Goal: Task Accomplishment & Management: Manage account settings

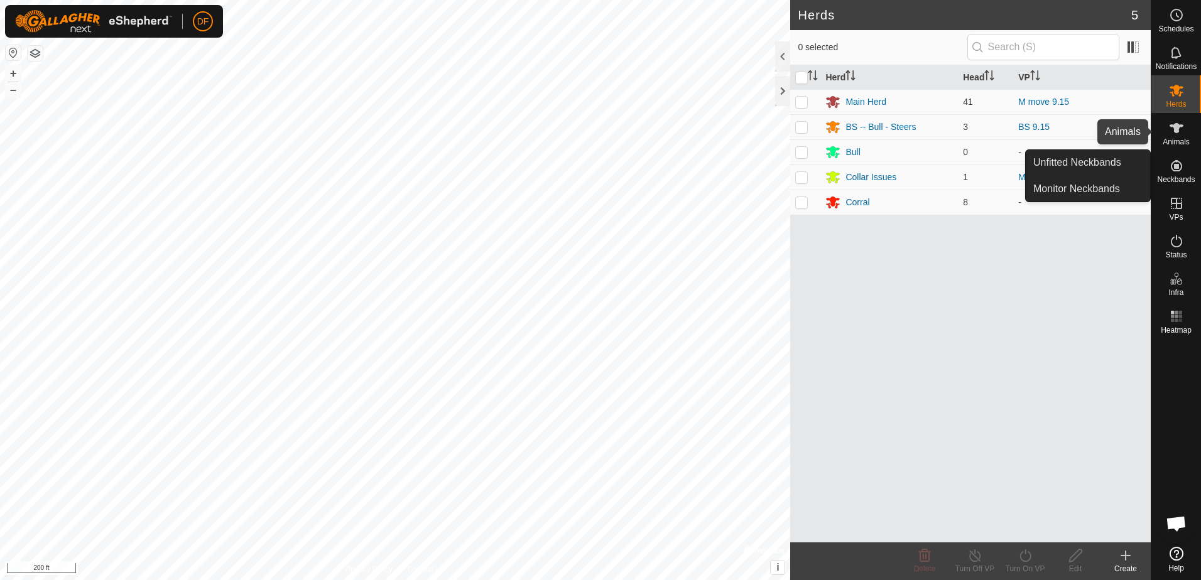
click at [1175, 126] on icon at bounding box center [1176, 128] width 14 height 10
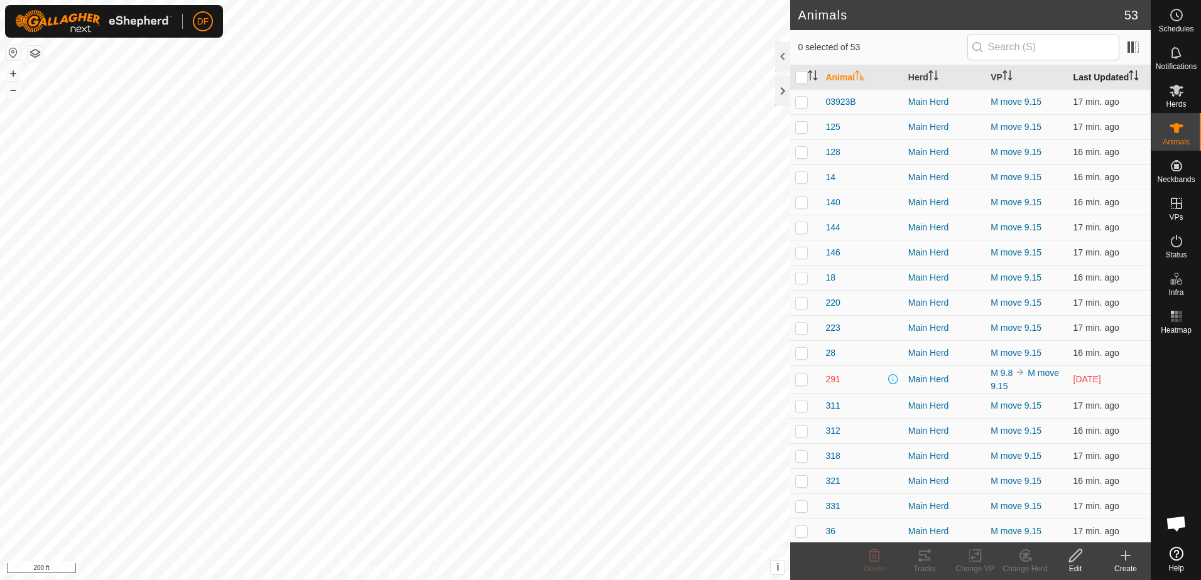
click at [1110, 76] on th "Last Updated" at bounding box center [1109, 77] width 82 height 24
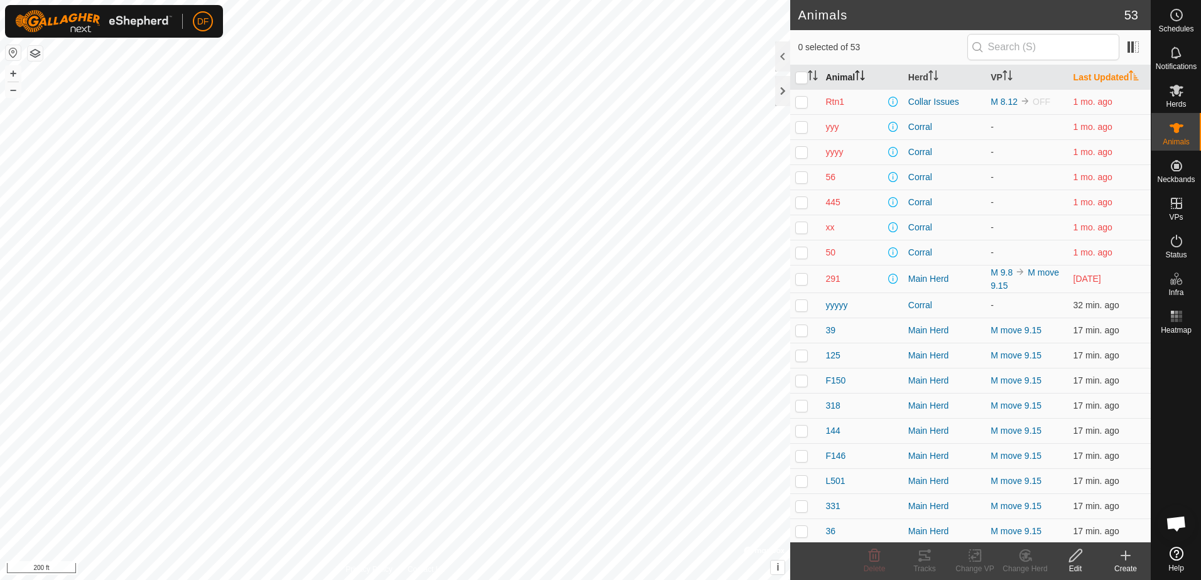
click at [862, 71] on icon "Activate to sort" at bounding box center [860, 75] width 10 height 10
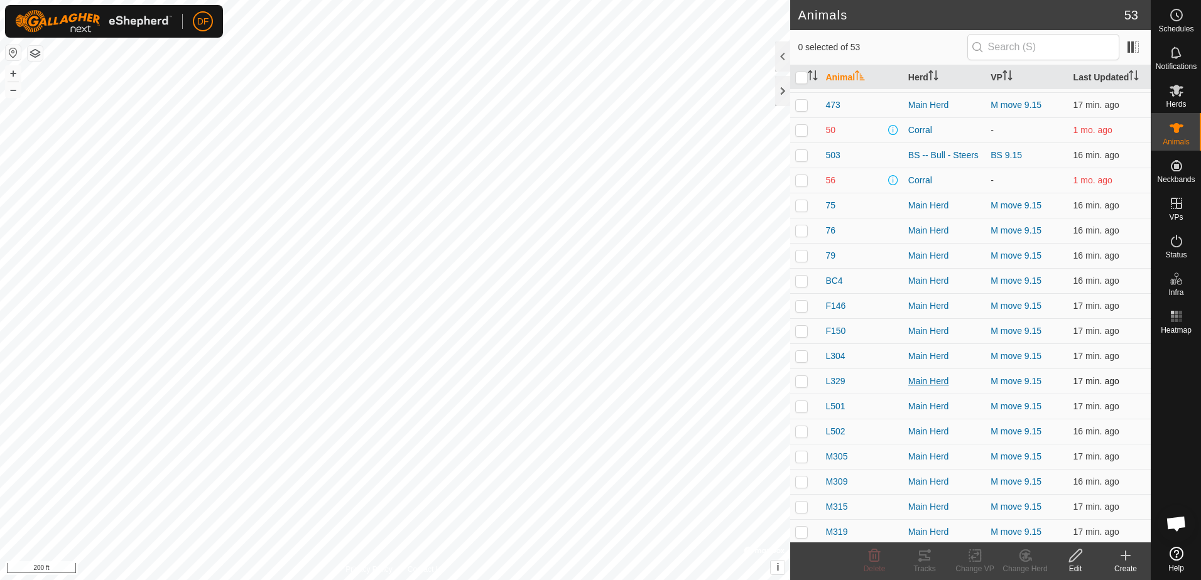
scroll to position [628, 0]
click at [802, 379] on p-checkbox at bounding box center [801, 381] width 13 height 10
checkbox input "true"
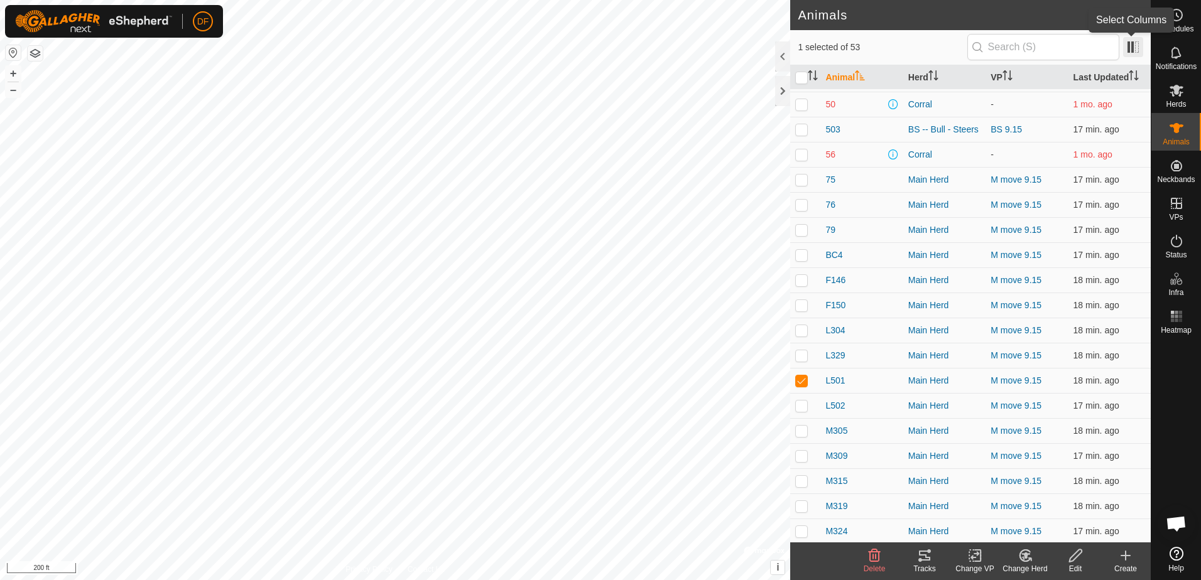
click at [1125, 47] on span at bounding box center [1133, 47] width 20 height 20
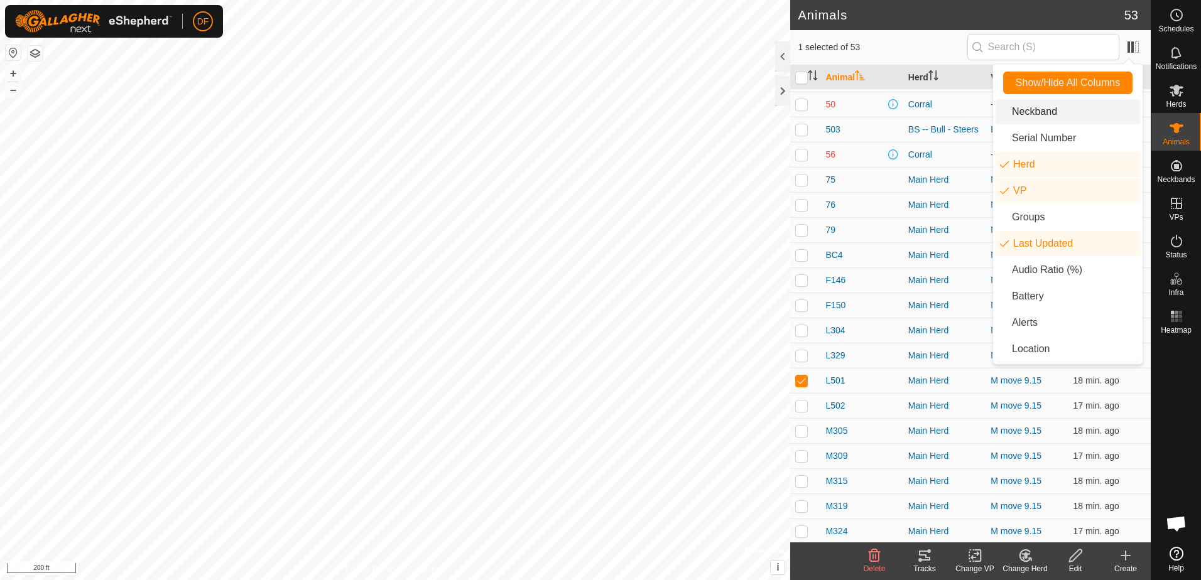
click at [1039, 109] on li "Neckband" at bounding box center [1067, 111] width 144 height 25
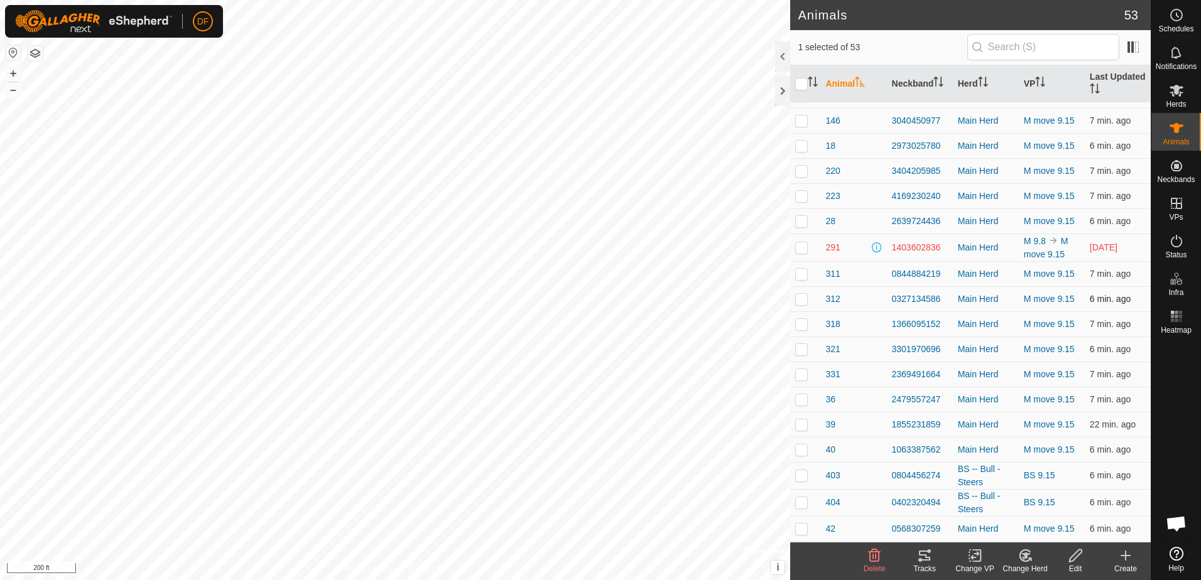
scroll to position [126, 0]
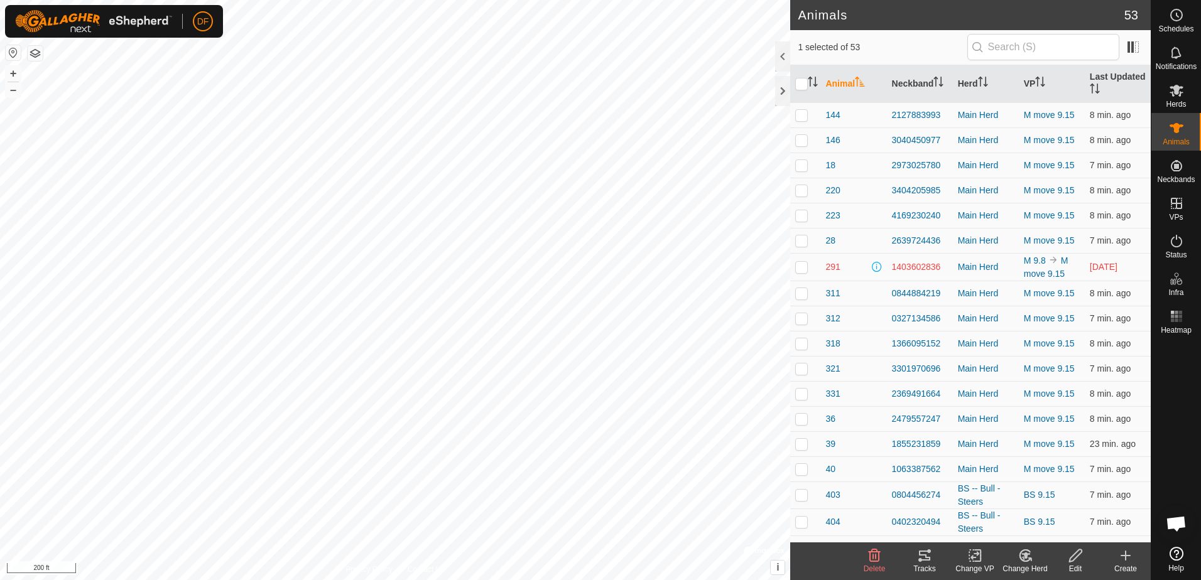
click at [798, 266] on p-checkbox at bounding box center [801, 267] width 13 height 10
click at [804, 265] on p-checkbox at bounding box center [801, 267] width 13 height 10
checkbox input "false"
click at [931, 83] on th "Neckband" at bounding box center [920, 84] width 66 height 38
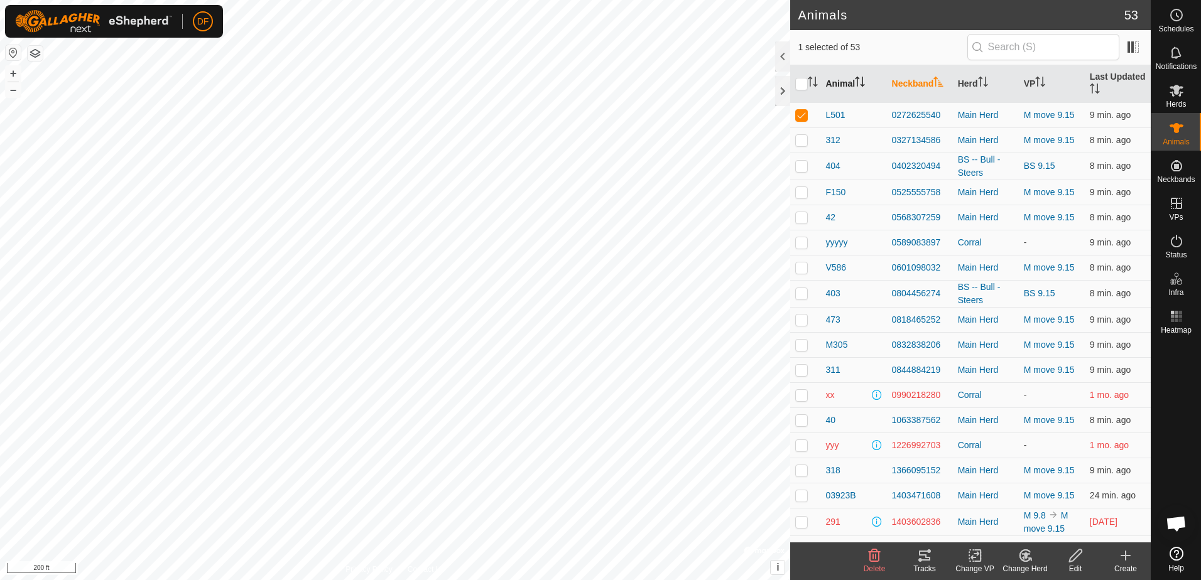
scroll to position [0, 0]
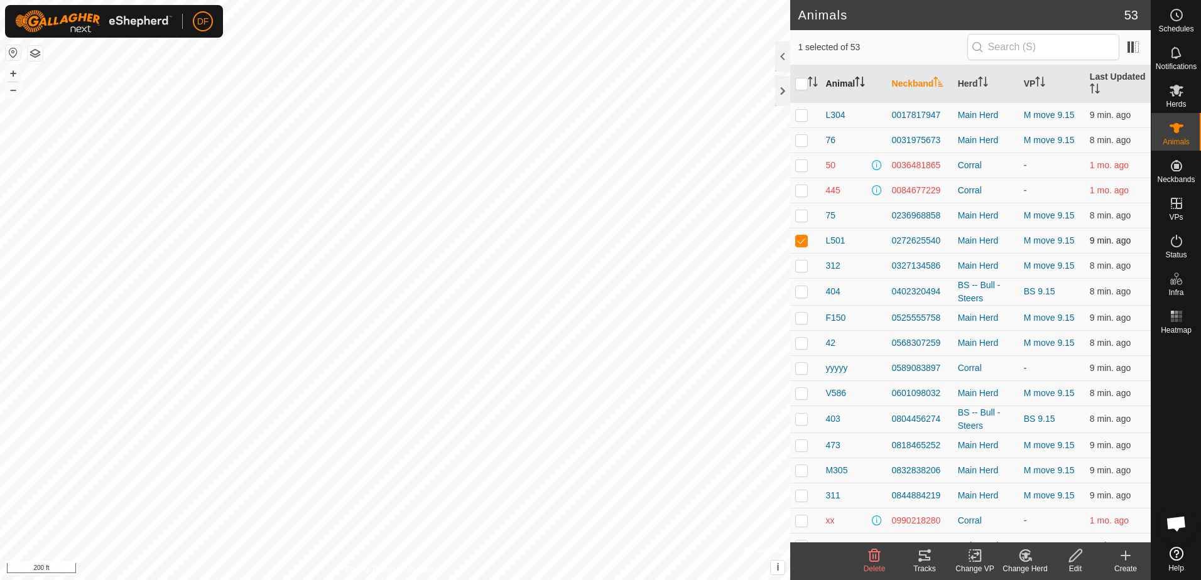
click at [803, 242] on p-checkbox at bounding box center [801, 240] width 13 height 10
checkbox input "false"
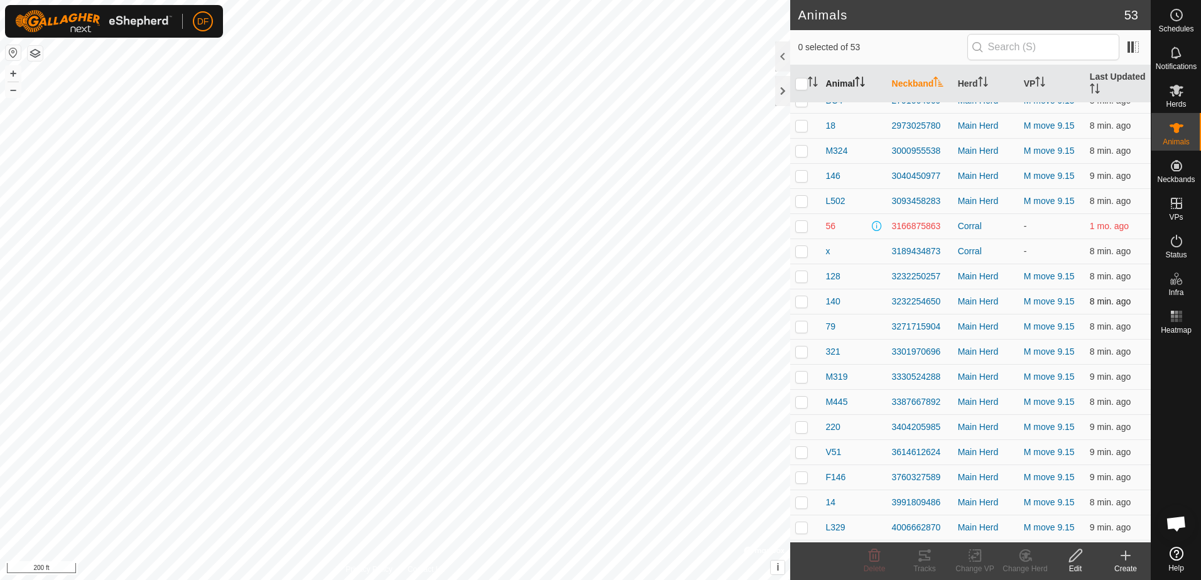
scroll to position [902, 0]
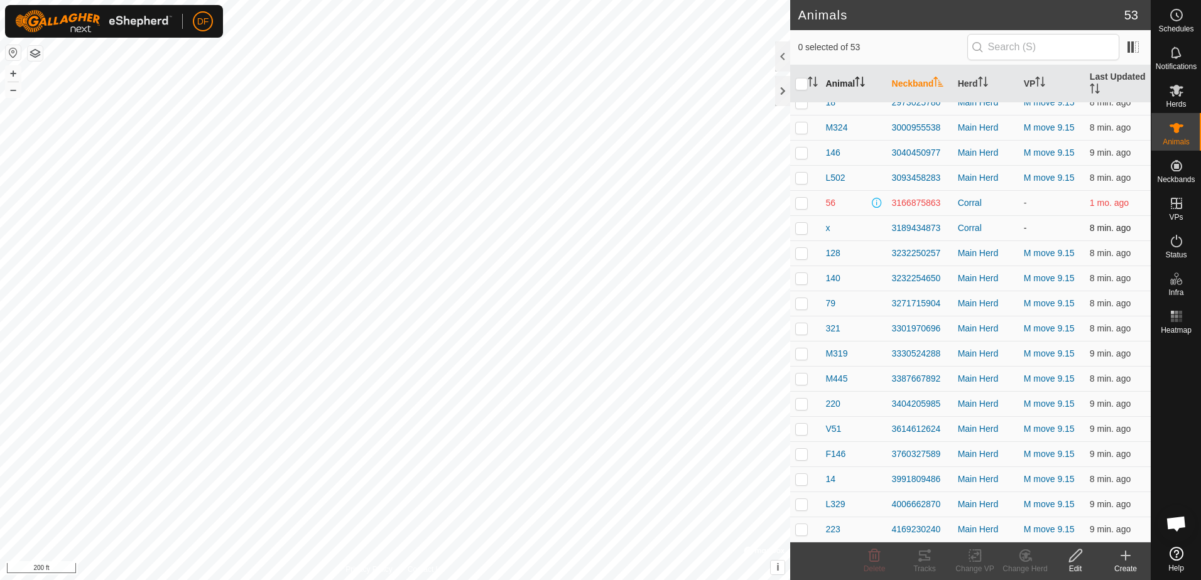
click at [799, 229] on p-checkbox at bounding box center [801, 228] width 13 height 10
checkbox input "true"
click at [1072, 559] on icon at bounding box center [1076, 555] width 16 height 15
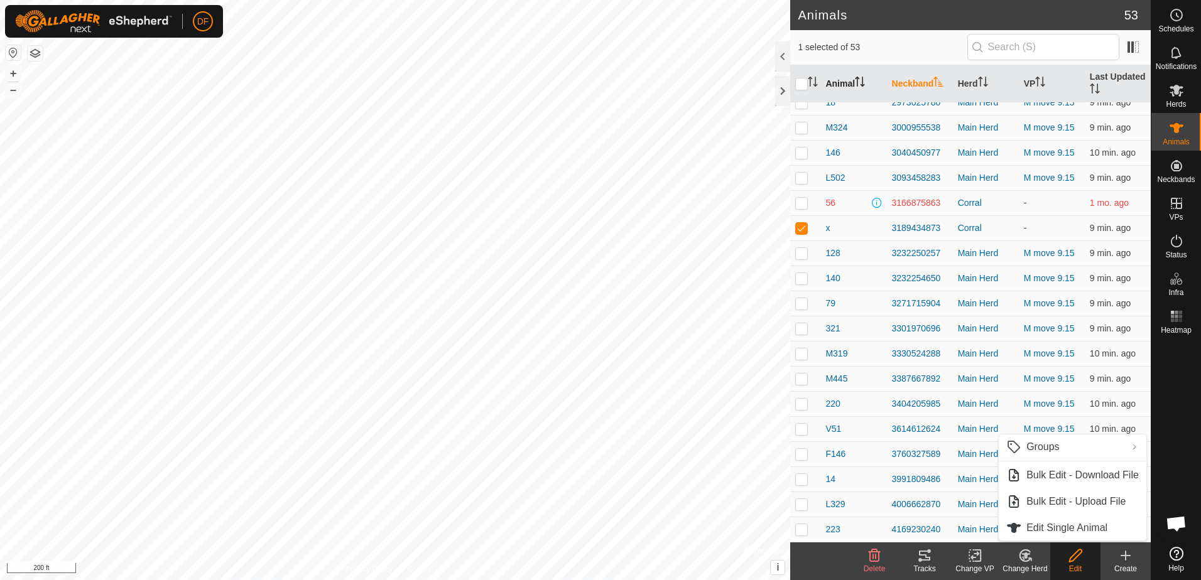
click at [1078, 554] on icon at bounding box center [1076, 555] width 16 height 15
click at [1064, 526] on link "Edit Single Animal" at bounding box center [1072, 528] width 148 height 25
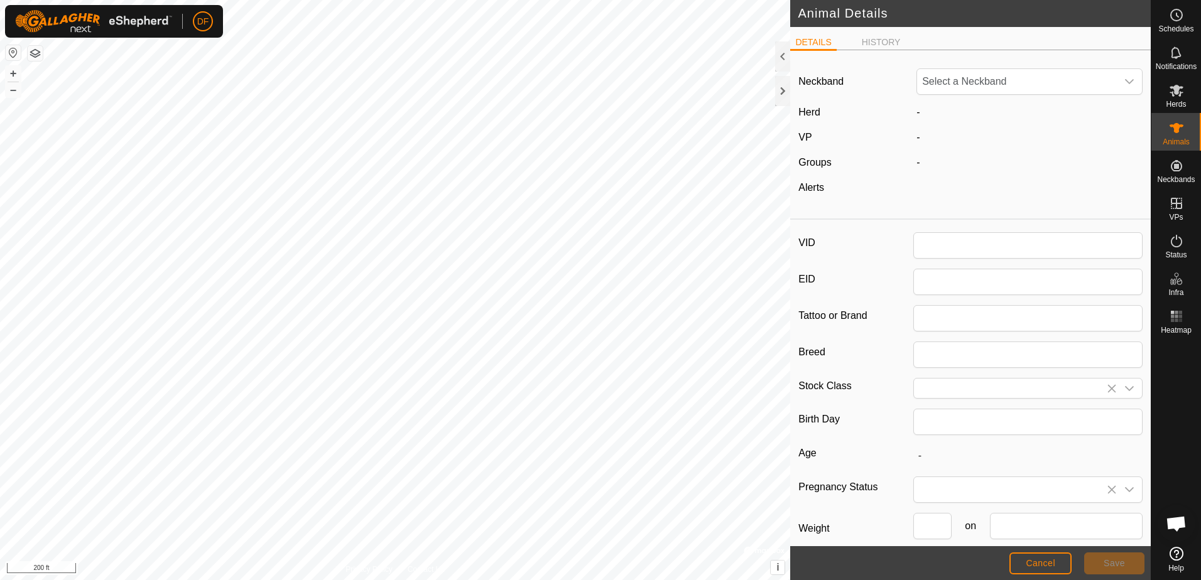
type input "x"
type input "South Poll"
type input "04/2024"
type input "1 year 5 months"
type input "0"
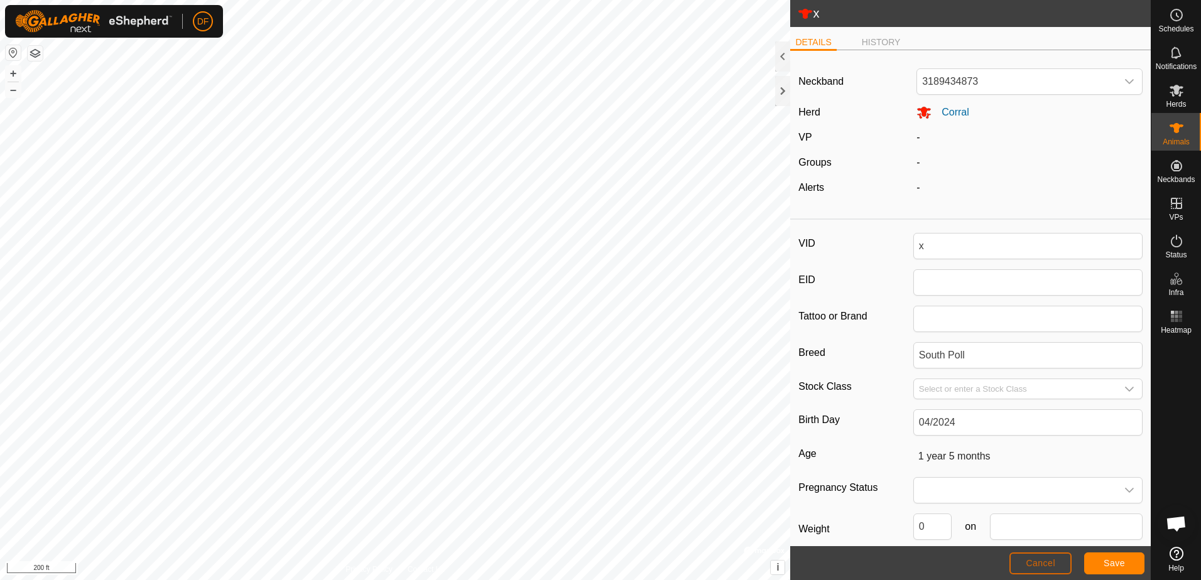
click at [1032, 565] on span "Cancel" at bounding box center [1040, 563] width 30 height 10
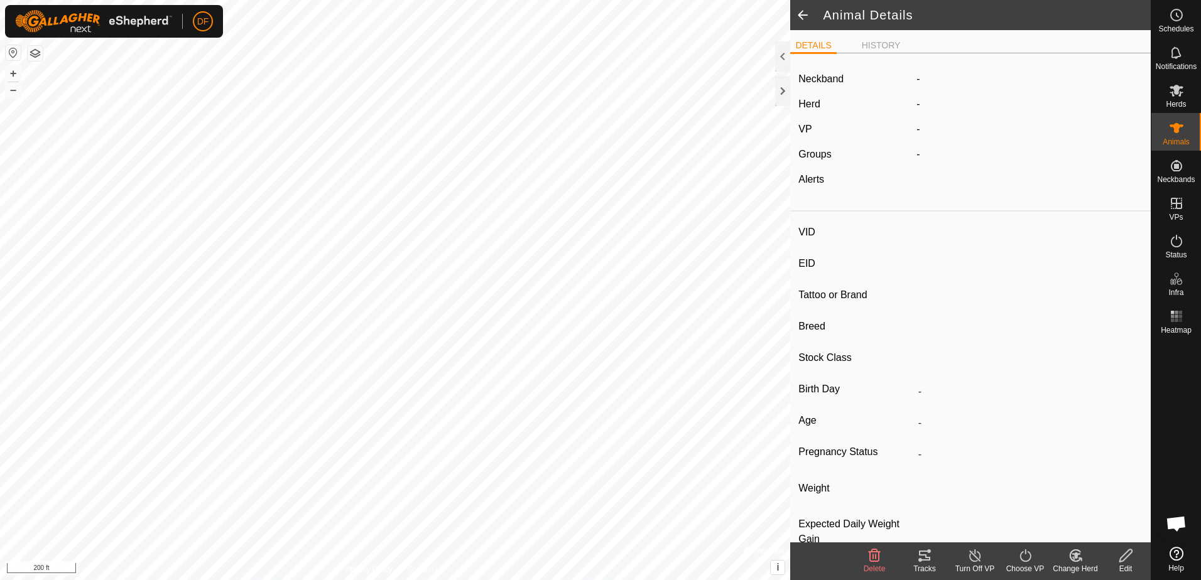
type input "x"
type input "-"
type input "South Poll"
type input "-"
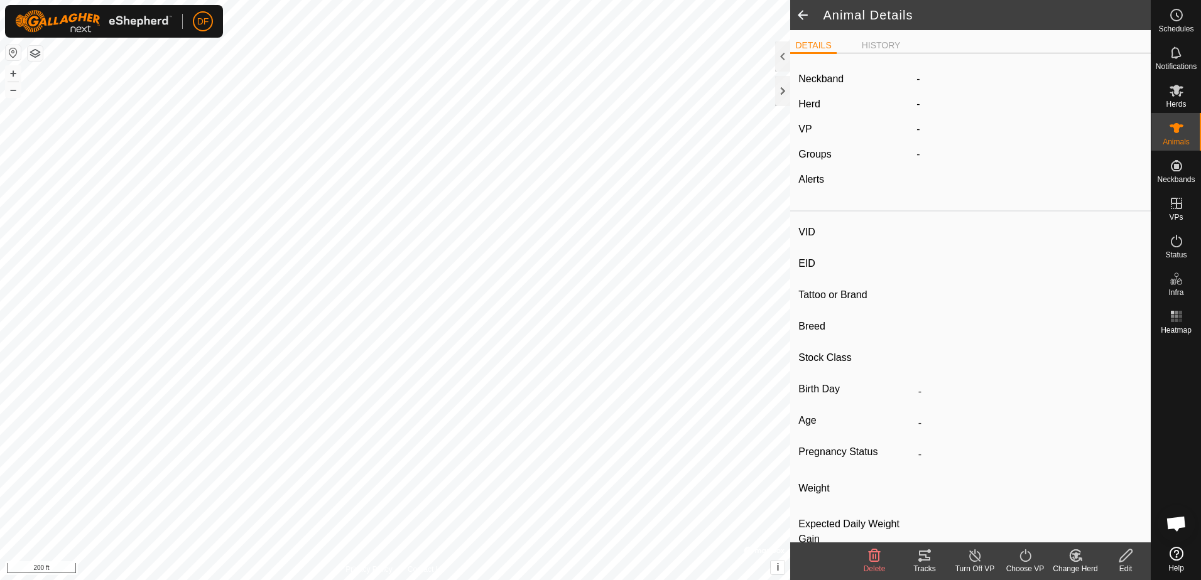
type input "04/2024"
type input "1 year 5 months"
type input "0 kg"
type input "-"
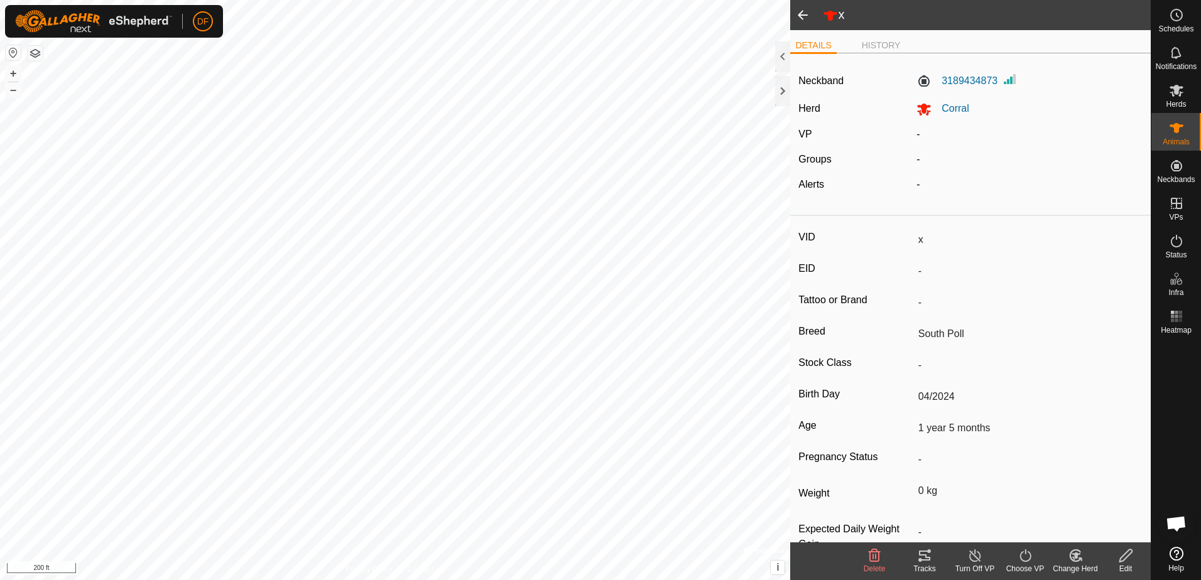
click at [801, 16] on span at bounding box center [802, 15] width 25 height 30
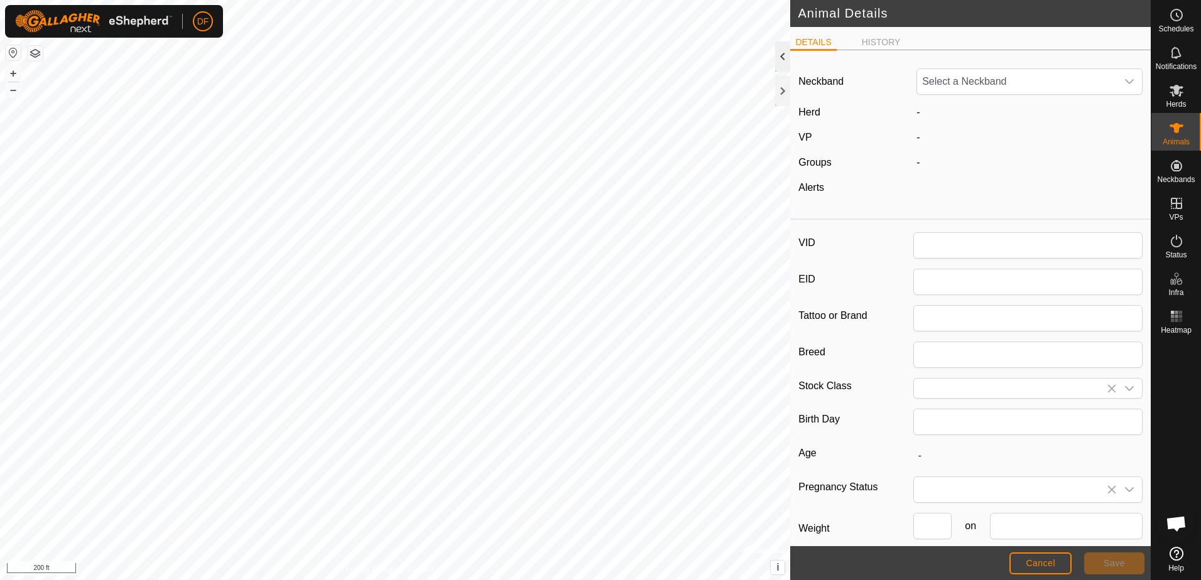
type input "x"
type input "South Poll"
type input "04/2024"
type input "1 year 5 months"
type input "0"
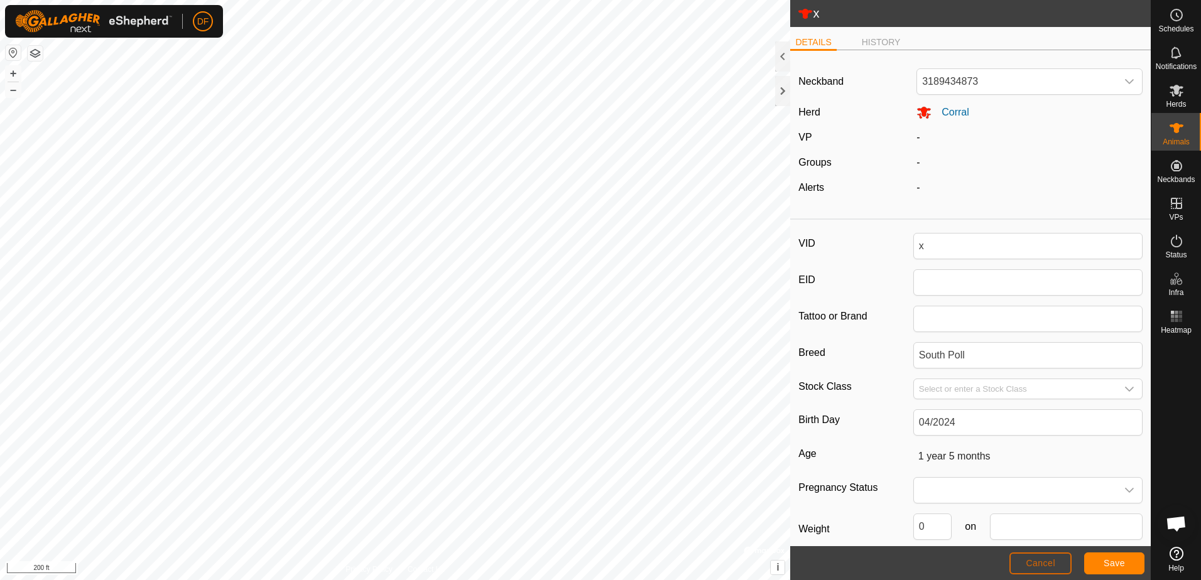
click at [1056, 562] on button "Cancel" at bounding box center [1040, 564] width 62 height 22
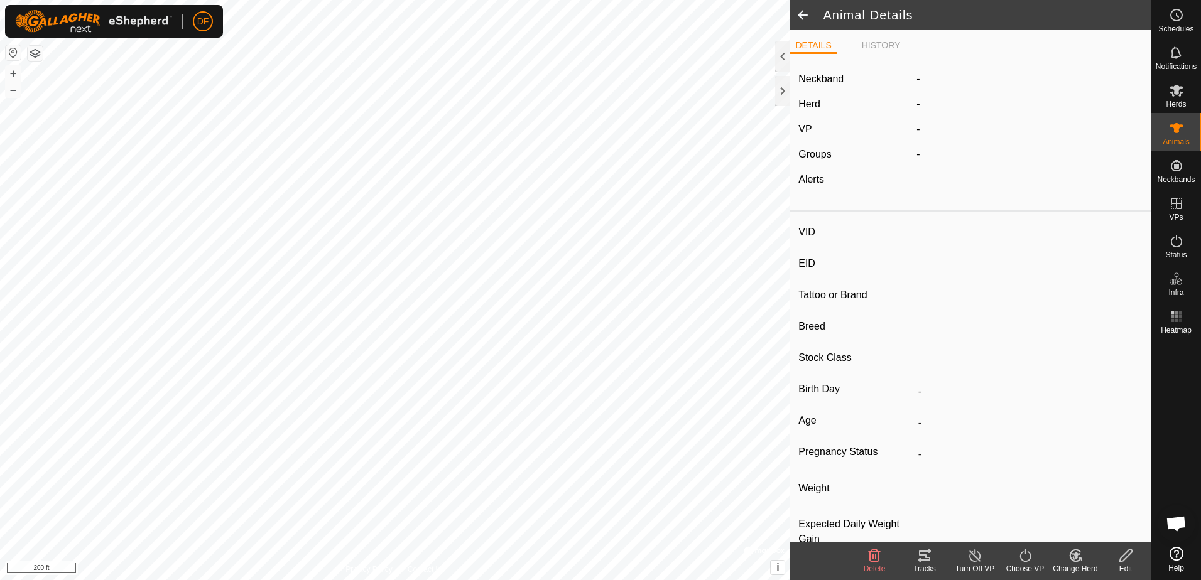
type input "x"
type input "-"
type input "South Poll"
type input "-"
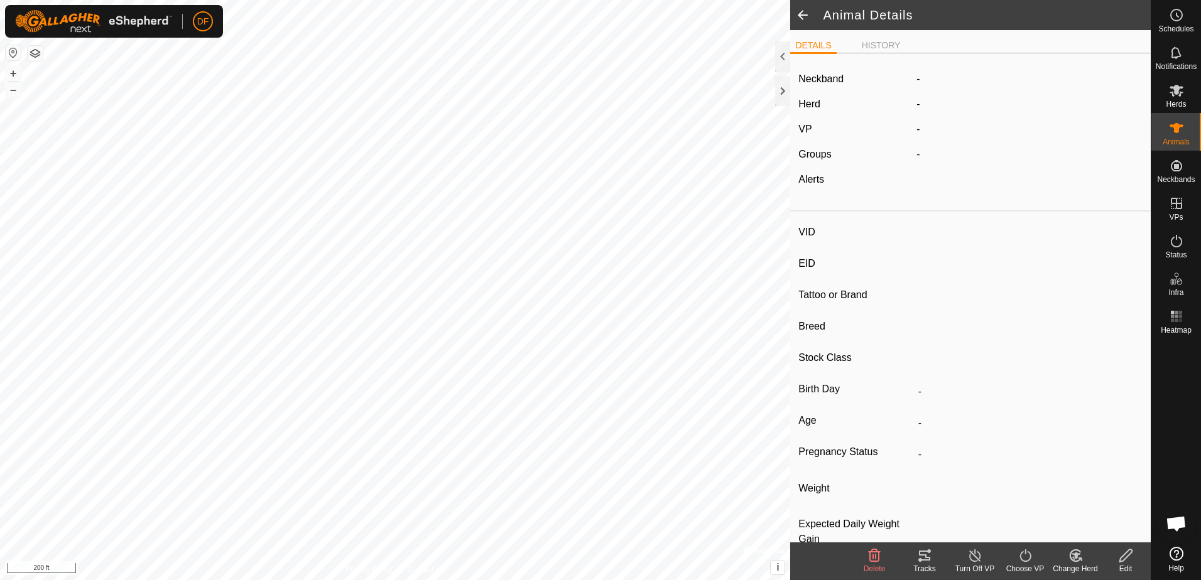
type input "04/2024"
type input "1 year 5 months"
type input "0 kg"
type input "-"
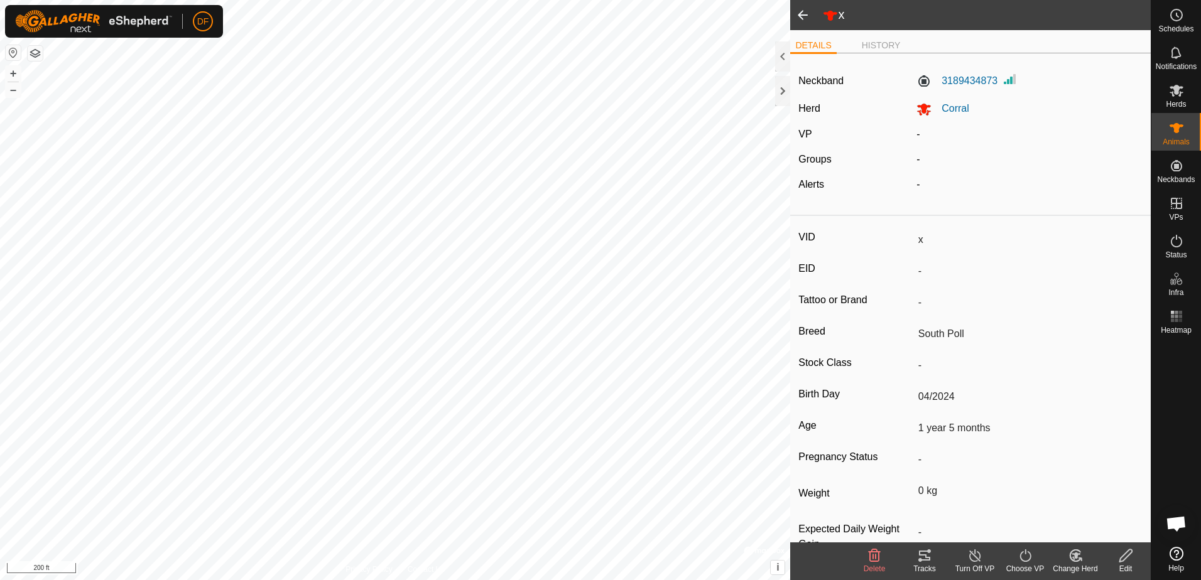
click at [799, 13] on span at bounding box center [802, 15] width 25 height 30
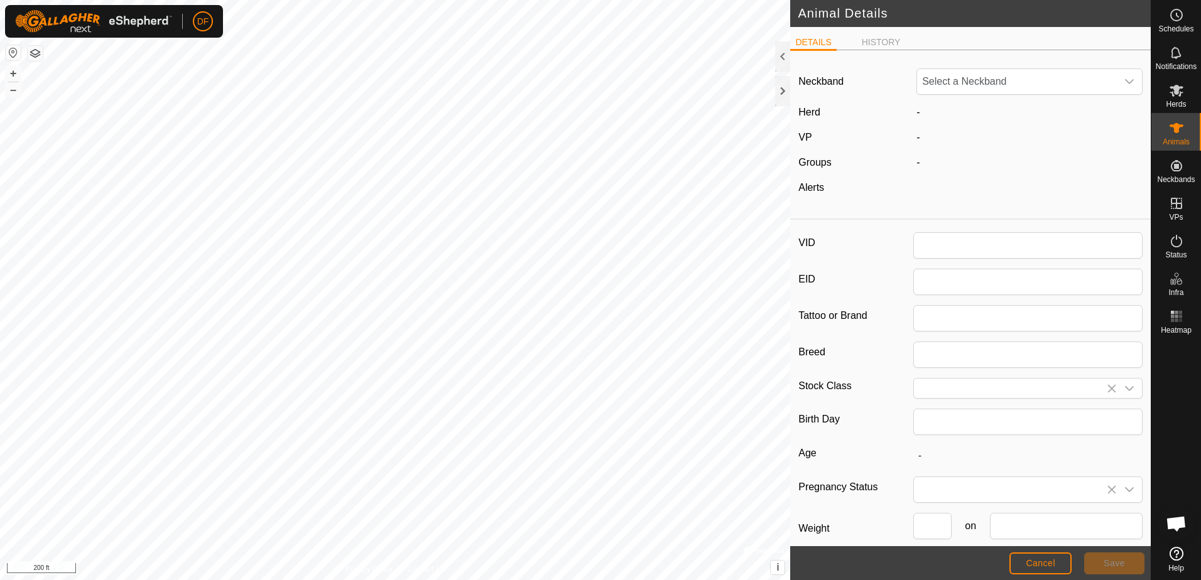
type input "x"
type input "South Poll"
type input "04/2024"
type input "1 year 5 months"
type input "0"
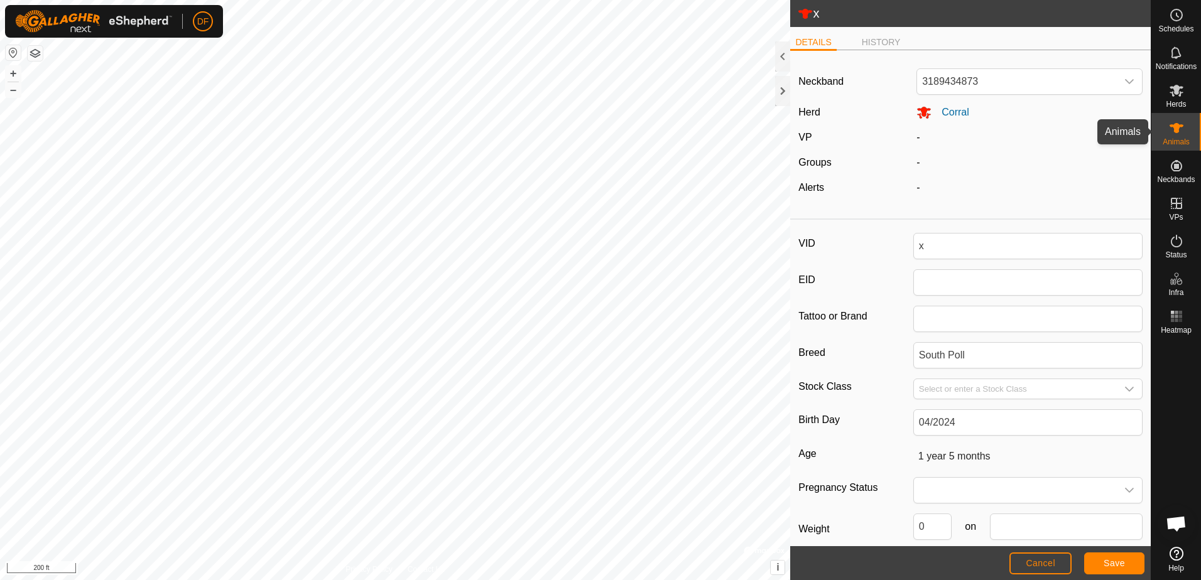
click at [1184, 129] on es-animals-svg-icon at bounding box center [1176, 128] width 23 height 20
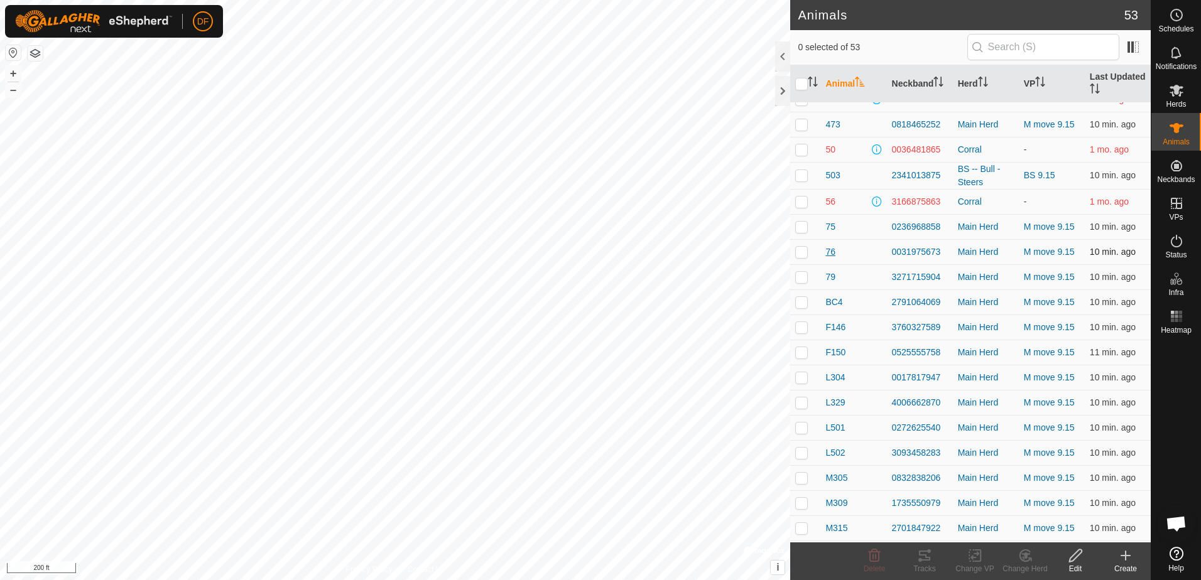
scroll to position [628, 0]
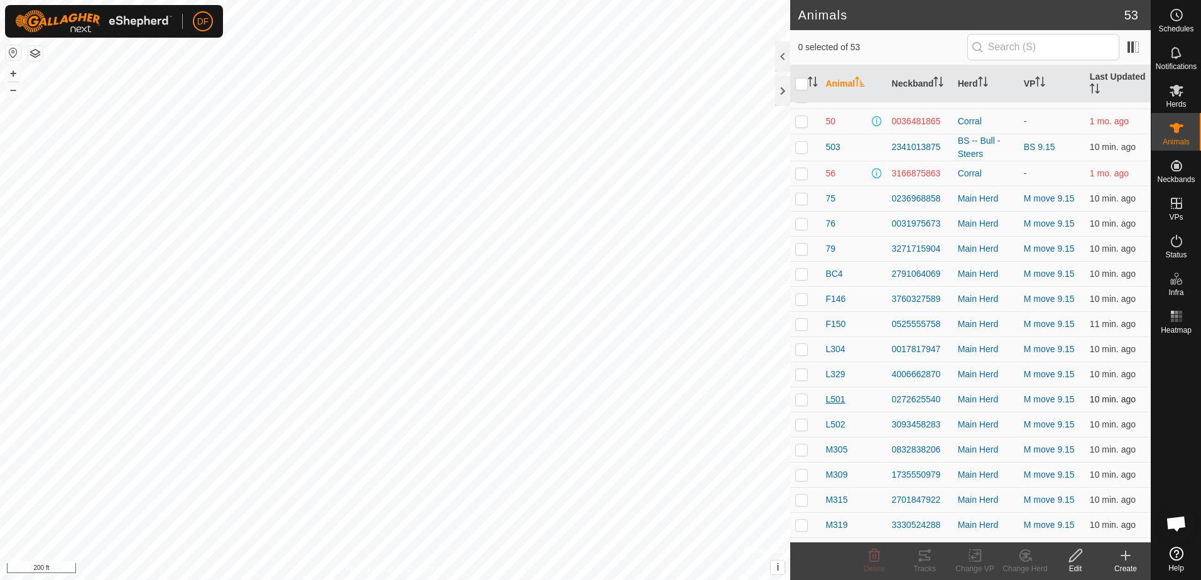
click at [837, 398] on span "L501" at bounding box center [834, 399] width 19 height 13
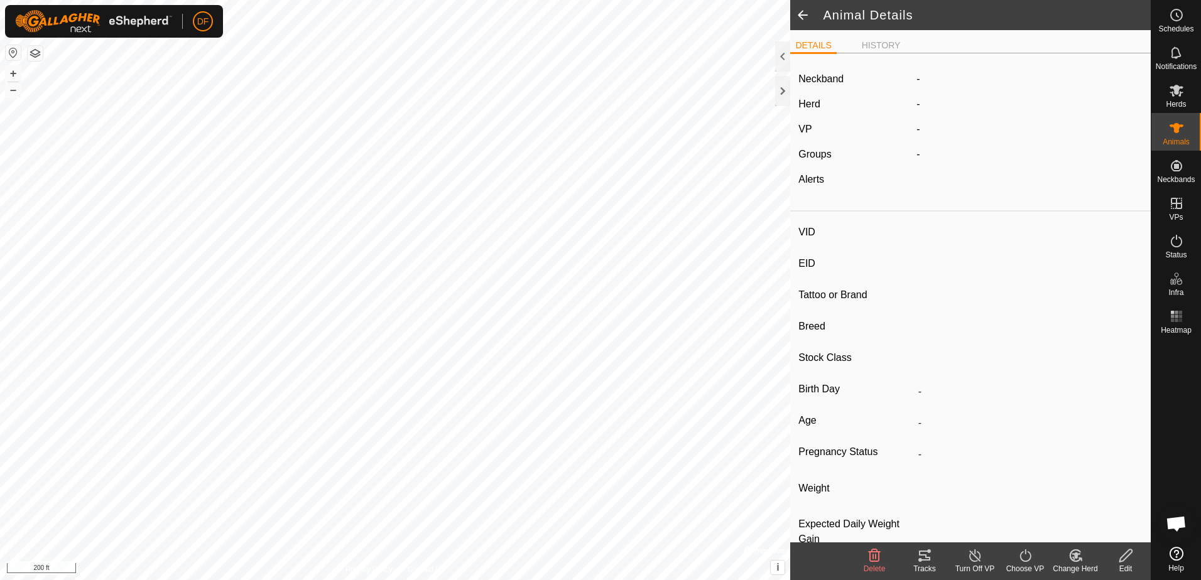
click at [1128, 562] on icon at bounding box center [1126, 555] width 16 height 15
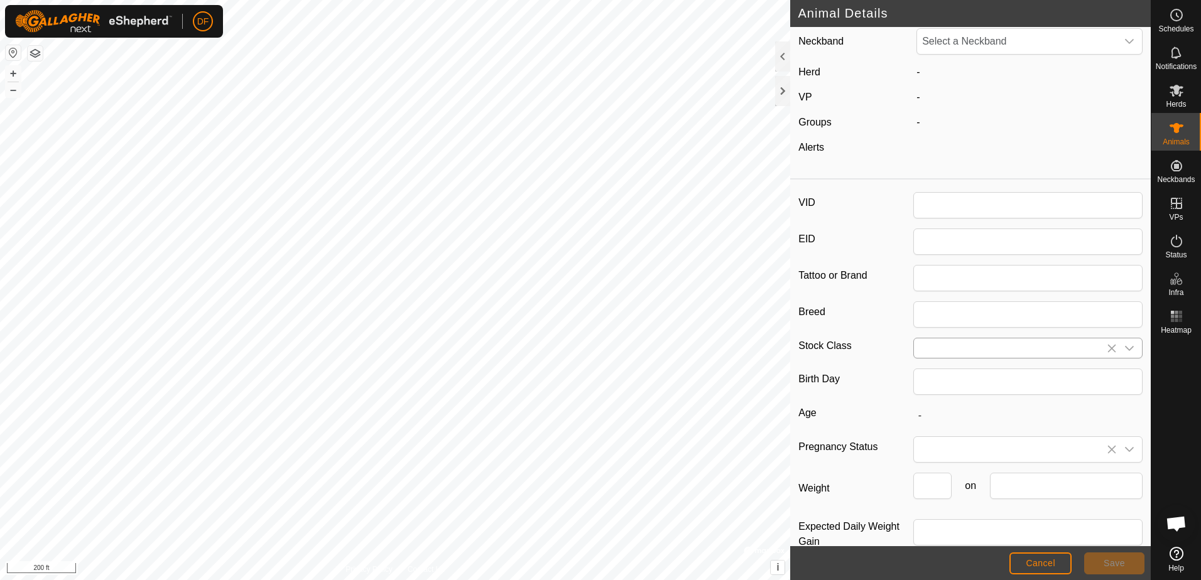
type input "L501"
type input "South Poll"
type input "05/2023"
type input "2 years 4 months"
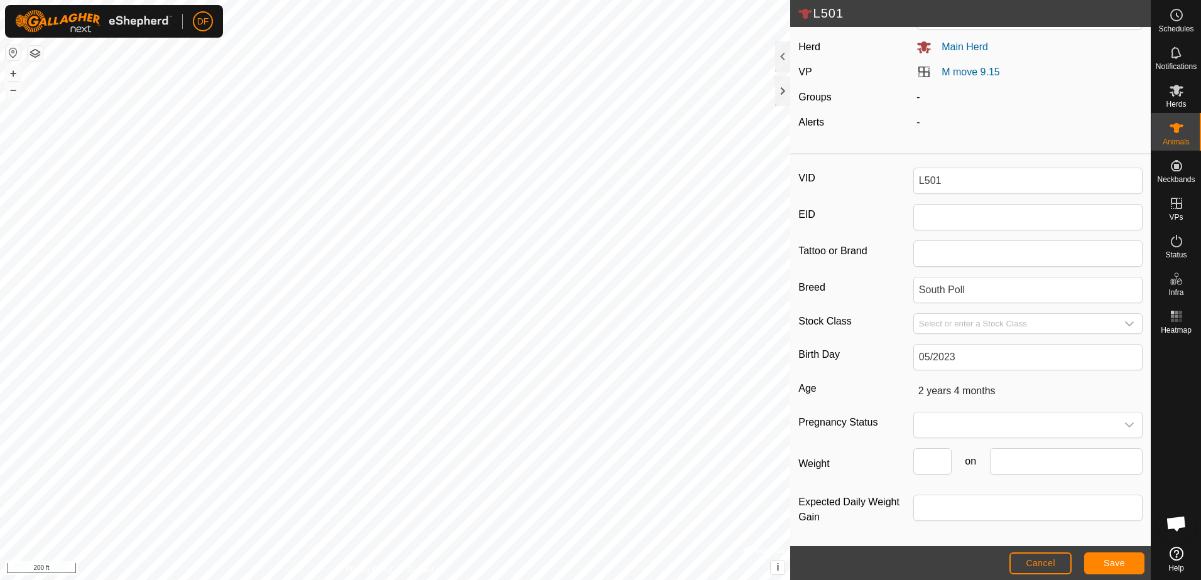
scroll to position [67, 0]
drag, startPoint x: 941, startPoint y: 179, endPoint x: 908, endPoint y: 179, distance: 32.7
click at [908, 179] on div "VID L501" at bounding box center [970, 179] width 344 height 26
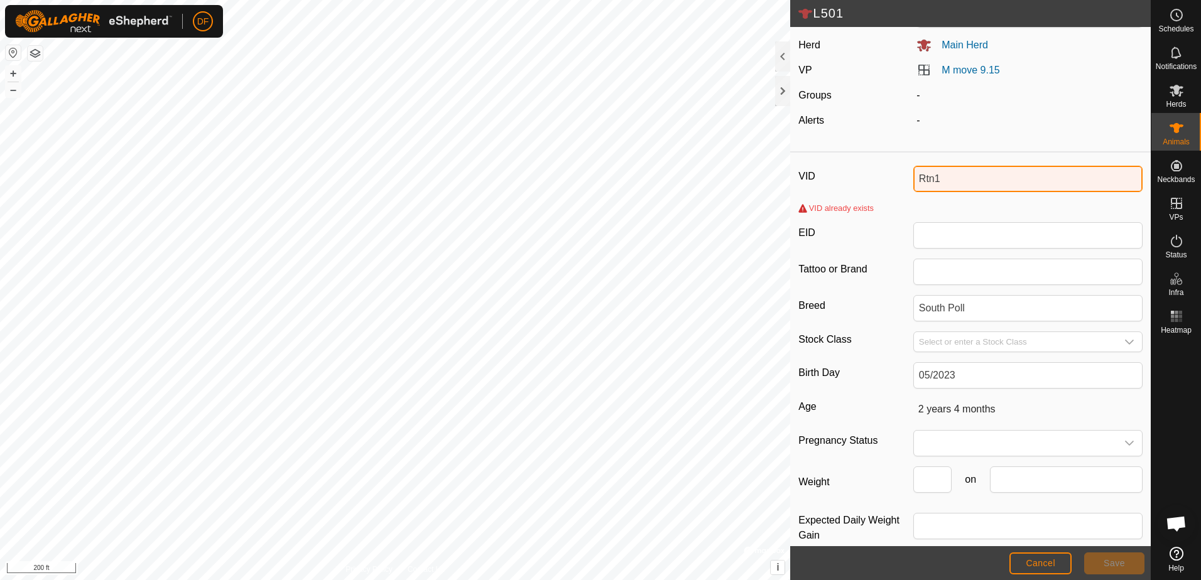
click at [939, 180] on input "Rtn1" at bounding box center [1027, 179] width 229 height 26
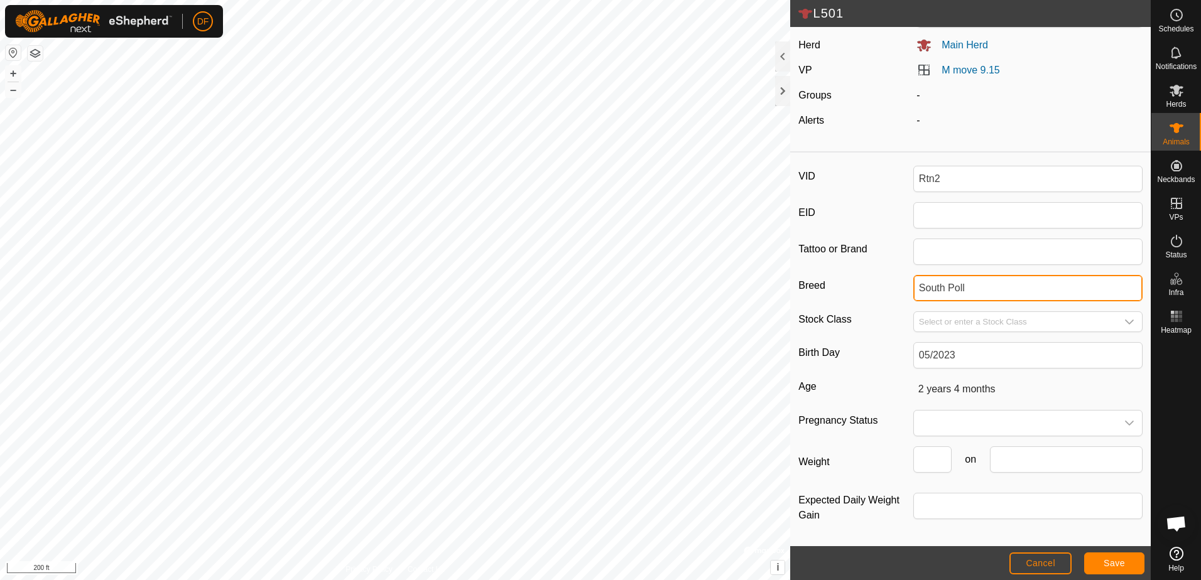
click at [974, 287] on input "South Poll" at bounding box center [1027, 288] width 229 height 26
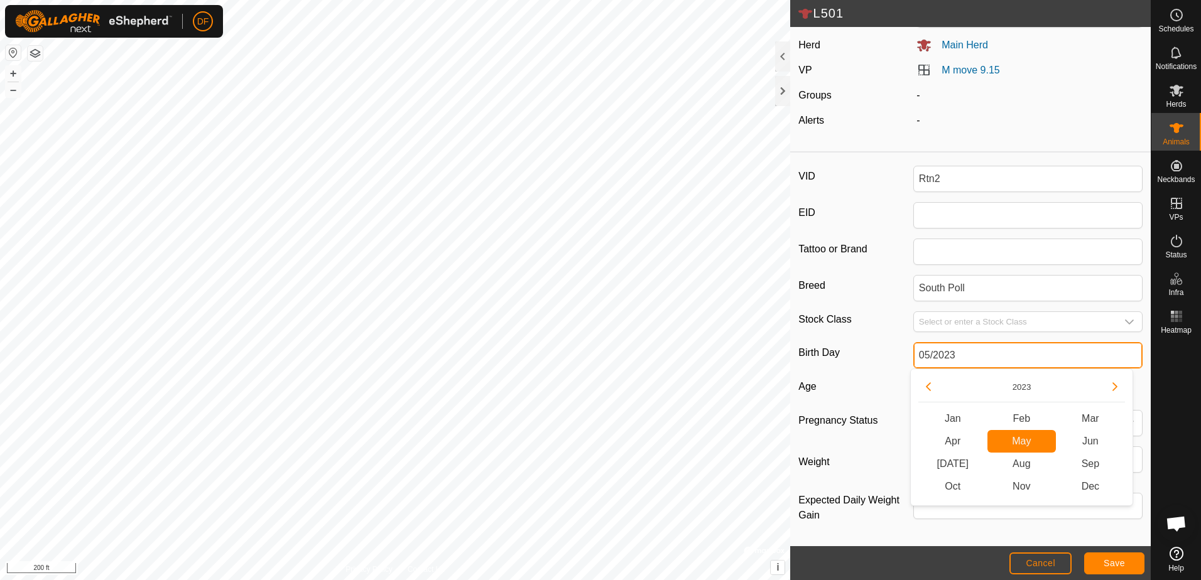
click at [913, 359] on input "05/2023" at bounding box center [1027, 355] width 229 height 26
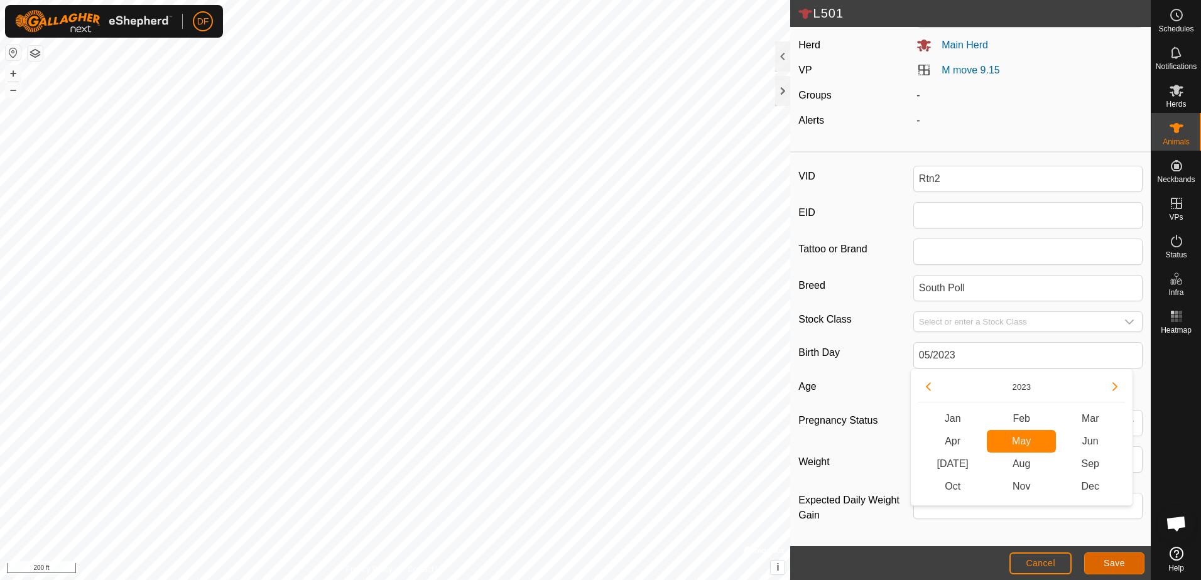
click at [1108, 565] on span "Save" at bounding box center [1113, 563] width 21 height 10
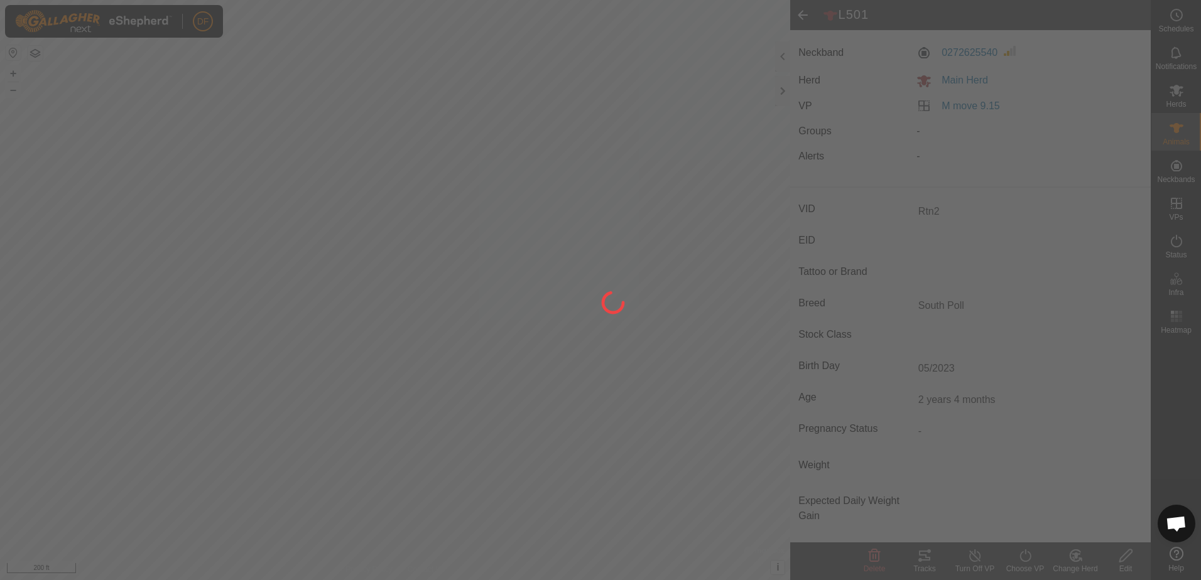
type input "L501"
type input "-"
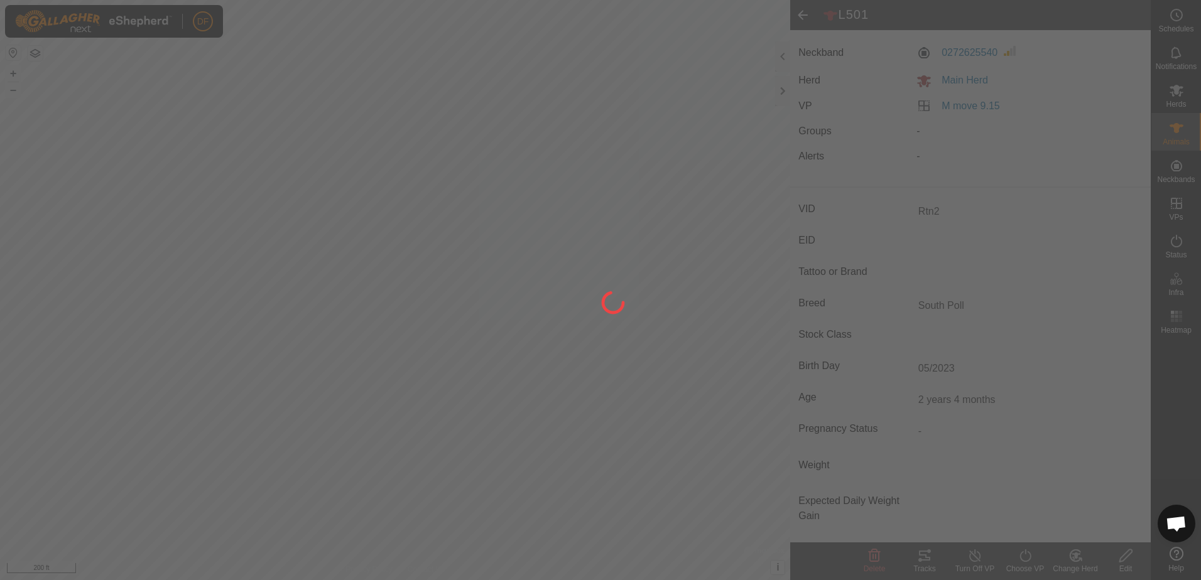
type input "-"
type input "Rtn2"
type input "0 kg"
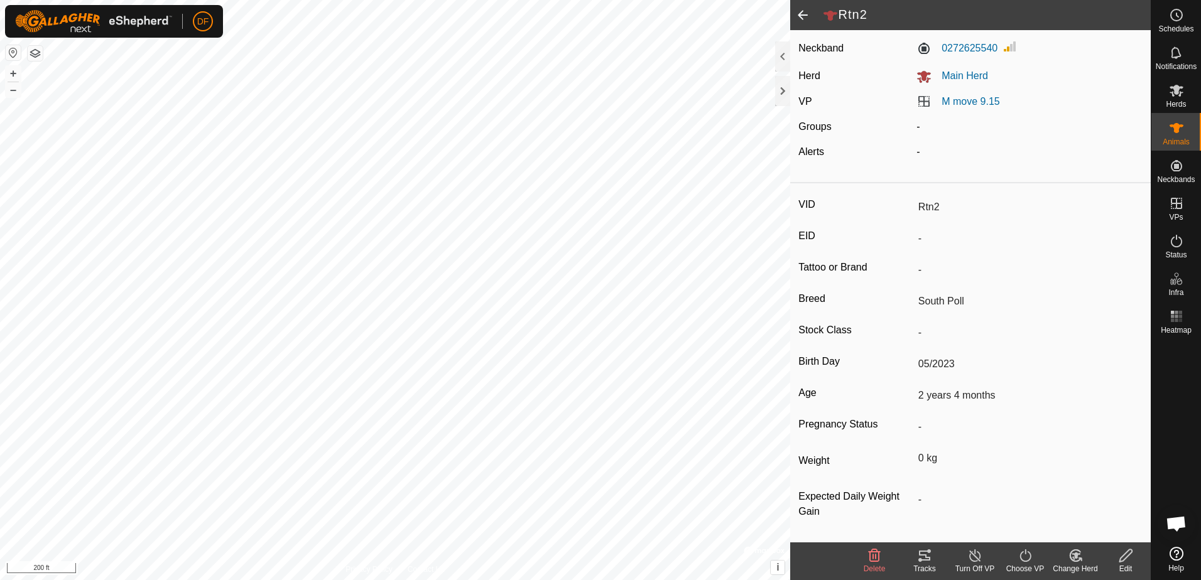
click at [801, 12] on span at bounding box center [802, 15] width 25 height 30
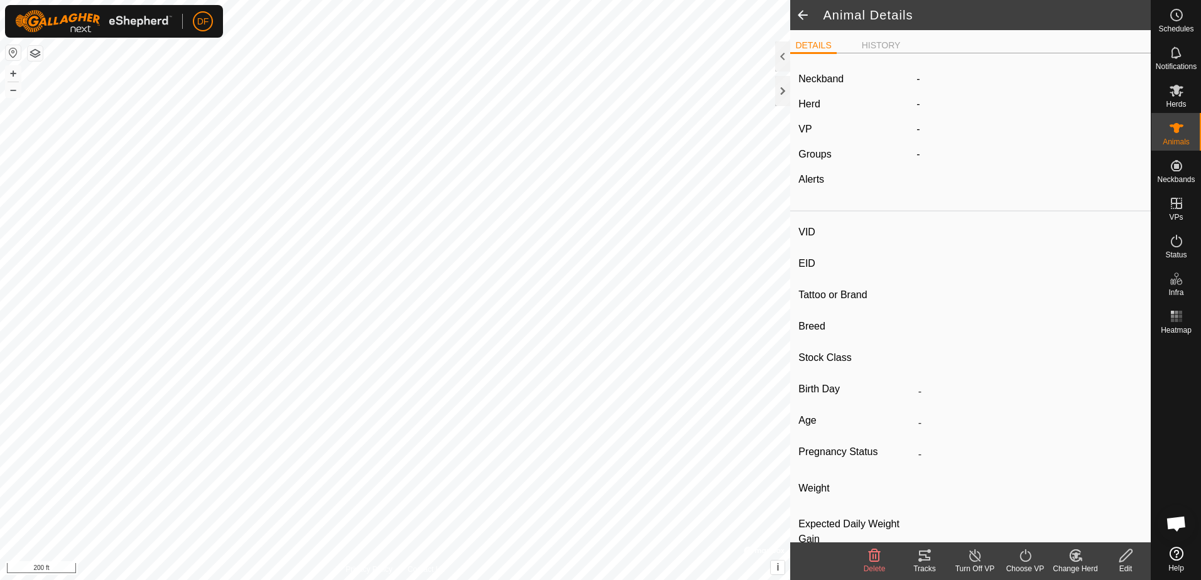
type input "Rtn2"
type input "-"
type input "South Poll"
type input "-"
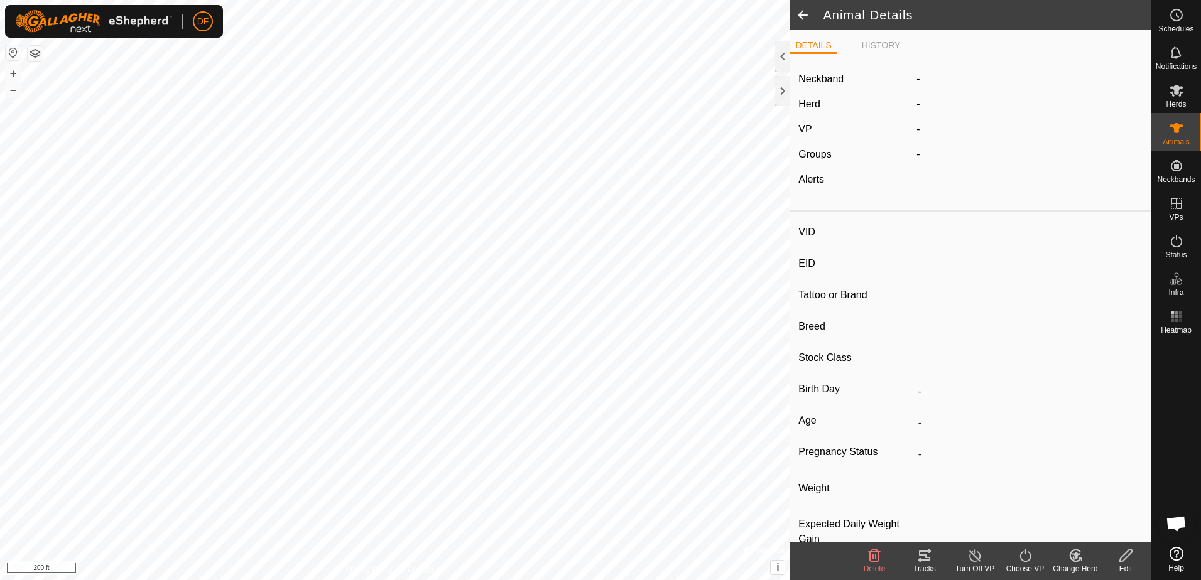
type input "05/2023"
type input "2 years 4 months"
type input "0 kg"
type input "-"
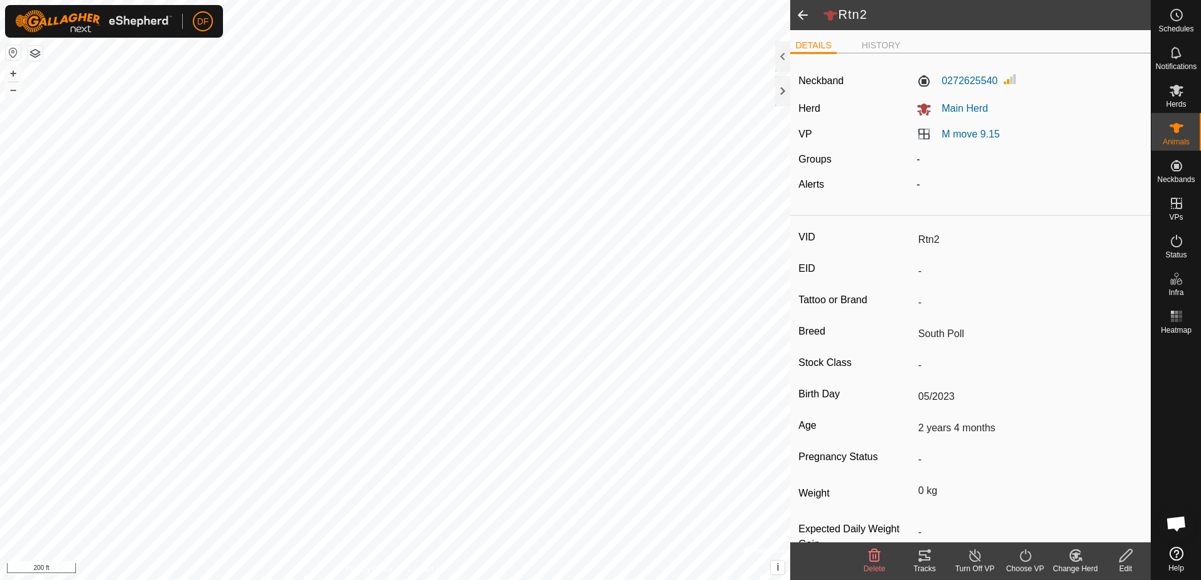
click at [801, 12] on span at bounding box center [802, 15] width 25 height 30
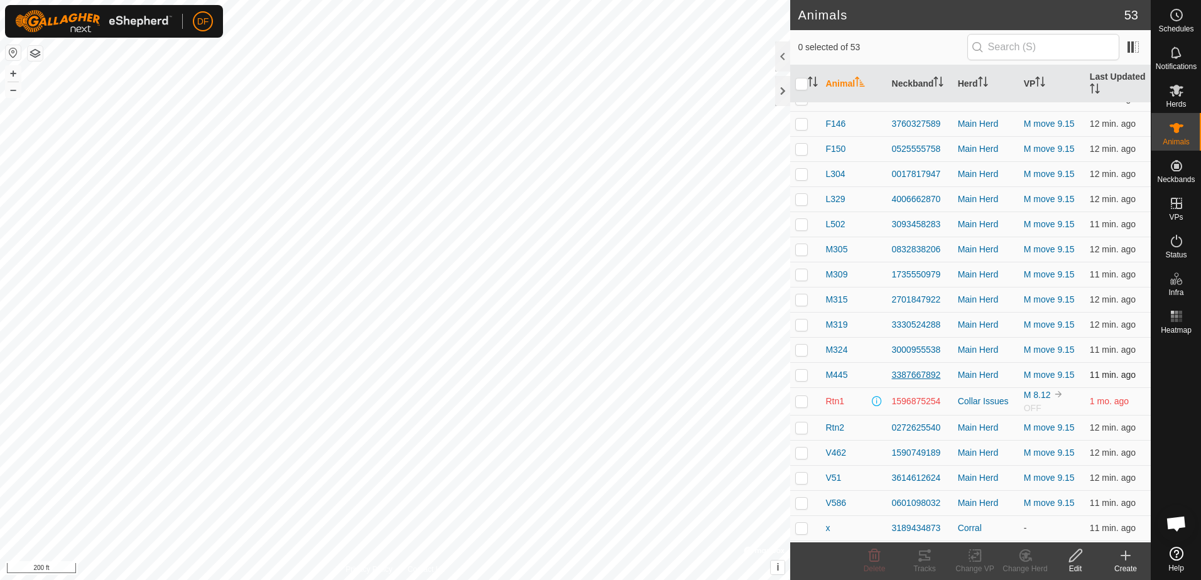
scroll to position [816, 0]
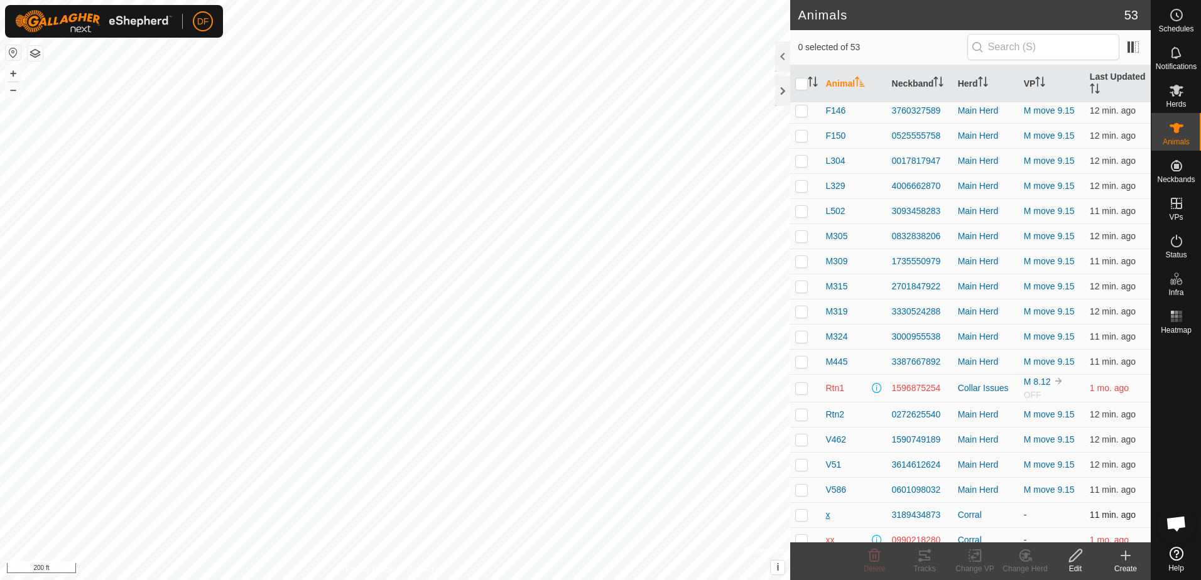
click at [826, 514] on span "x" at bounding box center [827, 515] width 4 height 13
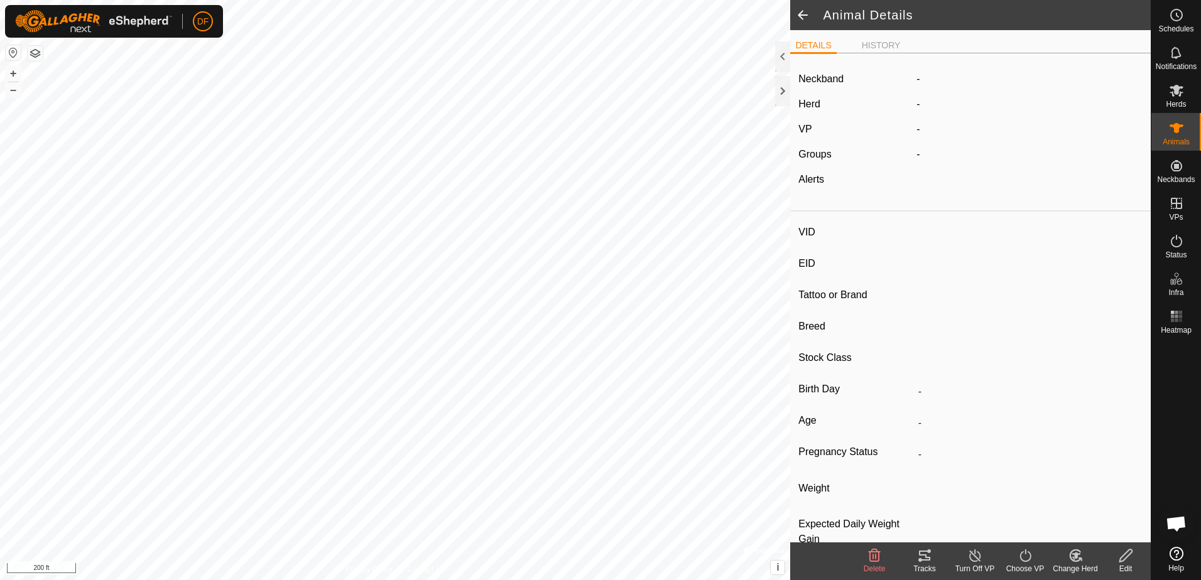
type input "x"
type input "-"
type input "South Poll"
type input "-"
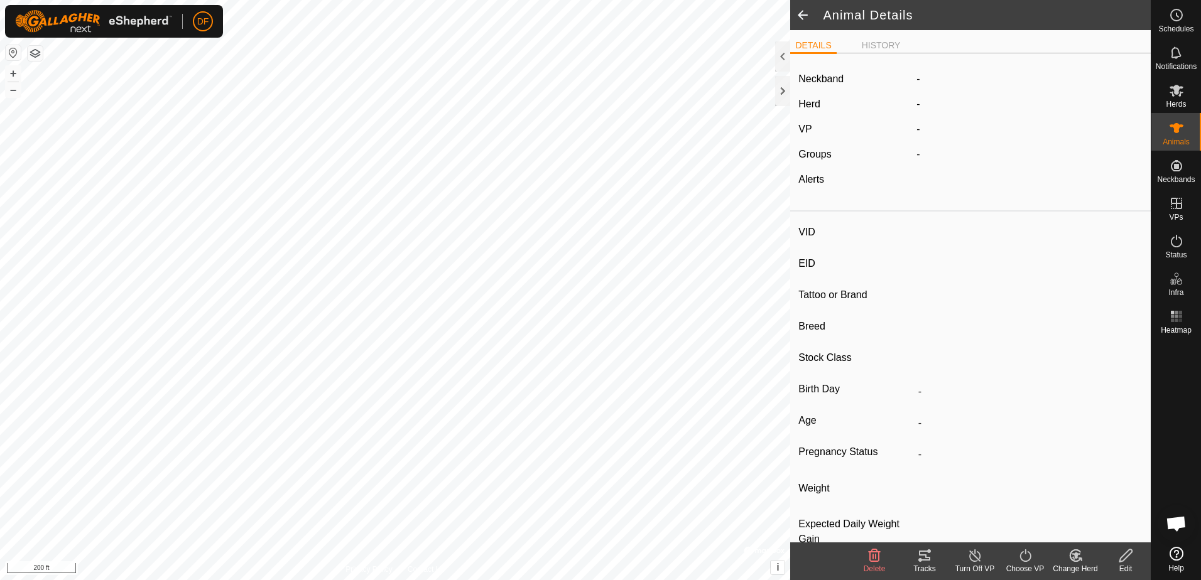
type input "04/2024"
type input "1 year 5 months"
type input "0 kg"
type input "-"
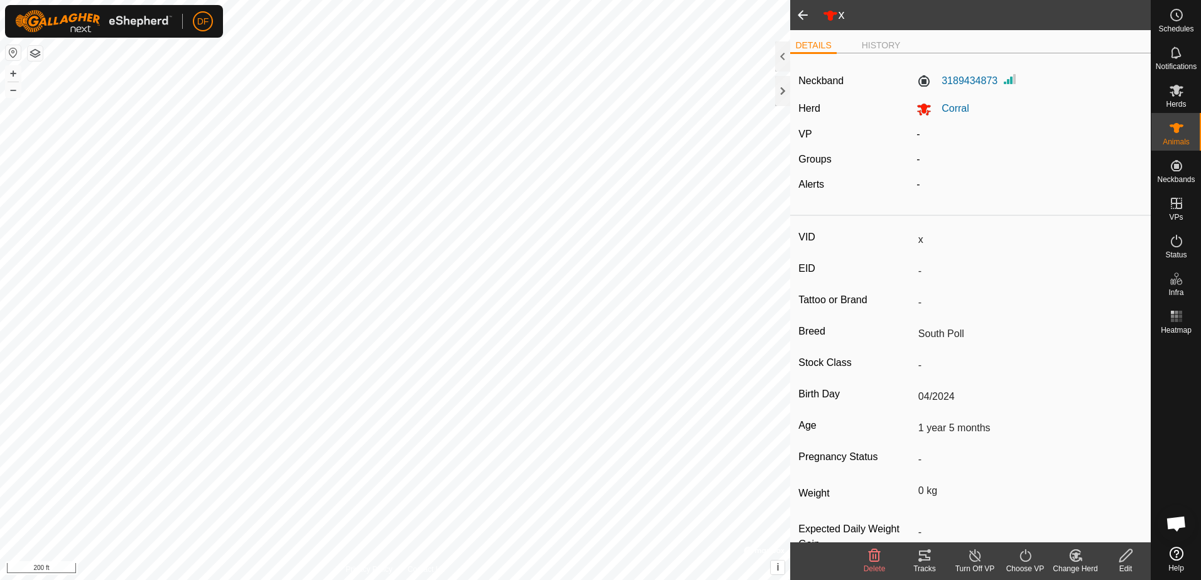
click at [1120, 556] on icon at bounding box center [1126, 555] width 16 height 15
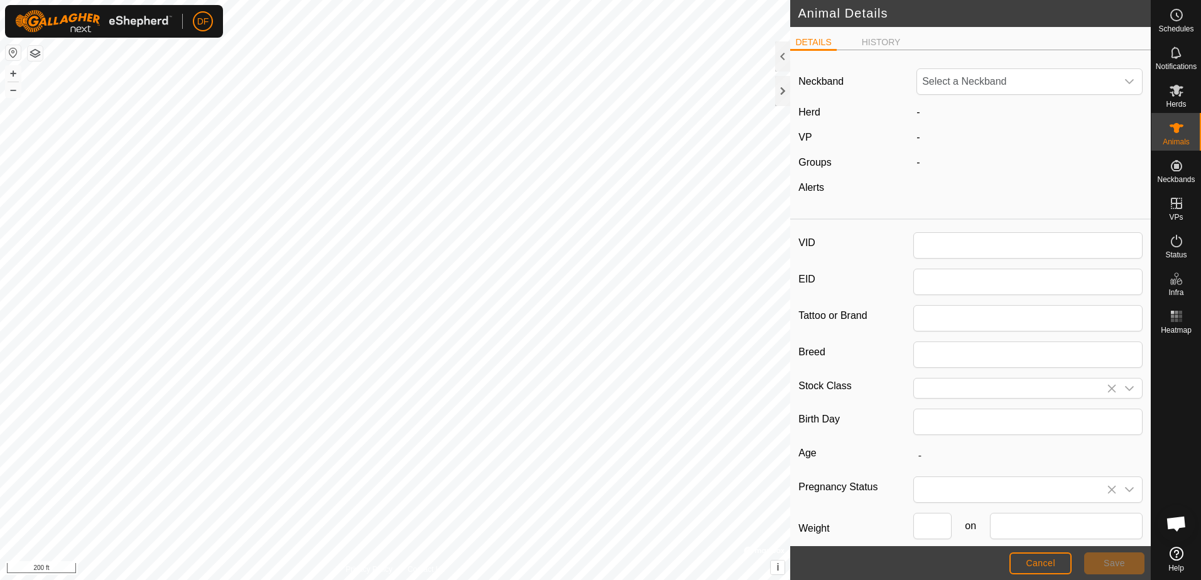
type input "x"
type input "South Poll"
type input "04/2024"
type input "1 year 5 months"
type input "0"
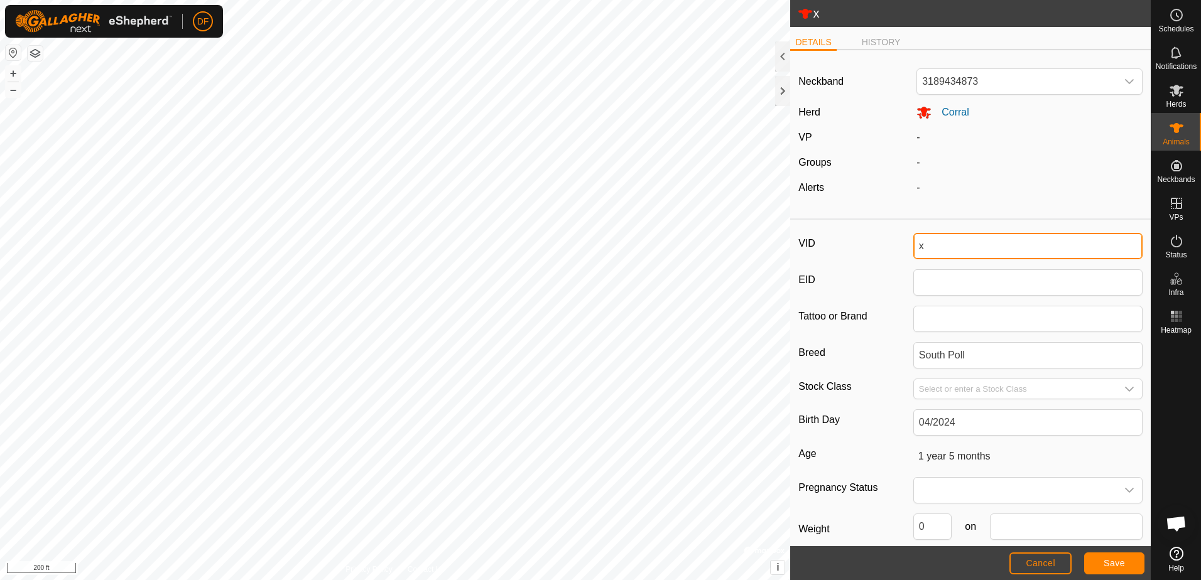
click at [923, 247] on input "x" at bounding box center [1027, 246] width 229 height 26
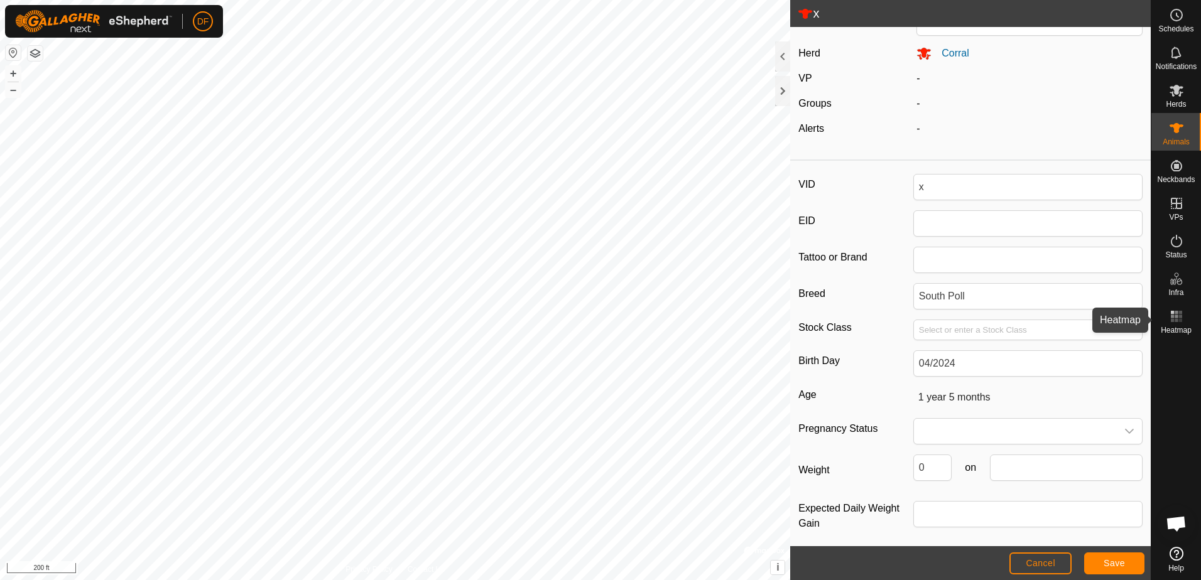
scroll to position [67, 0]
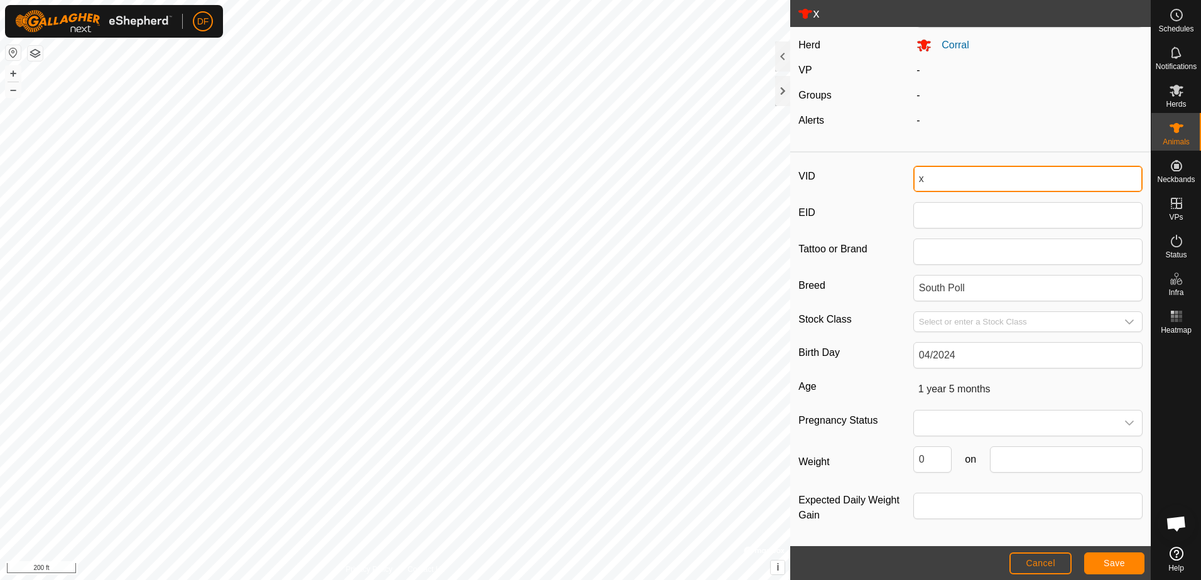
click at [931, 187] on input "x" at bounding box center [1027, 179] width 229 height 26
type input "L501"
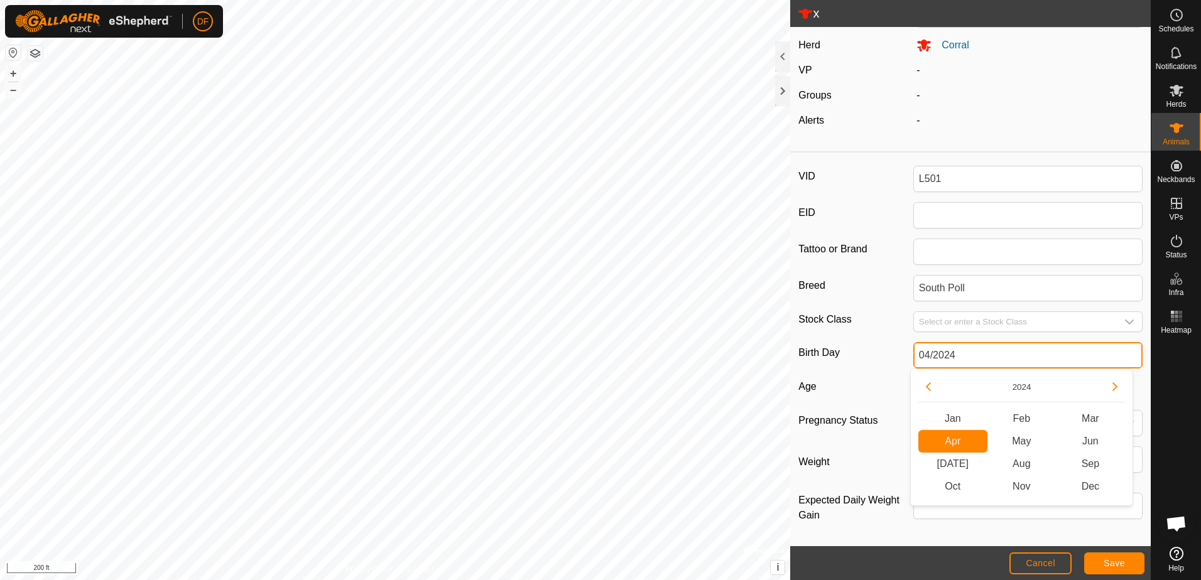
click at [980, 355] on input "04/2024" at bounding box center [1027, 355] width 229 height 26
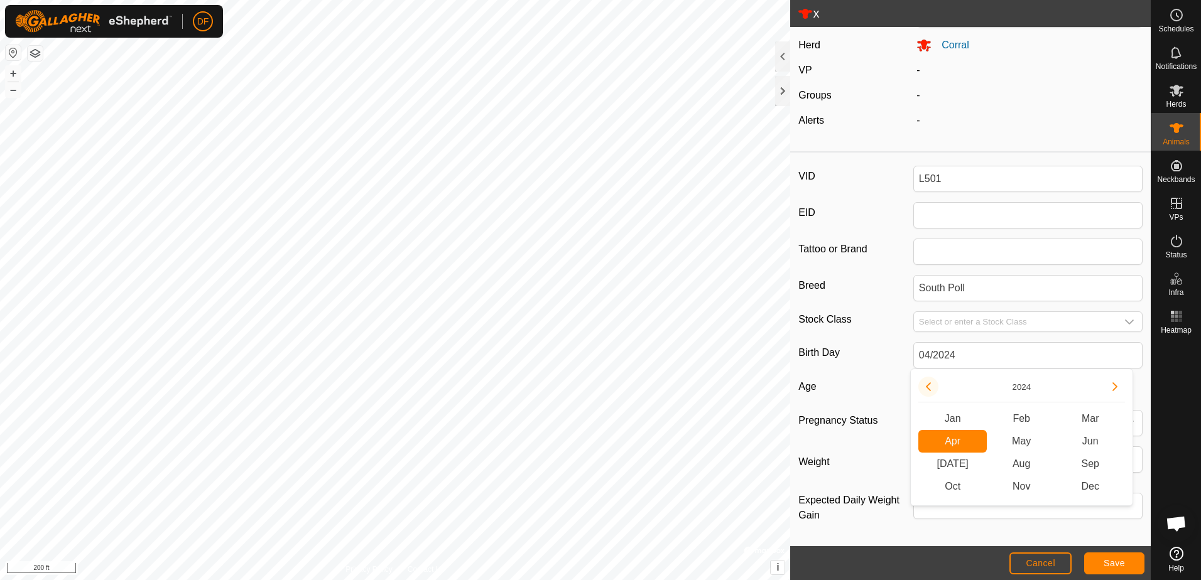
click at [926, 384] on button "Previous Year" at bounding box center [928, 387] width 20 height 20
click at [1026, 439] on span "May" at bounding box center [1021, 441] width 69 height 23
type input "05/2023"
type input "2 years 4 months"
click at [1115, 563] on span "Save" at bounding box center [1113, 563] width 21 height 10
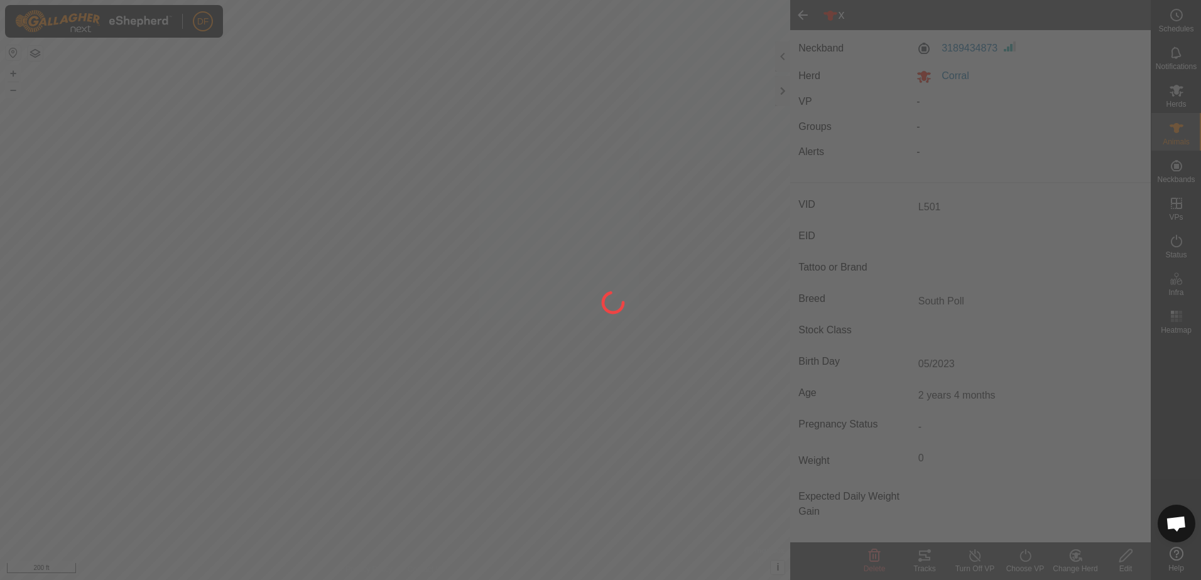
scroll to position [33, 0]
type input "x"
type input "-"
type input "1 year 5 months"
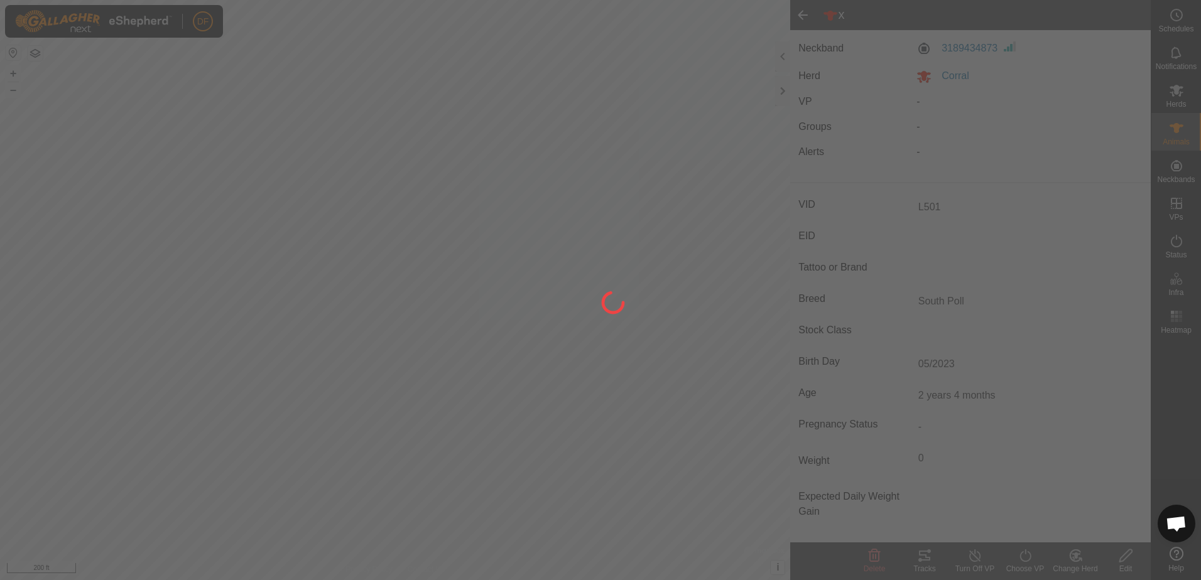
type input "0 kg"
type input "-"
type input "04/2024"
type input "L501"
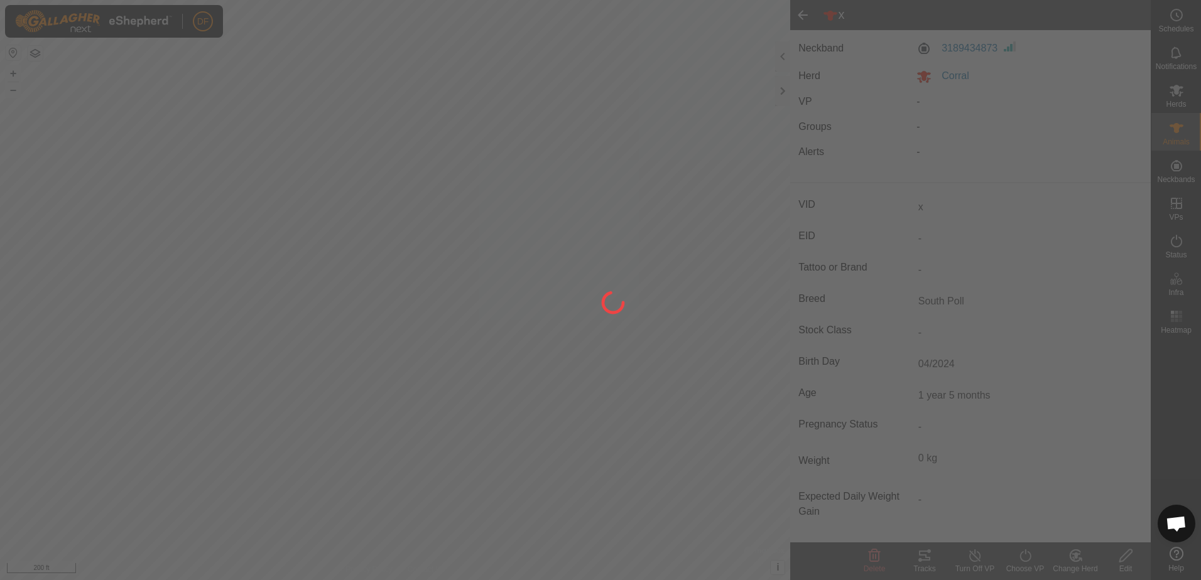
type input "2 years 4 months"
type input "05/2023"
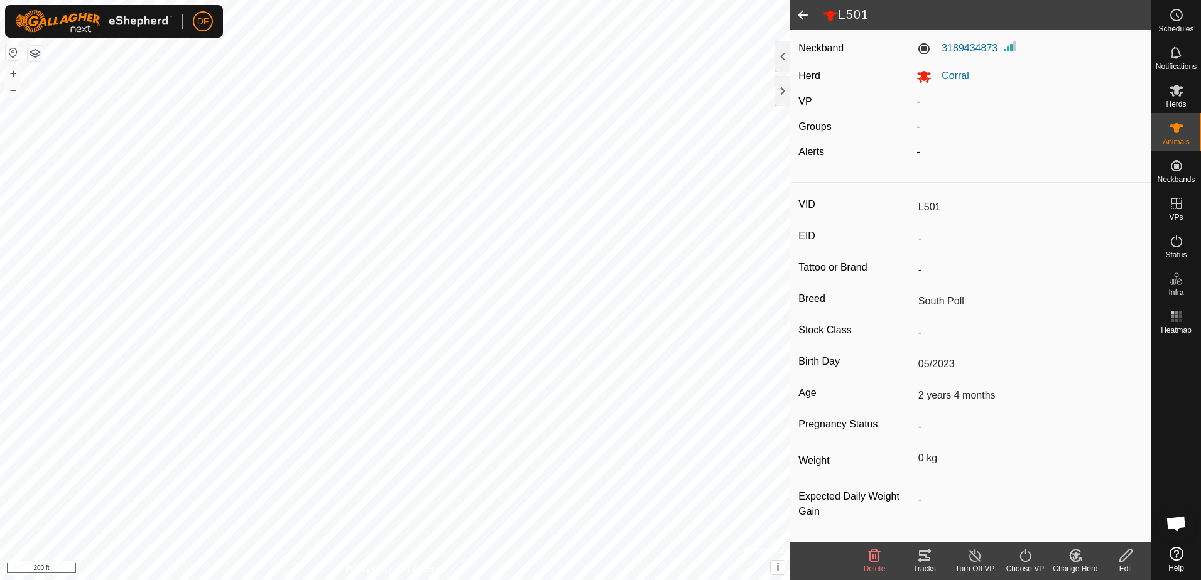
click at [799, 14] on span at bounding box center [802, 15] width 25 height 30
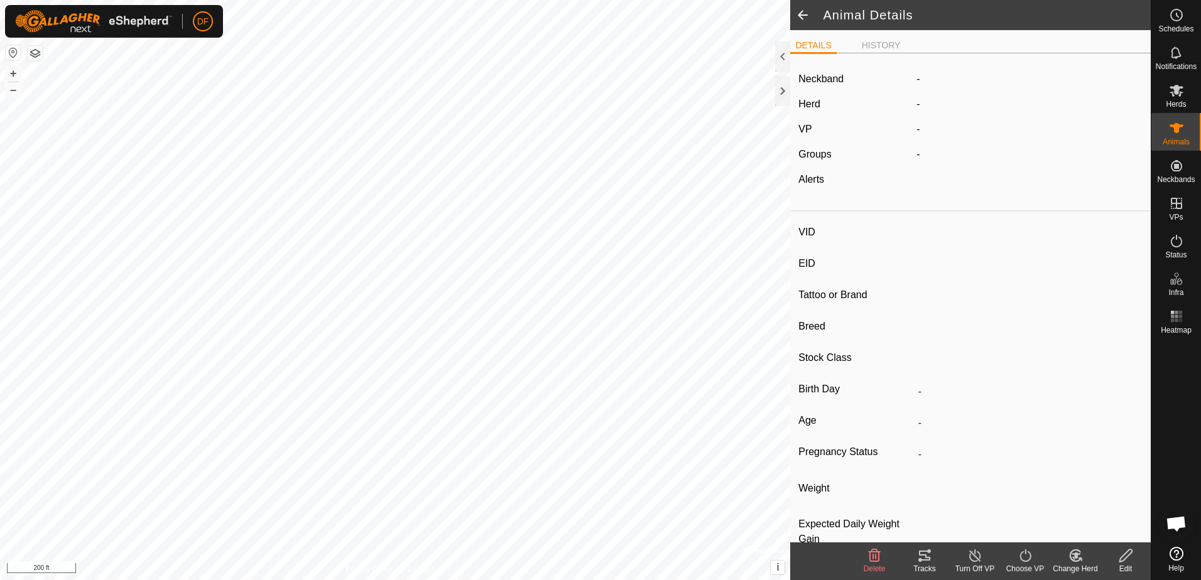
type input "L501"
type input "-"
type input "South Poll"
type input "-"
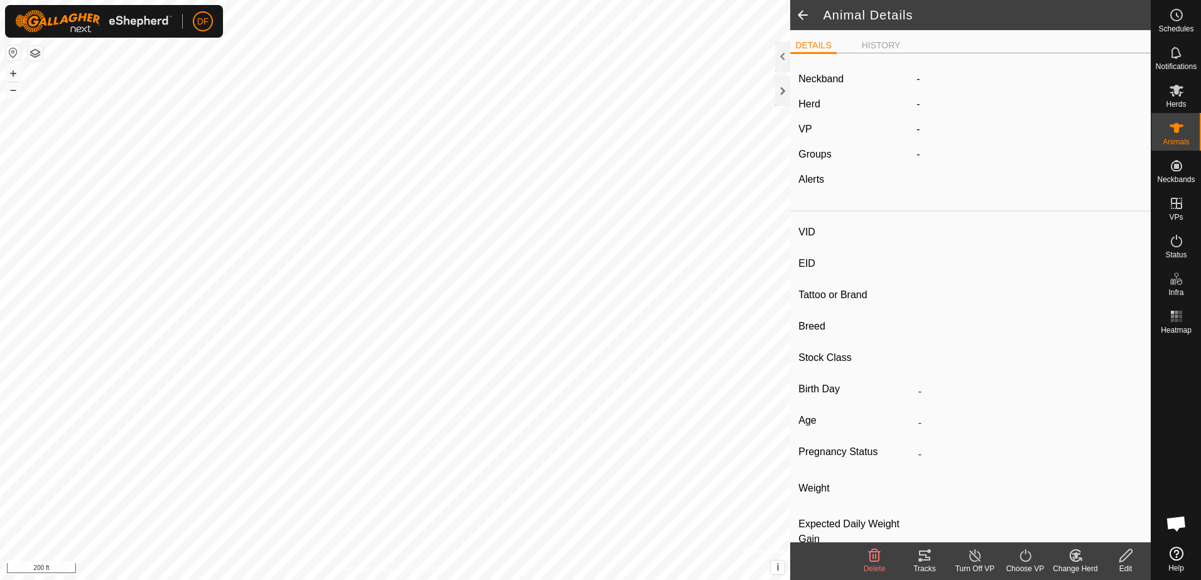
type input "05/2023"
type input "2 years 4 months"
type input "0 kg"
type input "-"
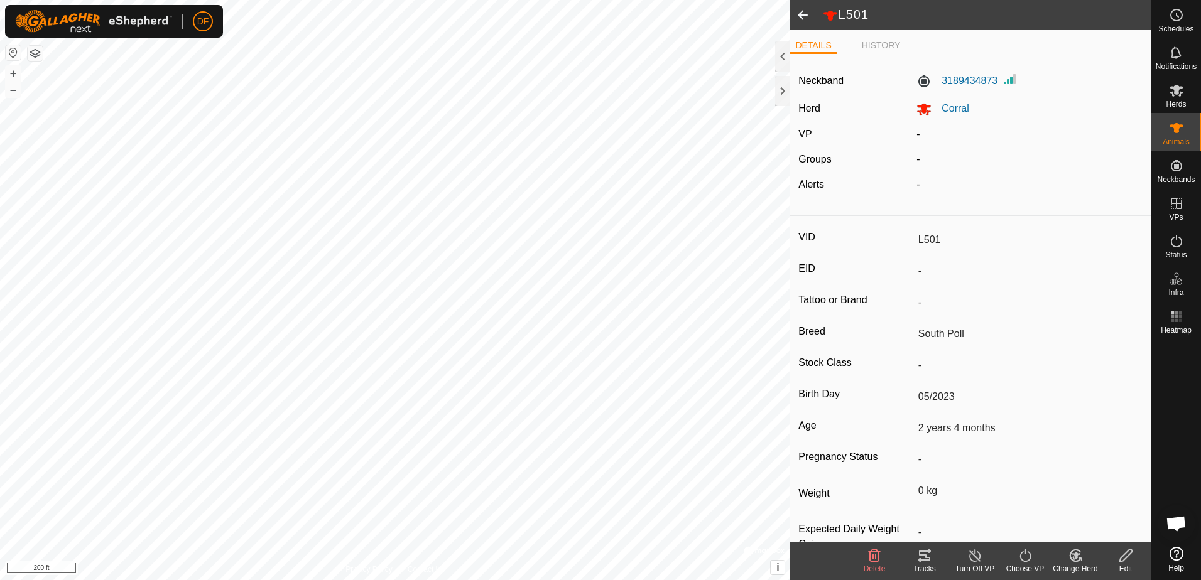
click at [799, 14] on span at bounding box center [802, 15] width 25 height 30
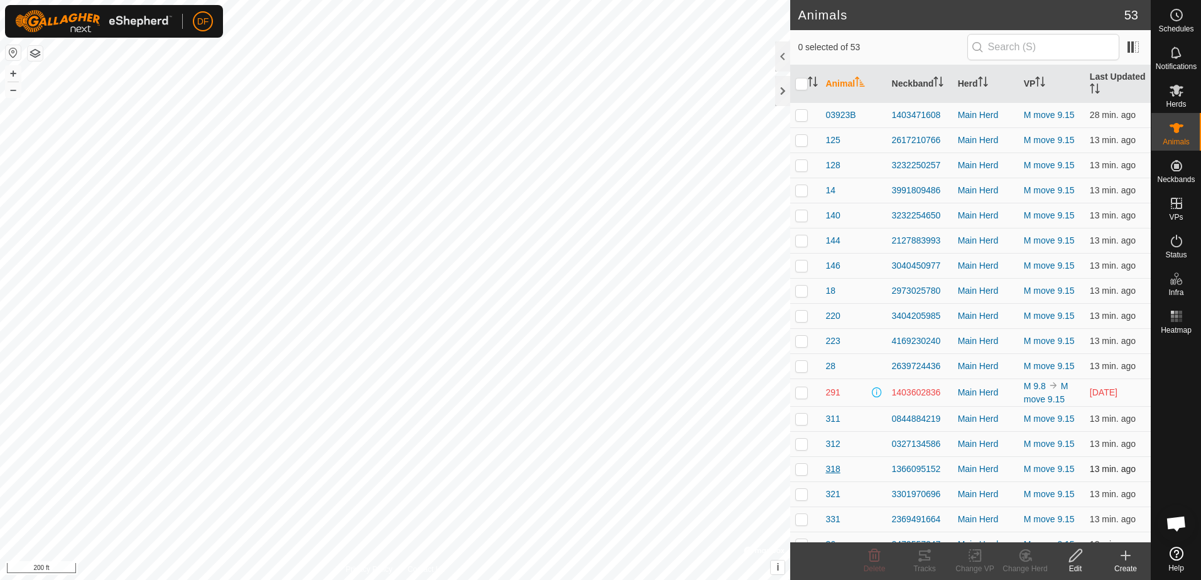
click at [835, 469] on span "318" at bounding box center [832, 469] width 14 height 13
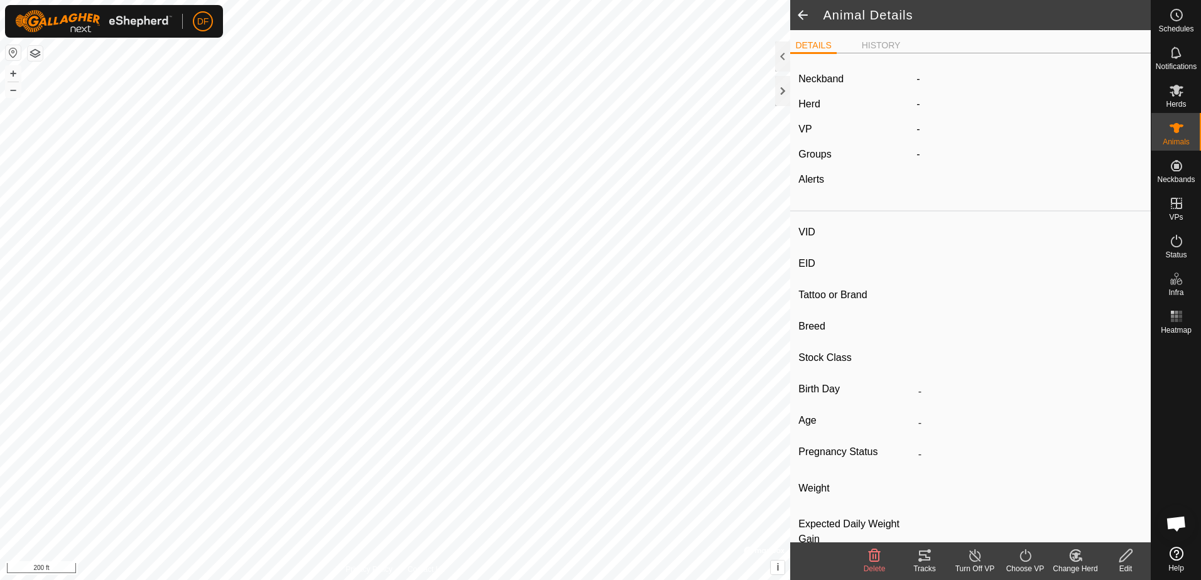
type input "318"
type input "-"
type input "South Poll"
type input "FB"
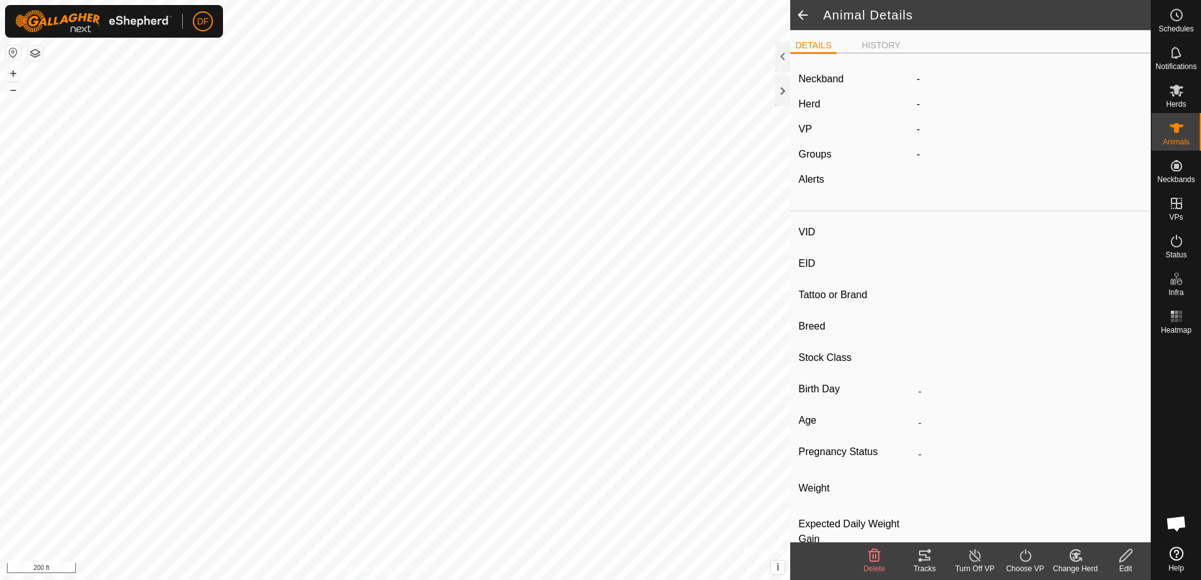
type input "03/2023"
type input "2 years 6 months"
type input "-"
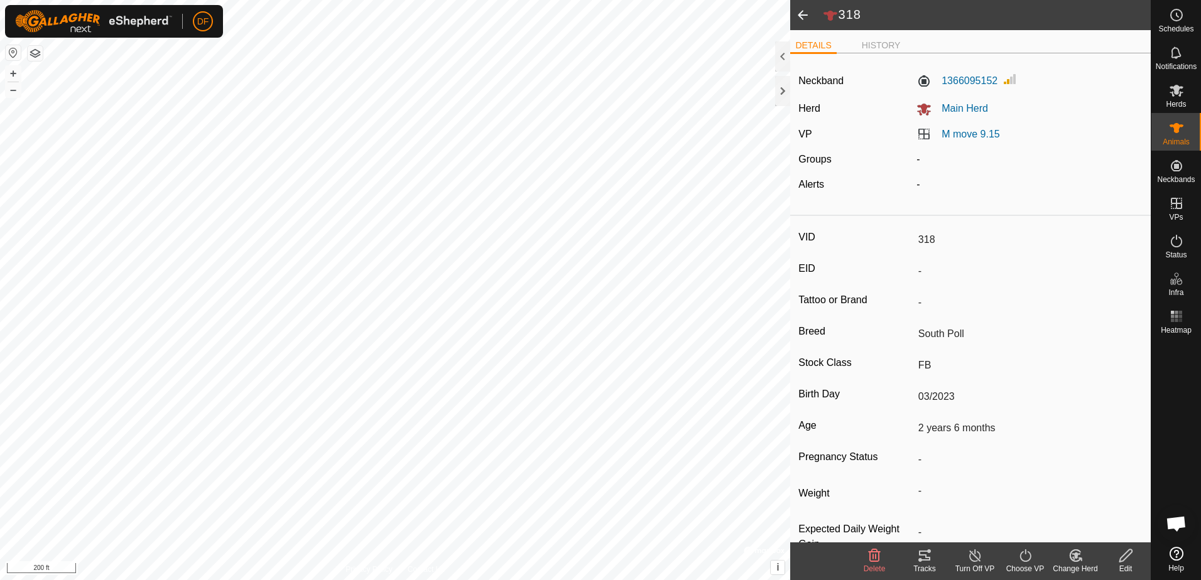
click at [798, 16] on span at bounding box center [802, 15] width 25 height 30
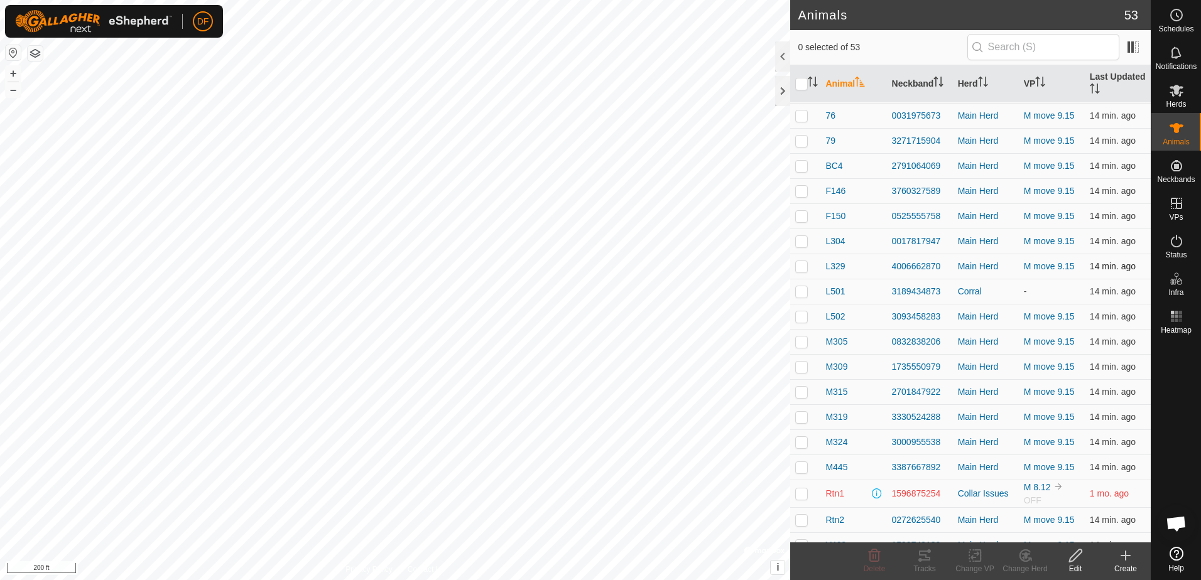
scroll to position [754, 0]
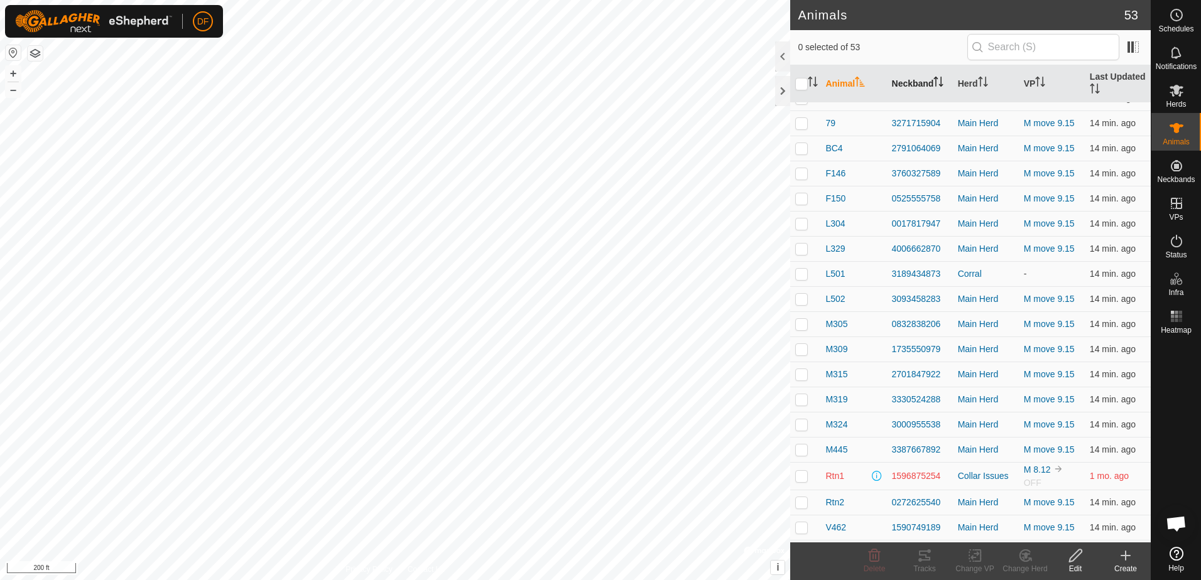
click at [908, 84] on th "Neckband" at bounding box center [920, 84] width 66 height 38
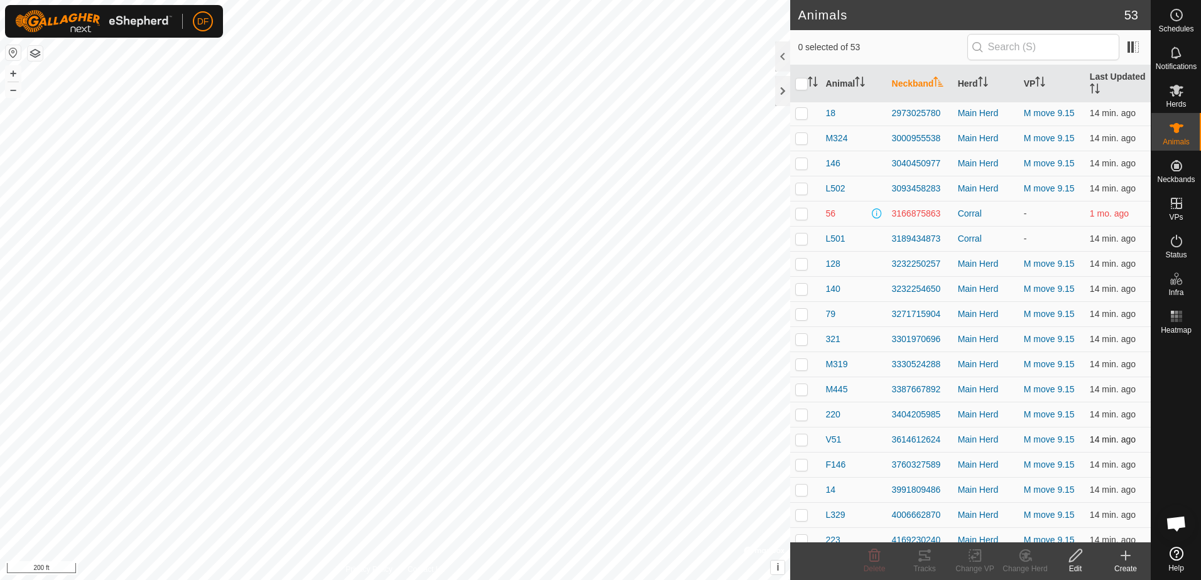
scroll to position [902, 0]
click at [830, 430] on span "V51" at bounding box center [833, 429] width 16 height 13
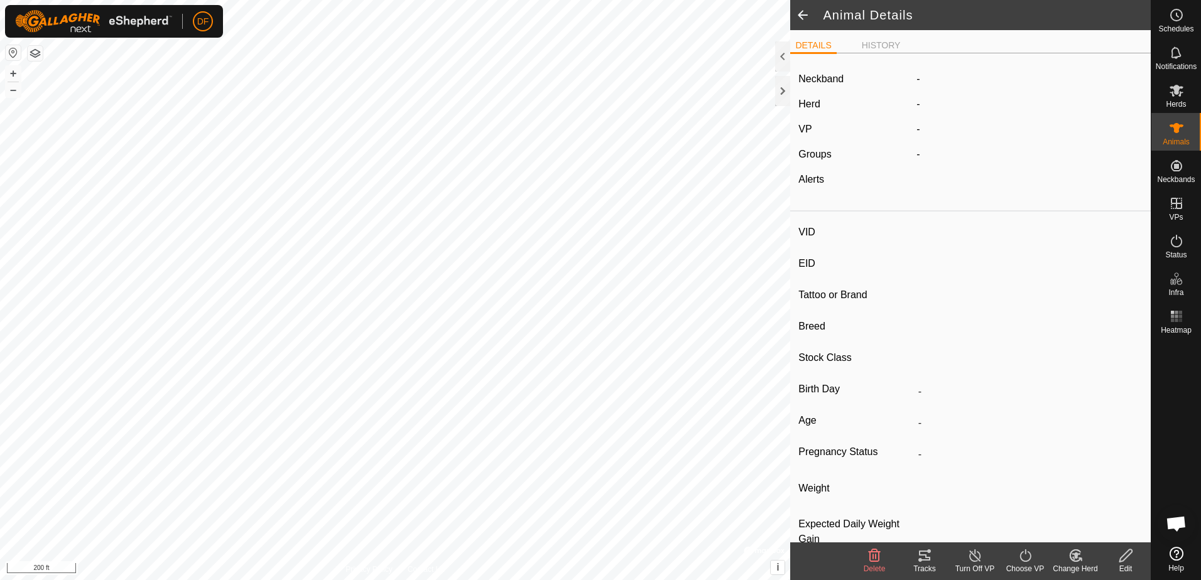
type input "V51"
type input "-"
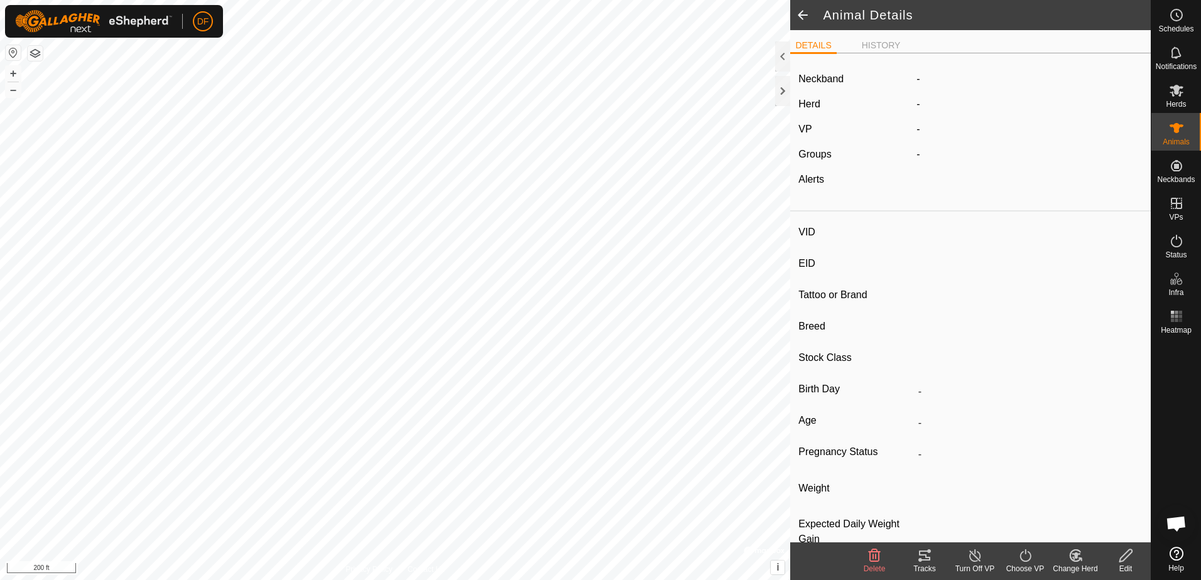
type input "0 kg"
type input "-"
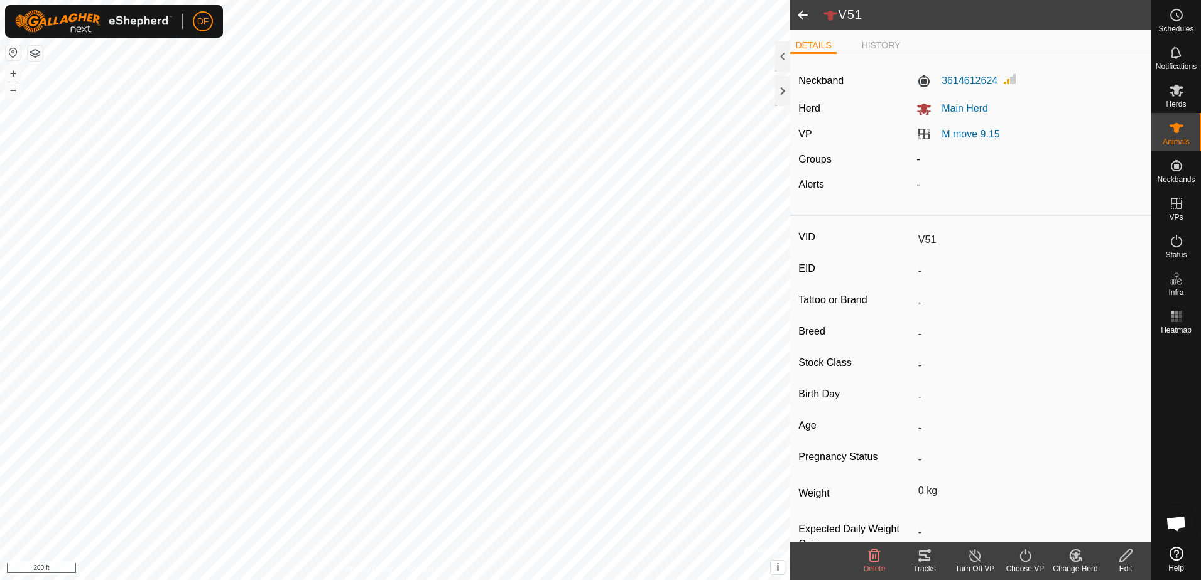
click at [1125, 558] on icon at bounding box center [1125, 555] width 13 height 13
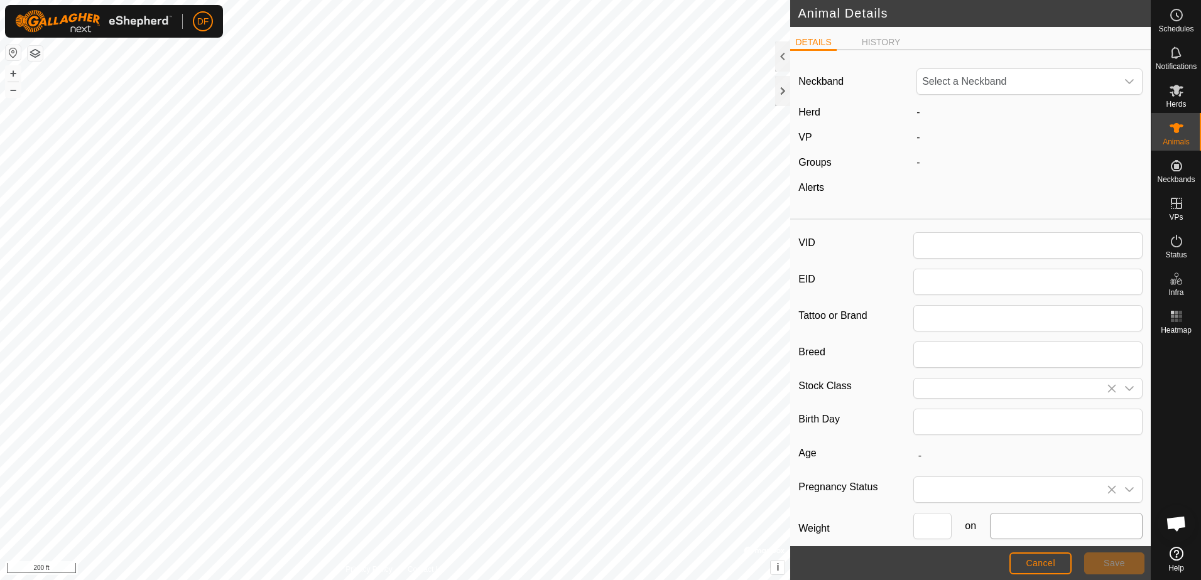
type input "V51"
type input "0"
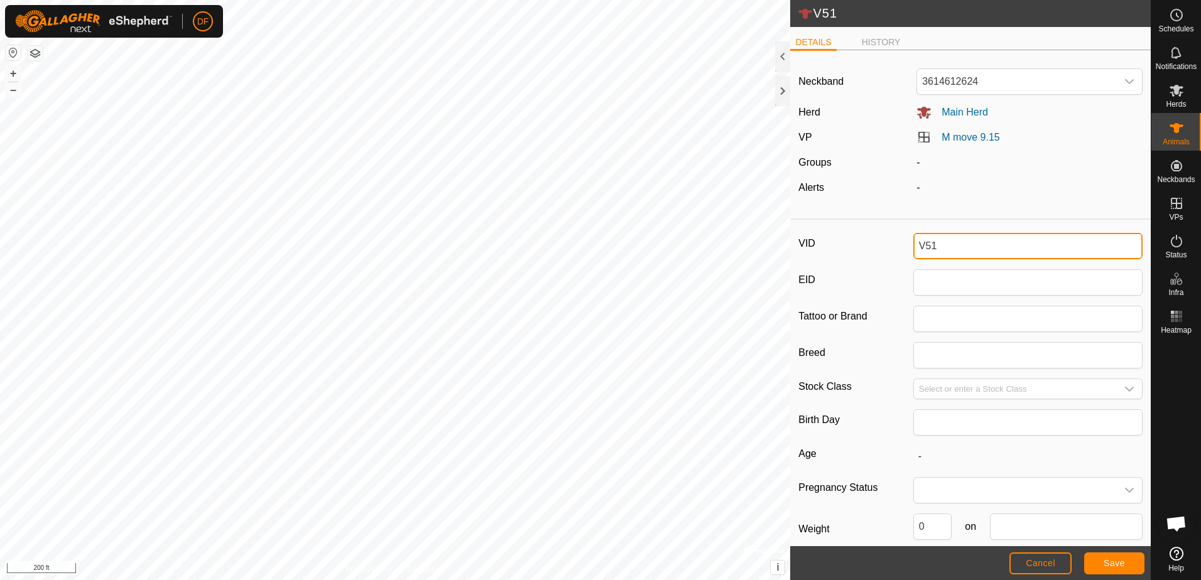
drag, startPoint x: 934, startPoint y: 243, endPoint x: 882, endPoint y: 244, distance: 52.1
click at [882, 244] on div "VID V51" at bounding box center [970, 246] width 344 height 26
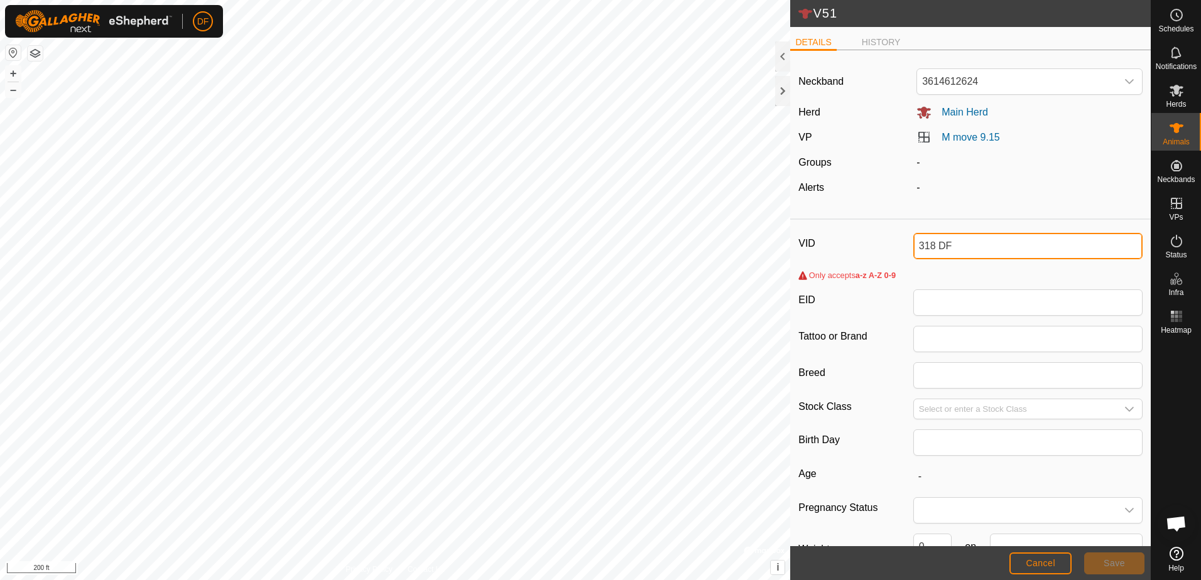
click at [950, 246] on input "318 DF" at bounding box center [1027, 246] width 229 height 26
click at [950, 247] on input "318 DF" at bounding box center [1027, 246] width 229 height 26
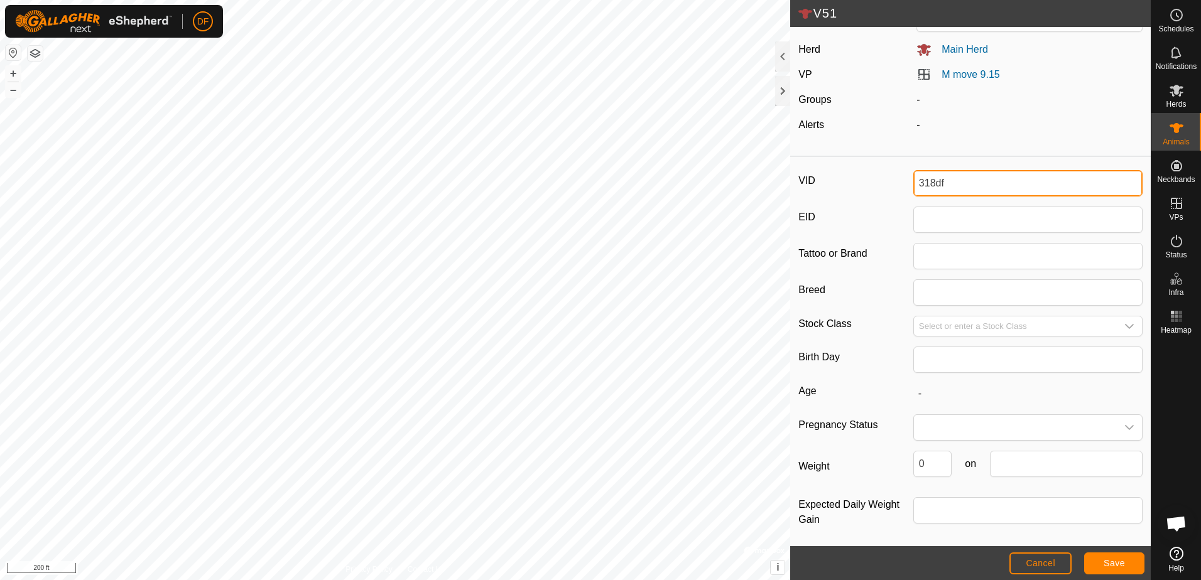
scroll to position [67, 0]
type input "318df"
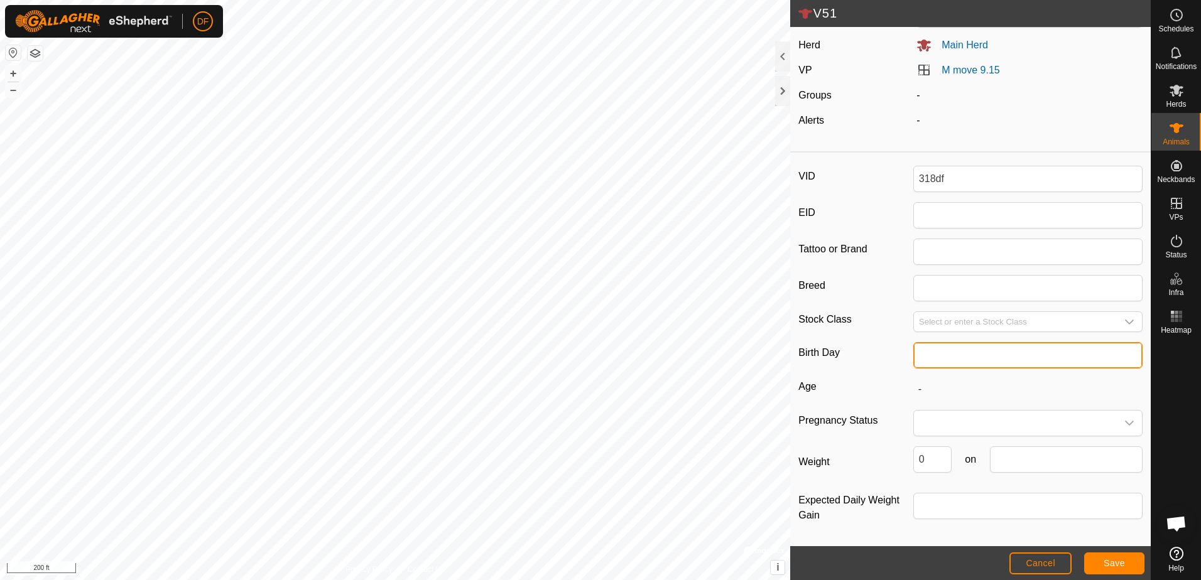
click at [980, 359] on input "text" at bounding box center [1027, 355] width 229 height 26
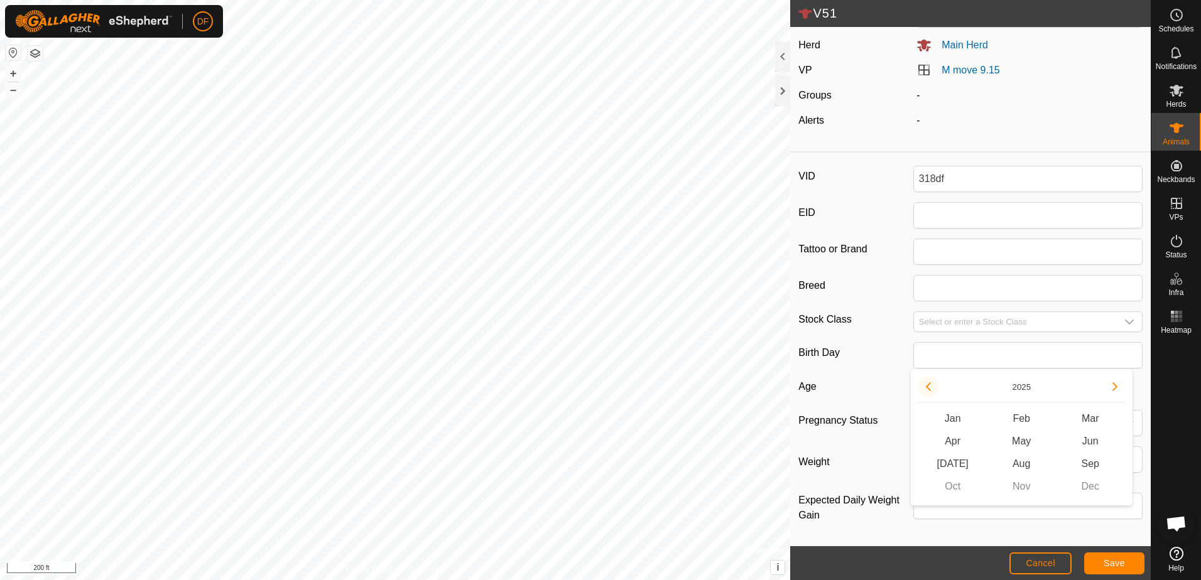
click at [933, 386] on button "Previous Year" at bounding box center [928, 387] width 20 height 20
click at [1083, 418] on span "Mar" at bounding box center [1090, 419] width 69 height 23
type input "03/2023"
type input "2 years 6 months"
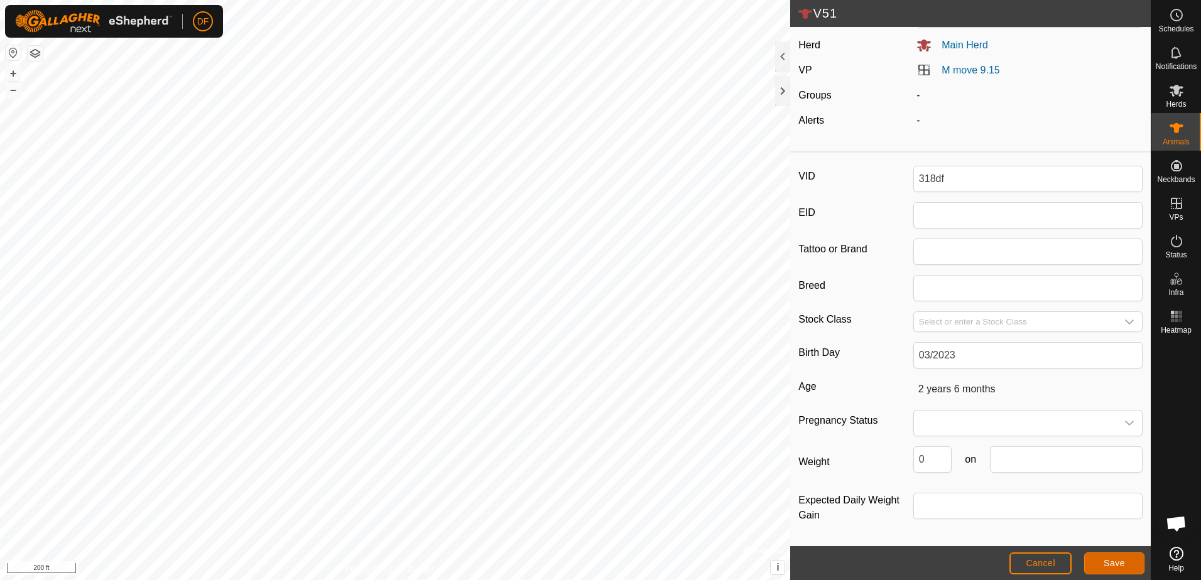
click at [1115, 562] on span "Save" at bounding box center [1113, 563] width 21 height 10
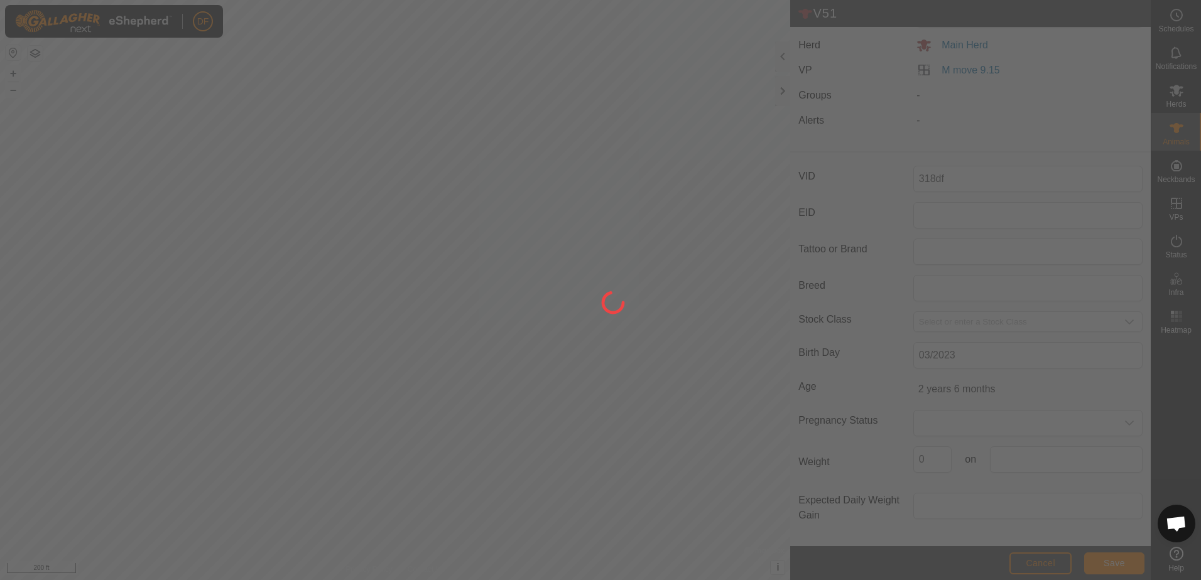
scroll to position [33, 0]
type input "V51"
type input "-"
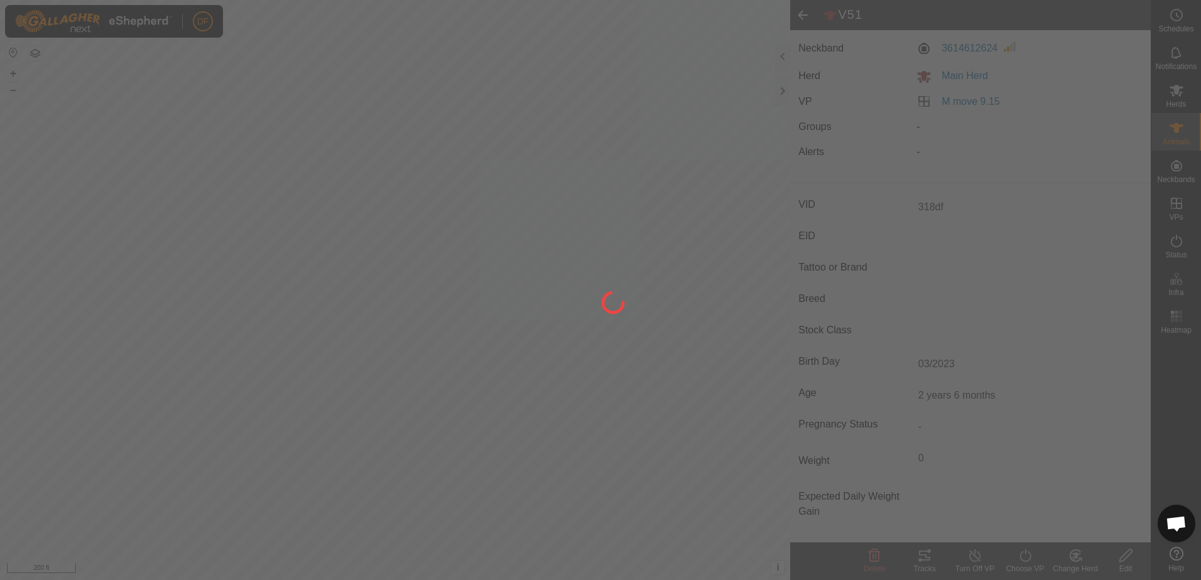
type input "-"
type input "0 kg"
type input "-"
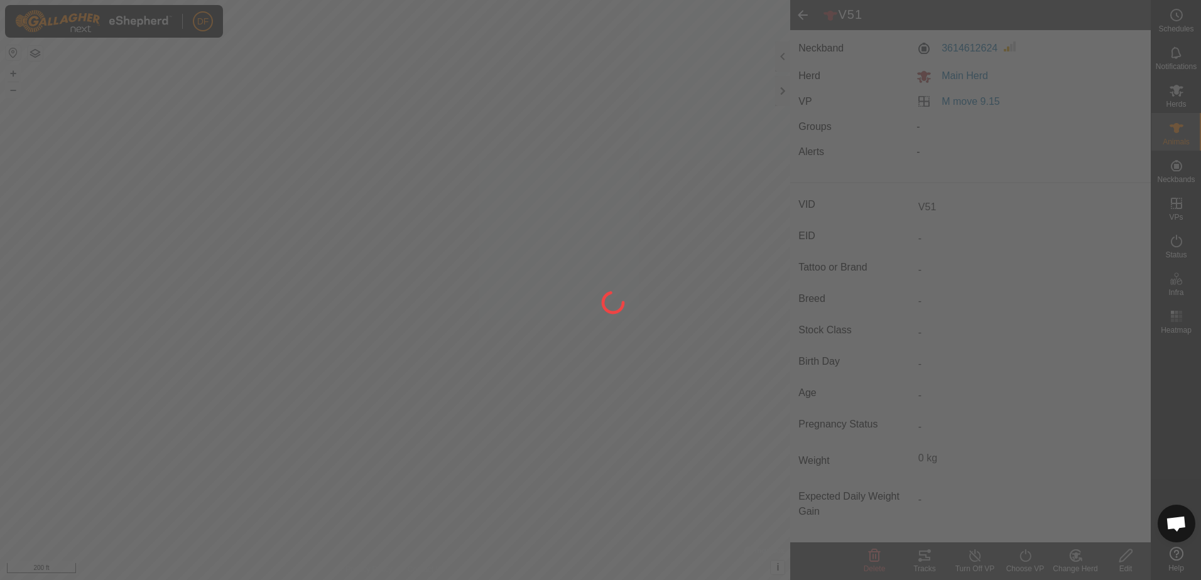
type input "318df"
type input "2 years 6 months"
type input "03/2023"
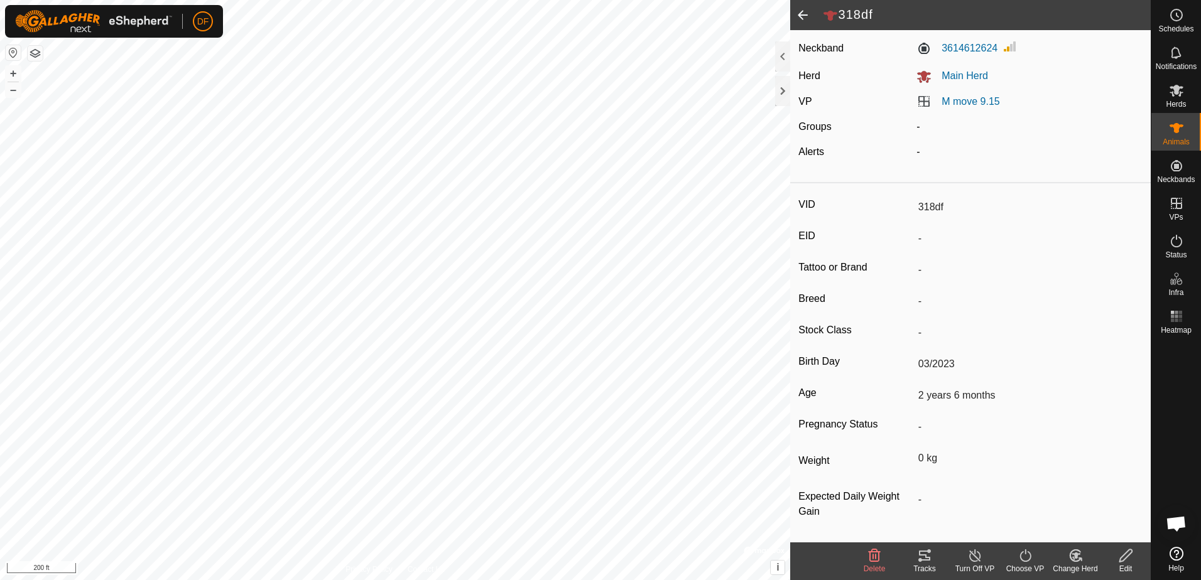
click at [801, 15] on span at bounding box center [802, 15] width 25 height 30
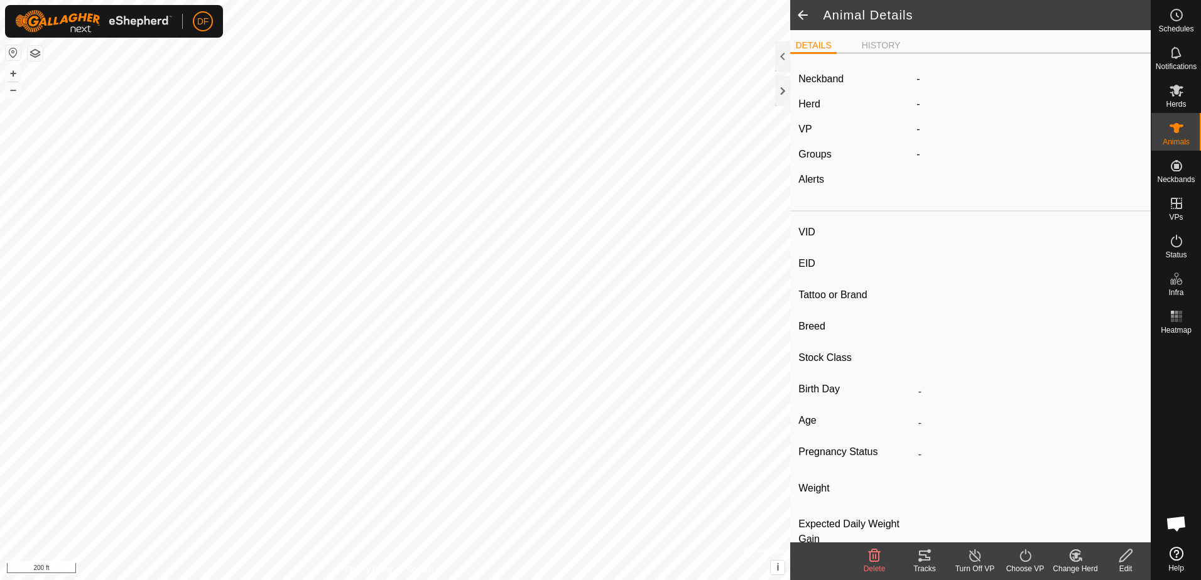
type input "318df"
type input "-"
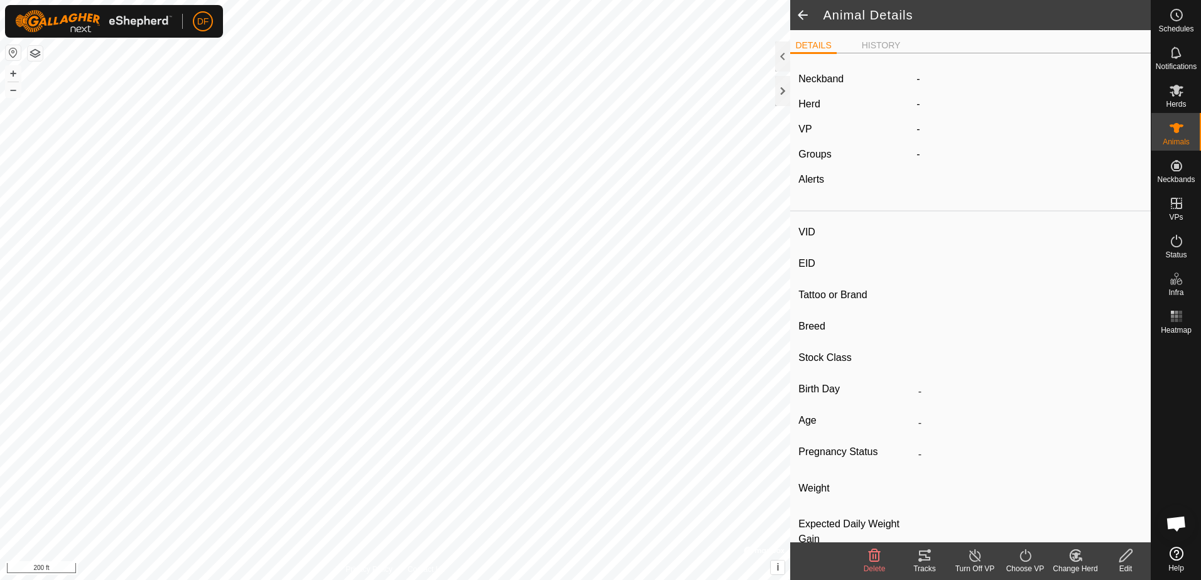
type input "03/2023"
type input "2 years 6 months"
type input "0 kg"
type input "-"
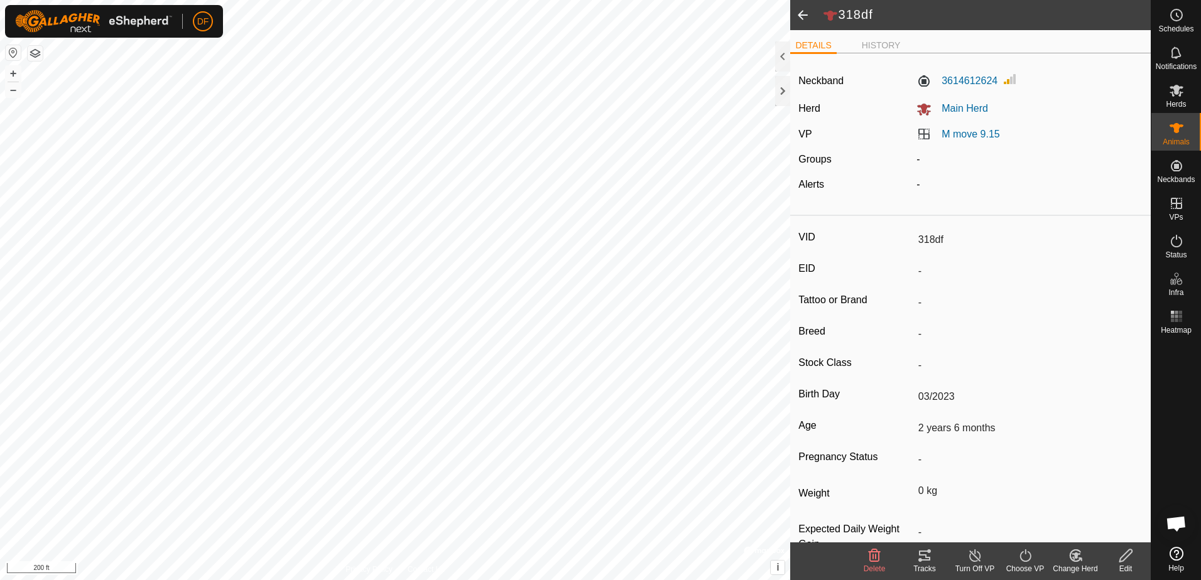
click at [801, 15] on span at bounding box center [802, 15] width 25 height 30
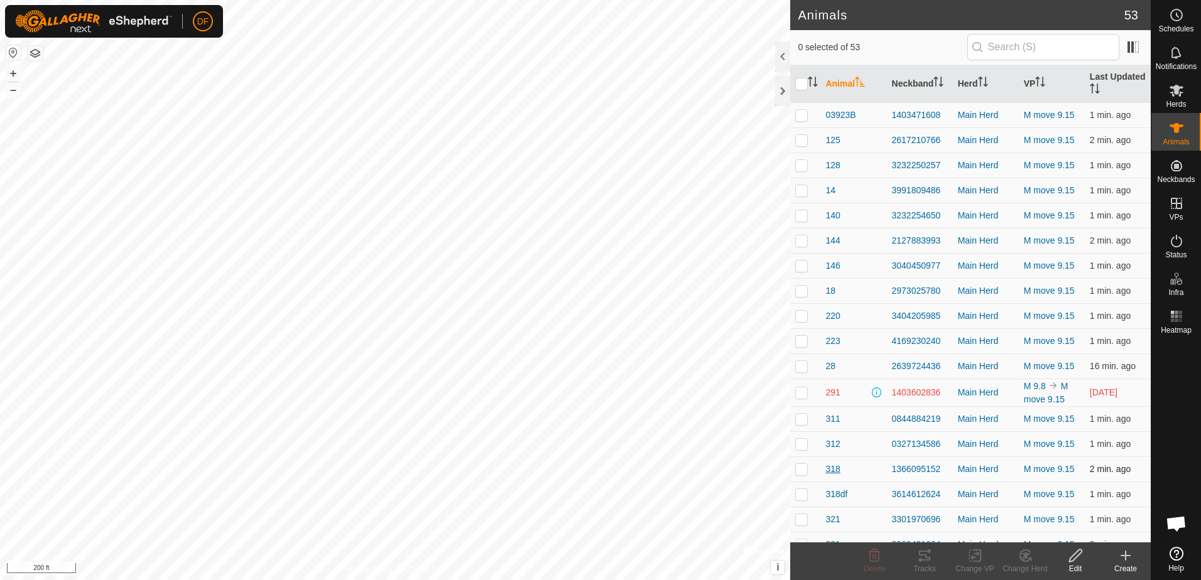
click at [831, 468] on span "318" at bounding box center [832, 469] width 14 height 13
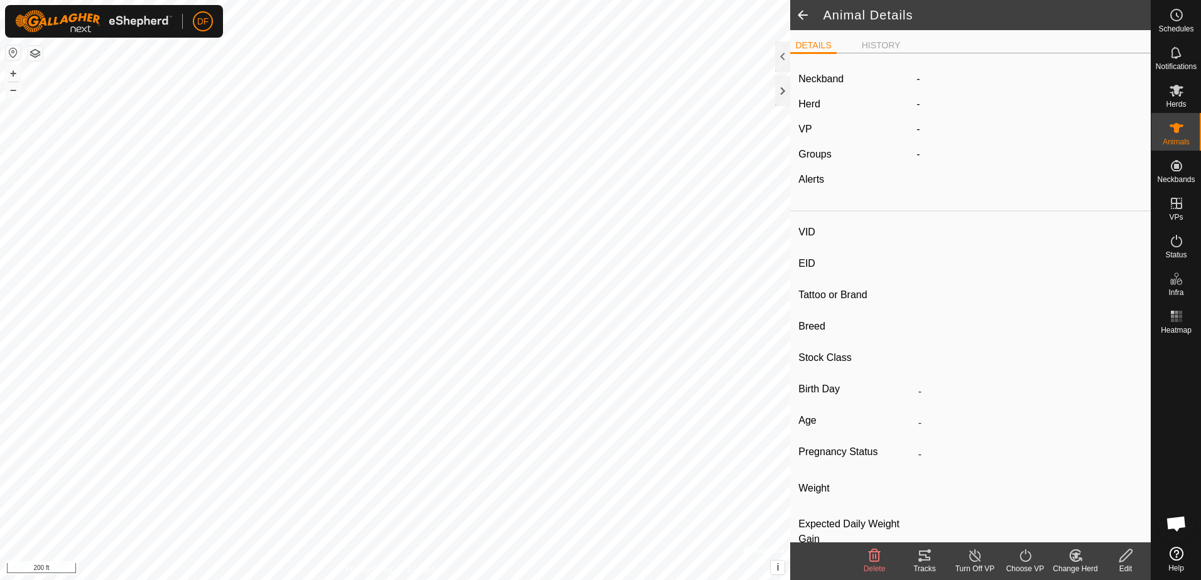
type input "318"
type input "-"
type input "South Poll"
type input "FB"
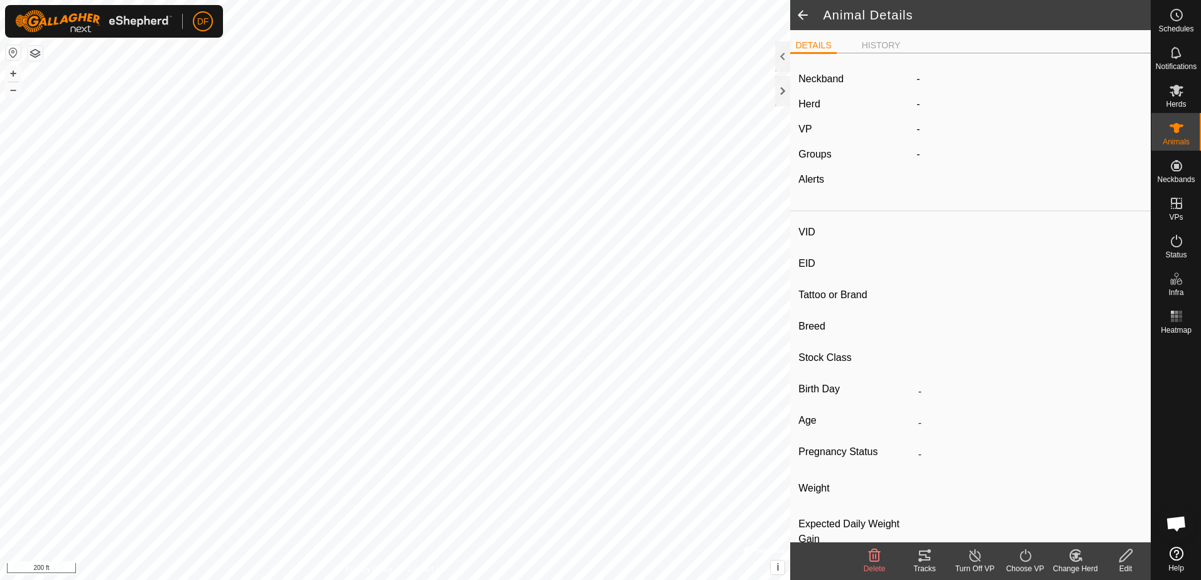
type input "03/2023"
type input "2 years 6 months"
type input "-"
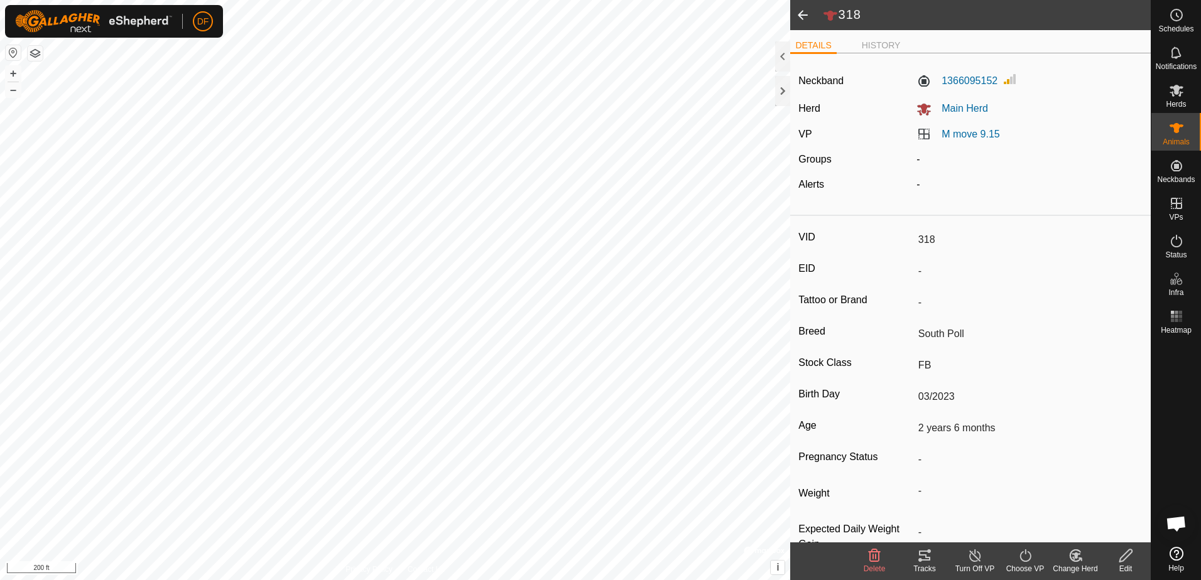
click at [1122, 560] on icon at bounding box center [1126, 555] width 16 height 15
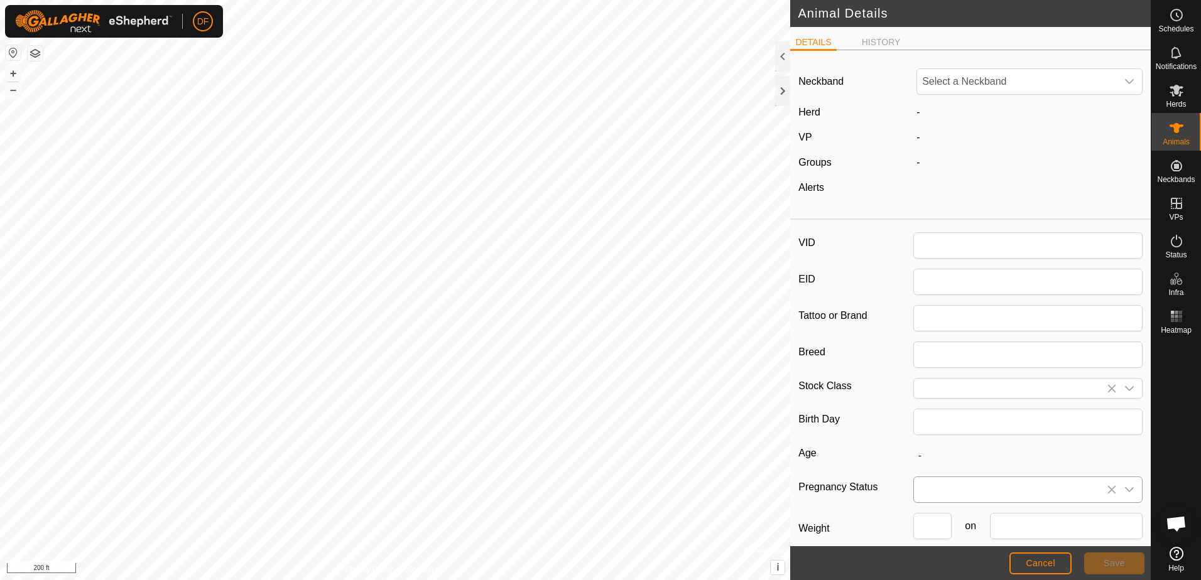
type input "318"
type input "South Poll"
type input "FB"
type input "03/2023"
type input "2 years 6 months"
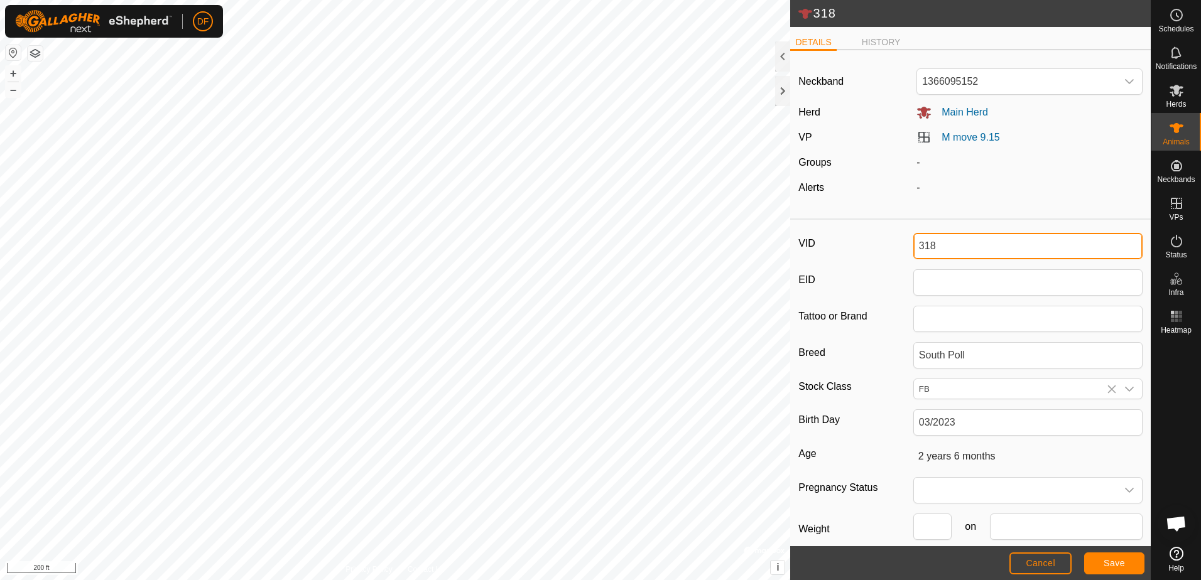
drag, startPoint x: 933, startPoint y: 244, endPoint x: 867, endPoint y: 244, distance: 66.6
click at [867, 244] on div "VID 318" at bounding box center [970, 246] width 344 height 26
type input "V51"
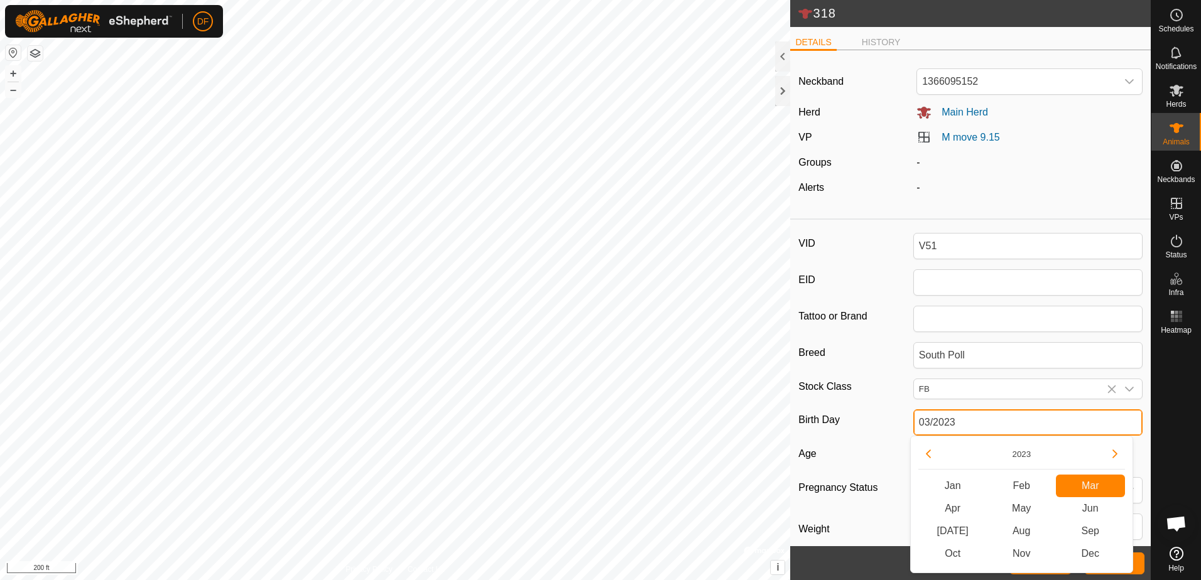
click at [975, 425] on input "03/2023" at bounding box center [1027, 422] width 229 height 26
click at [1114, 452] on button "Next Year" at bounding box center [1115, 454] width 20 height 20
drag, startPoint x: 961, startPoint y: 421, endPoint x: 901, endPoint y: 421, distance: 59.7
click at [903, 421] on div "Birth Day 03/2023" at bounding box center [970, 422] width 344 height 26
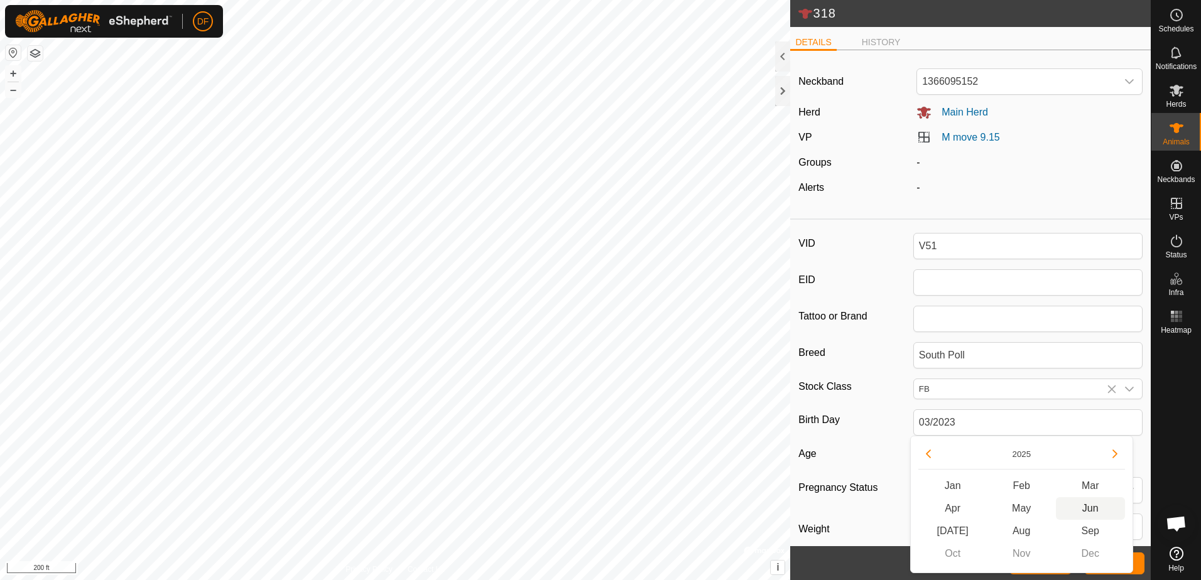
click at [1095, 510] on span "Jun" at bounding box center [1090, 508] width 69 height 23
type input "06/2025"
type input "3 months"
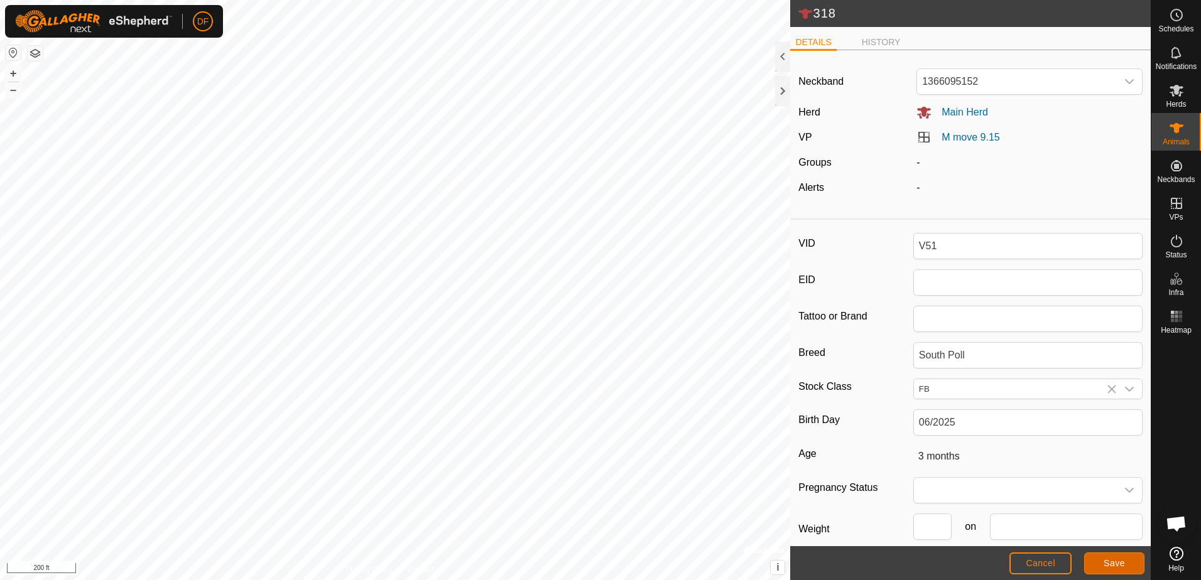
click at [1105, 565] on span "Save" at bounding box center [1113, 563] width 21 height 10
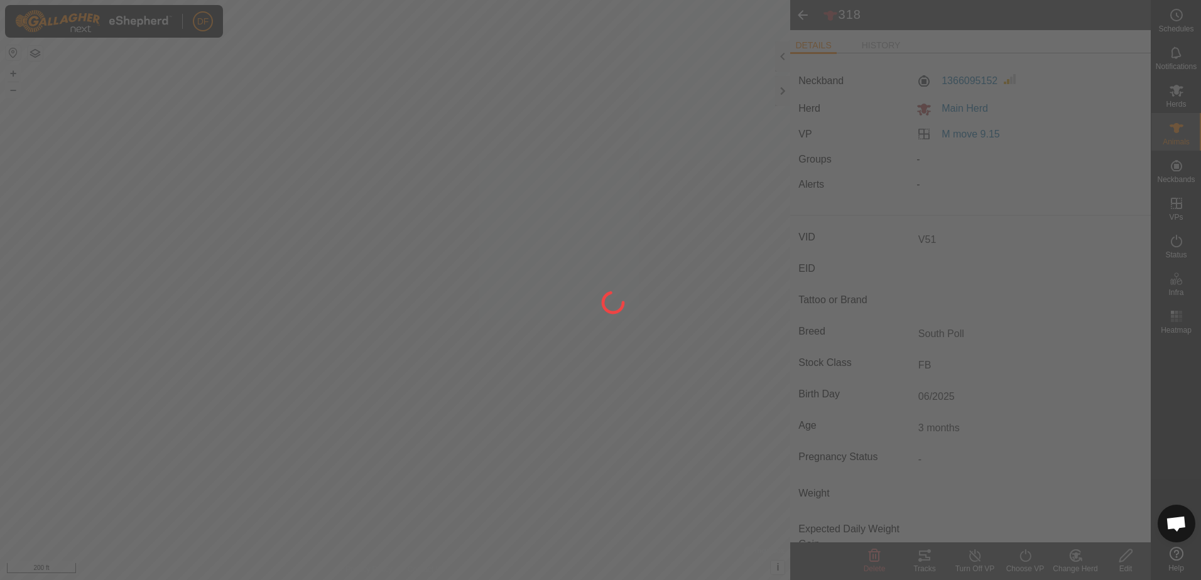
type input "318"
type input "-"
type input "2 years 6 months"
type input "-"
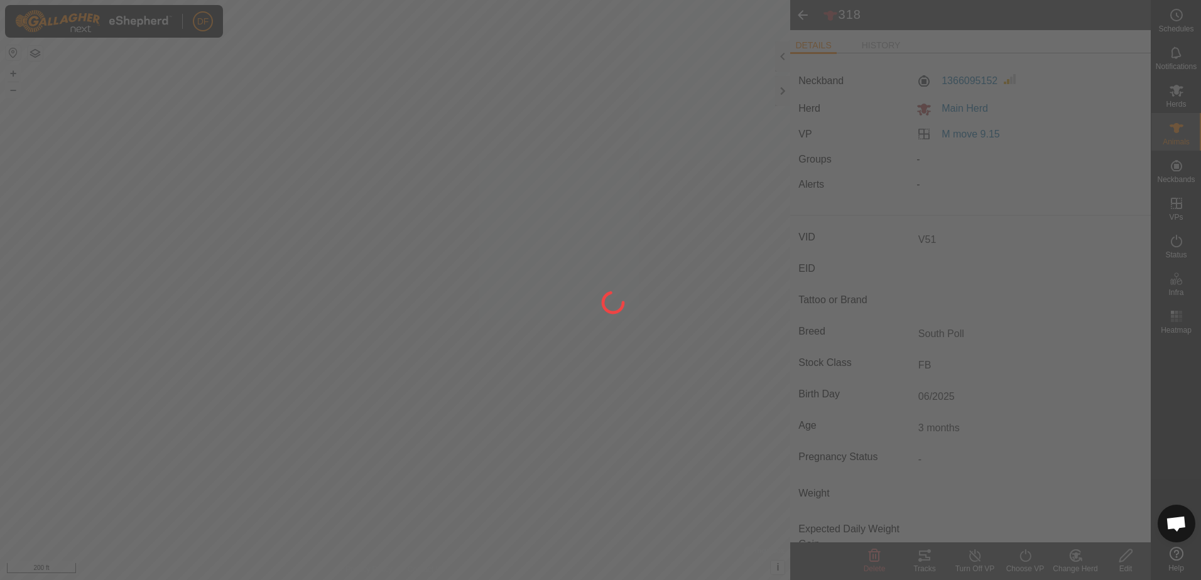
type input "-"
type input "03/2023"
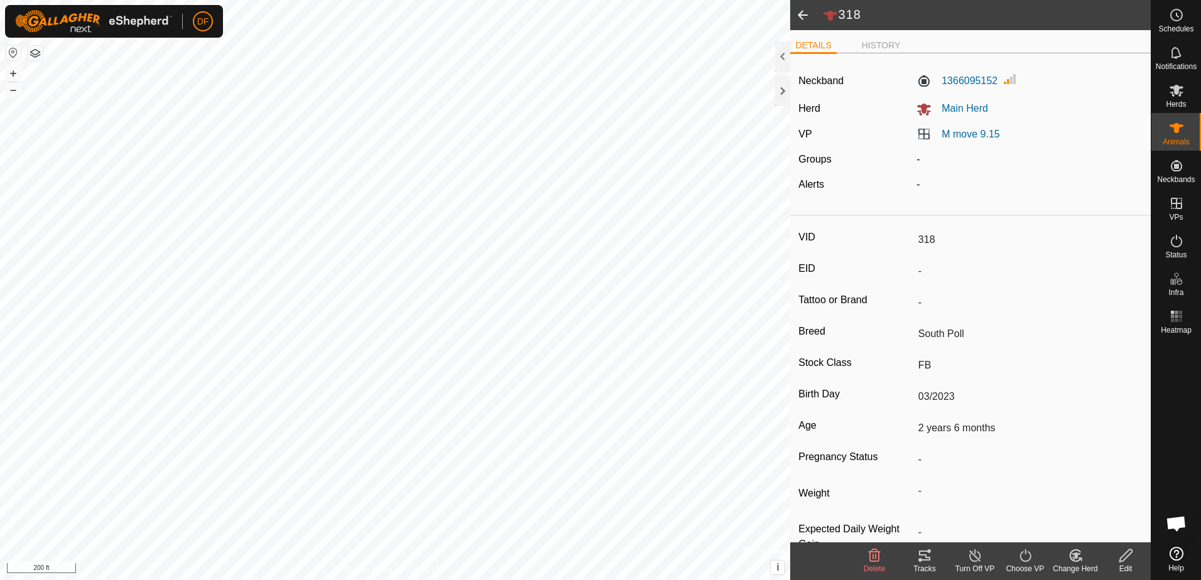
type input "V51"
type input "3 months"
type input "0 kg"
type input "06/2025"
click at [802, 16] on span at bounding box center [802, 15] width 25 height 30
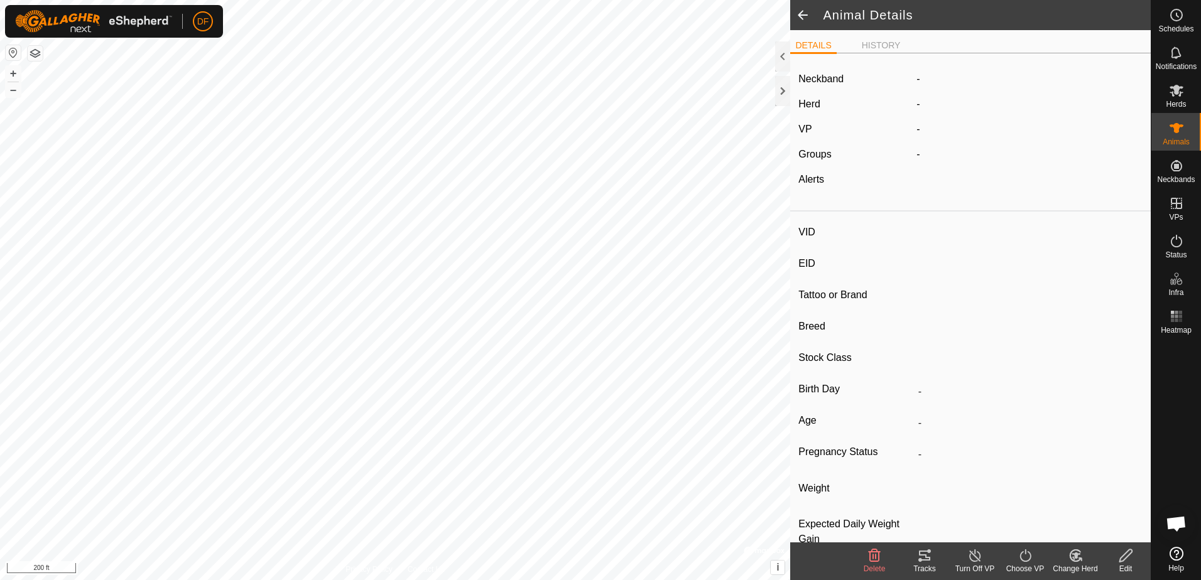
type input "V51"
type input "-"
type input "South Poll"
type input "FB"
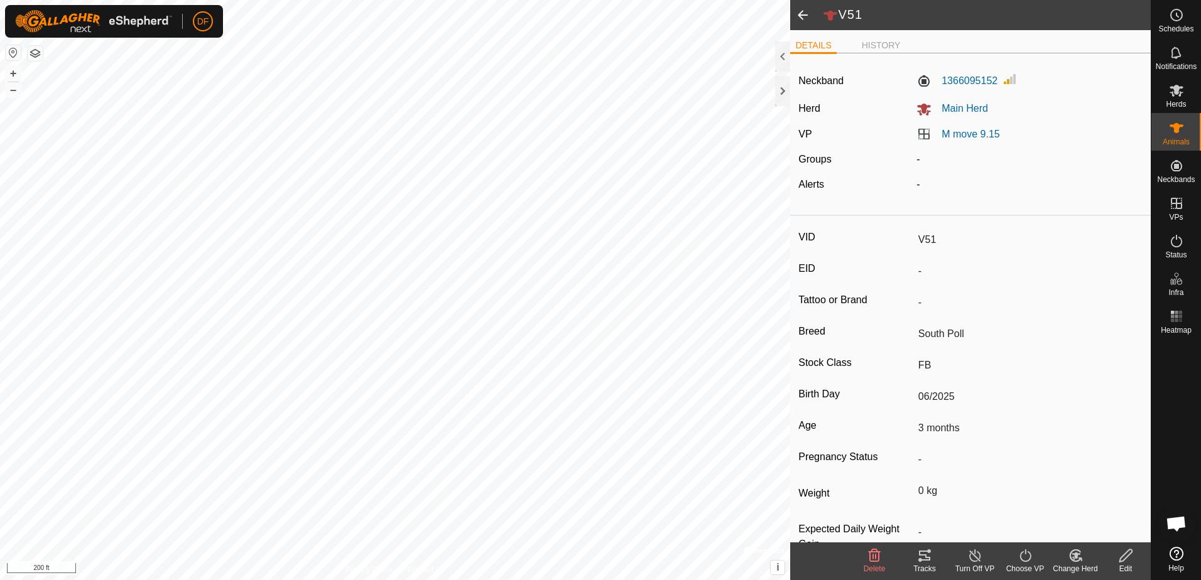
click at [799, 16] on span at bounding box center [802, 15] width 25 height 30
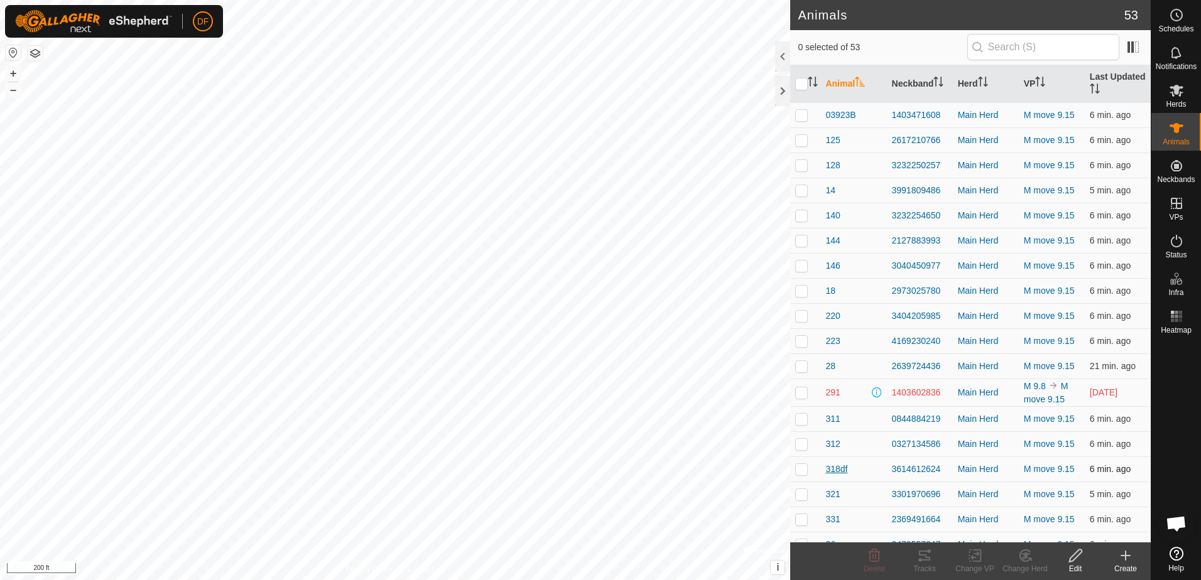
click at [832, 466] on span "318df" at bounding box center [836, 469] width 22 height 13
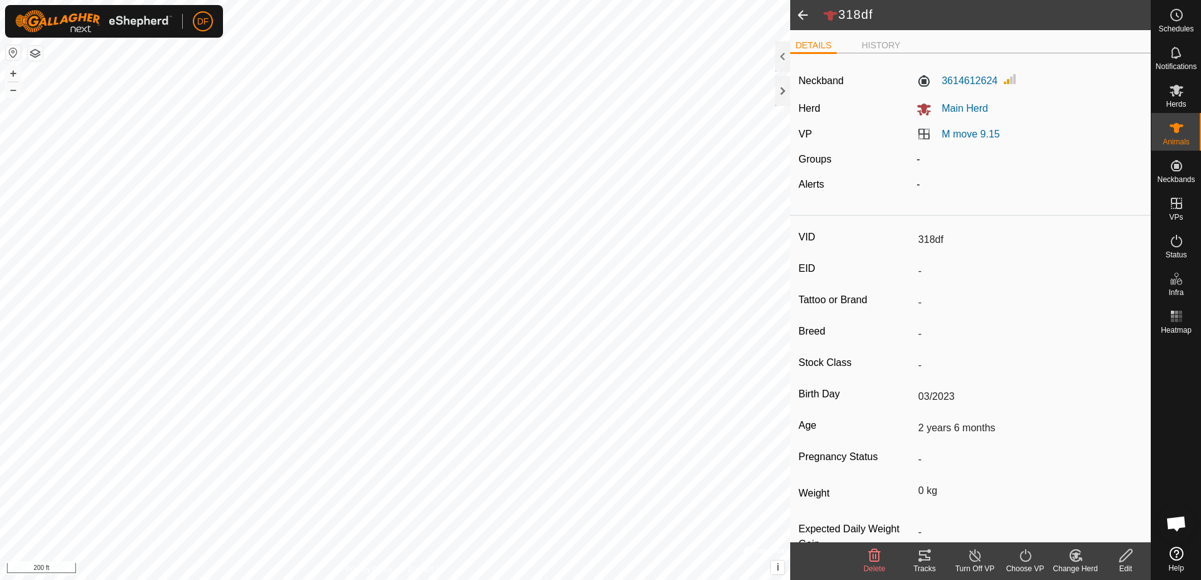
click at [1127, 558] on icon at bounding box center [1125, 555] width 13 height 13
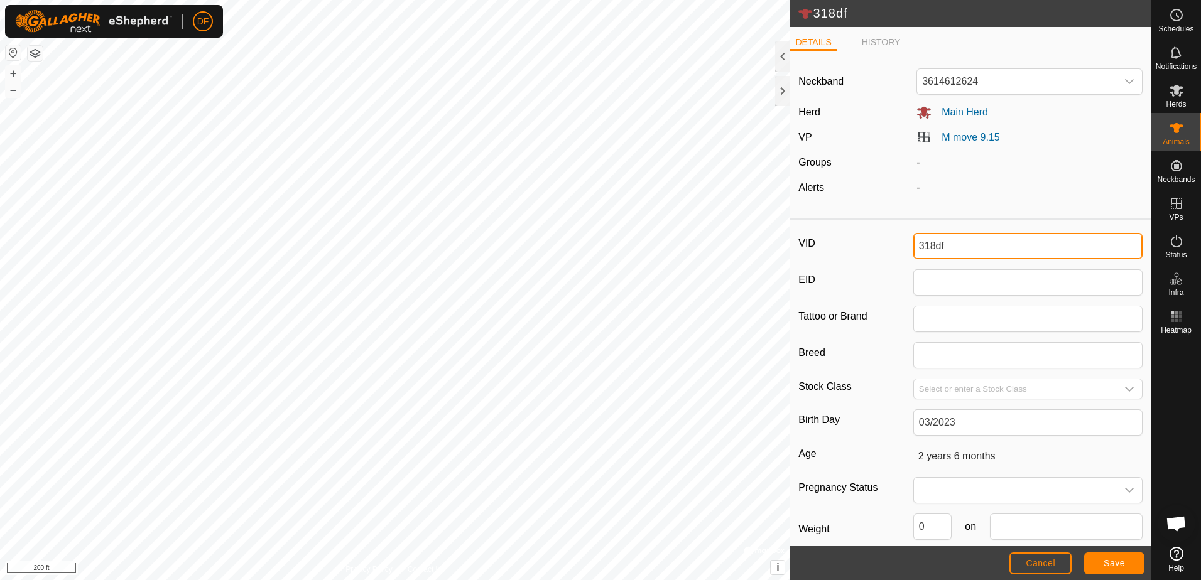
click at [944, 246] on input "318df" at bounding box center [1027, 246] width 229 height 26
click at [1028, 185] on div "-" at bounding box center [1029, 187] width 236 height 15
click at [1104, 563] on span "Save" at bounding box center [1113, 563] width 21 height 10
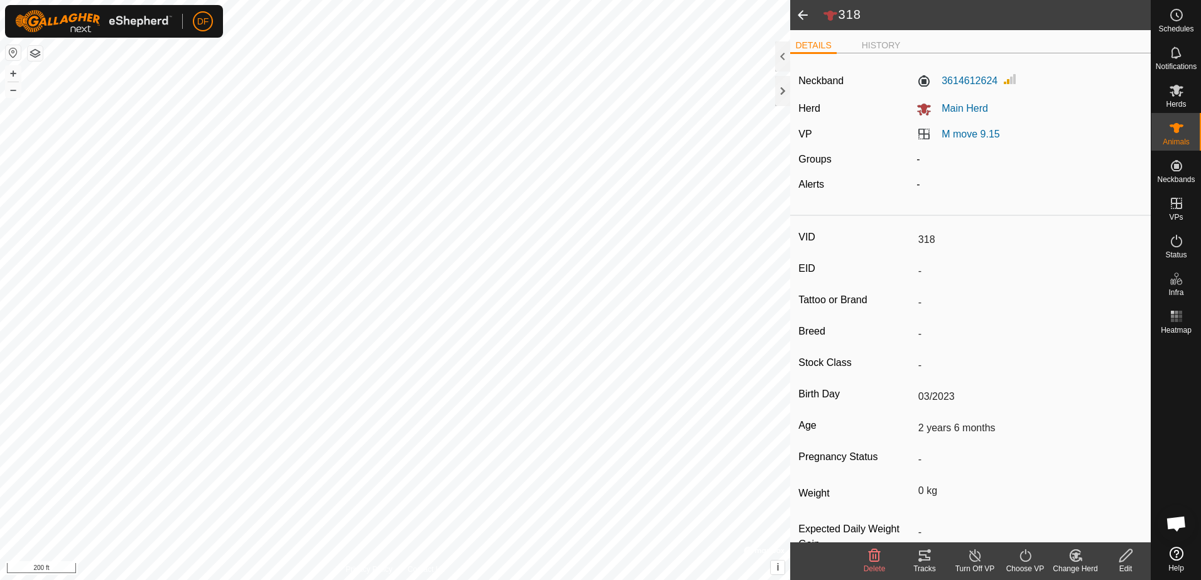
click at [800, 12] on span at bounding box center [802, 15] width 25 height 30
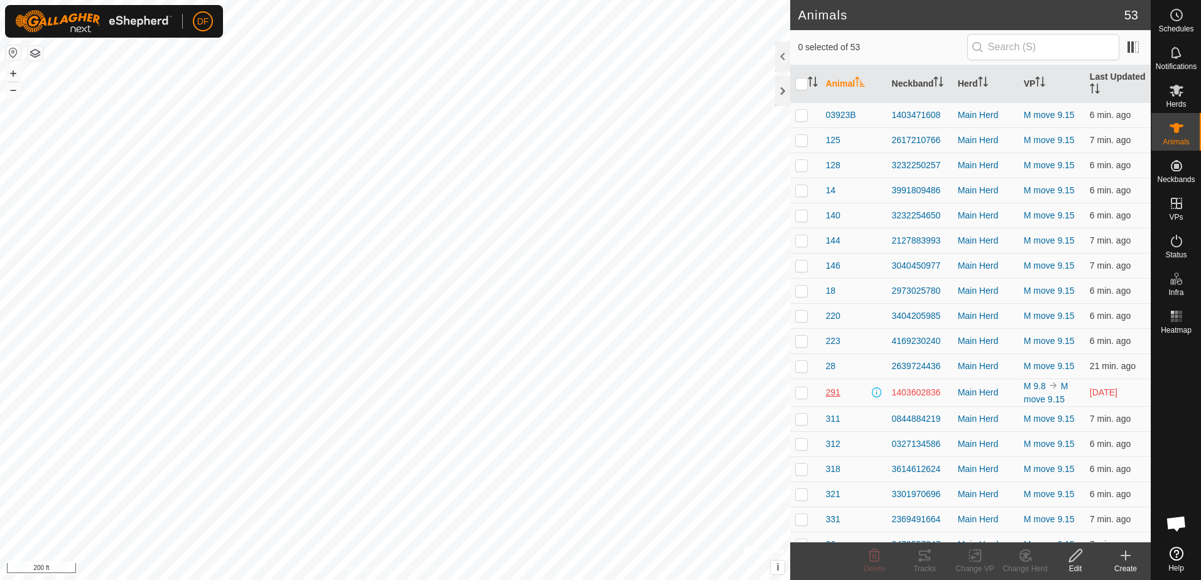
click at [833, 391] on span "291" at bounding box center [832, 392] width 14 height 13
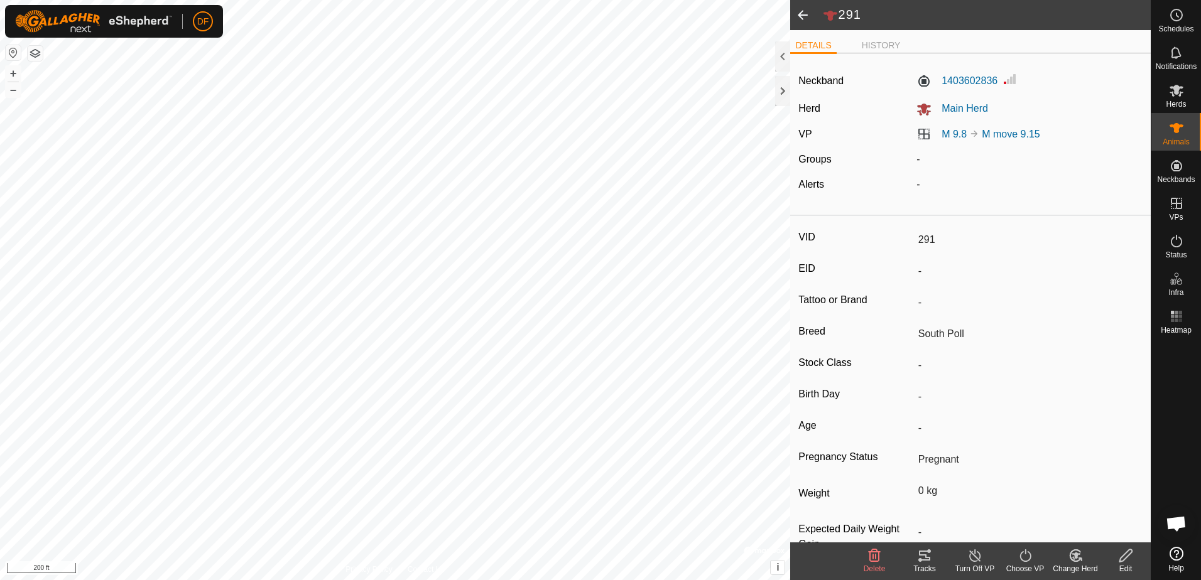
click at [1123, 559] on icon at bounding box center [1126, 555] width 16 height 15
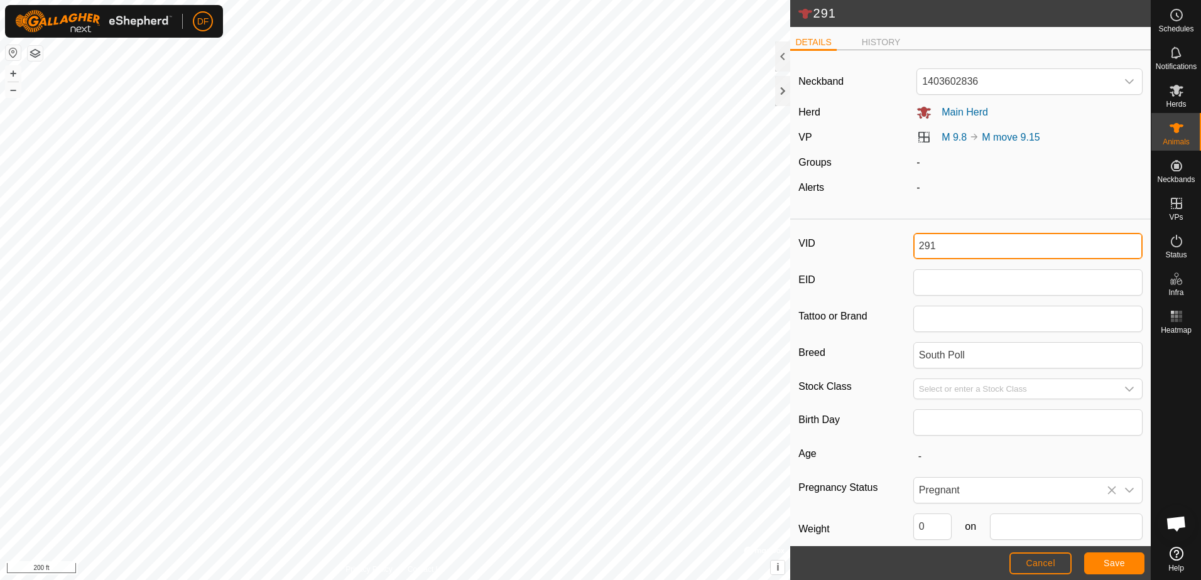
drag, startPoint x: 945, startPoint y: 247, endPoint x: 889, endPoint y: 247, distance: 56.5
click at [890, 247] on div "VID 291" at bounding box center [970, 246] width 344 height 26
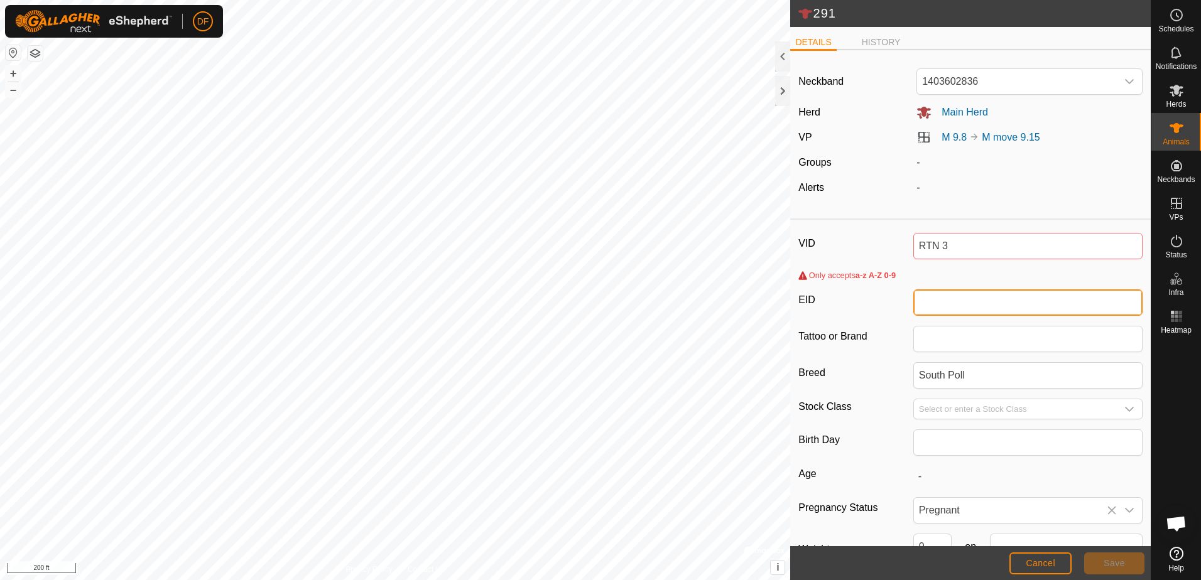
click at [973, 304] on input "EID" at bounding box center [1027, 303] width 229 height 26
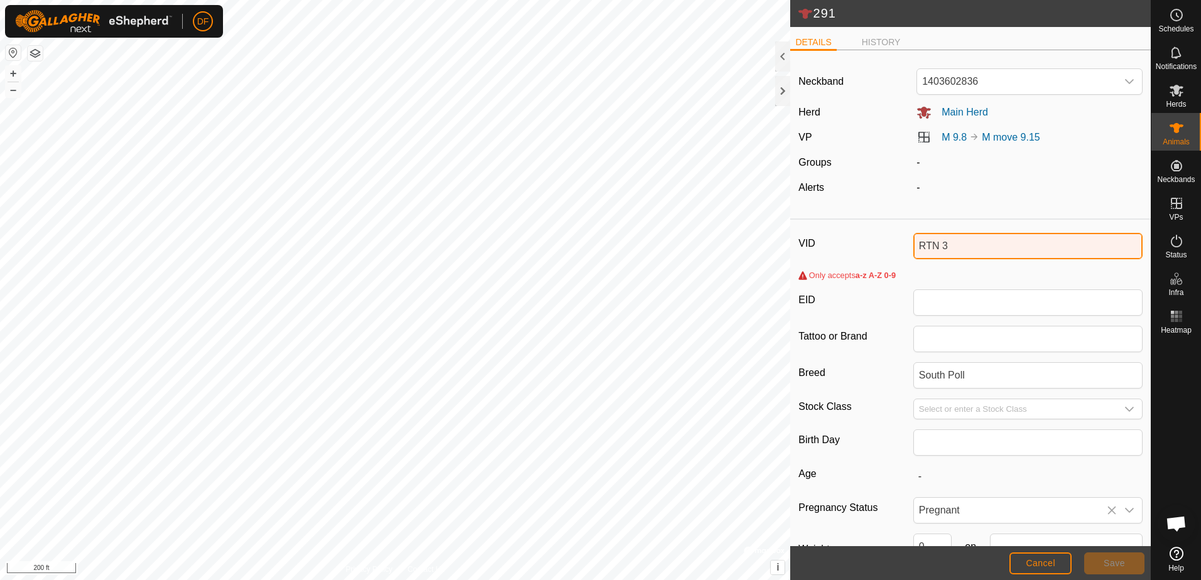
click at [944, 245] on input "RTN 3" at bounding box center [1027, 246] width 229 height 26
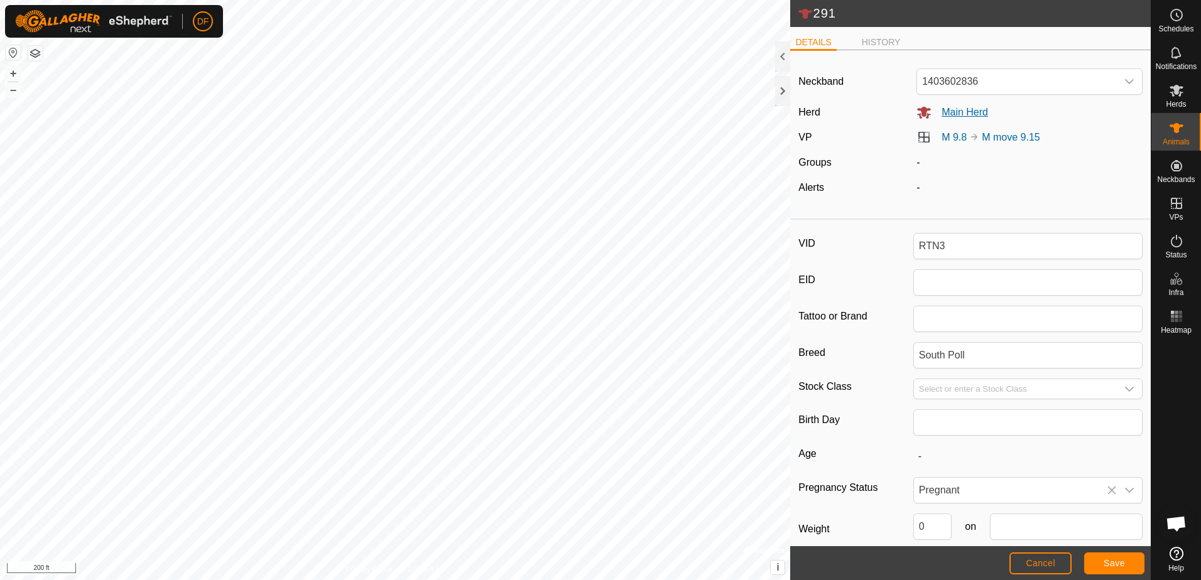
click at [949, 111] on span "Main Herd" at bounding box center [959, 112] width 57 height 11
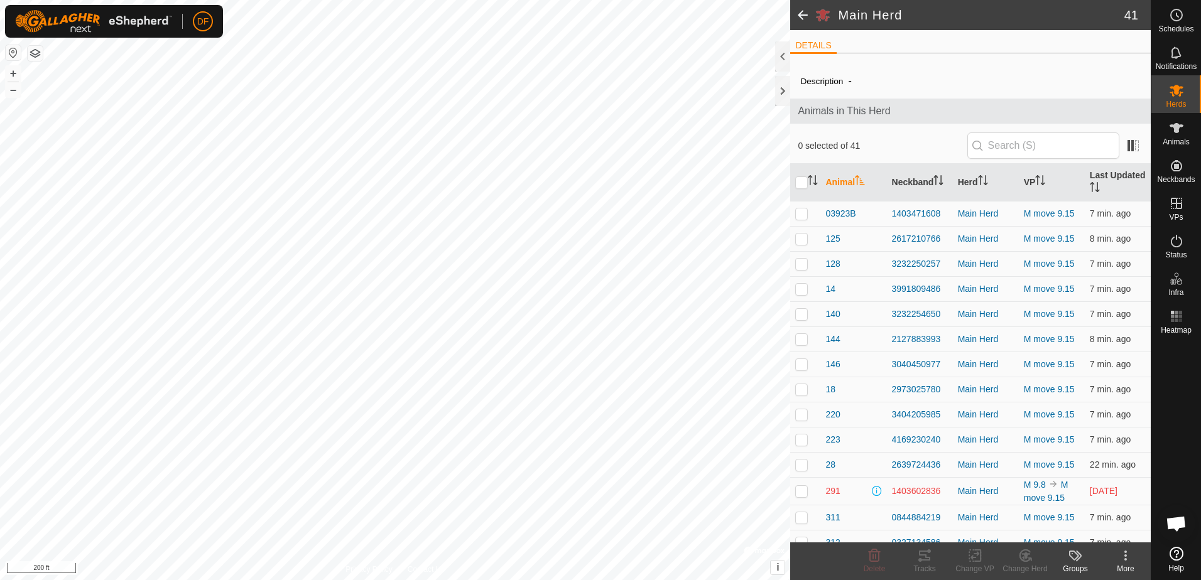
click at [802, 16] on span at bounding box center [802, 15] width 25 height 30
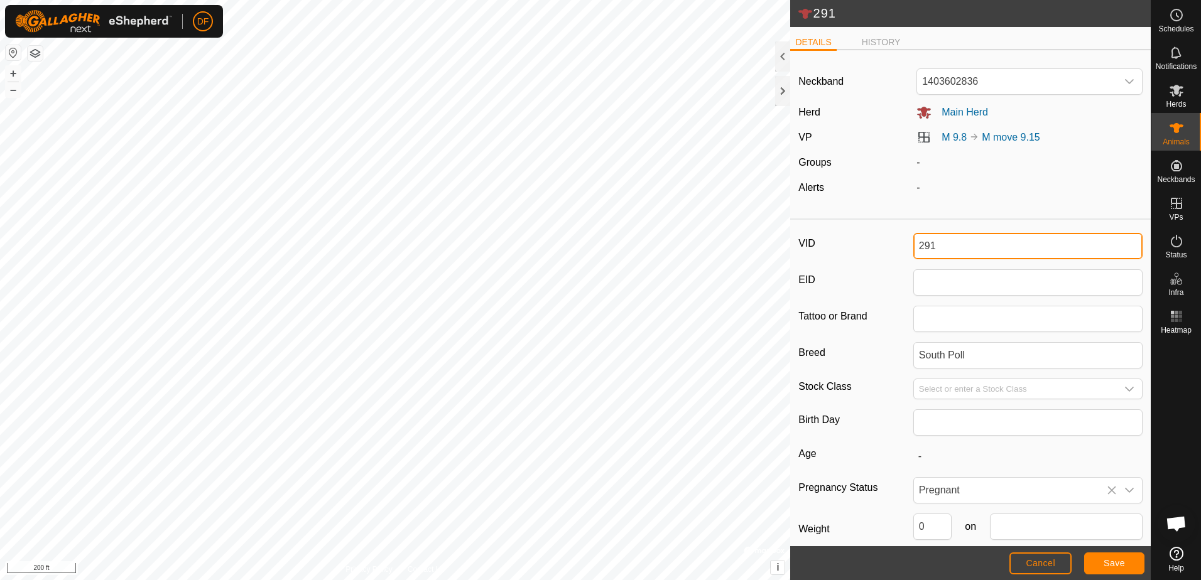
drag, startPoint x: 943, startPoint y: 246, endPoint x: 862, endPoint y: 246, distance: 80.4
click at [864, 247] on div "VID 291" at bounding box center [970, 246] width 344 height 26
click at [953, 207] on div "Neckband 1403602836 Herd Main Herd VP M 9.8 M move 9.15 Groups - Alerts -" at bounding box center [970, 136] width 360 height 153
click at [1109, 561] on span "Save" at bounding box center [1113, 563] width 21 height 10
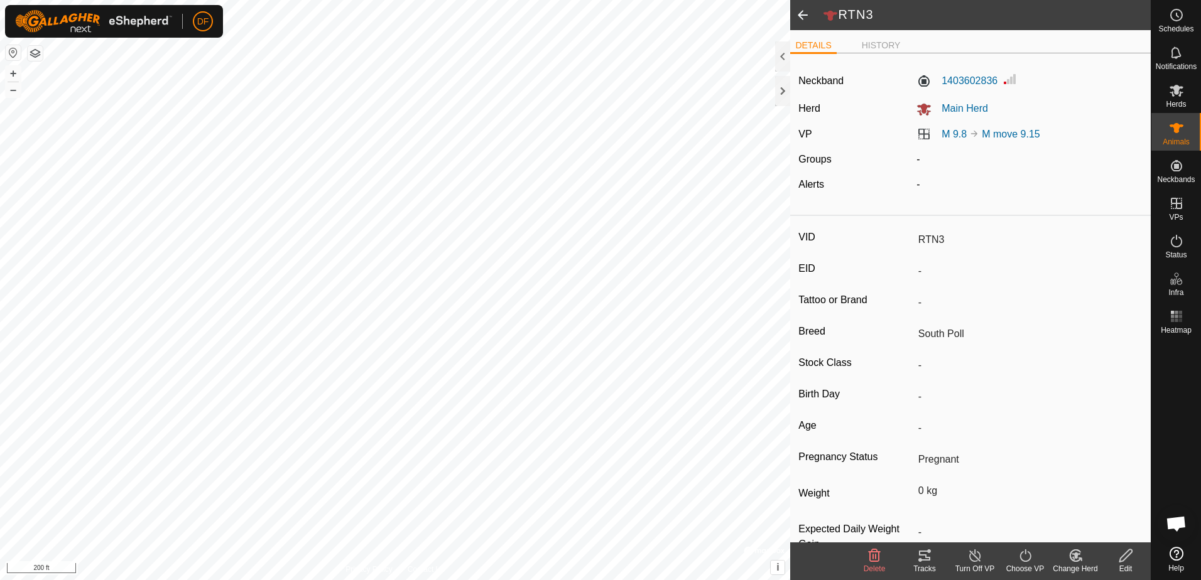
click at [799, 15] on span at bounding box center [802, 15] width 25 height 30
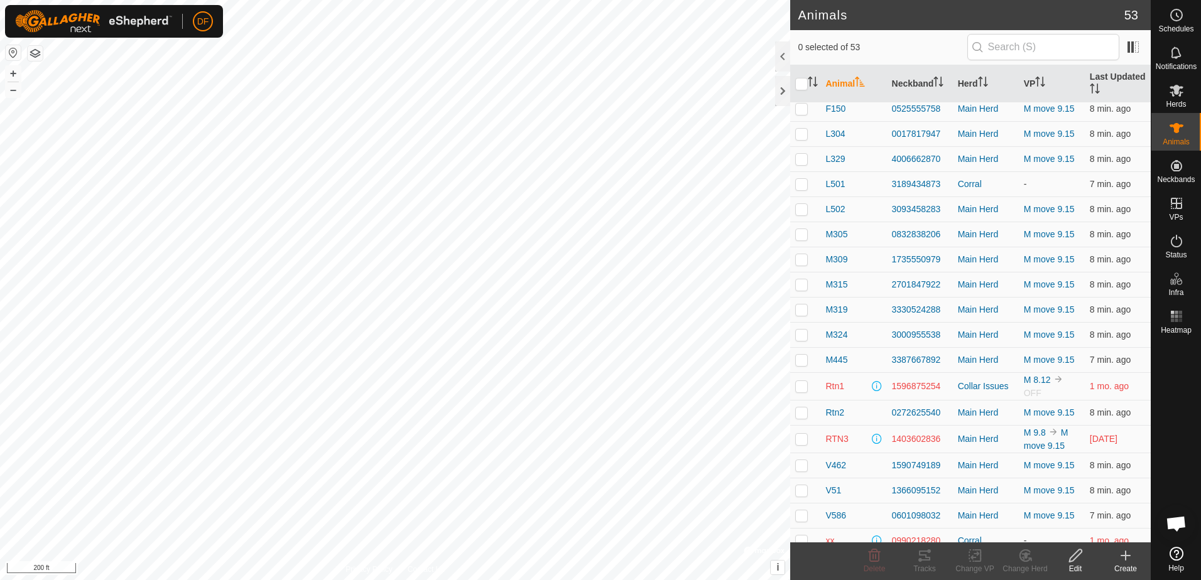
scroll to position [816, 0]
click at [838, 441] on span "RTN3" at bounding box center [836, 438] width 23 height 13
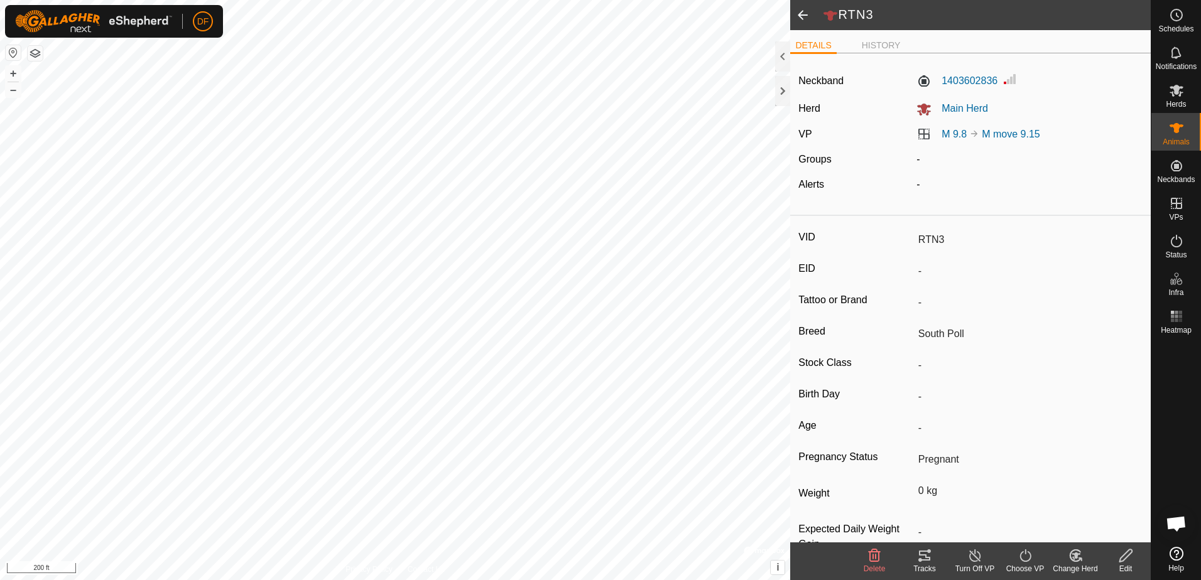
click at [1076, 559] on icon at bounding box center [1076, 555] width 16 height 15
click at [1086, 503] on link "Choose Herd..." at bounding box center [1113, 501] width 124 height 25
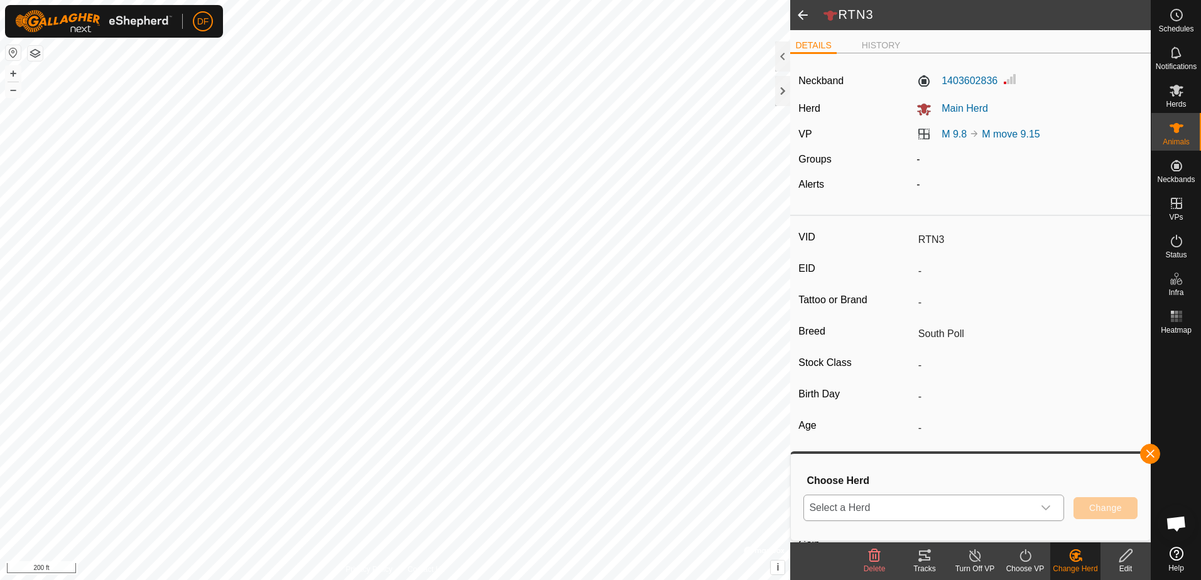
click at [1046, 506] on icon "dropdown trigger" at bounding box center [1046, 508] width 10 height 10
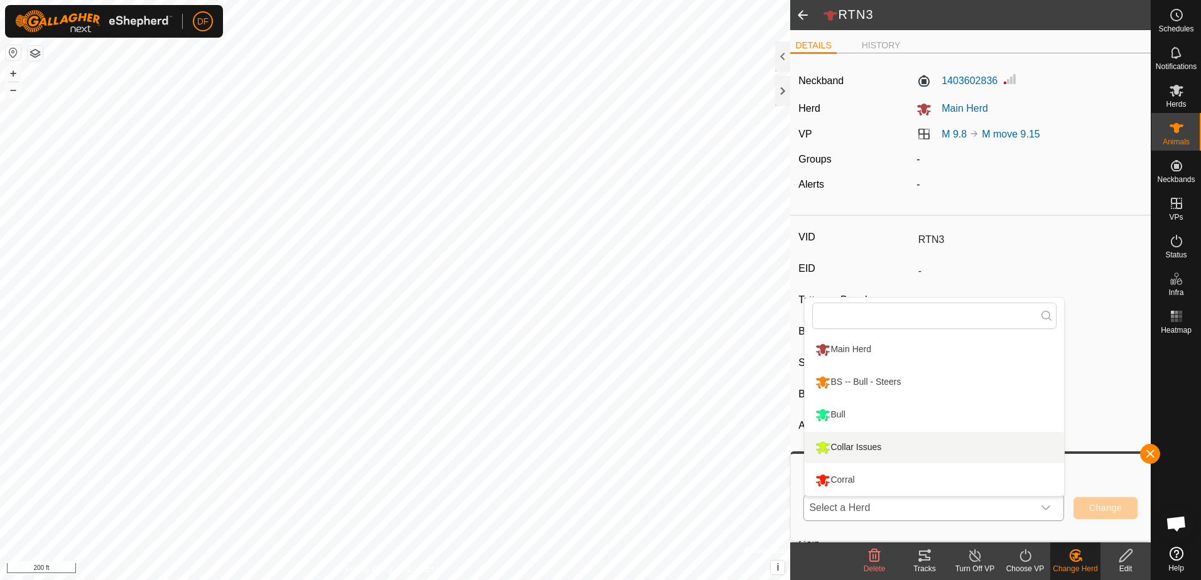
click at [894, 446] on li "Collar Issues" at bounding box center [933, 447] width 259 height 31
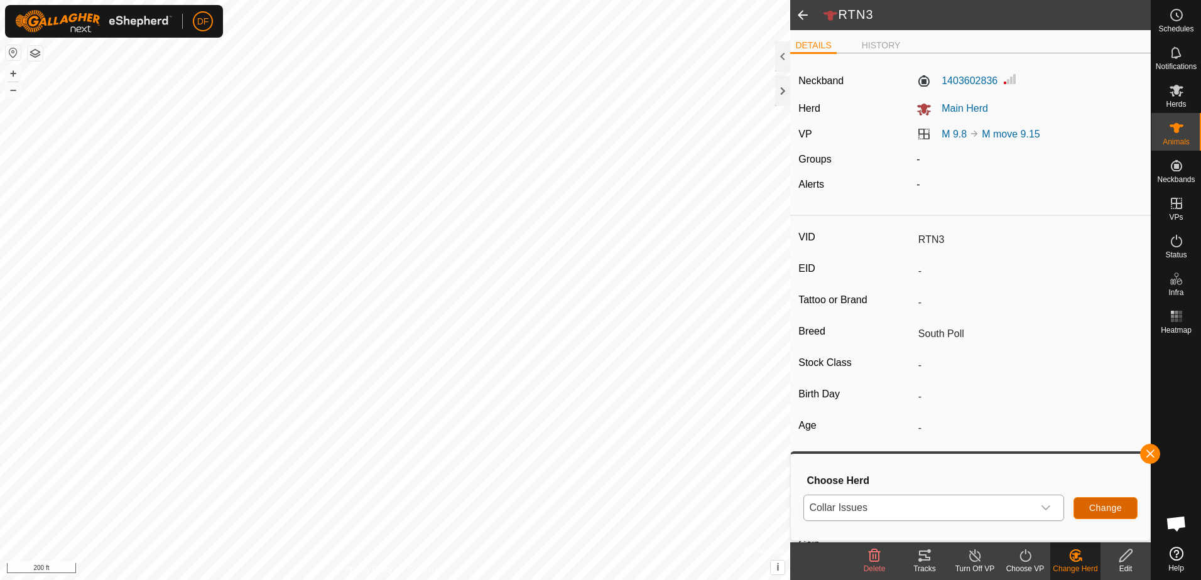
click at [1099, 508] on span "Change" at bounding box center [1105, 508] width 33 height 10
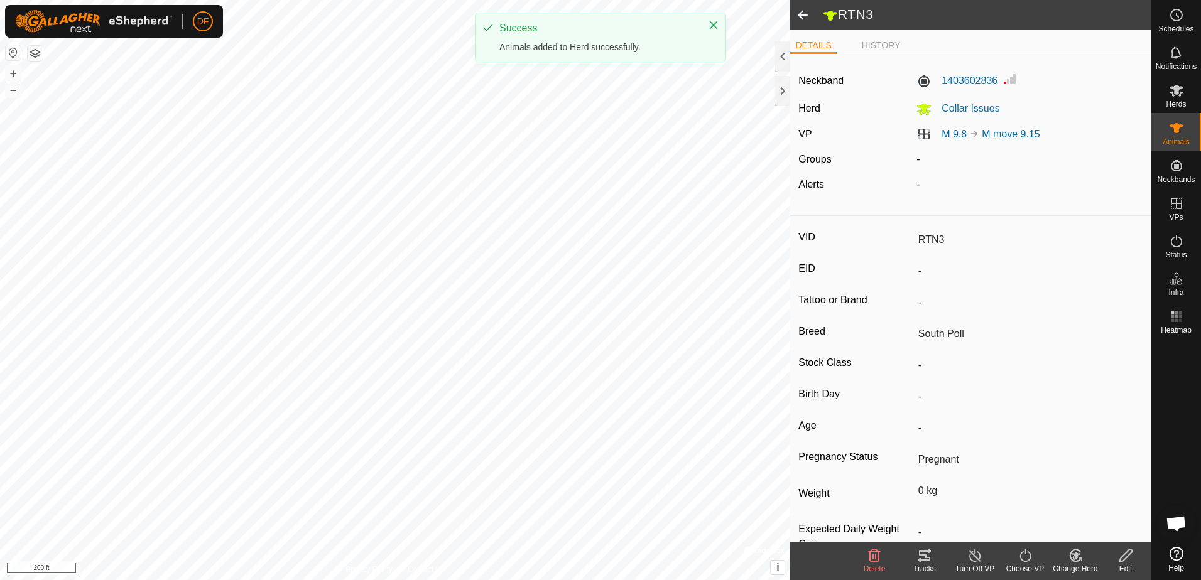
click at [1025, 558] on icon at bounding box center [1025, 555] width 16 height 15
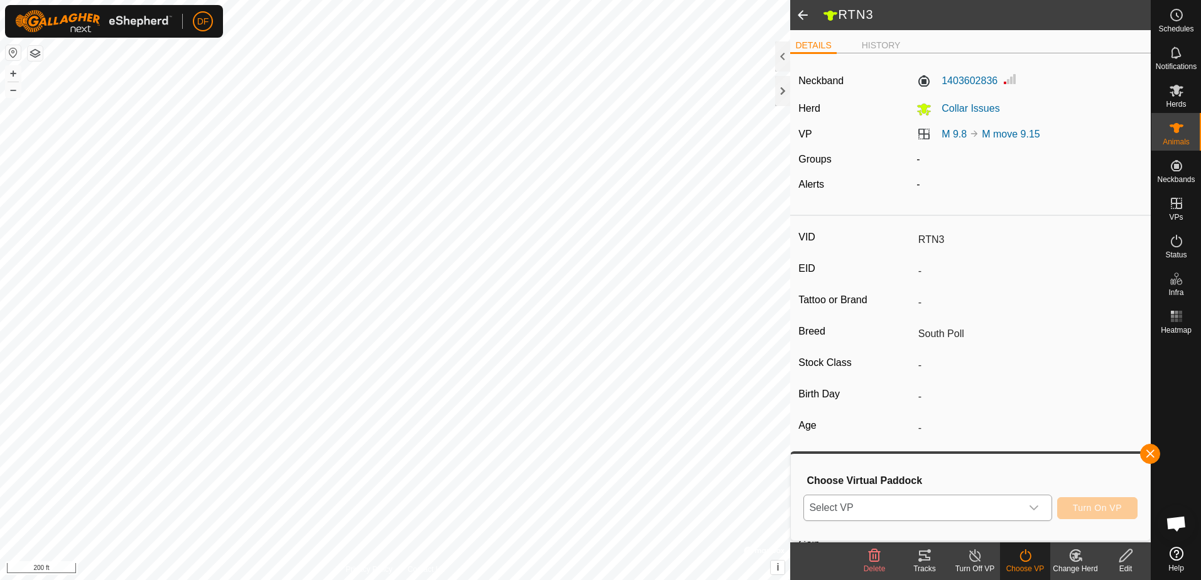
click at [1034, 506] on icon "dropdown trigger" at bounding box center [1034, 508] width 10 height 10
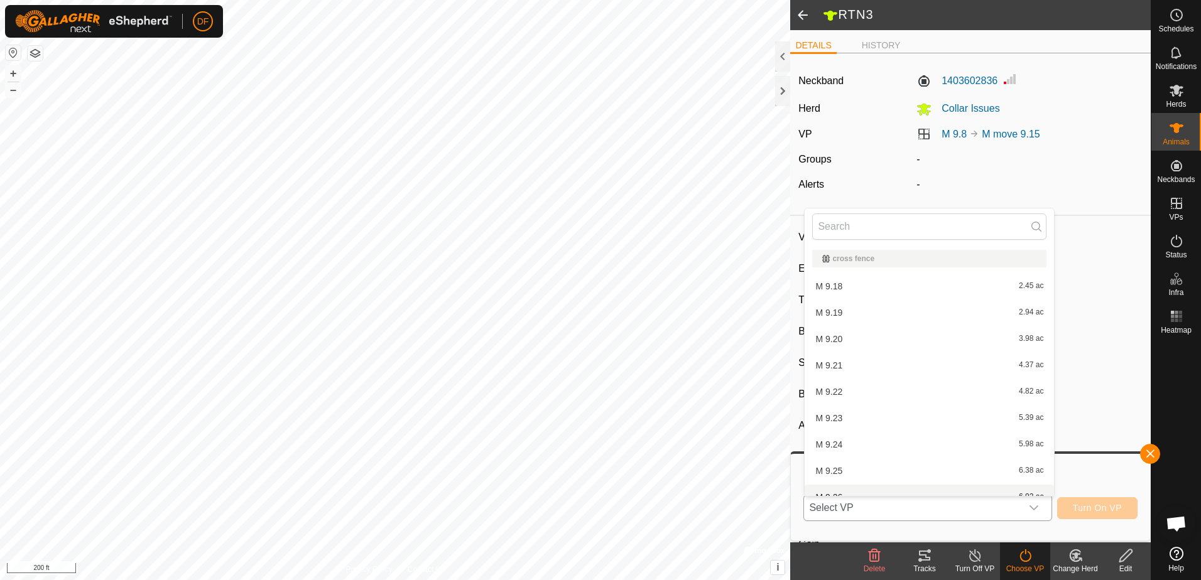
scroll to position [14, 0]
click at [1078, 245] on input "RTN3" at bounding box center [1027, 239] width 229 height 21
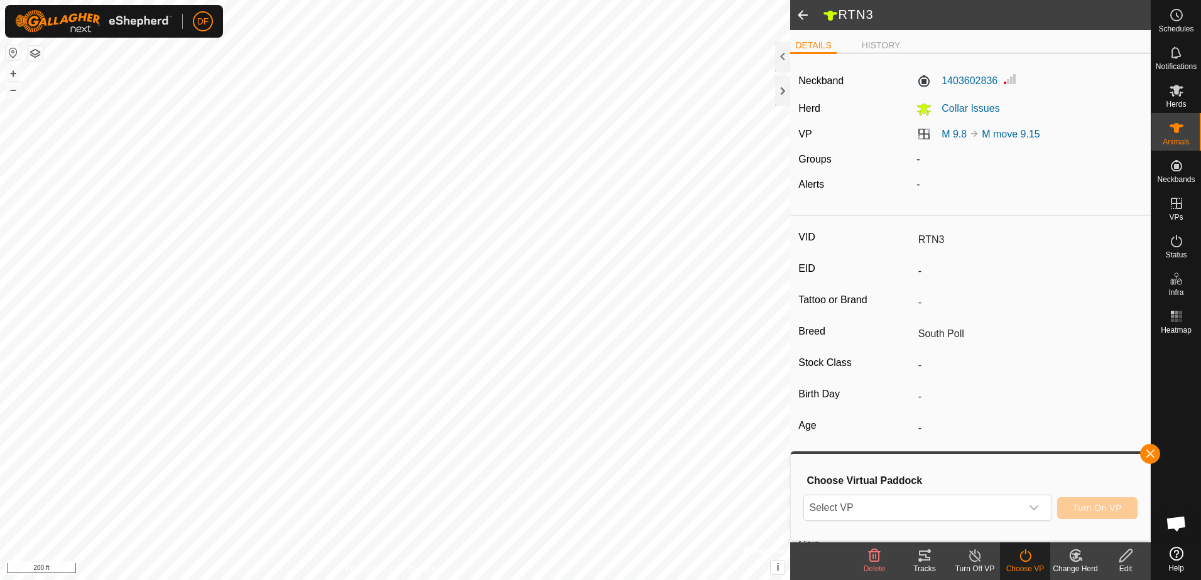
click at [970, 554] on icon at bounding box center [974, 555] width 11 height 13
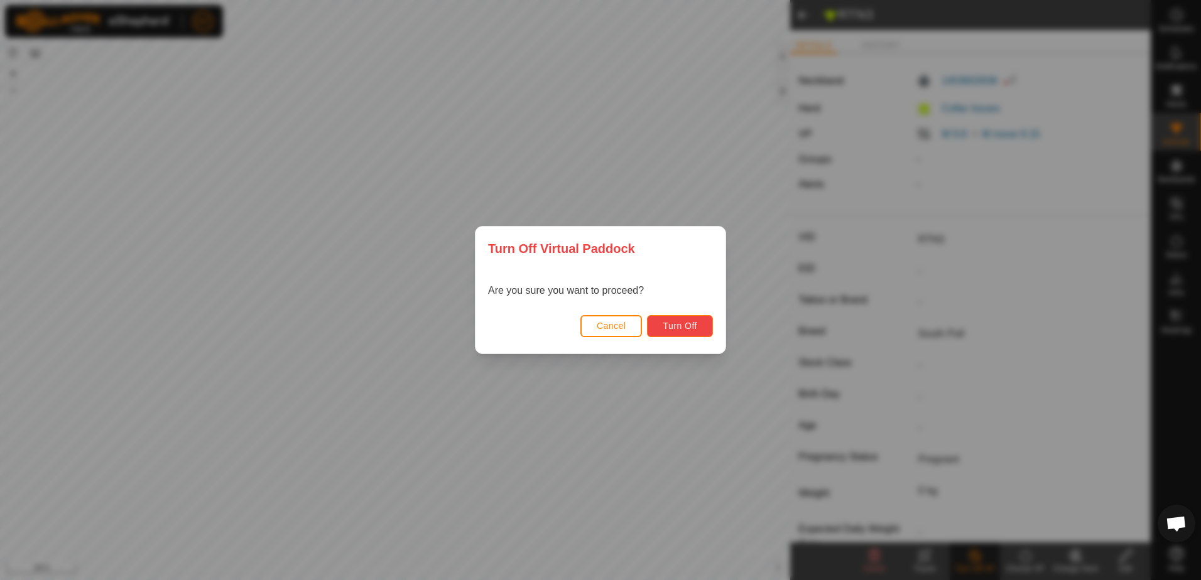
click at [676, 327] on span "Turn Off" at bounding box center [680, 326] width 35 height 10
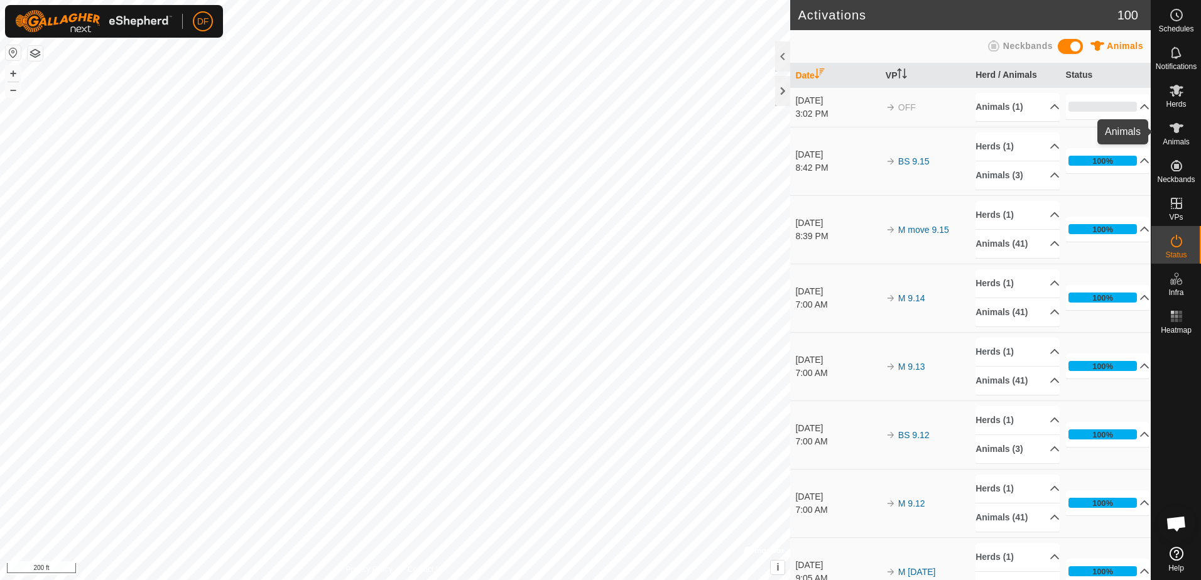
click at [1174, 128] on icon at bounding box center [1176, 128] width 14 height 10
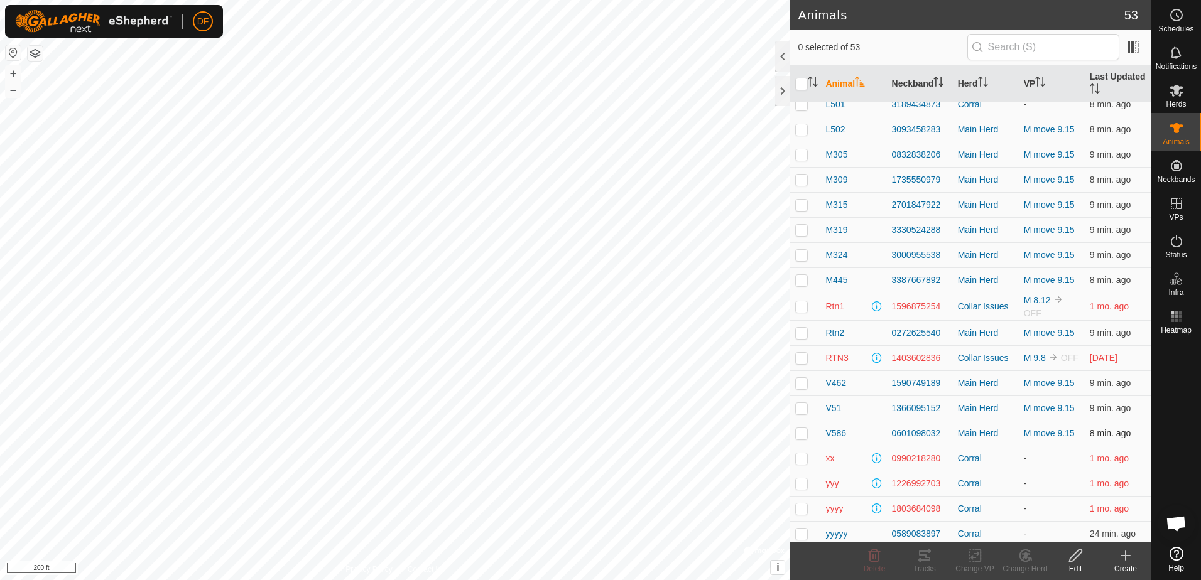
scroll to position [900, 0]
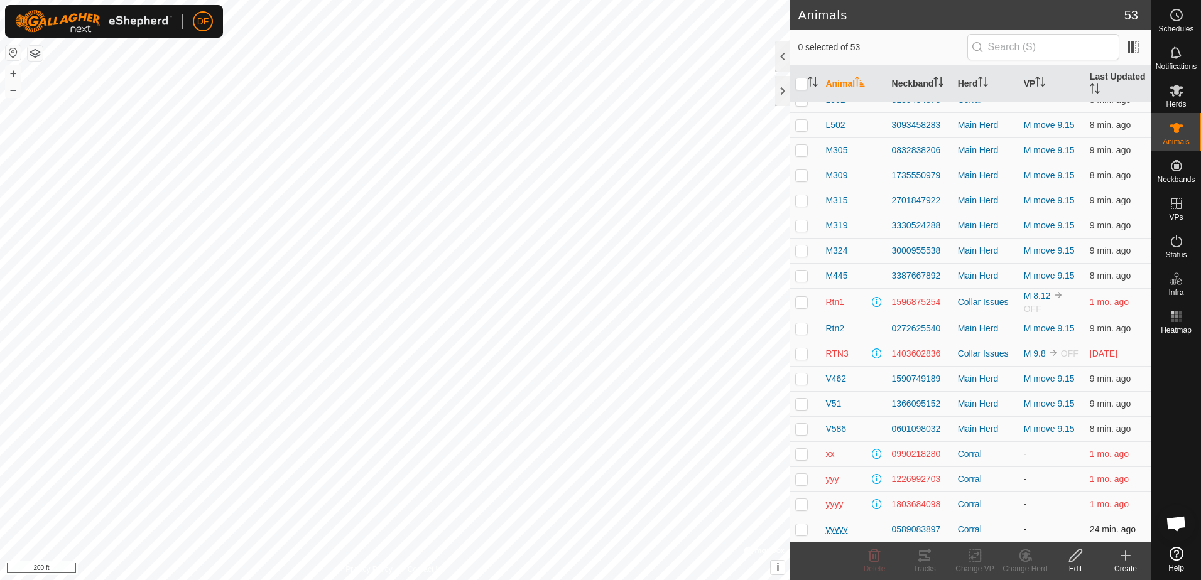
click at [832, 528] on span "yyyyy" at bounding box center [836, 529] width 22 height 13
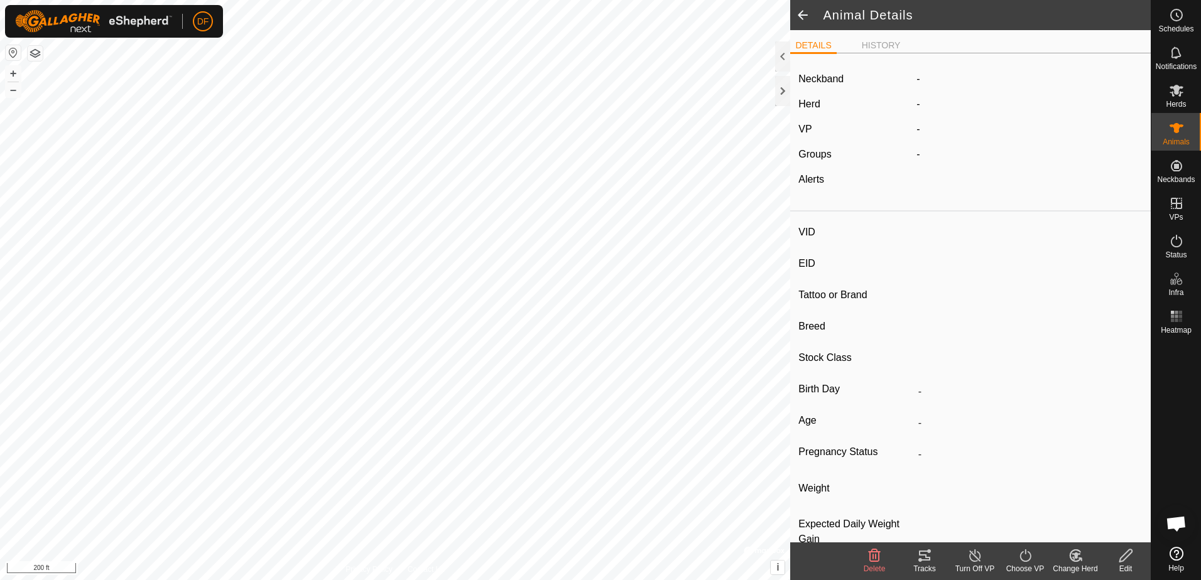
click at [1126, 561] on icon at bounding box center [1126, 555] width 16 height 15
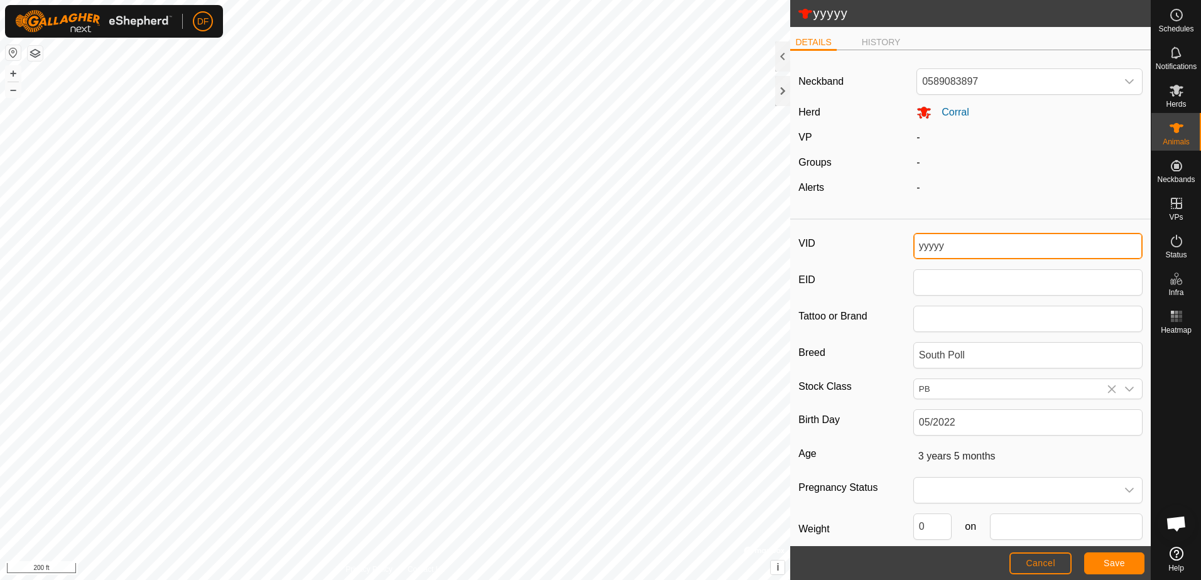
drag, startPoint x: 975, startPoint y: 244, endPoint x: 848, endPoint y: 263, distance: 128.2
click at [858, 265] on div "VID yyyyy EID Tattoo or Brand Breed South Poll Stock Class PB Birth Day 05/2022…" at bounding box center [970, 419] width 360 height 389
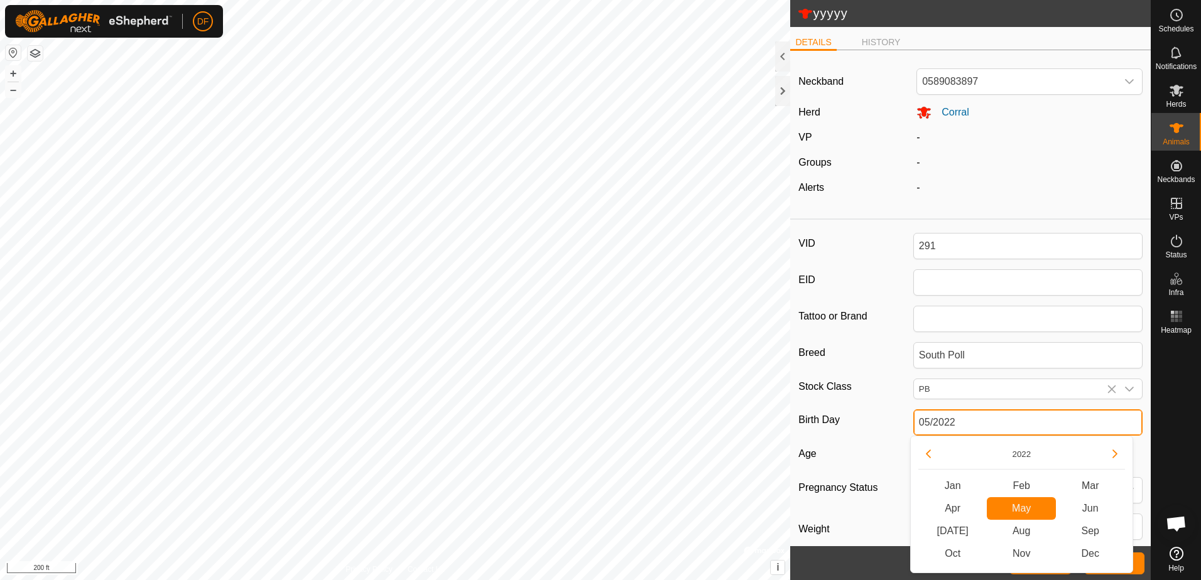
click at [970, 423] on input "05/2022" at bounding box center [1027, 422] width 229 height 26
click at [1036, 160] on div "-" at bounding box center [1029, 162] width 236 height 15
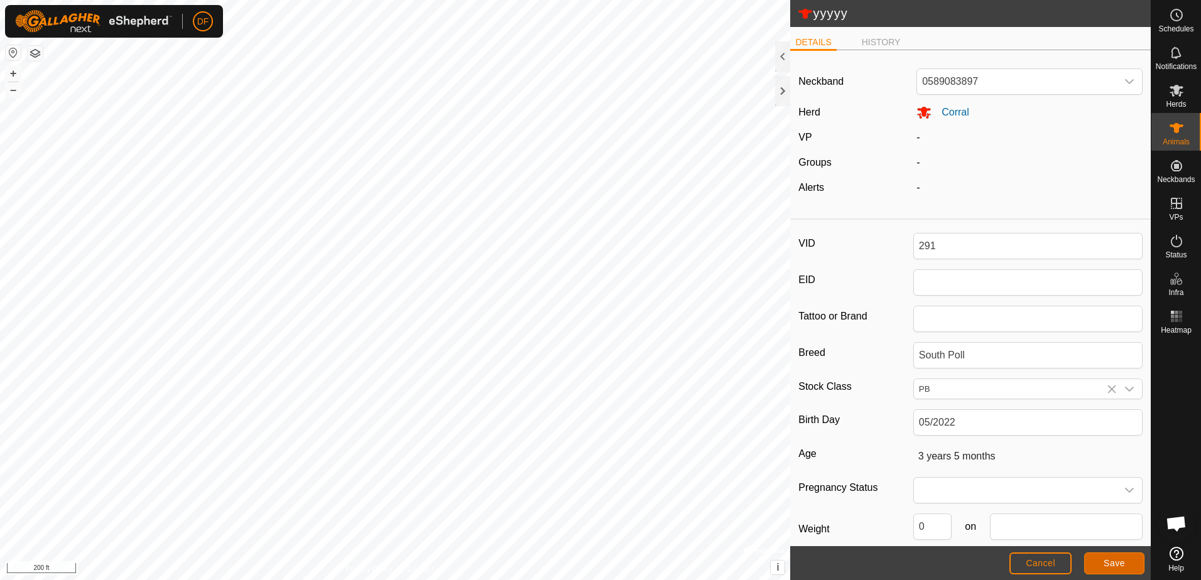
click at [1114, 565] on span "Save" at bounding box center [1113, 563] width 21 height 10
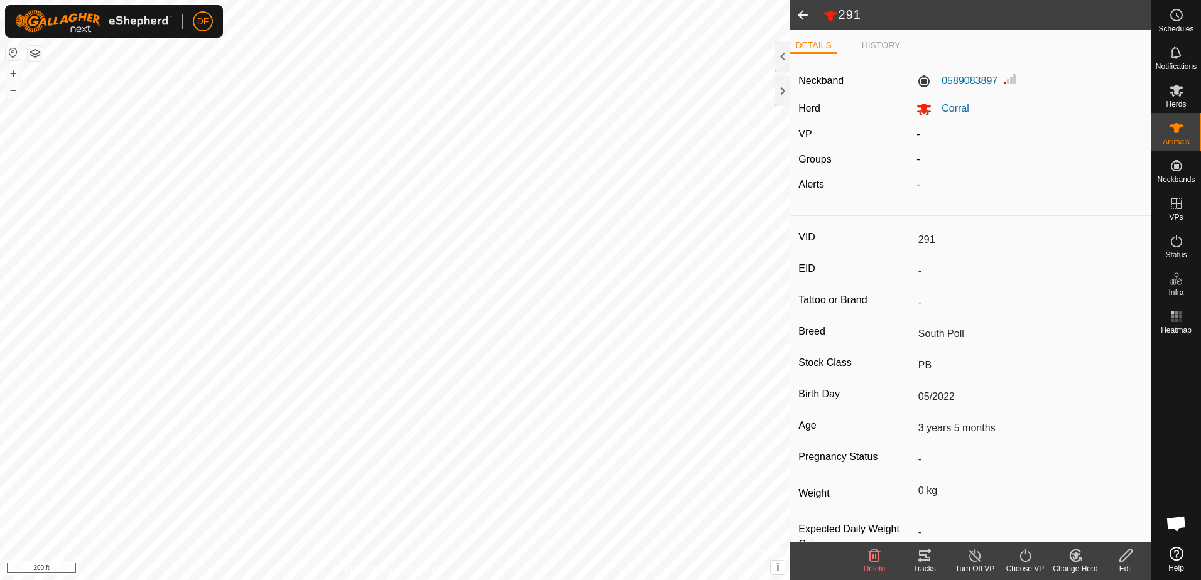
click at [797, 15] on span at bounding box center [802, 15] width 25 height 30
click at [798, 16] on span at bounding box center [802, 15] width 25 height 30
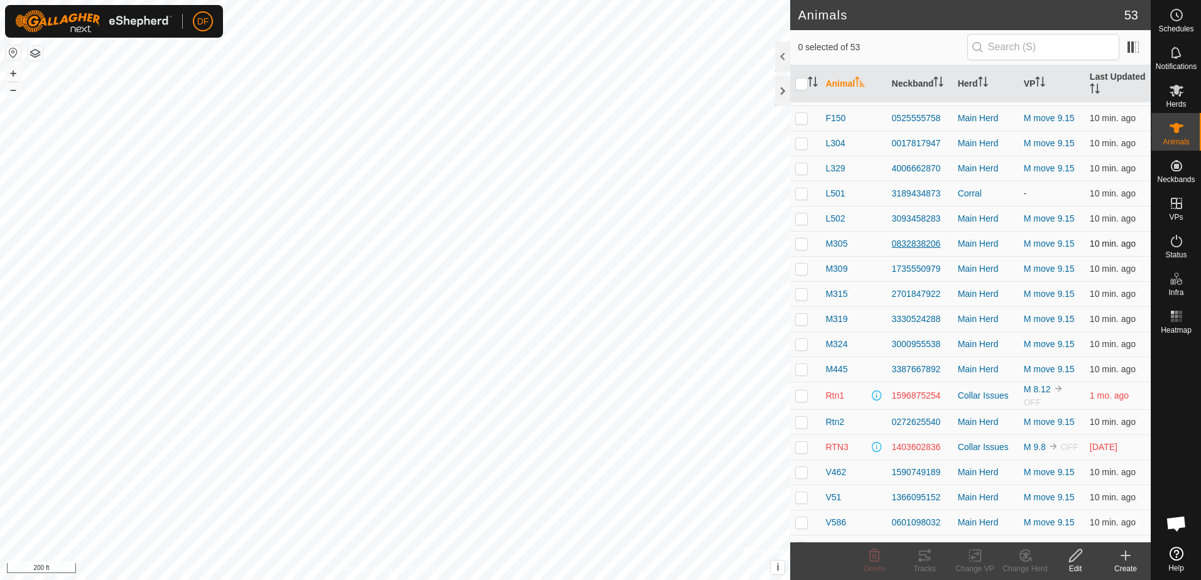
scroll to position [879, 0]
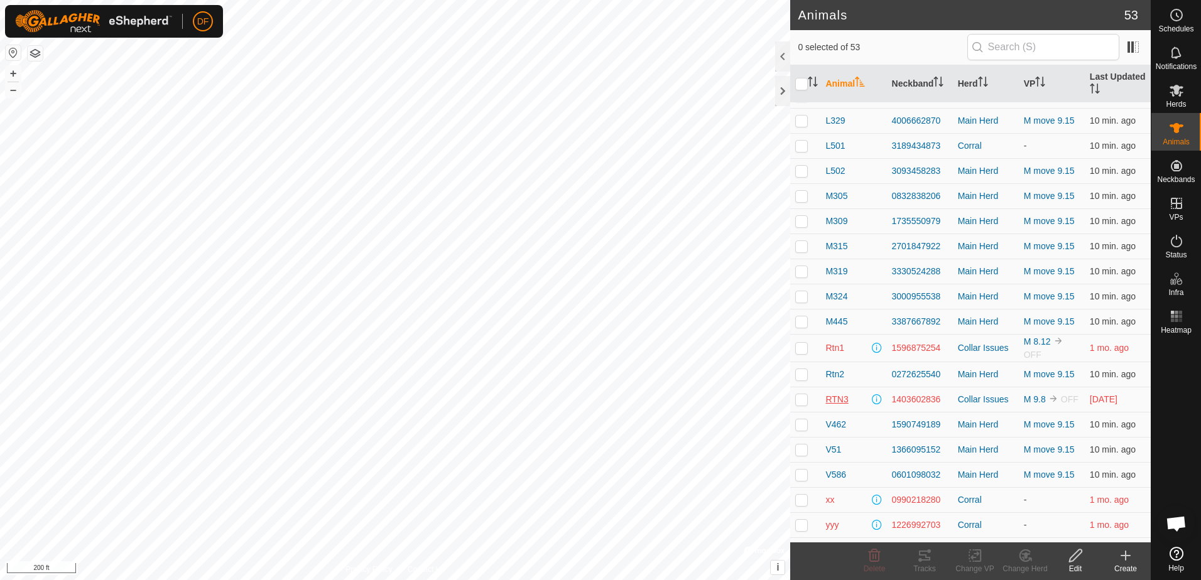
click at [835, 400] on span "RTN3" at bounding box center [836, 399] width 23 height 13
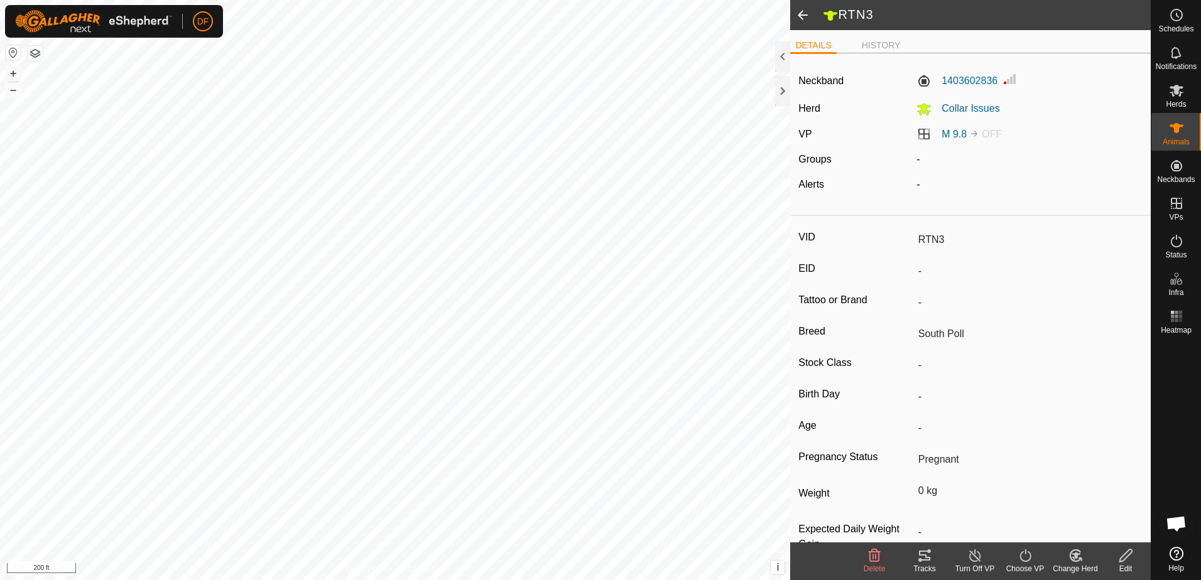
click at [798, 14] on span at bounding box center [802, 15] width 25 height 30
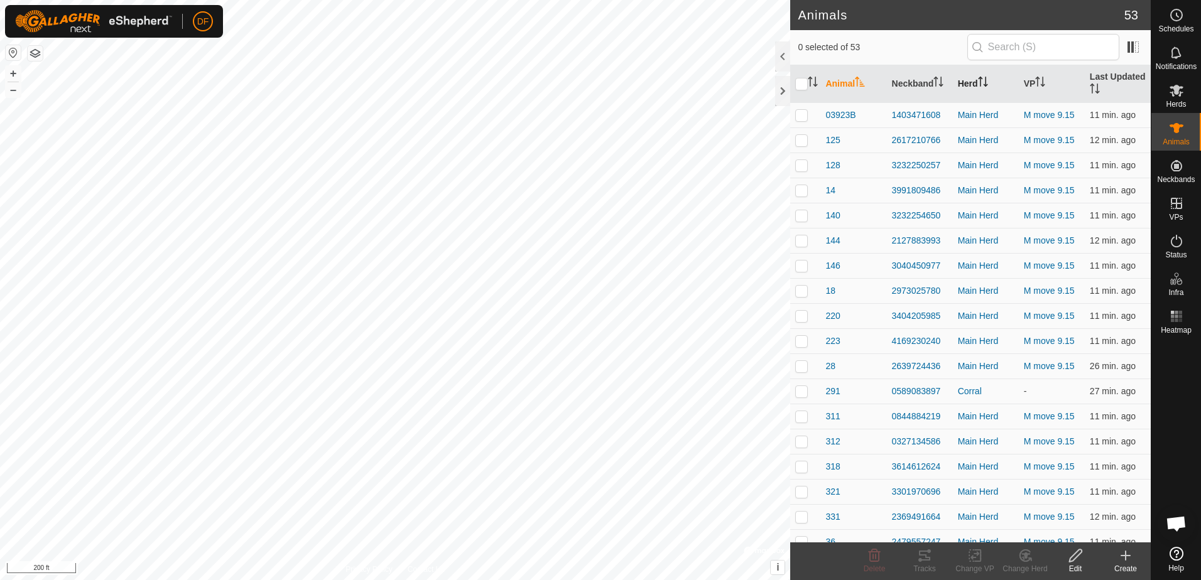
click at [965, 82] on th "Herd" at bounding box center [986, 84] width 66 height 38
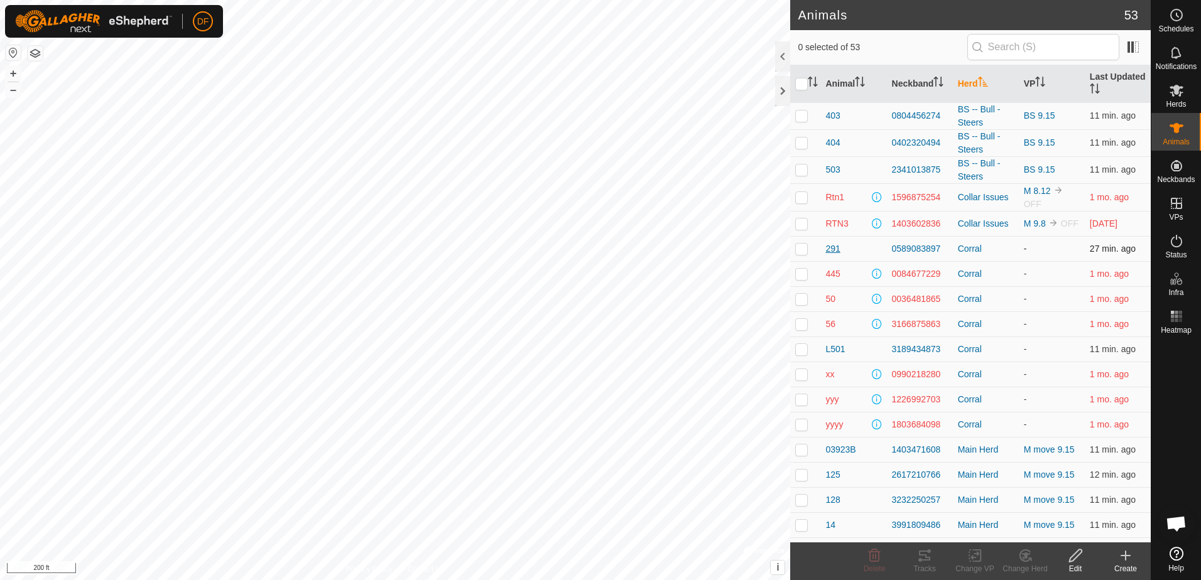
click at [833, 247] on span "291" at bounding box center [832, 248] width 14 height 13
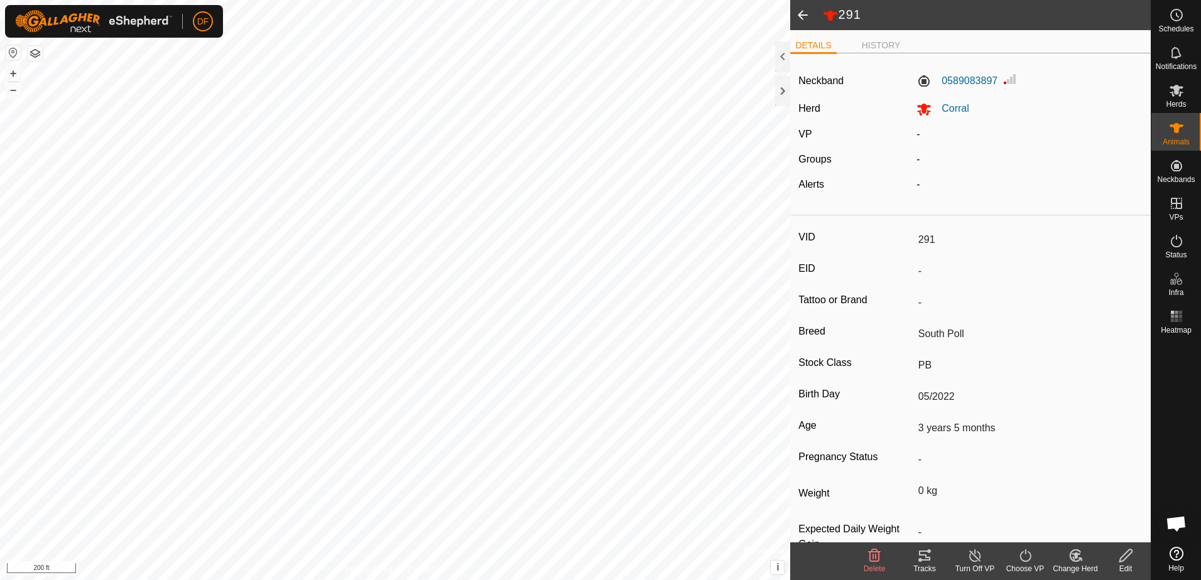
click at [1077, 559] on icon at bounding box center [1076, 555] width 16 height 15
click at [1096, 505] on link "Choose Herd..." at bounding box center [1113, 501] width 124 height 25
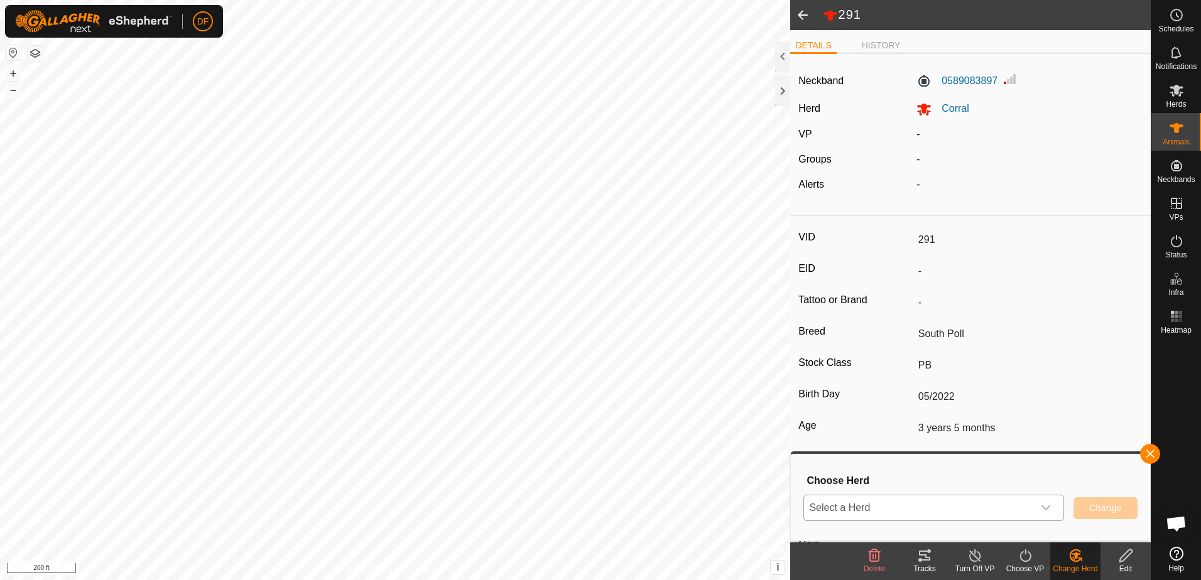
click at [1046, 506] on icon "dropdown trigger" at bounding box center [1046, 508] width 10 height 10
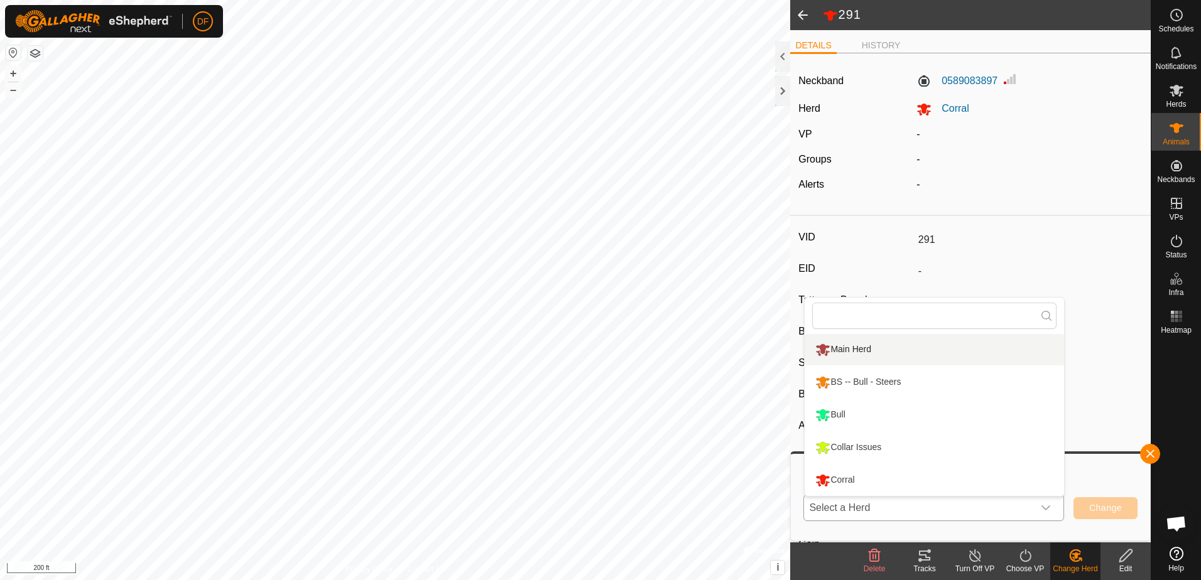
click at [853, 345] on li "Main Herd" at bounding box center [933, 349] width 259 height 31
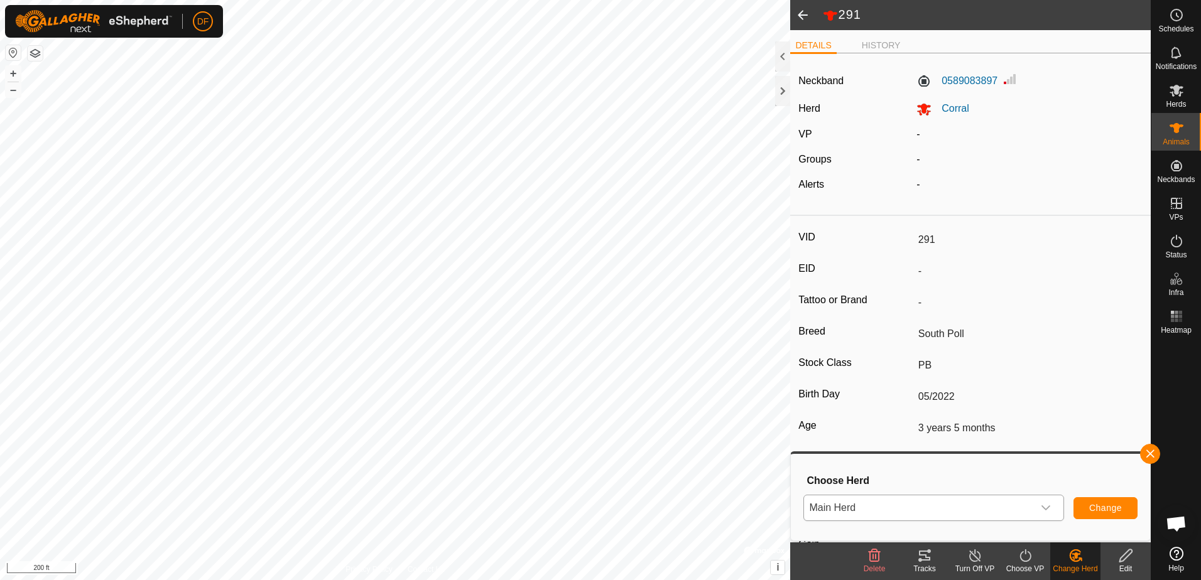
click at [1022, 555] on icon at bounding box center [1025, 555] width 16 height 15
click at [1031, 508] on icon "dropdown trigger" at bounding box center [1034, 508] width 10 height 10
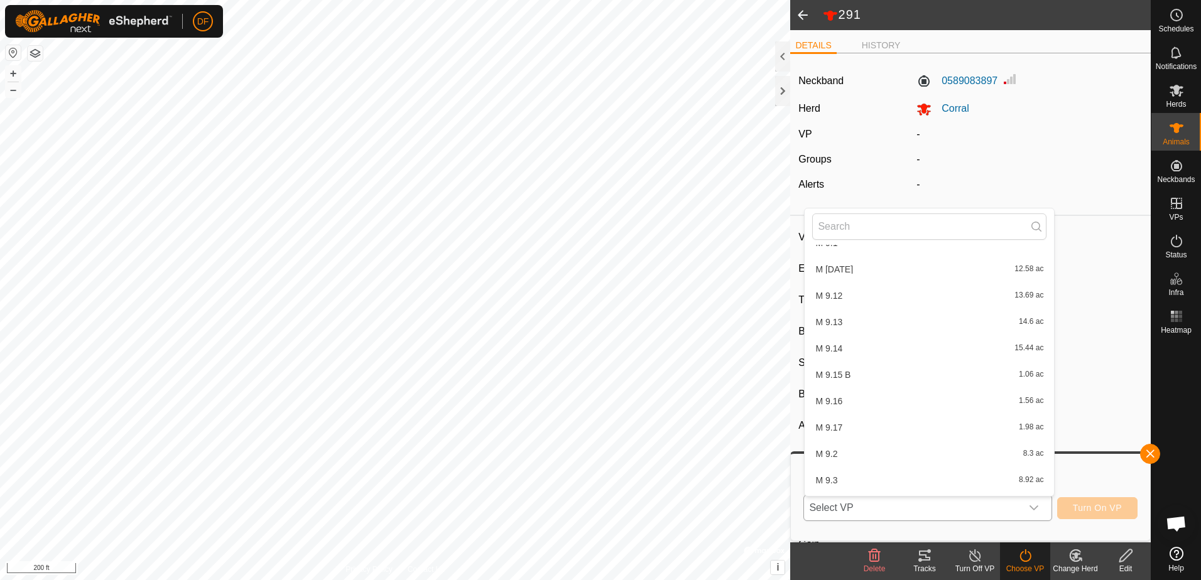
scroll to position [3529, 0]
click at [847, 349] on li "M 9.15 B 1.06 ac" at bounding box center [928, 352] width 249 height 25
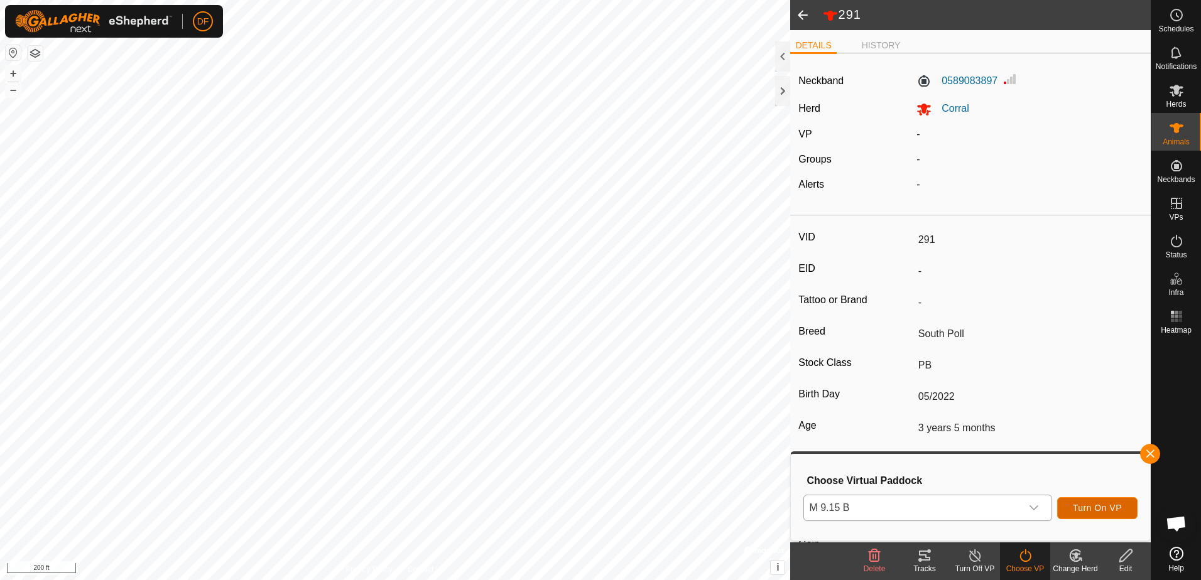
click at [1110, 509] on span "Turn On VP" at bounding box center [1097, 508] width 49 height 10
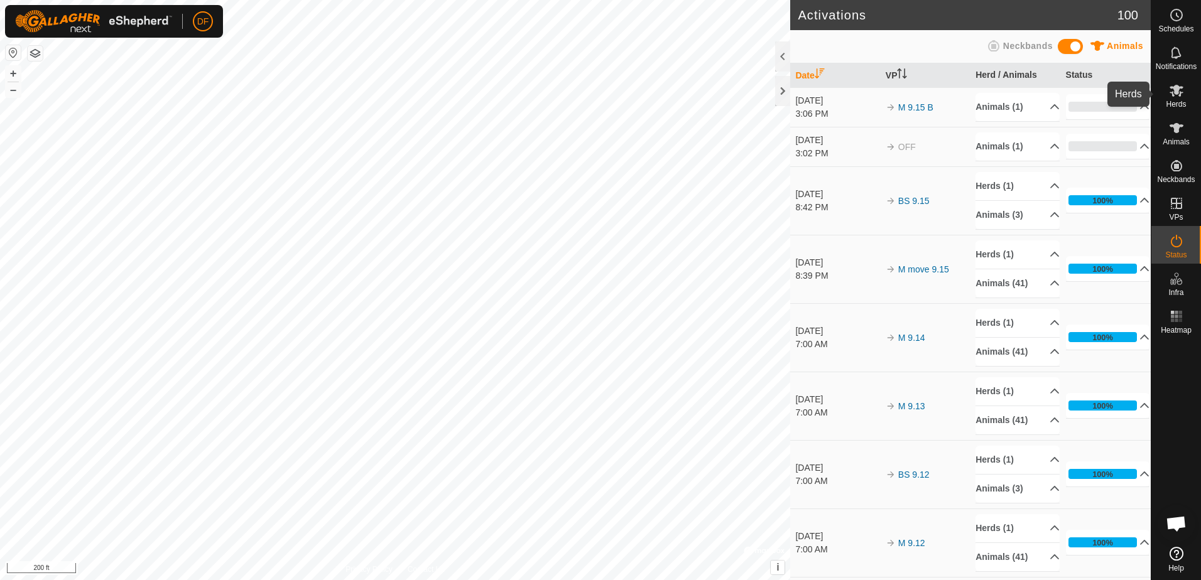
click at [1176, 91] on icon at bounding box center [1176, 91] width 14 height 12
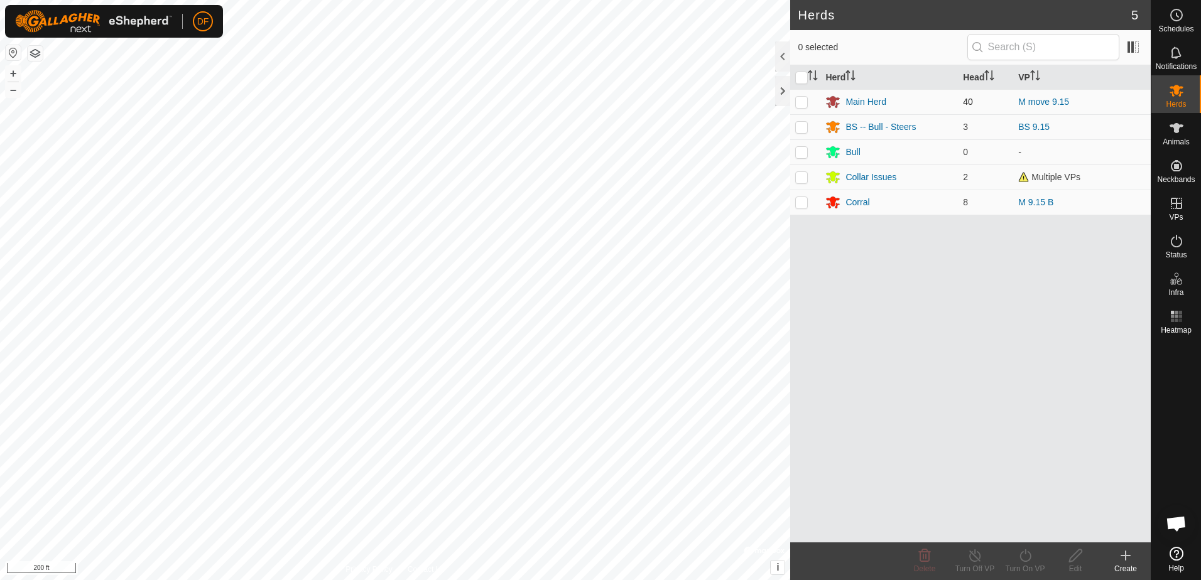
click at [801, 100] on p-checkbox at bounding box center [801, 102] width 13 height 10
click at [1023, 558] on icon at bounding box center [1025, 555] width 16 height 15
click at [1018, 529] on link "Now" at bounding box center [1062, 528] width 124 height 25
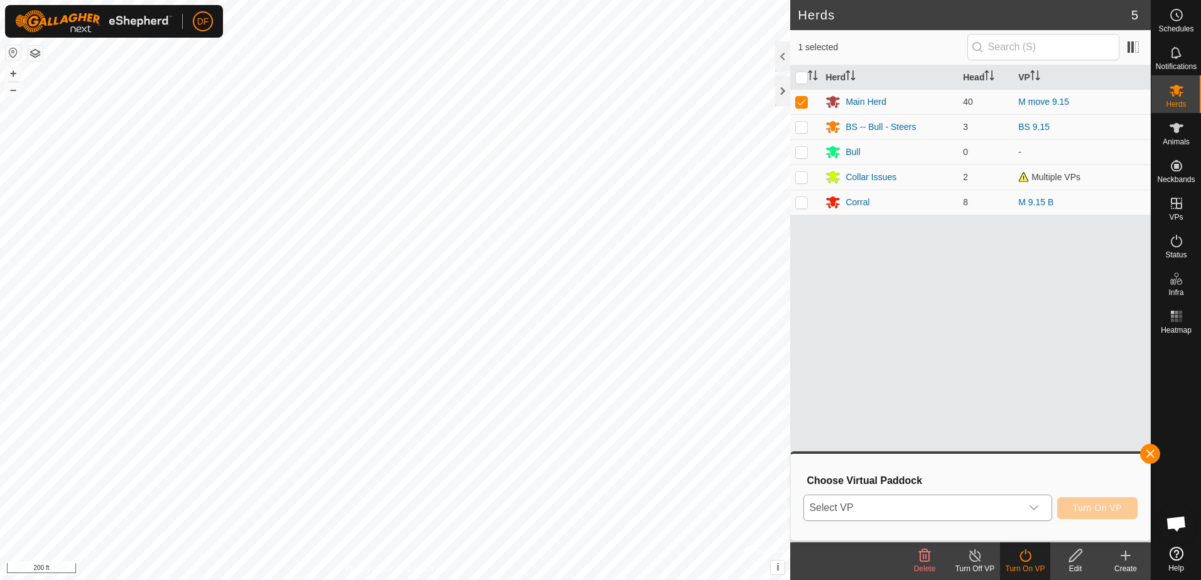
click at [1036, 506] on icon "dropdown trigger" at bounding box center [1034, 508] width 10 height 10
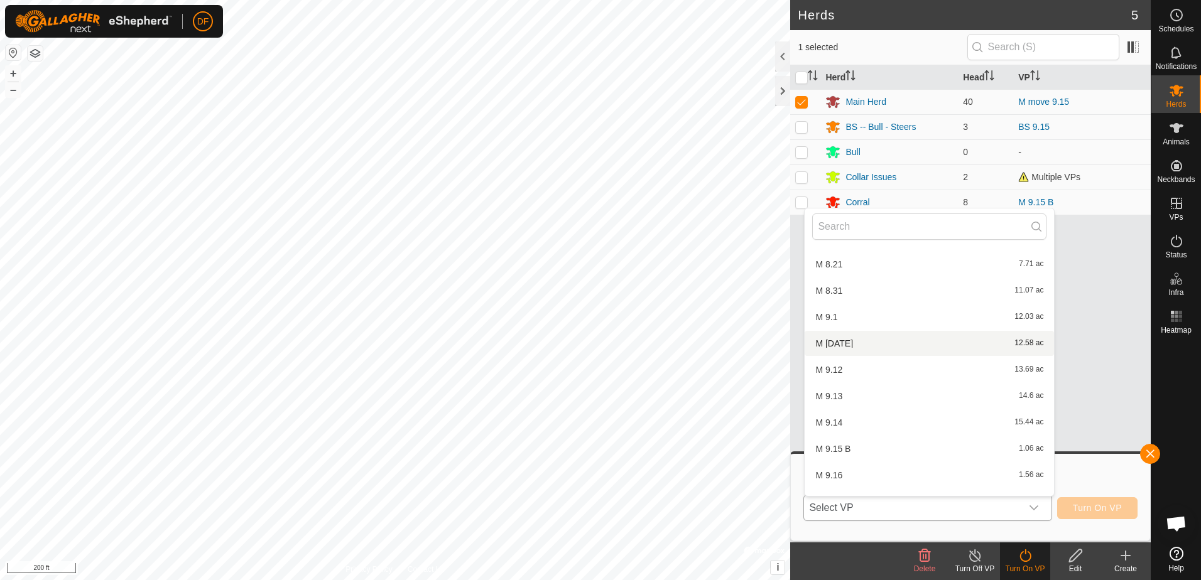
scroll to position [3454, 0]
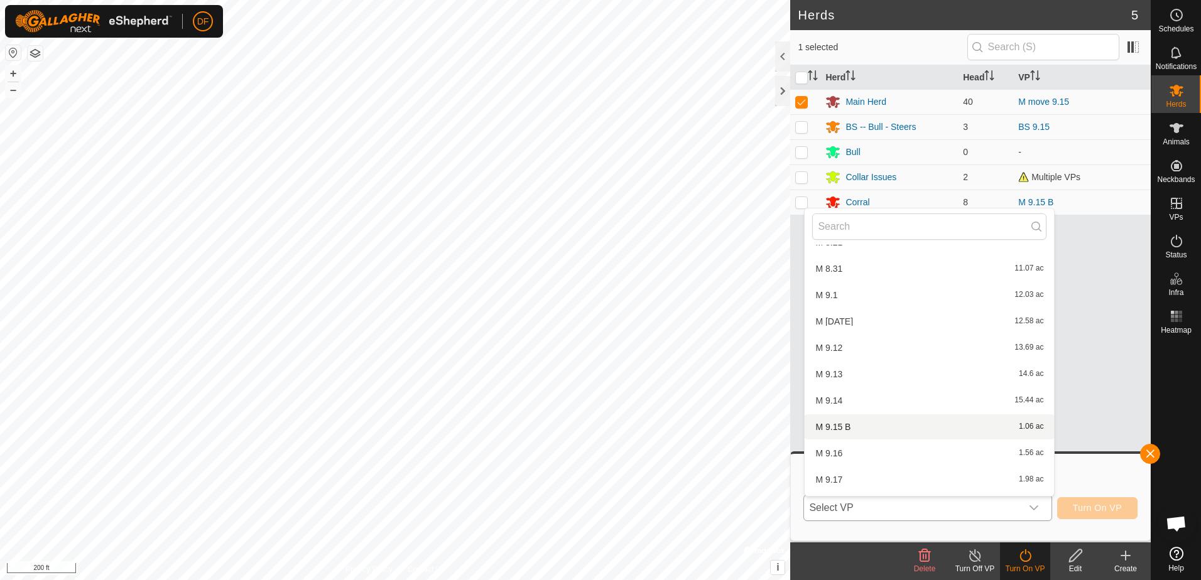
click at [828, 427] on li "M 9.15 B 1.06 ac" at bounding box center [928, 426] width 249 height 25
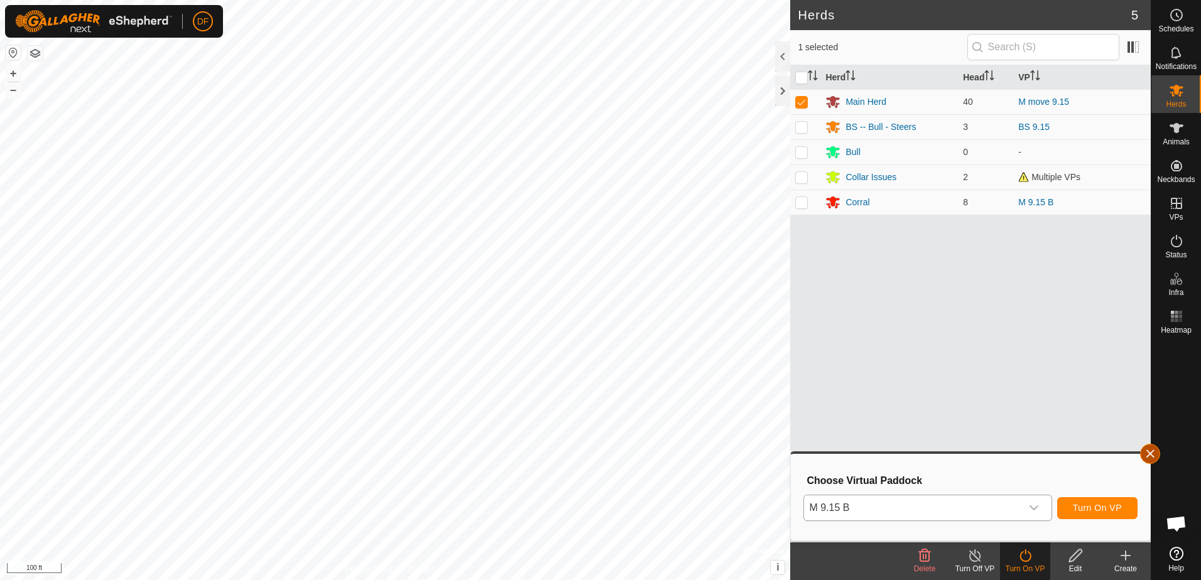
click at [1149, 452] on button "button" at bounding box center [1150, 454] width 20 height 20
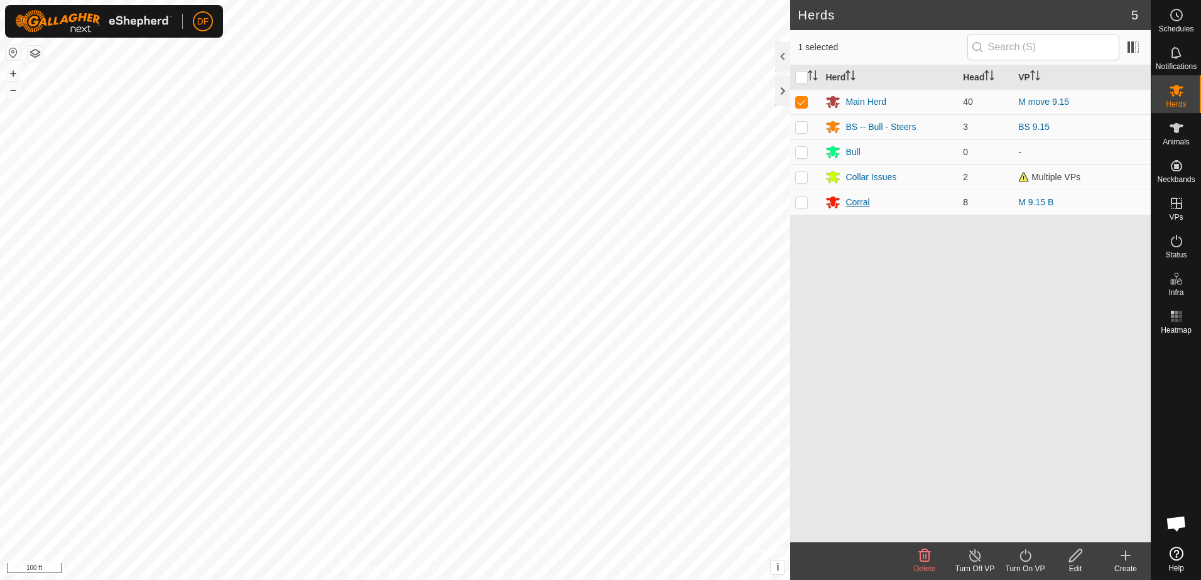
click at [862, 197] on div "Corral" at bounding box center [857, 202] width 24 height 13
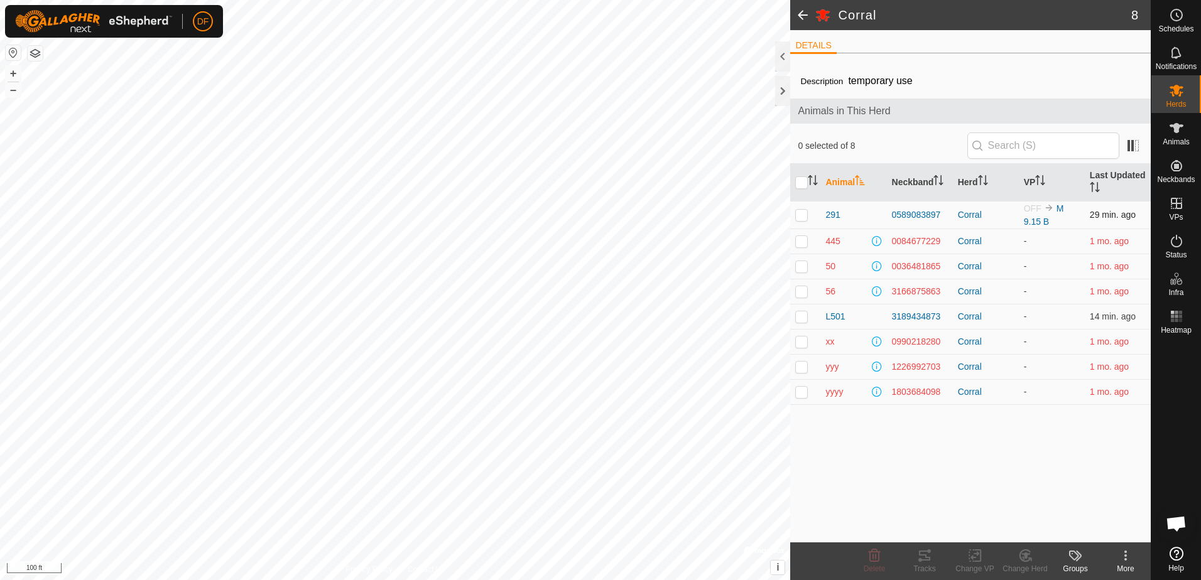
click at [802, 215] on p-checkbox at bounding box center [801, 215] width 13 height 10
click at [1024, 556] on icon at bounding box center [1025, 555] width 16 height 15
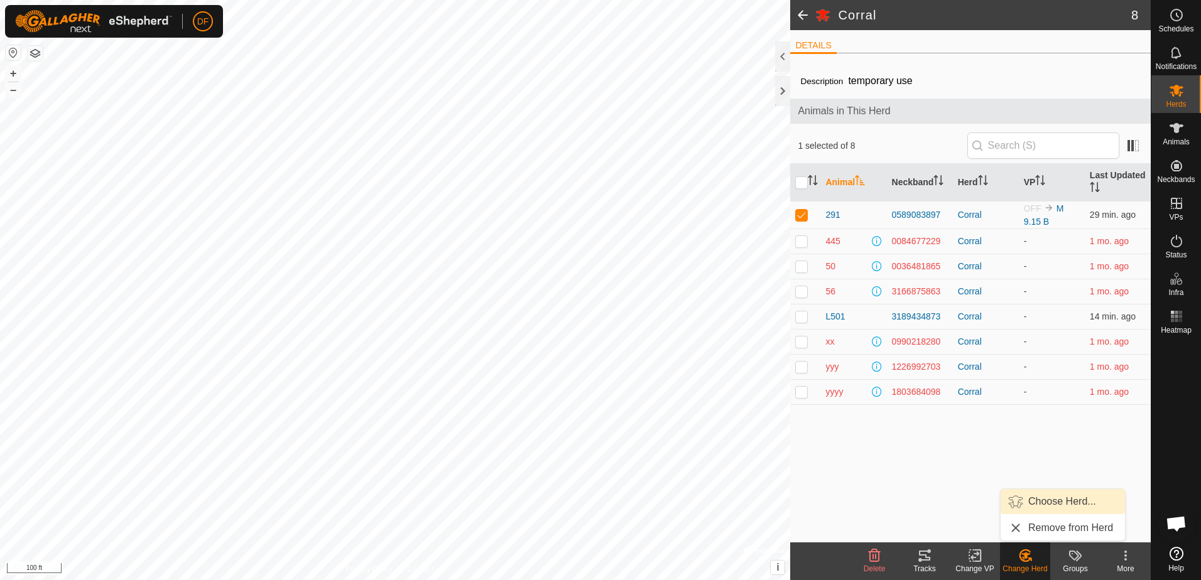
click at [1058, 497] on link "Choose Herd..." at bounding box center [1062, 501] width 124 height 25
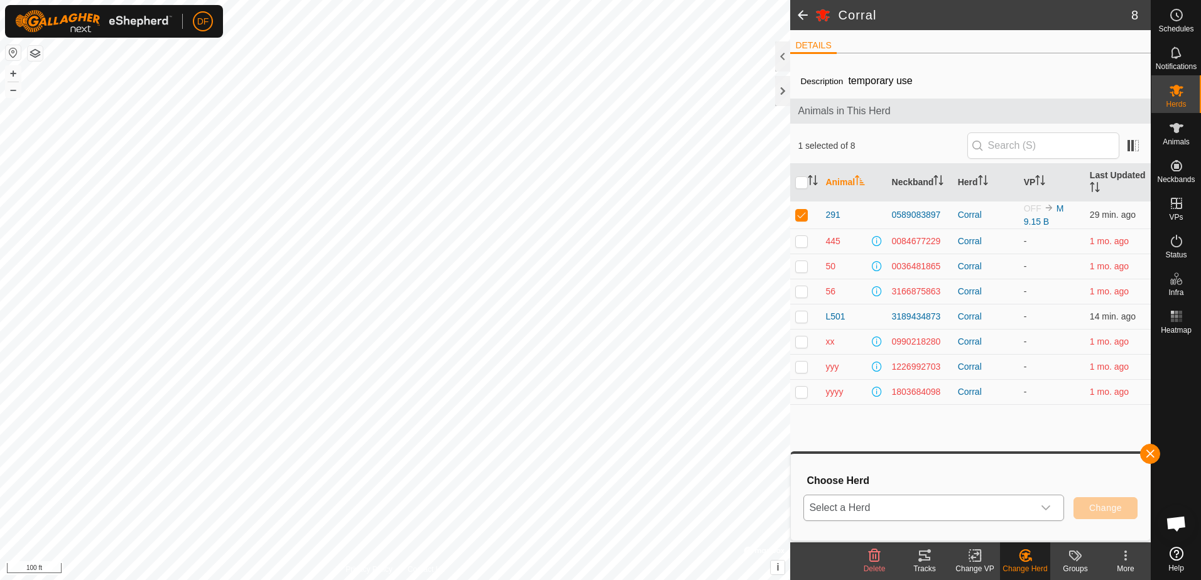
click at [1044, 509] on icon "dropdown trigger" at bounding box center [1045, 508] width 9 height 5
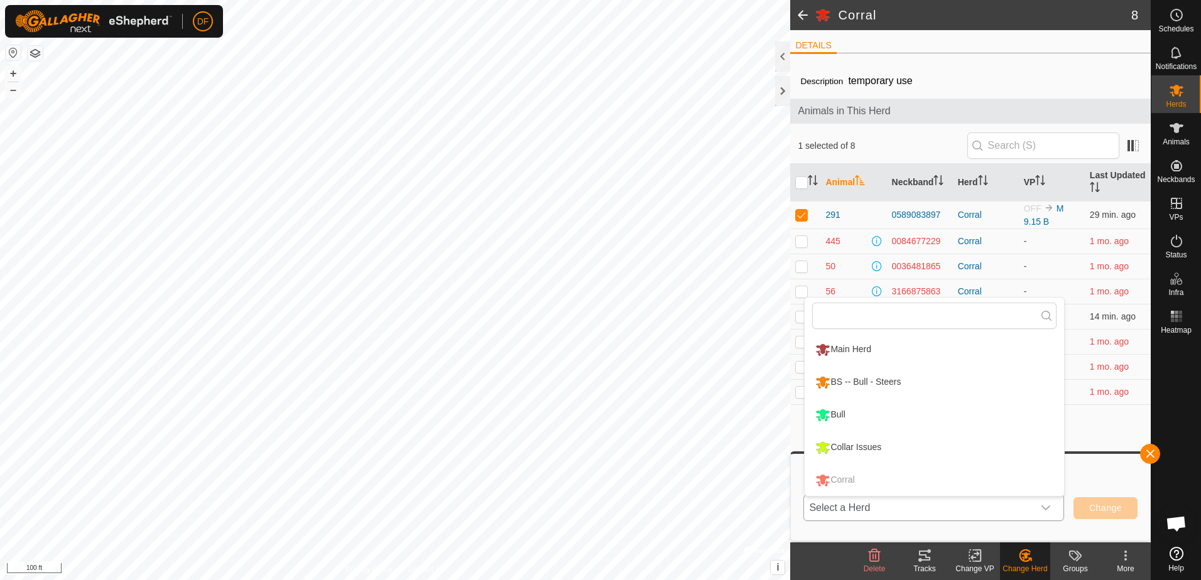
click at [835, 338] on li "Main Herd" at bounding box center [933, 349] width 259 height 31
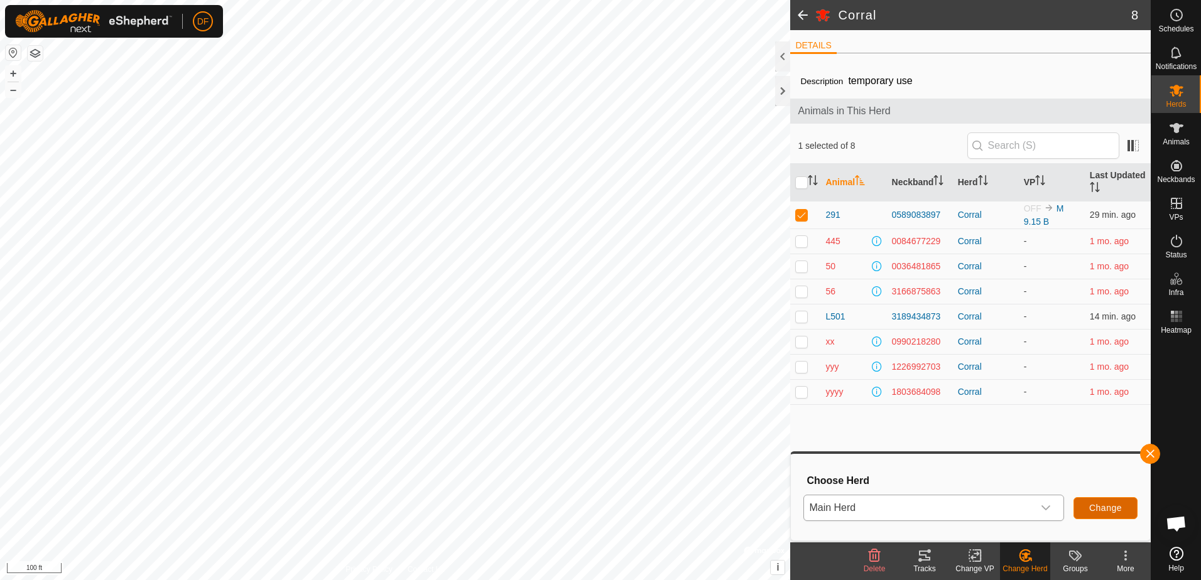
click at [1116, 506] on span "Change" at bounding box center [1105, 508] width 33 height 10
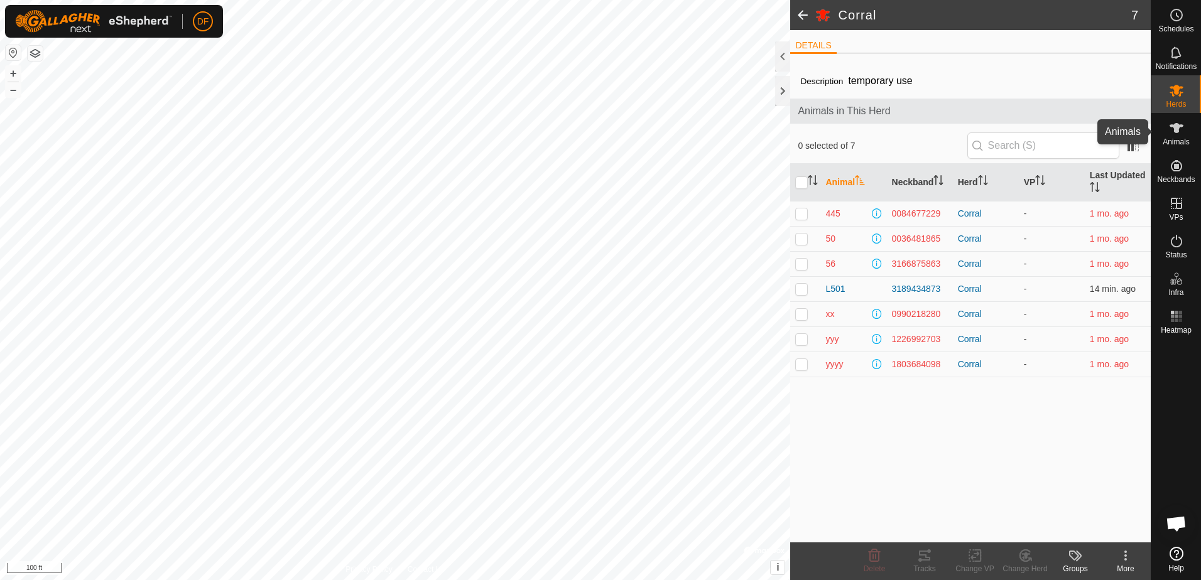
click at [1176, 134] on icon at bounding box center [1176, 128] width 15 height 15
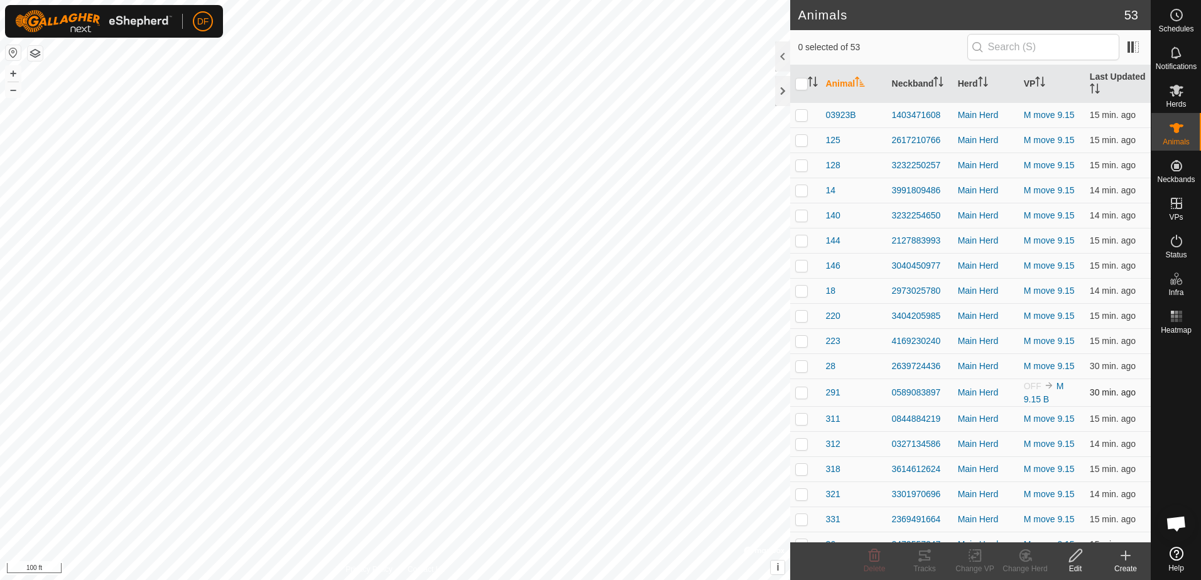
click at [825, 392] on td "291" at bounding box center [853, 393] width 66 height 28
click at [833, 391] on span "291" at bounding box center [832, 392] width 14 height 13
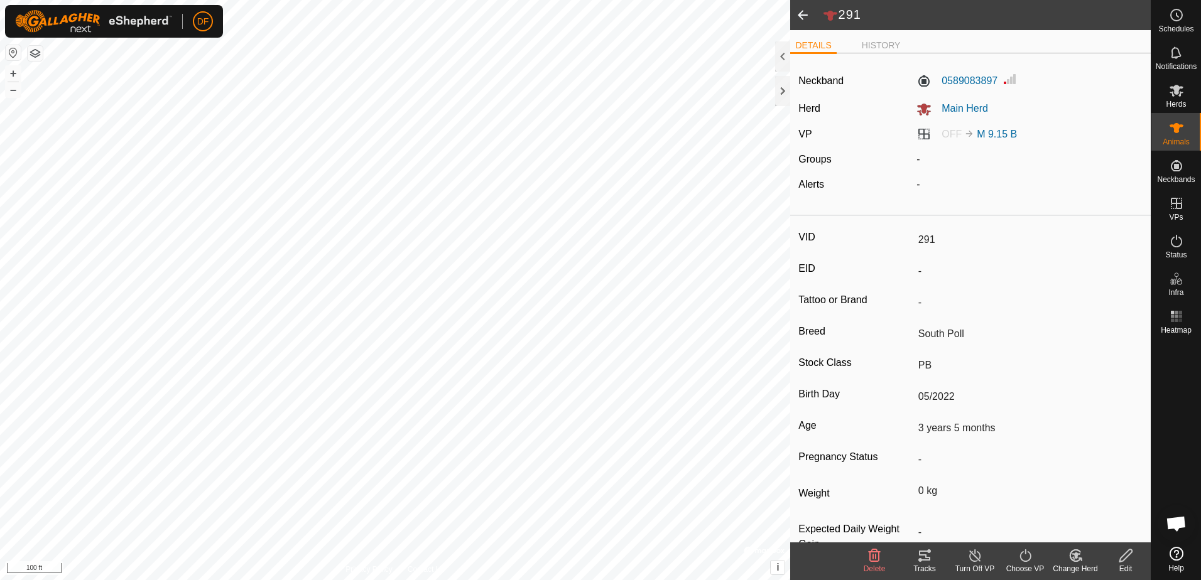
click at [977, 555] on icon at bounding box center [975, 555] width 16 height 15
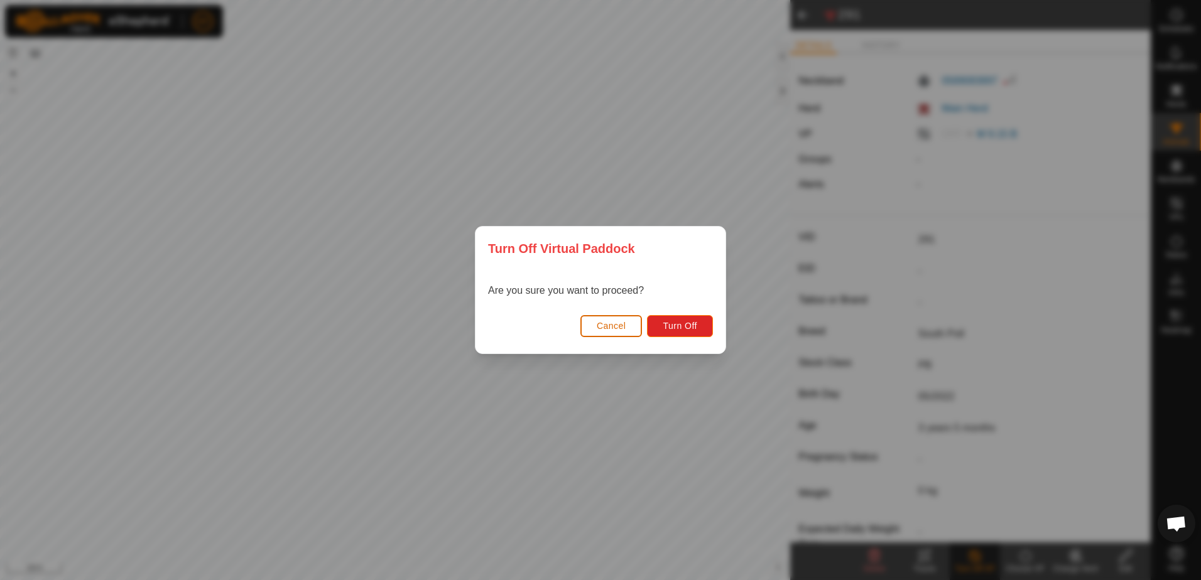
click at [615, 322] on span "Cancel" at bounding box center [612, 326] width 30 height 10
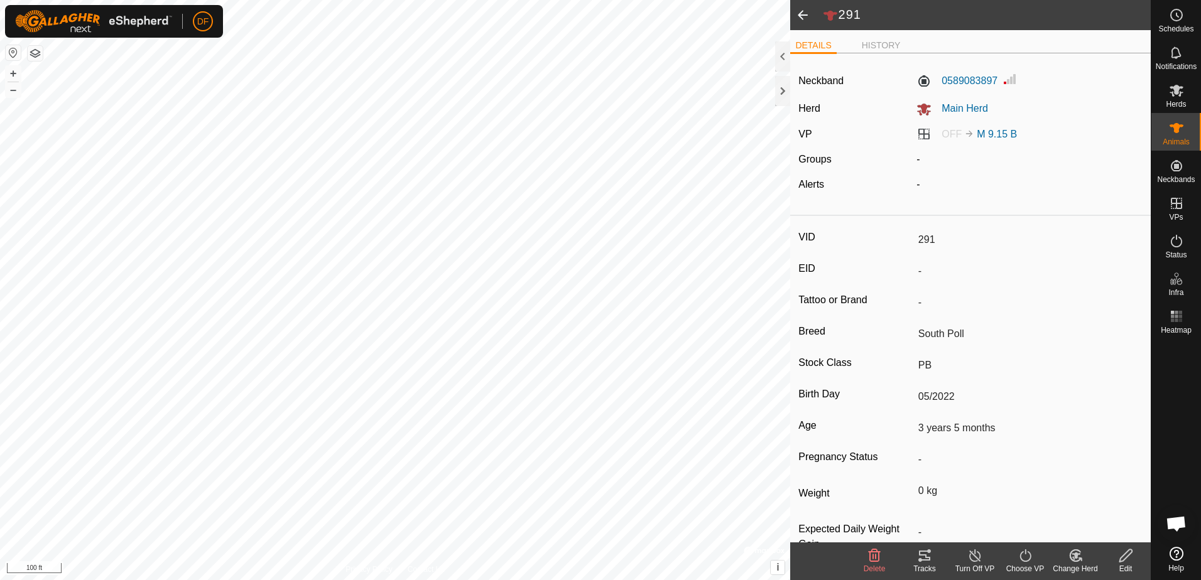
click at [1026, 554] on icon at bounding box center [1025, 555] width 16 height 15
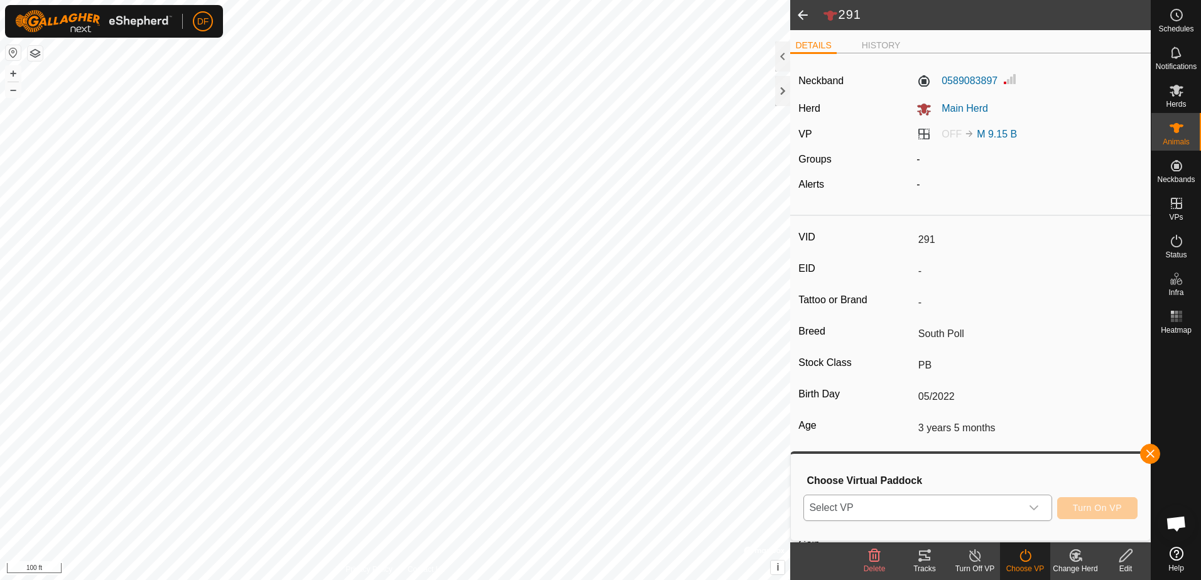
click at [1036, 504] on icon "dropdown trigger" at bounding box center [1034, 508] width 10 height 10
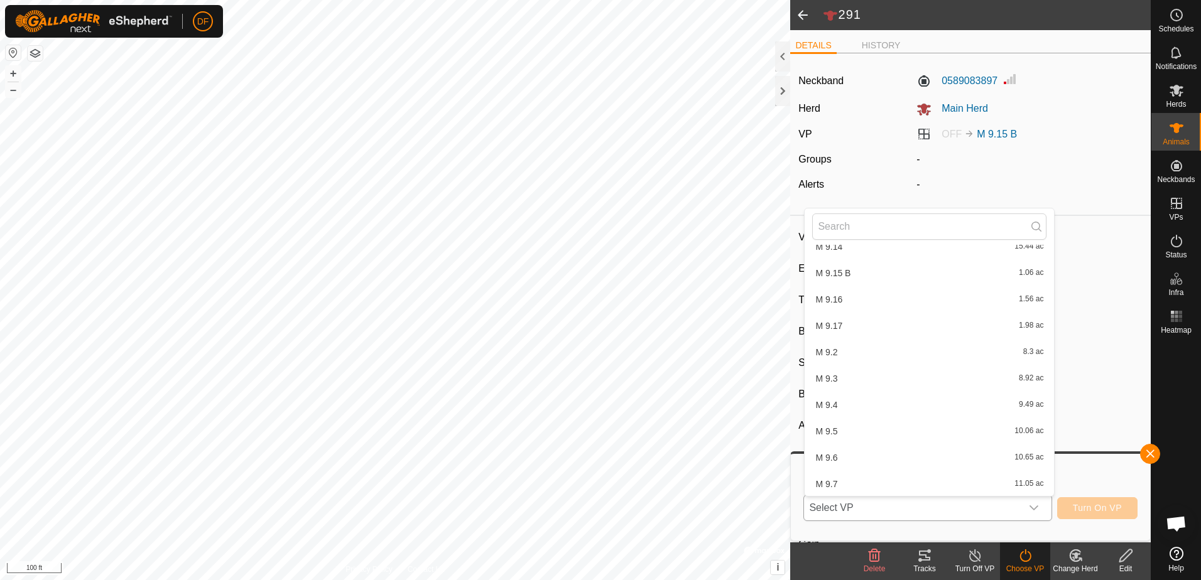
scroll to position [3675, 0]
click at [827, 473] on li "M move 9.15 23.77 ac" at bounding box center [928, 469] width 249 height 25
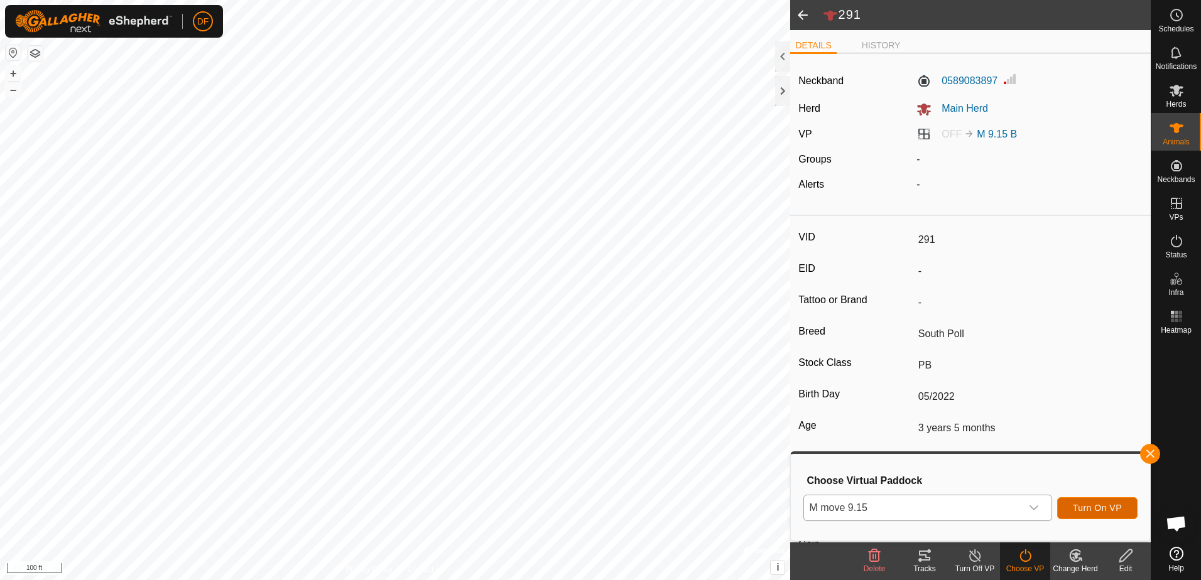
click at [1101, 507] on span "Turn On VP" at bounding box center [1097, 508] width 49 height 10
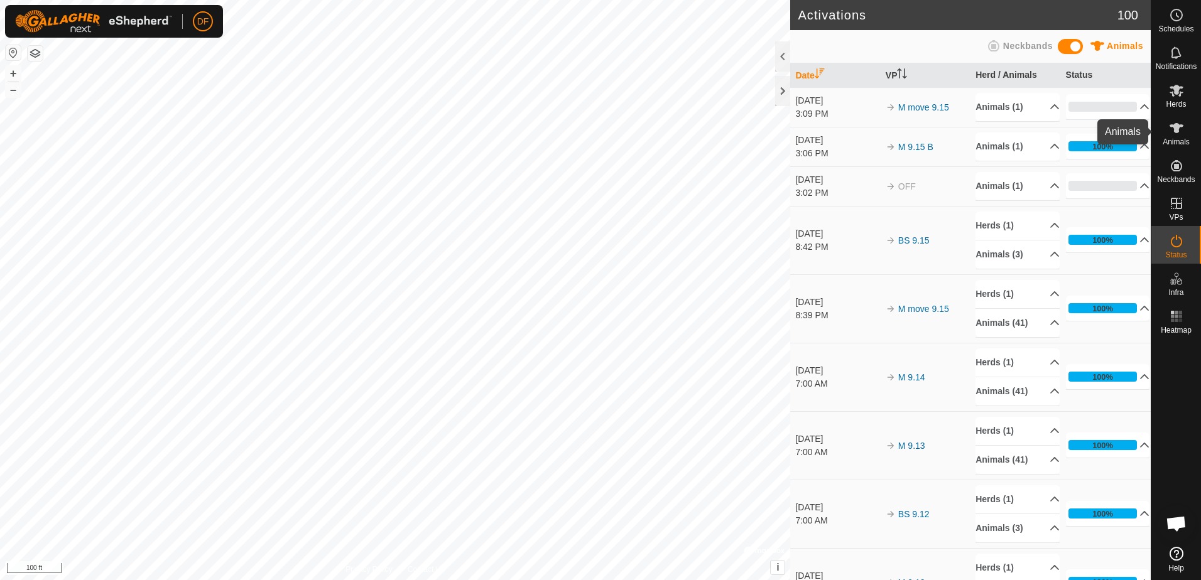
drag, startPoint x: 1175, startPoint y: 126, endPoint x: 1156, endPoint y: 129, distance: 19.1
click at [1175, 126] on icon at bounding box center [1176, 128] width 14 height 10
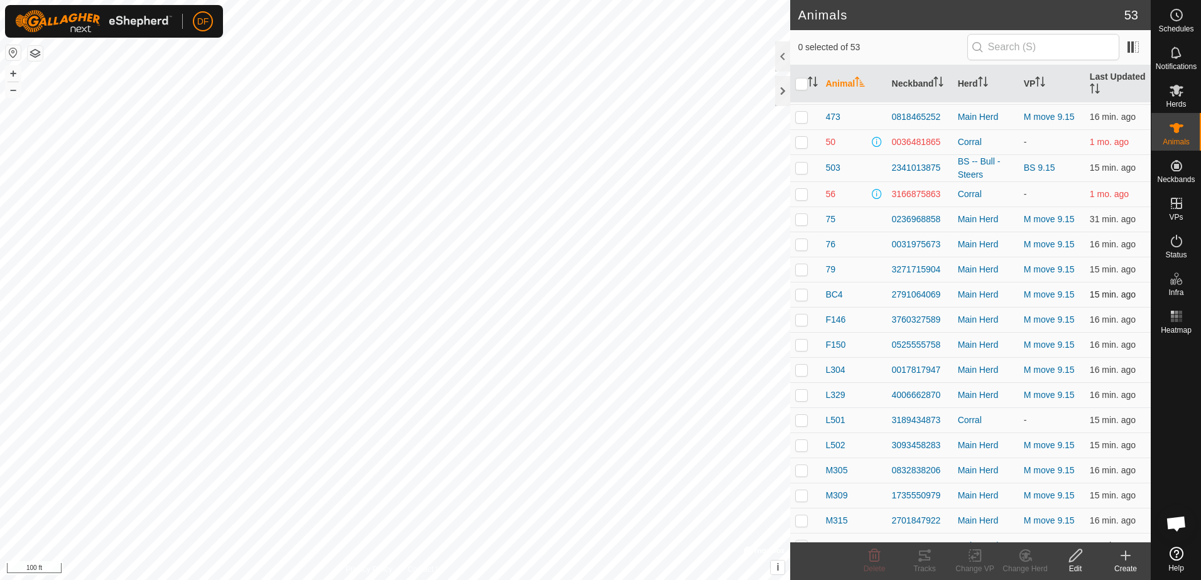
scroll to position [628, 0]
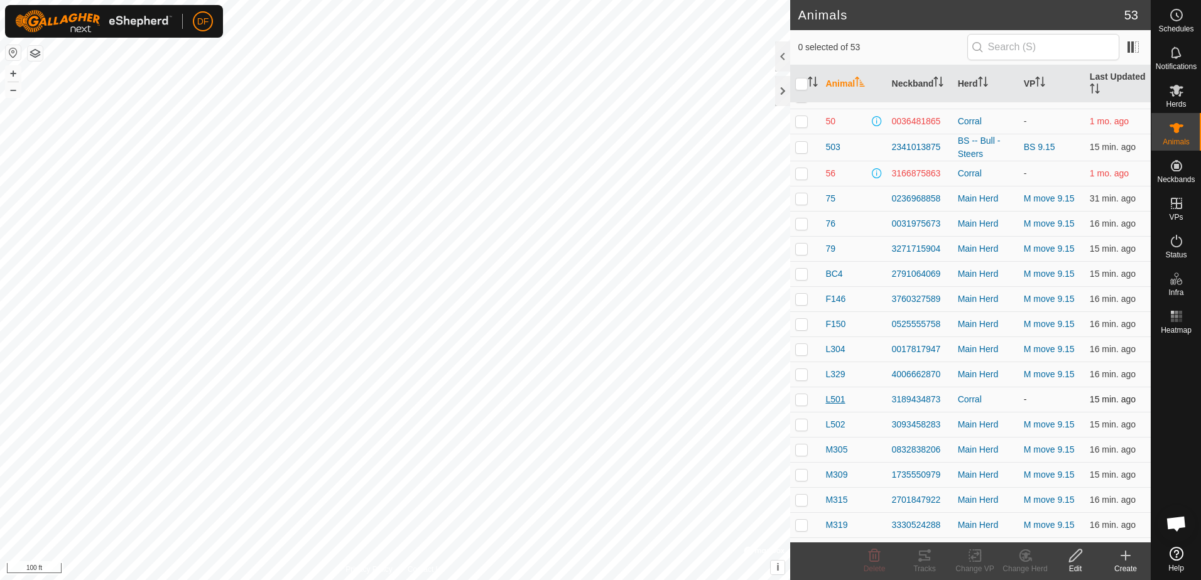
click at [831, 401] on span "L501" at bounding box center [834, 399] width 19 height 13
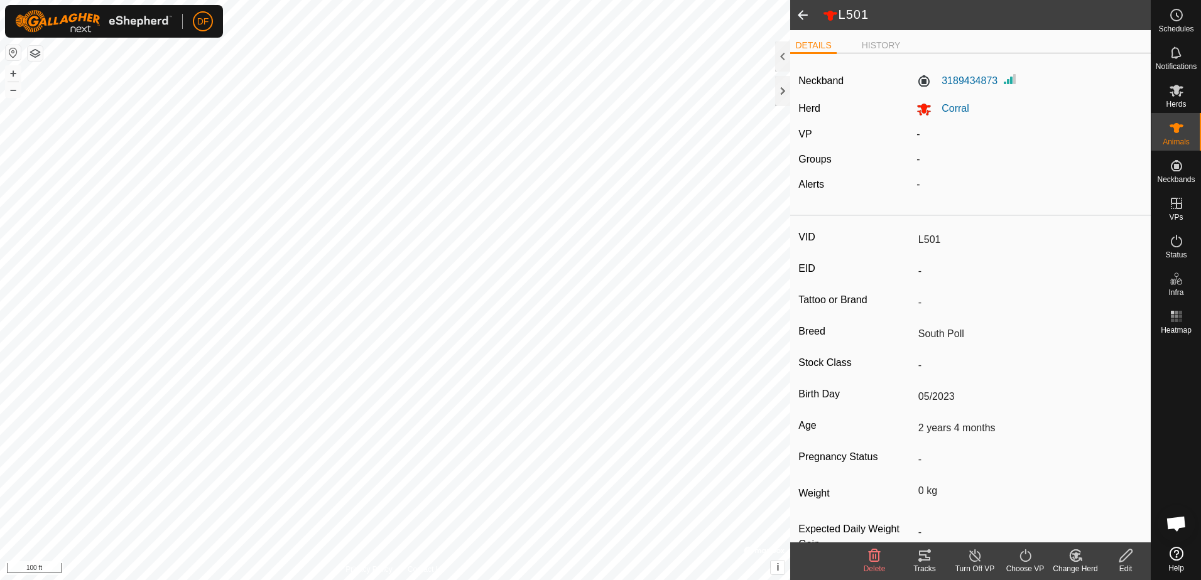
click at [1071, 556] on icon at bounding box center [1076, 555] width 16 height 15
click at [1096, 504] on link "Choose Herd..." at bounding box center [1113, 501] width 124 height 25
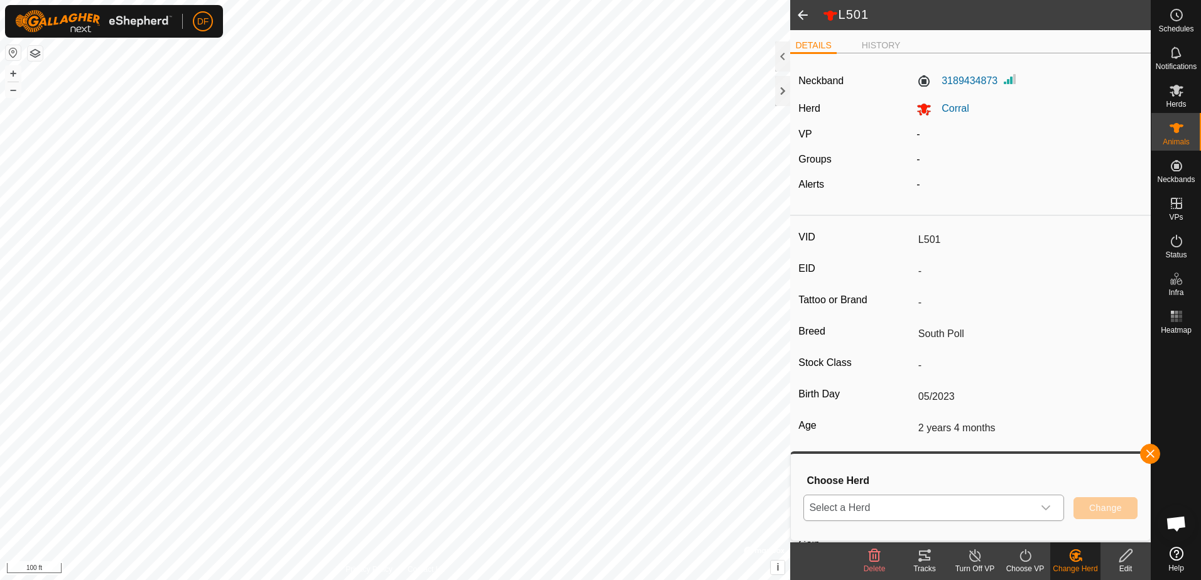
click at [1047, 504] on icon "dropdown trigger" at bounding box center [1046, 508] width 10 height 10
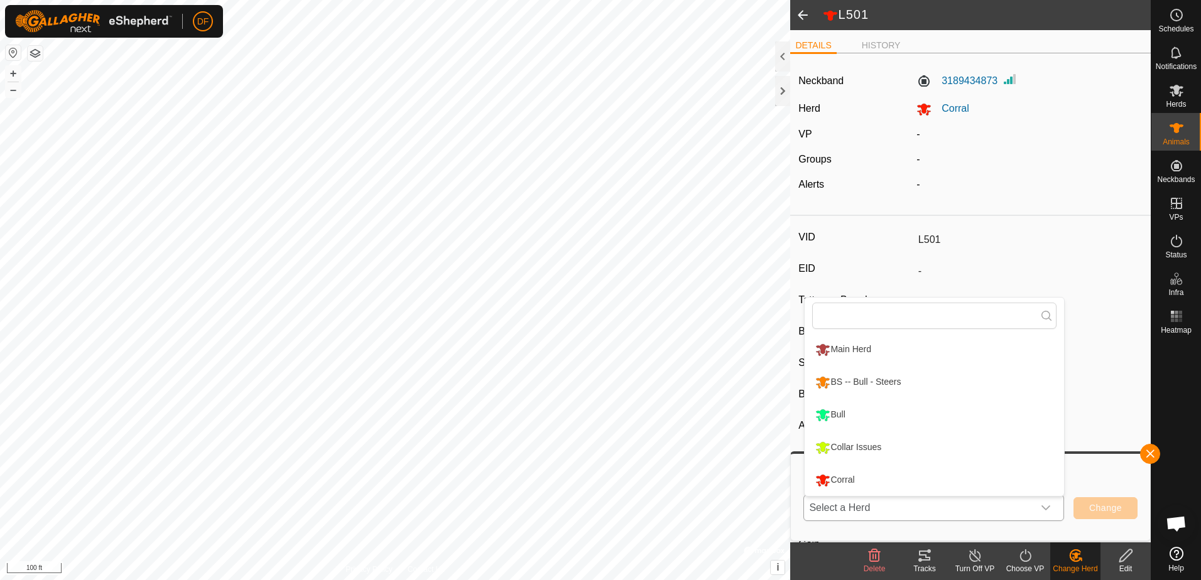
click at [860, 350] on li "Main Herd" at bounding box center [933, 349] width 259 height 31
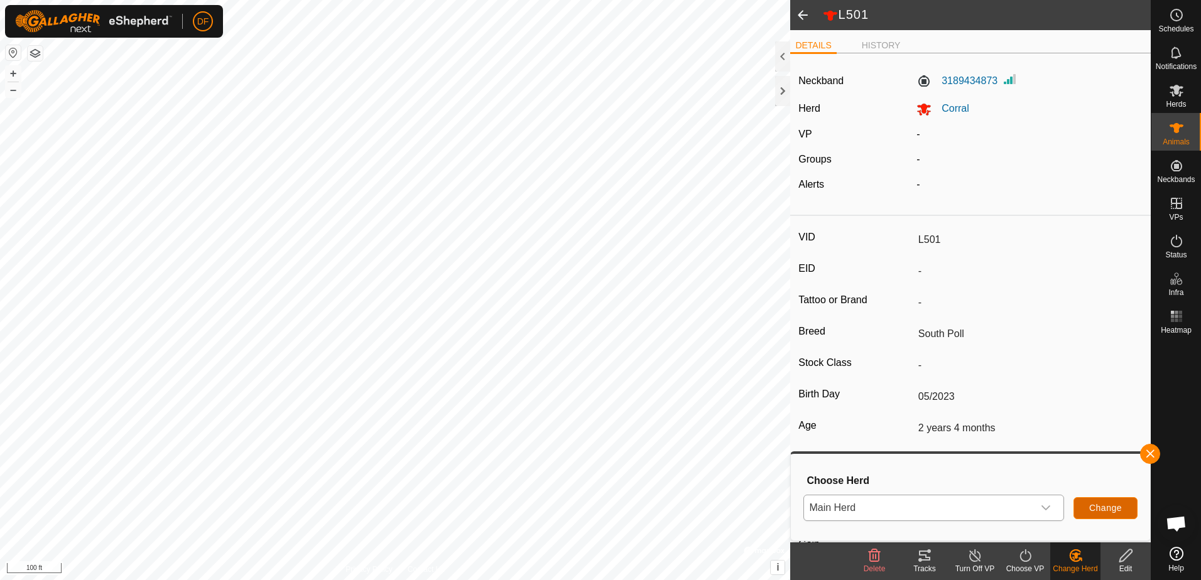
click at [1108, 510] on span "Change" at bounding box center [1105, 508] width 33 height 10
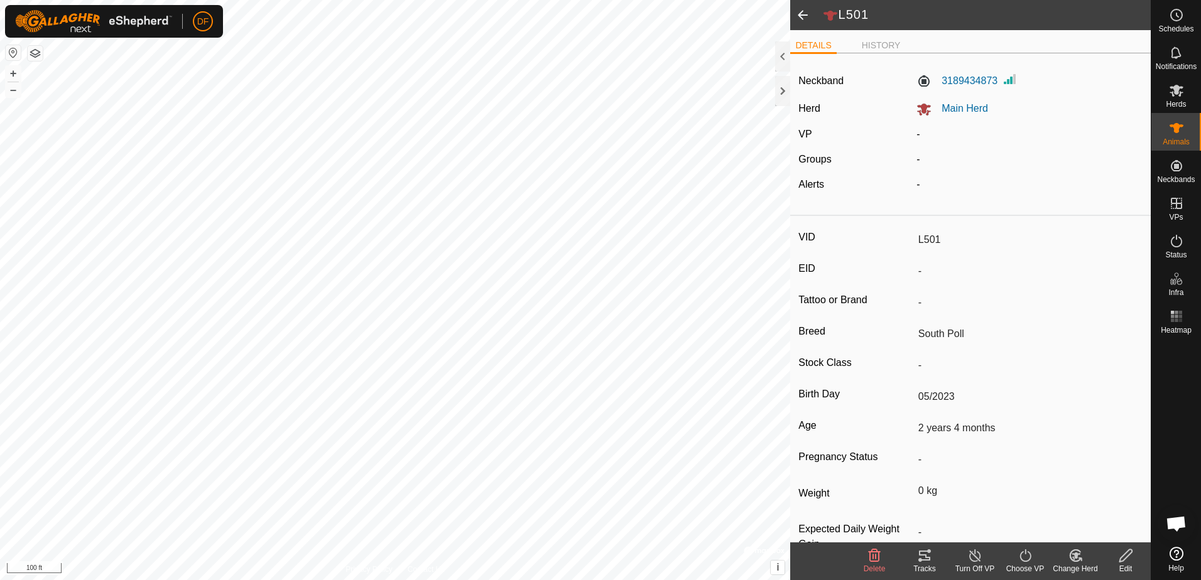
click at [1023, 558] on icon at bounding box center [1025, 555] width 16 height 15
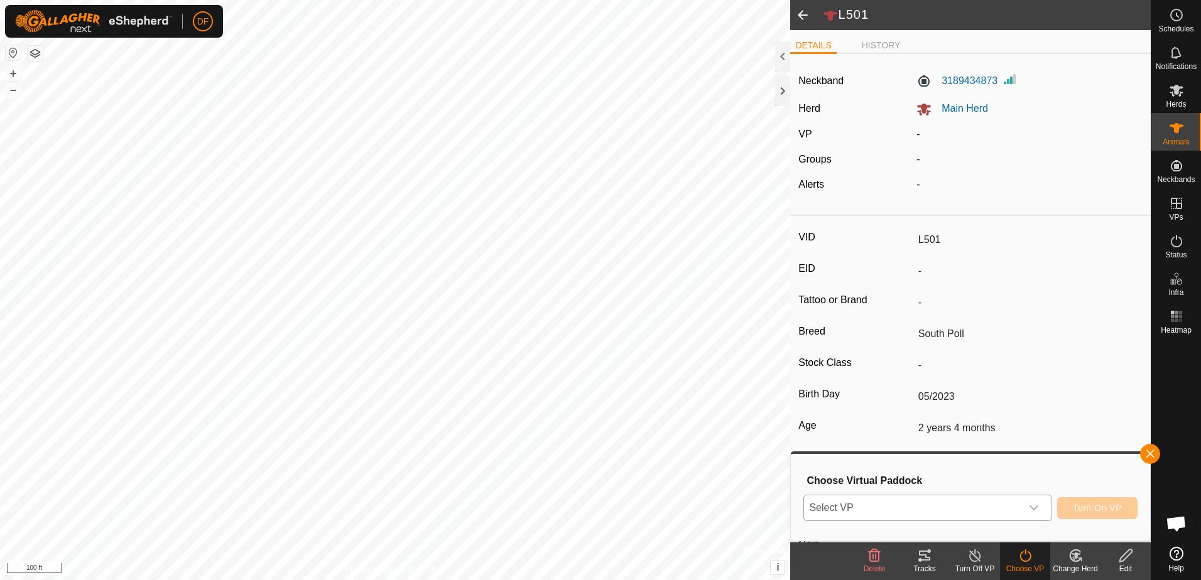
click at [1032, 507] on icon "dropdown trigger" at bounding box center [1033, 508] width 9 height 5
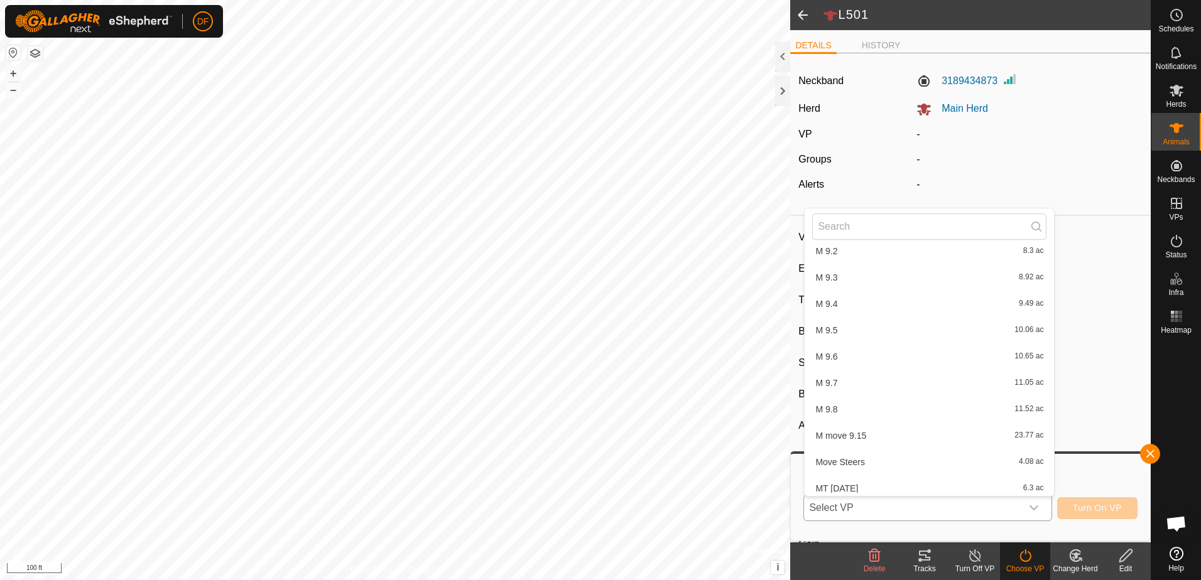
scroll to position [3740, 0]
click at [860, 404] on li "M move 9.15 23.77 ac" at bounding box center [928, 404] width 249 height 25
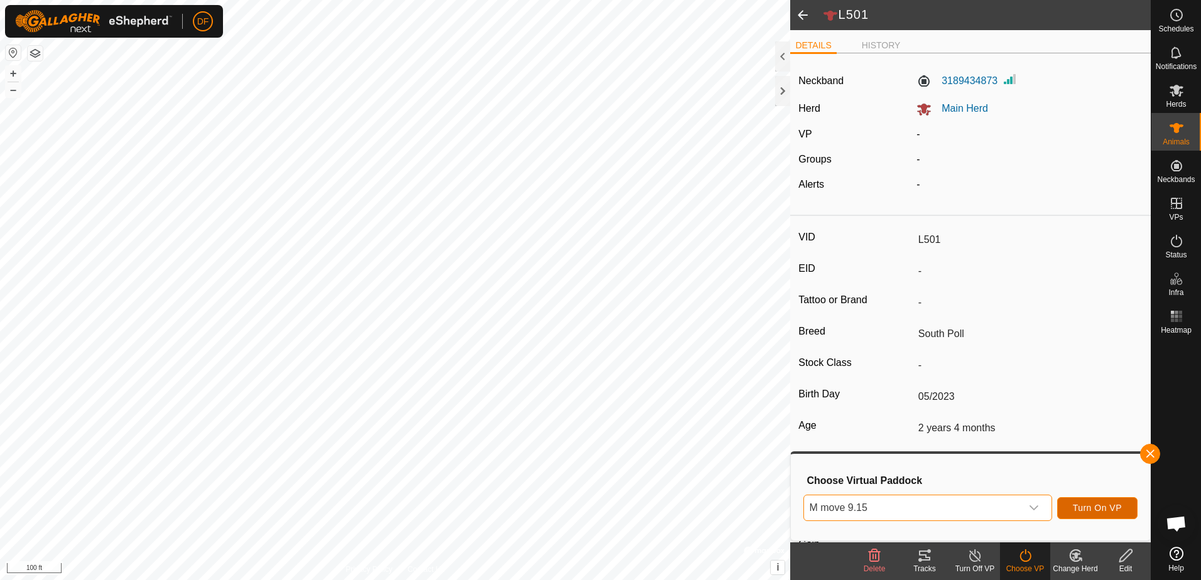
click at [1105, 505] on span "Turn On VP" at bounding box center [1097, 508] width 49 height 10
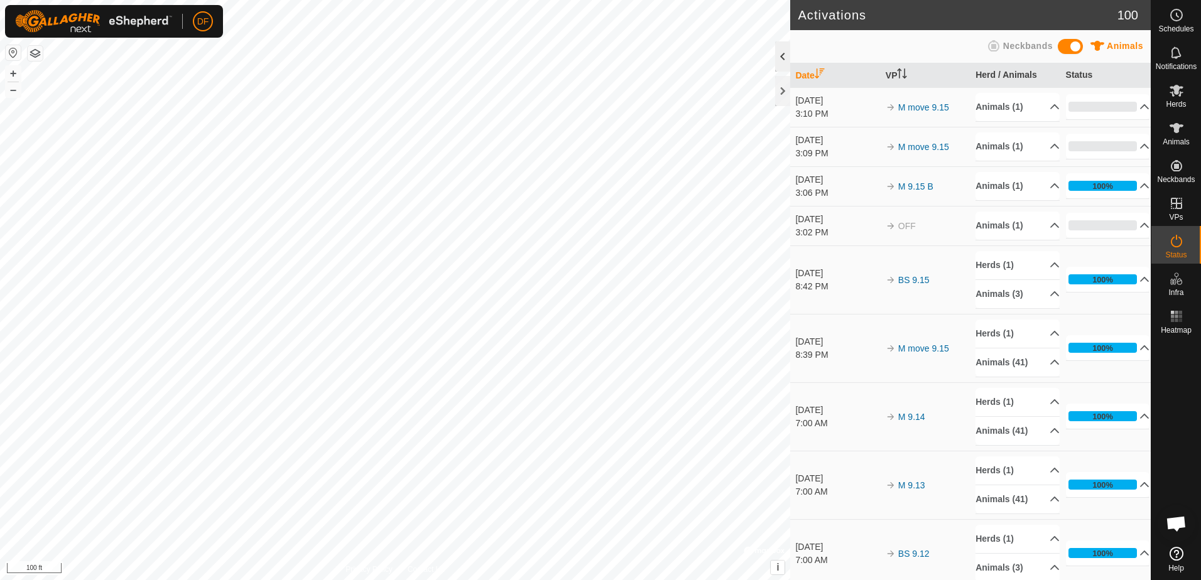
click at [778, 58] on div at bounding box center [782, 56] width 15 height 30
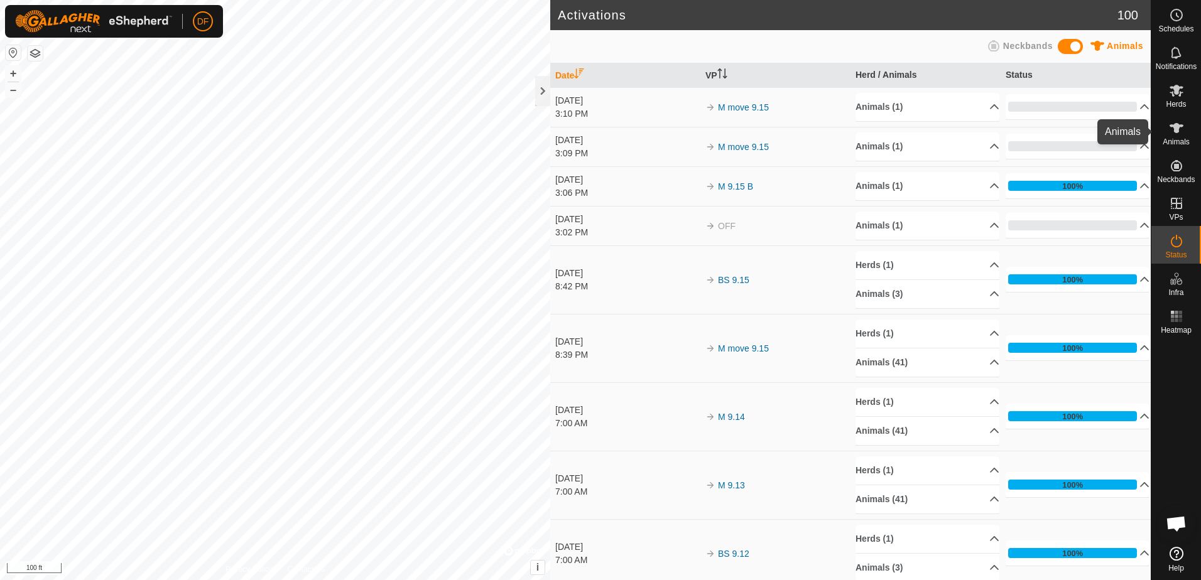
click at [1179, 126] on icon at bounding box center [1176, 128] width 14 height 10
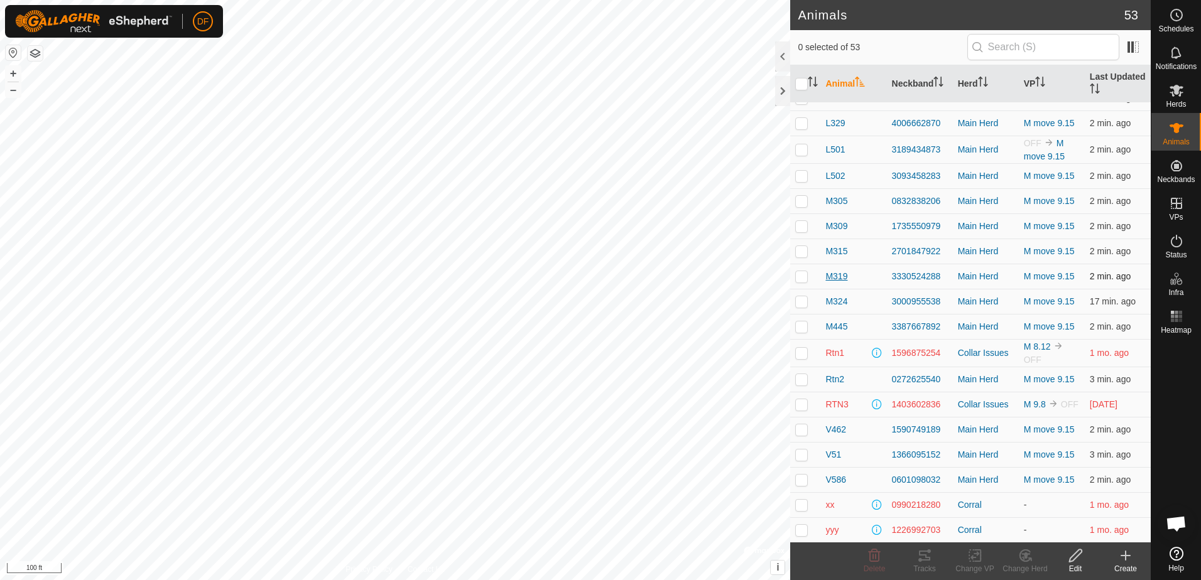
scroll to position [905, 0]
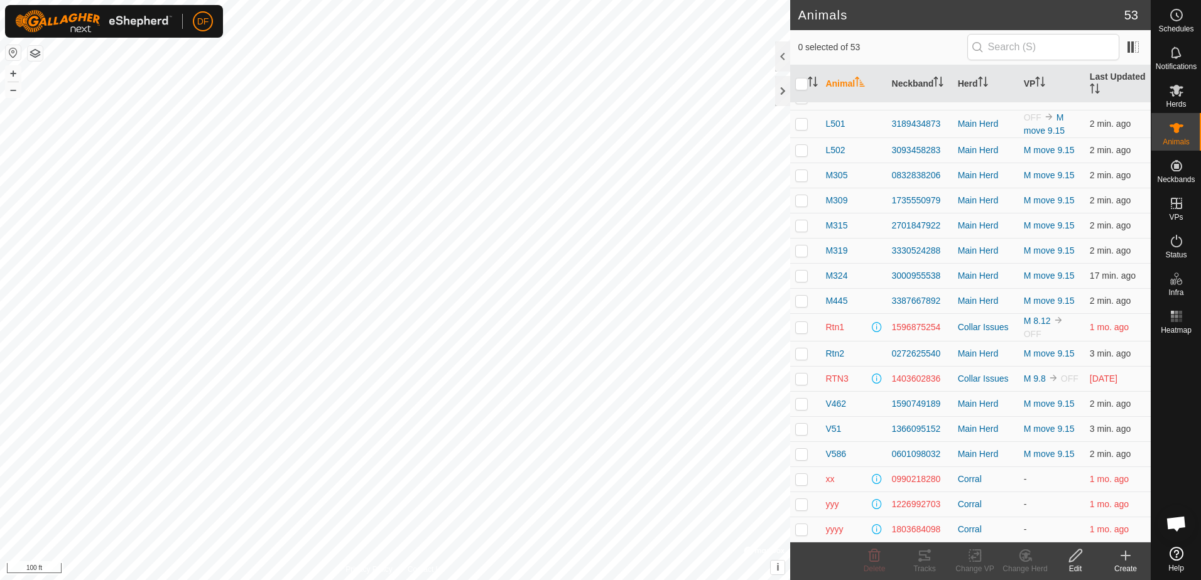
click at [841, 78] on th "Animal" at bounding box center [853, 84] width 66 height 38
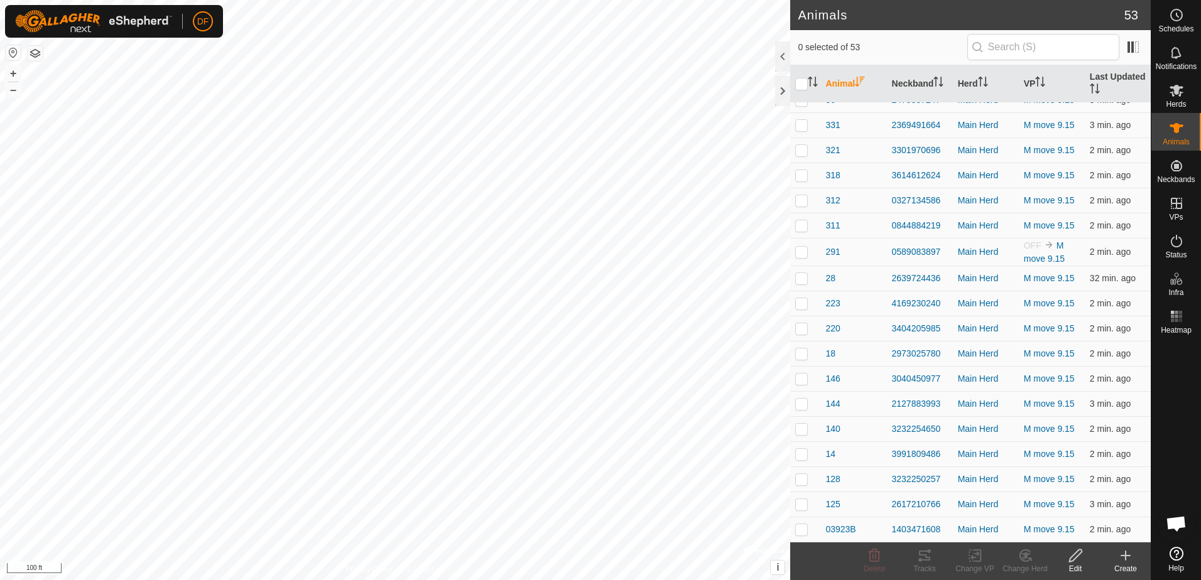
scroll to position [0, 0]
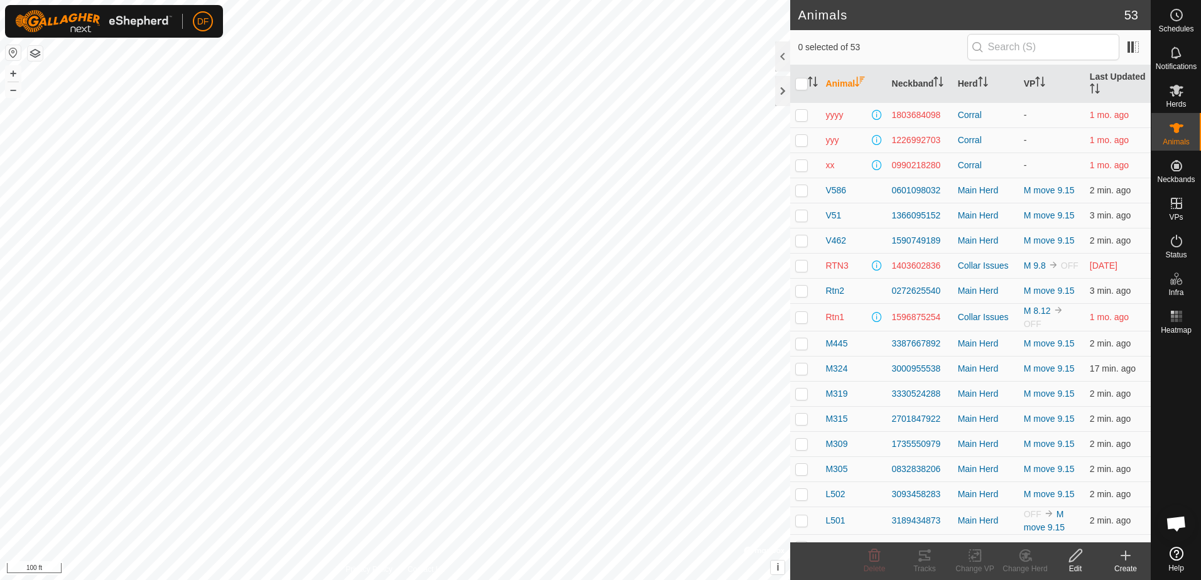
click at [840, 87] on th "Animal" at bounding box center [853, 84] width 66 height 38
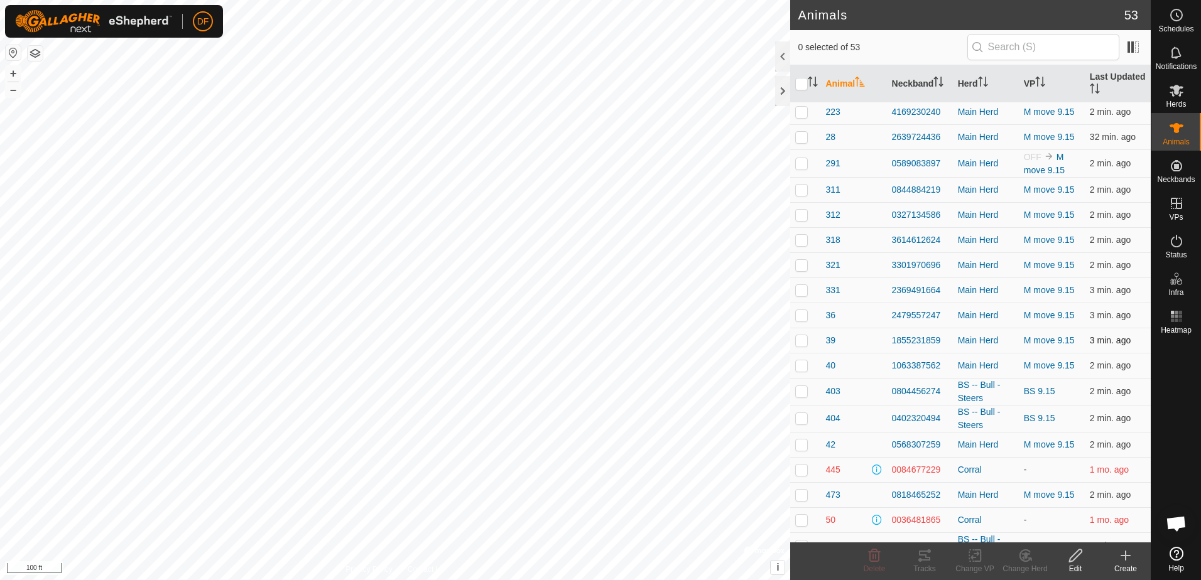
scroll to position [214, 0]
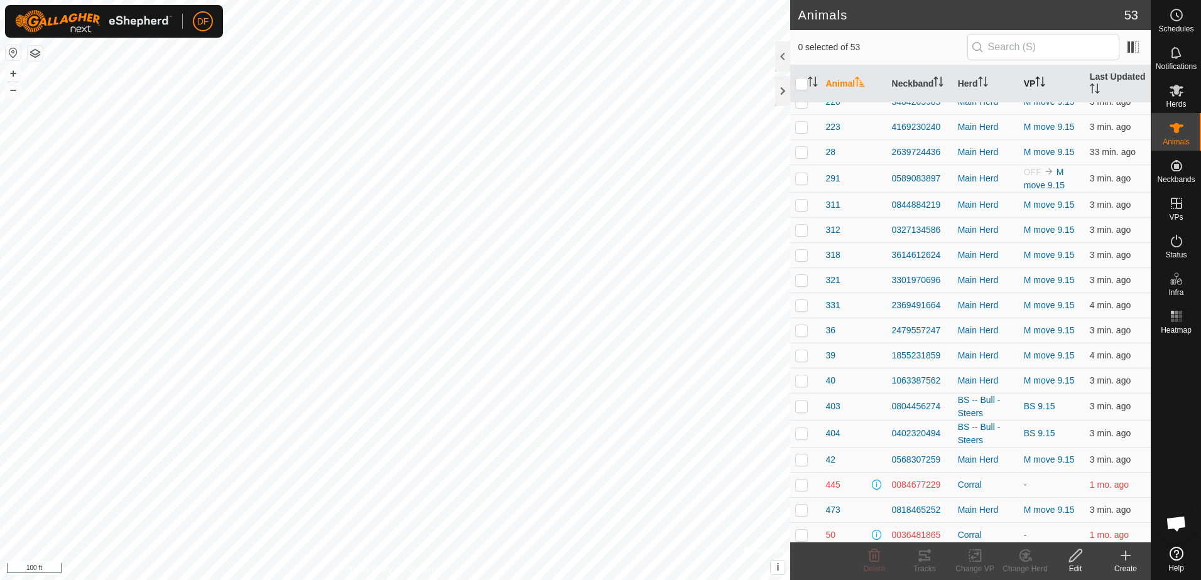
click at [1035, 80] on icon "Activate to sort" at bounding box center [1040, 82] width 10 height 10
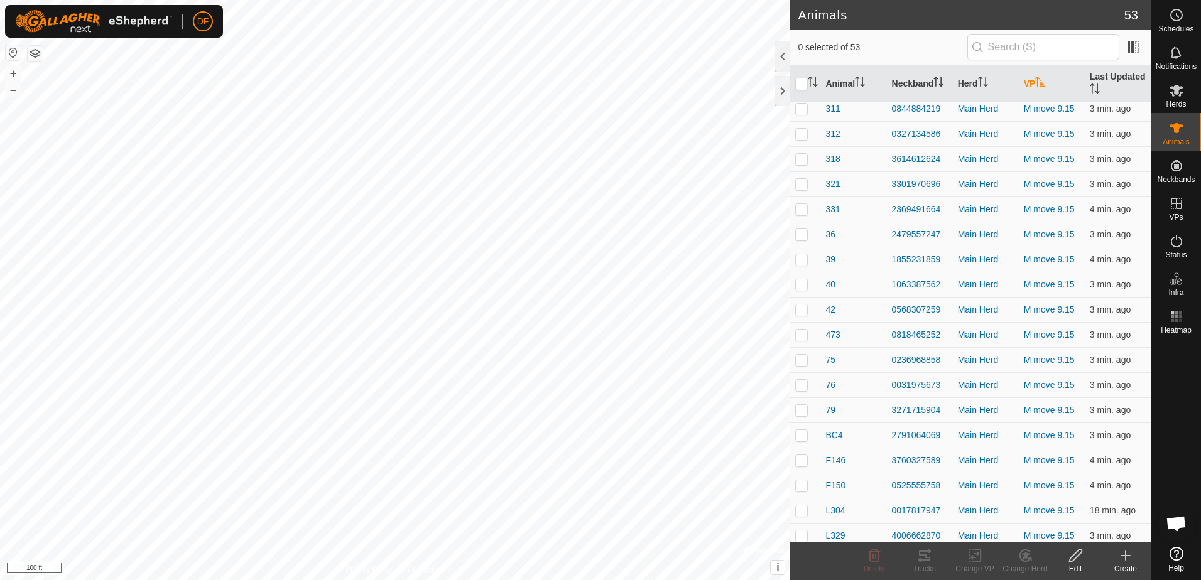
scroll to position [528, 0]
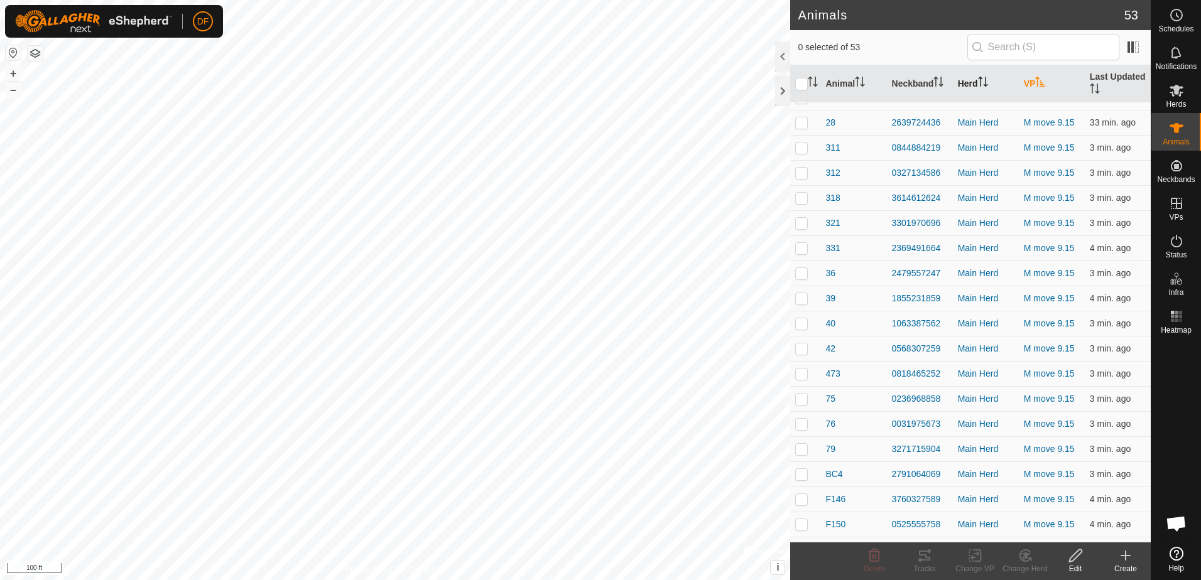
click at [965, 81] on th "Herd" at bounding box center [986, 84] width 66 height 38
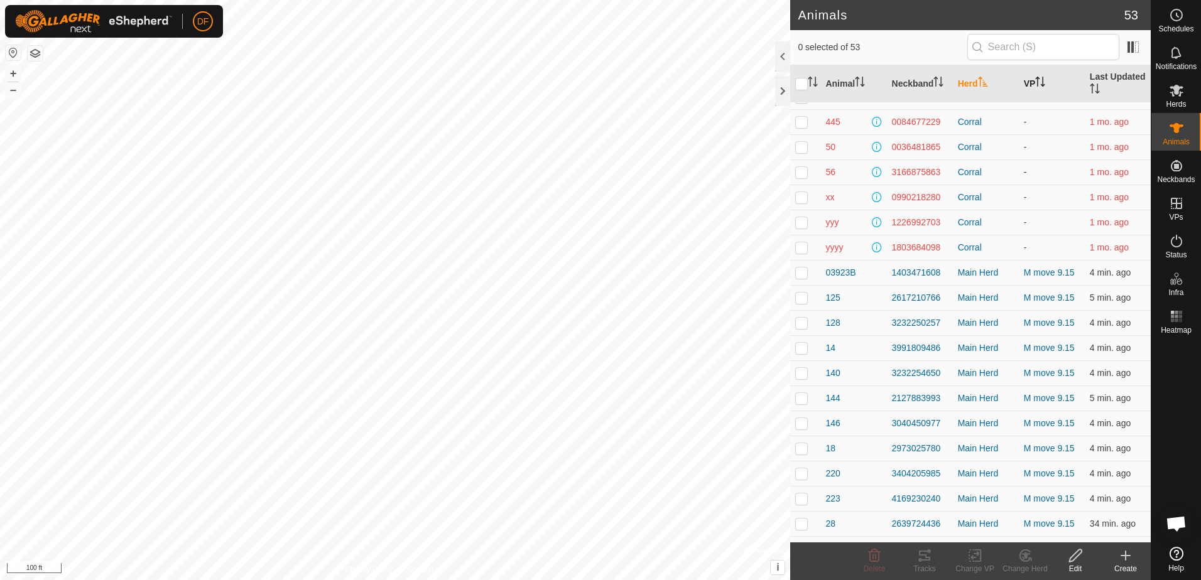
scroll to position [0, 0]
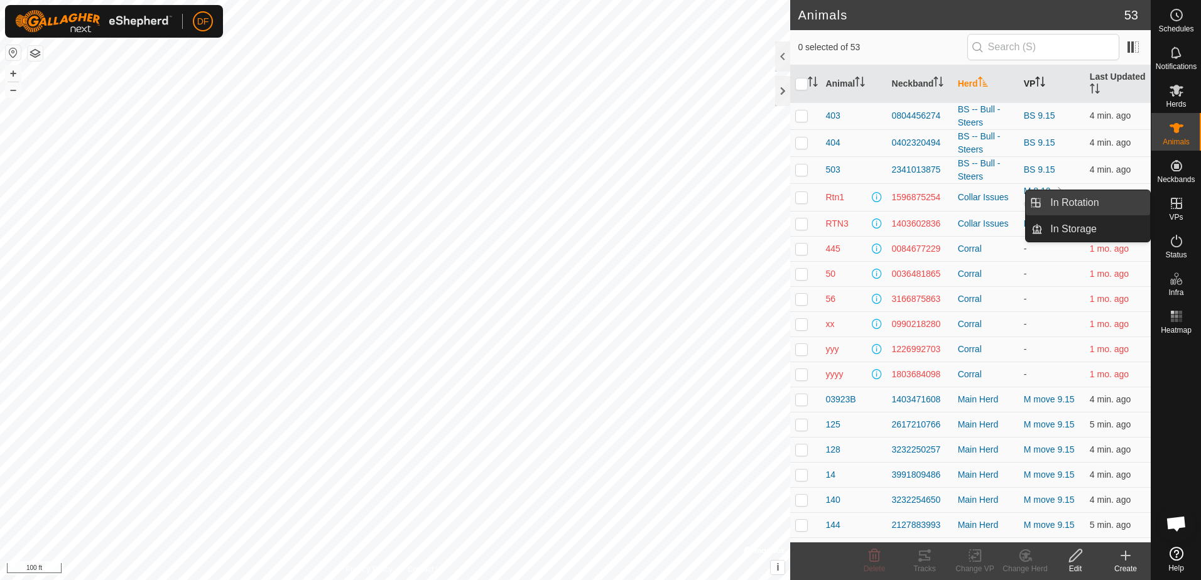
click at [1095, 195] on link "In Rotation" at bounding box center [1095, 202] width 107 height 25
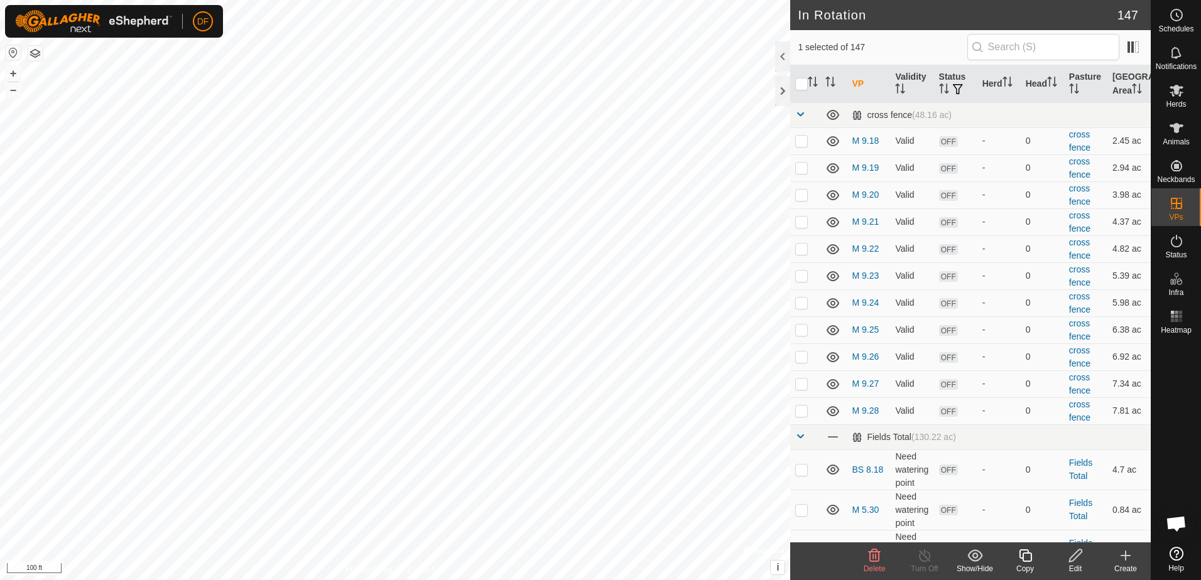
click at [1074, 556] on icon at bounding box center [1076, 555] width 16 height 15
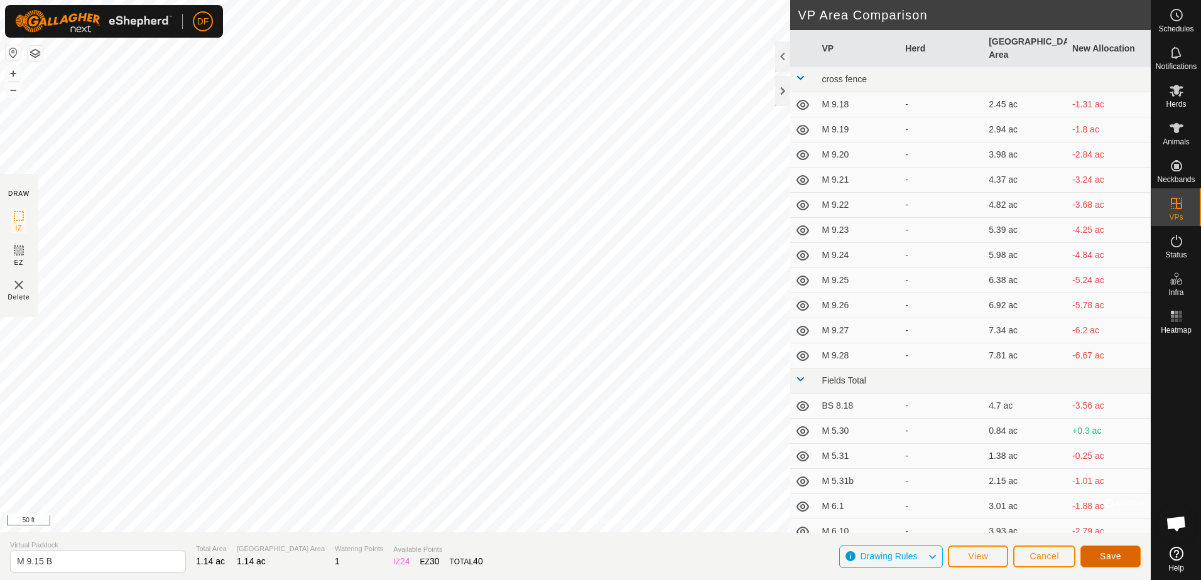
click at [1111, 555] on span "Save" at bounding box center [1110, 556] width 21 height 10
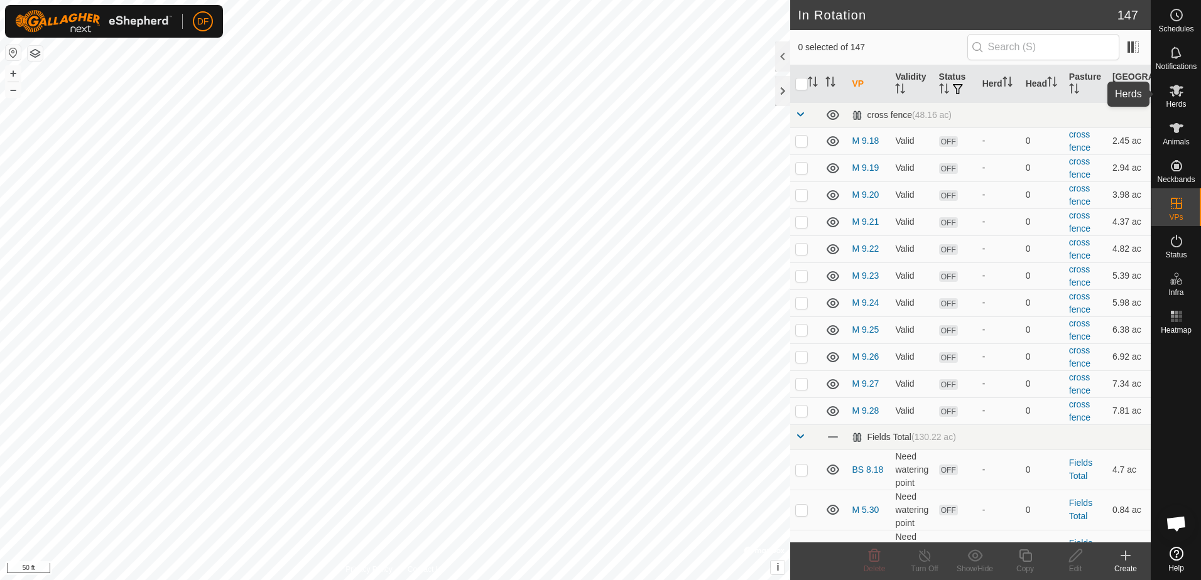
click at [1174, 92] on icon at bounding box center [1176, 91] width 14 height 12
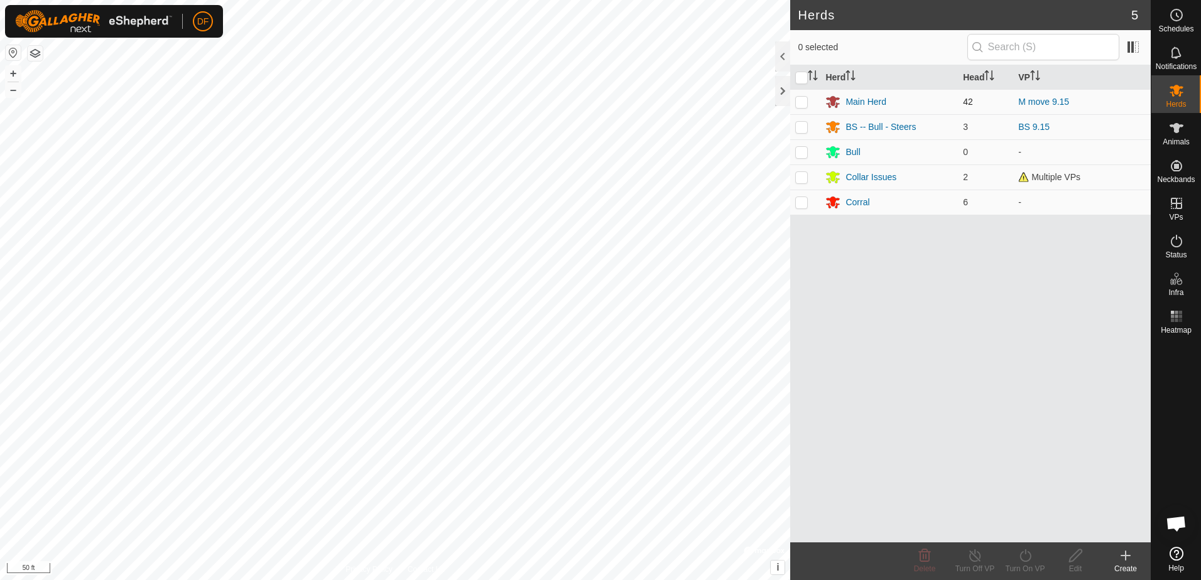
click at [800, 102] on p-checkbox at bounding box center [801, 102] width 13 height 10
click at [1031, 554] on icon at bounding box center [1025, 555] width 16 height 15
click at [1034, 530] on link "Now" at bounding box center [1062, 528] width 124 height 25
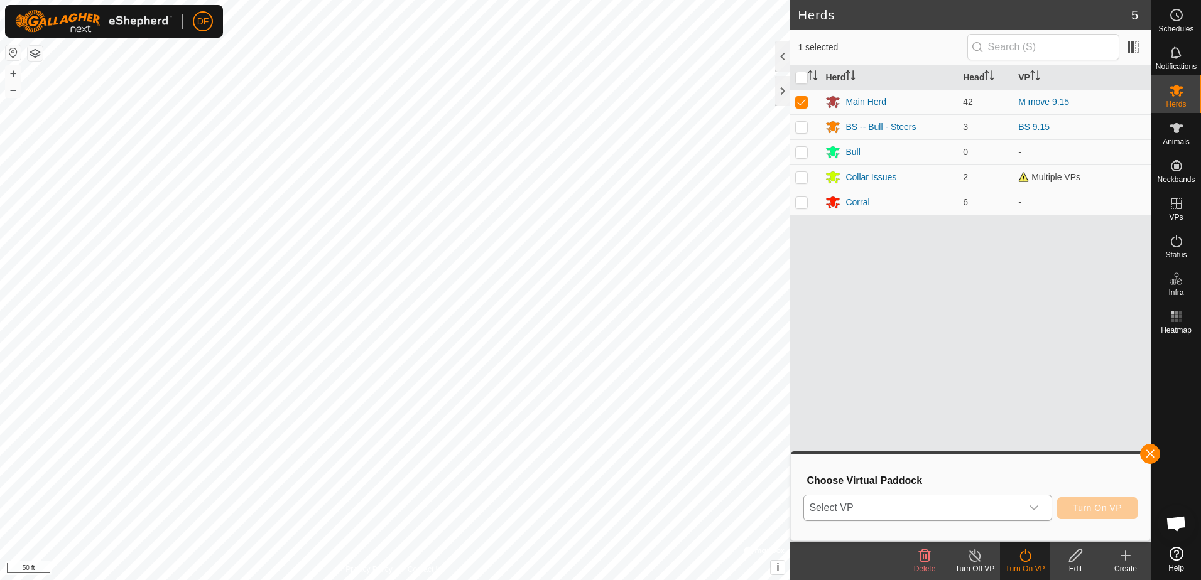
click at [1038, 507] on icon "dropdown trigger" at bounding box center [1033, 508] width 9 height 5
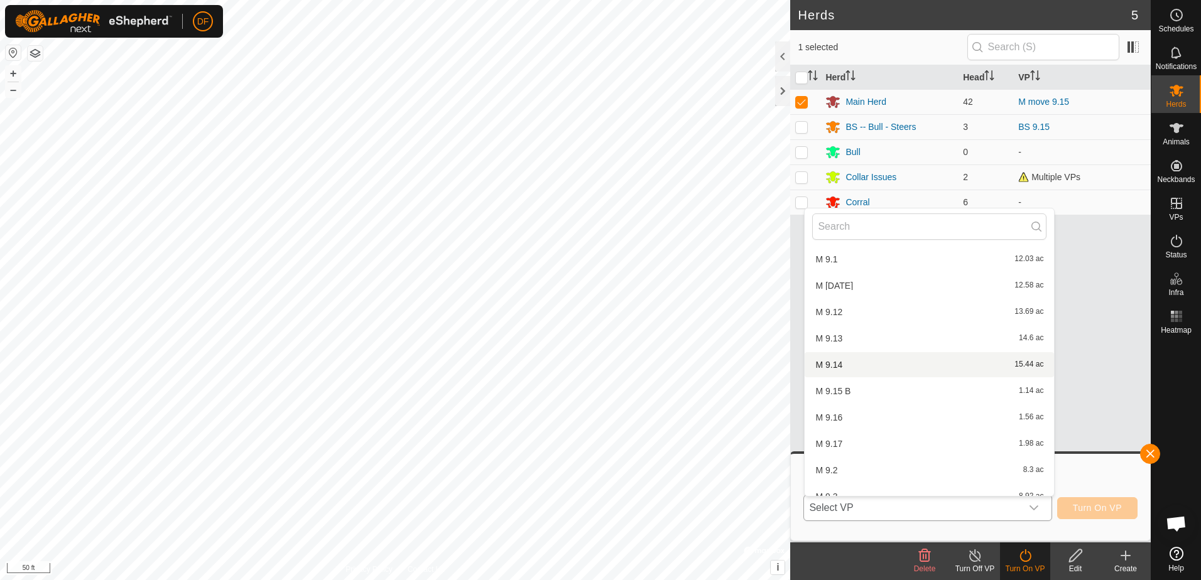
scroll to position [3517, 0]
click at [829, 362] on li "M 9.15 B 1.14 ac" at bounding box center [928, 364] width 249 height 25
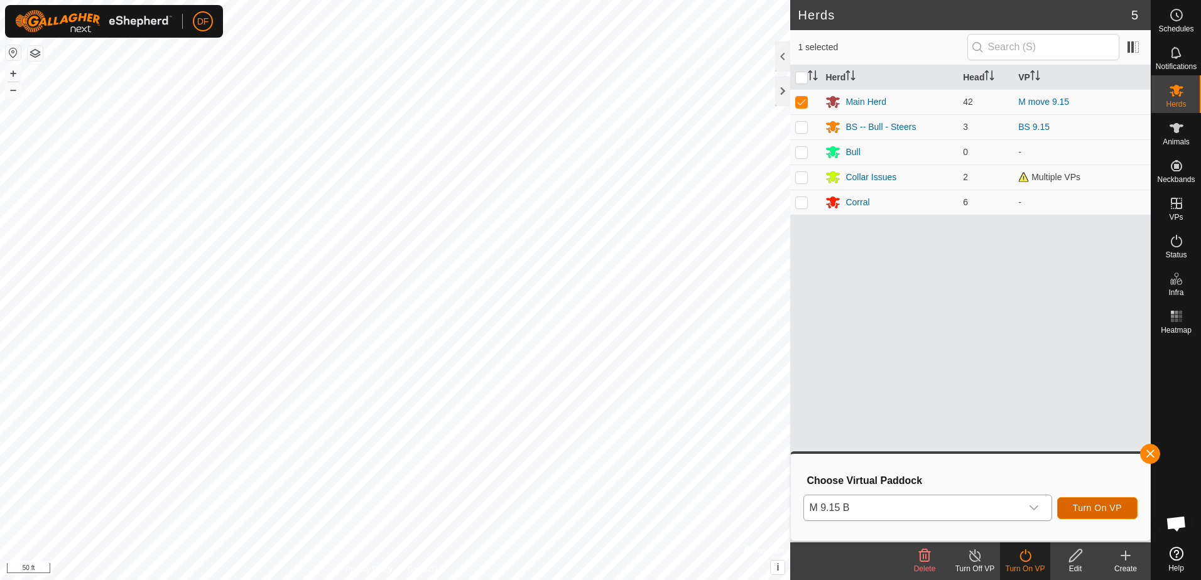
click at [1086, 506] on span "Turn On VP" at bounding box center [1097, 508] width 49 height 10
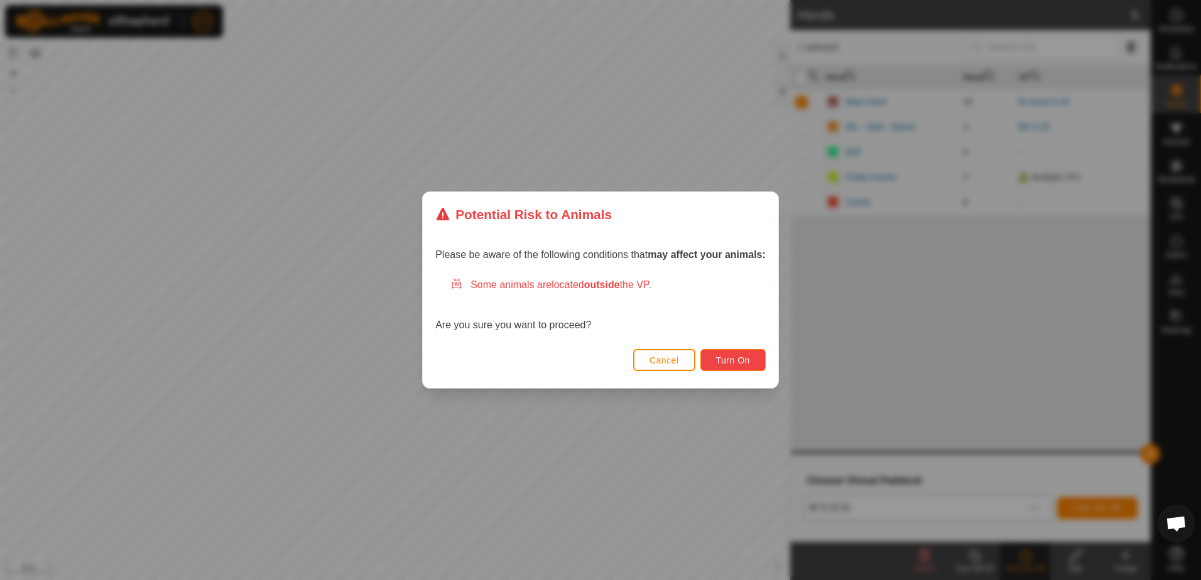
click at [727, 360] on span "Turn On" at bounding box center [733, 360] width 34 height 10
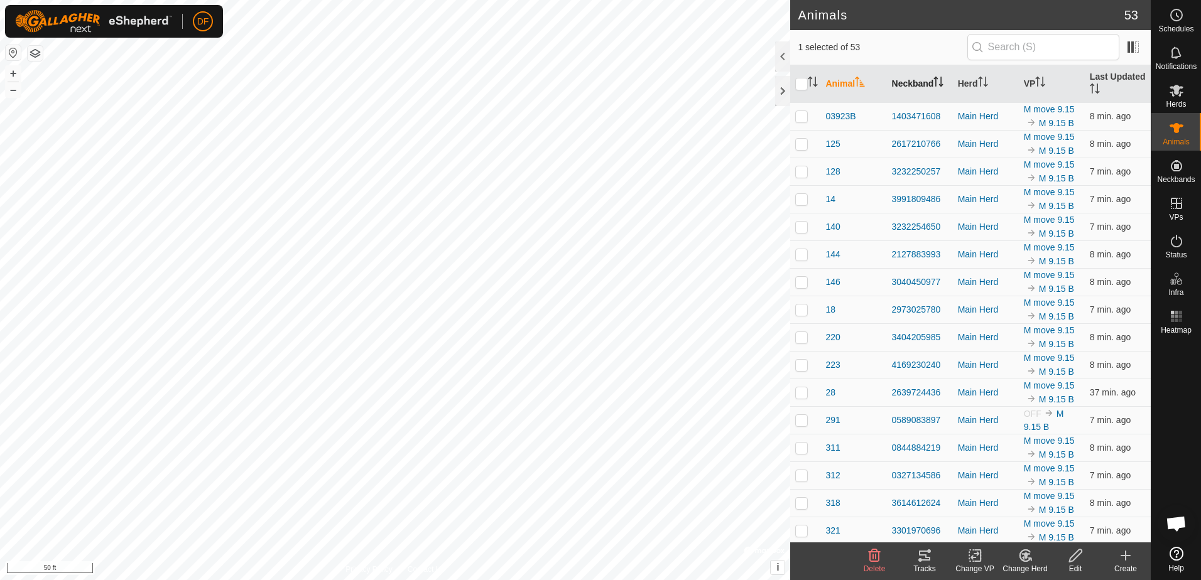
click at [915, 85] on th "Neckband" at bounding box center [920, 84] width 66 height 38
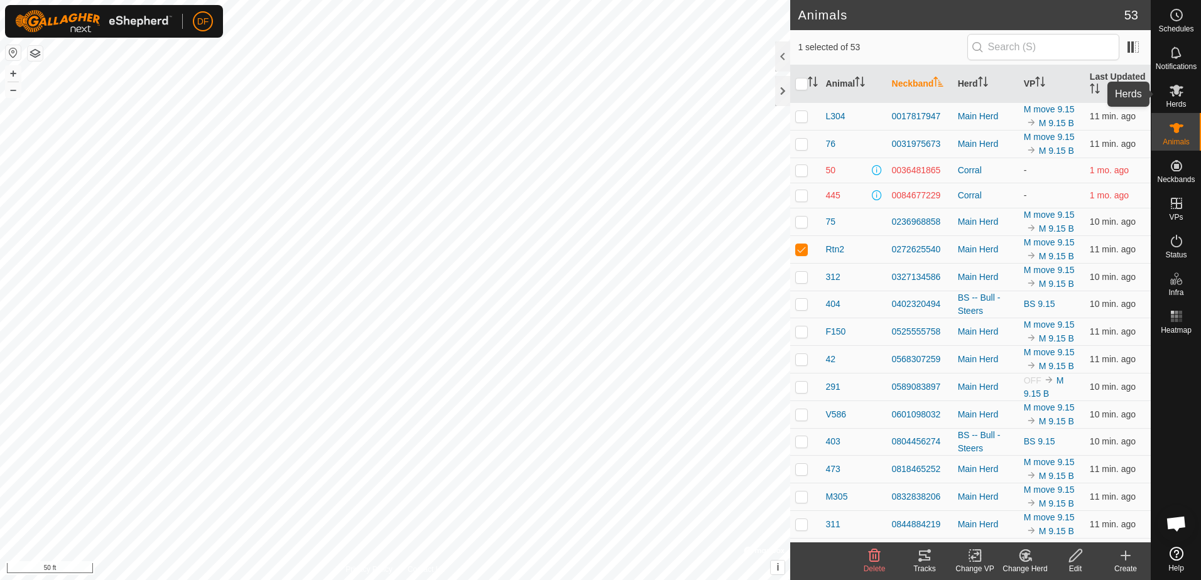
click at [1172, 91] on icon at bounding box center [1176, 90] width 15 height 15
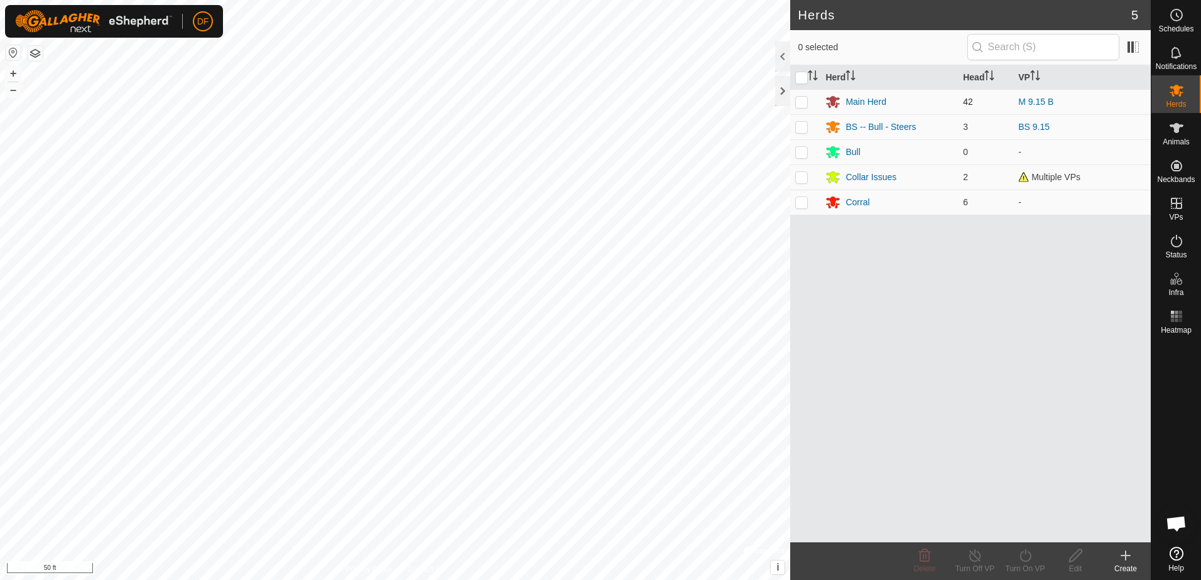
click at [799, 100] on p-checkbox at bounding box center [801, 102] width 13 height 10
click at [1024, 555] on icon at bounding box center [1025, 555] width 16 height 15
click at [1015, 500] on link "Later" at bounding box center [1062, 501] width 124 height 25
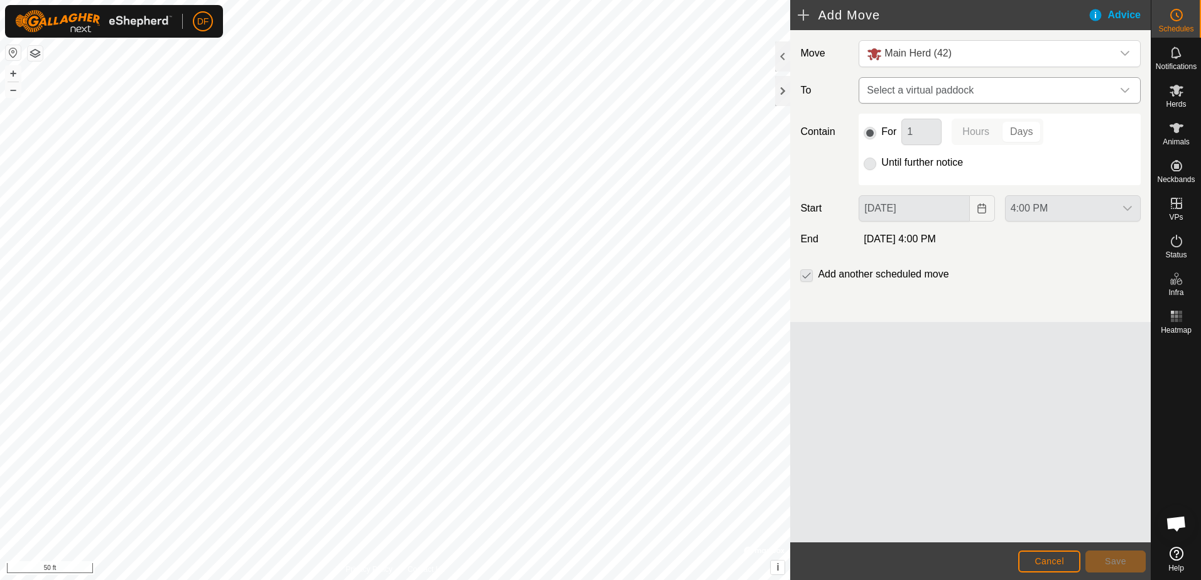
click at [1127, 88] on icon "dropdown trigger" at bounding box center [1125, 90] width 10 height 10
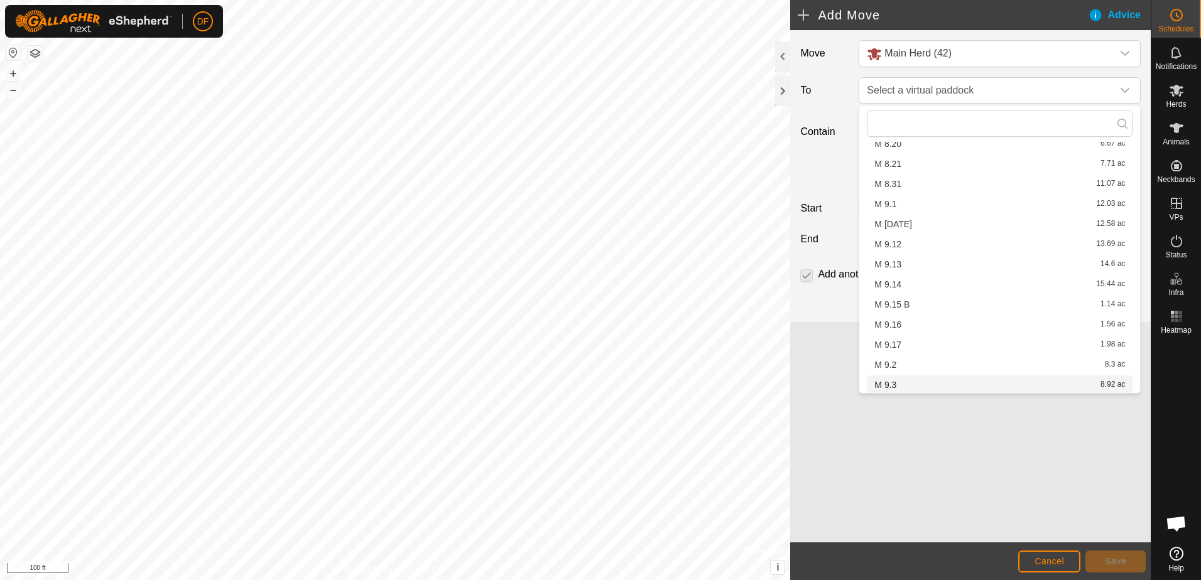
scroll to position [2636, 0]
click at [894, 322] on li "M 9.16 1.56 ac" at bounding box center [1000, 323] width 266 height 19
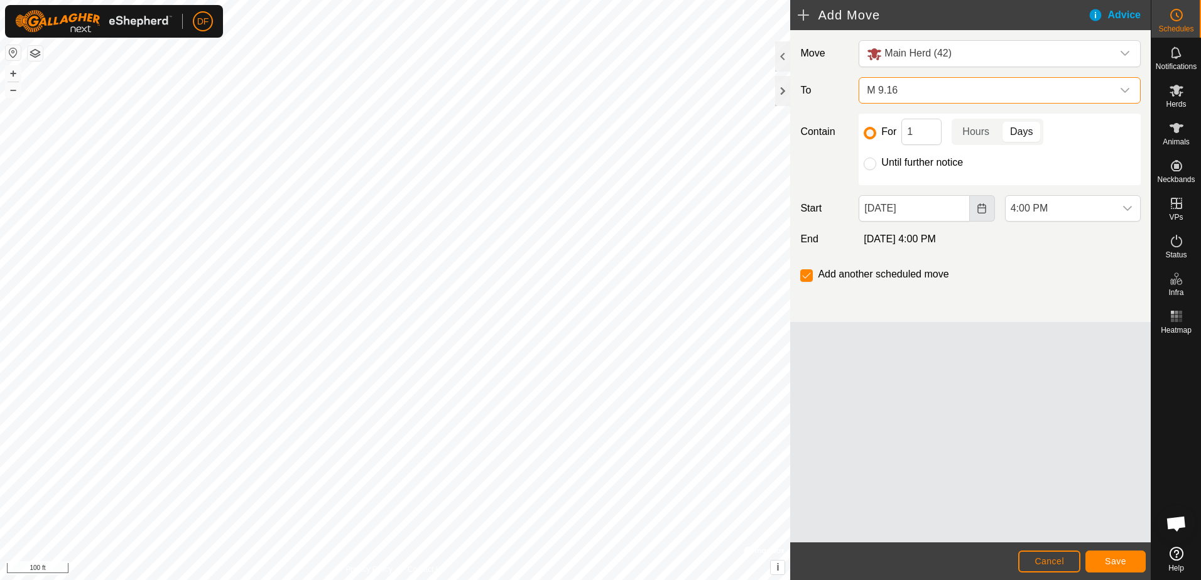
click at [983, 208] on icon "Choose Date" at bounding box center [982, 208] width 10 height 10
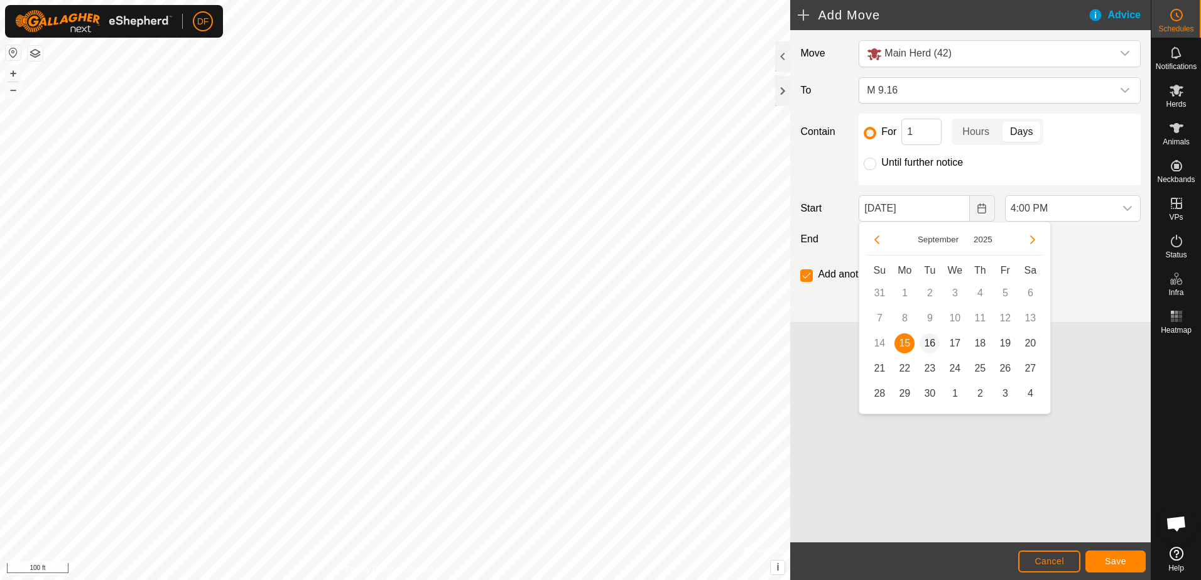
click at [930, 341] on span "16" at bounding box center [929, 343] width 20 height 20
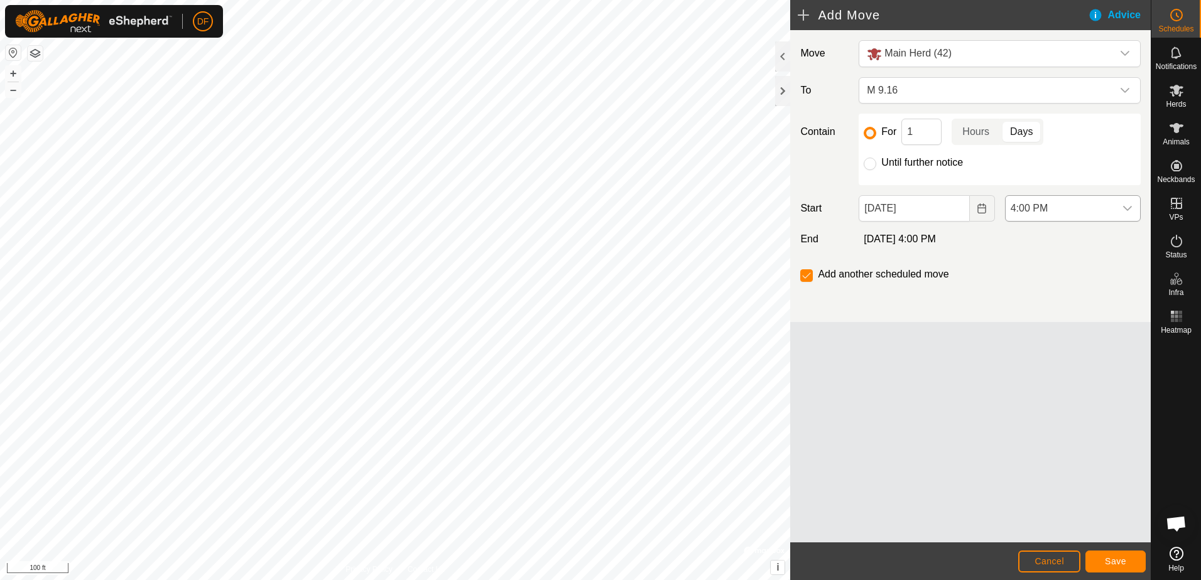
click at [1130, 207] on icon "dropdown trigger" at bounding box center [1127, 208] width 10 height 10
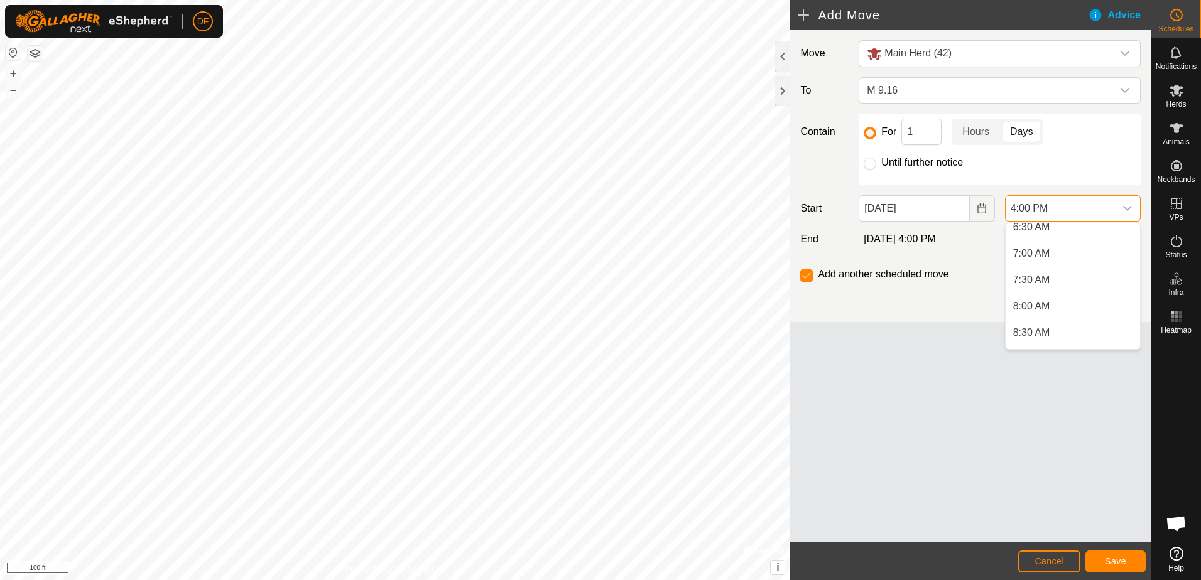
scroll to position [343, 0]
click at [1058, 260] on li "7:00 AM" at bounding box center [1072, 262] width 134 height 25
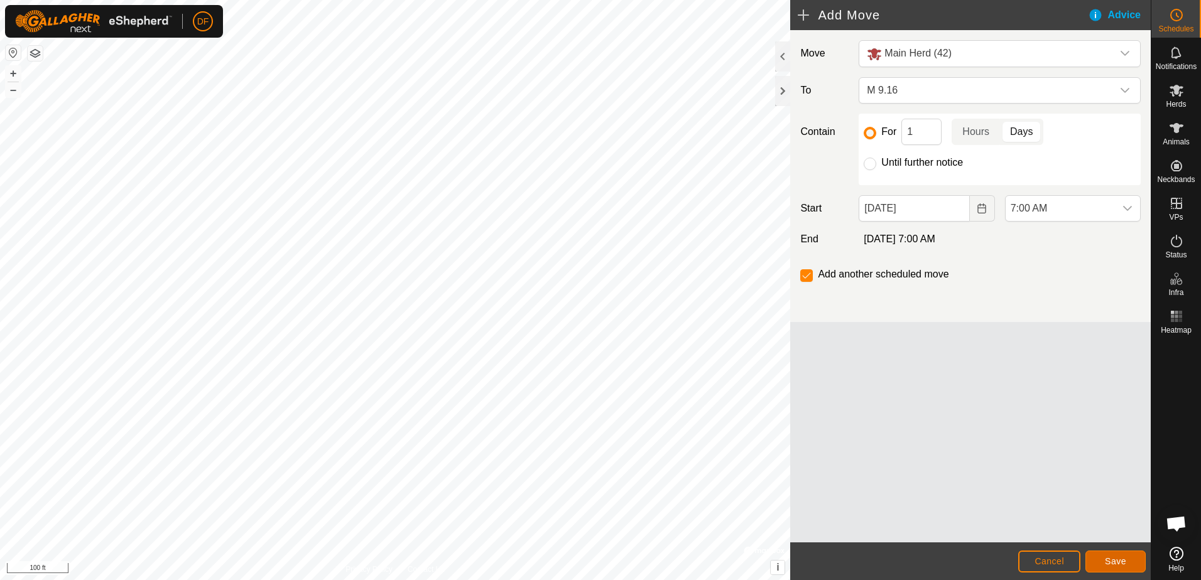
click at [1111, 560] on span "Save" at bounding box center [1115, 561] width 21 height 10
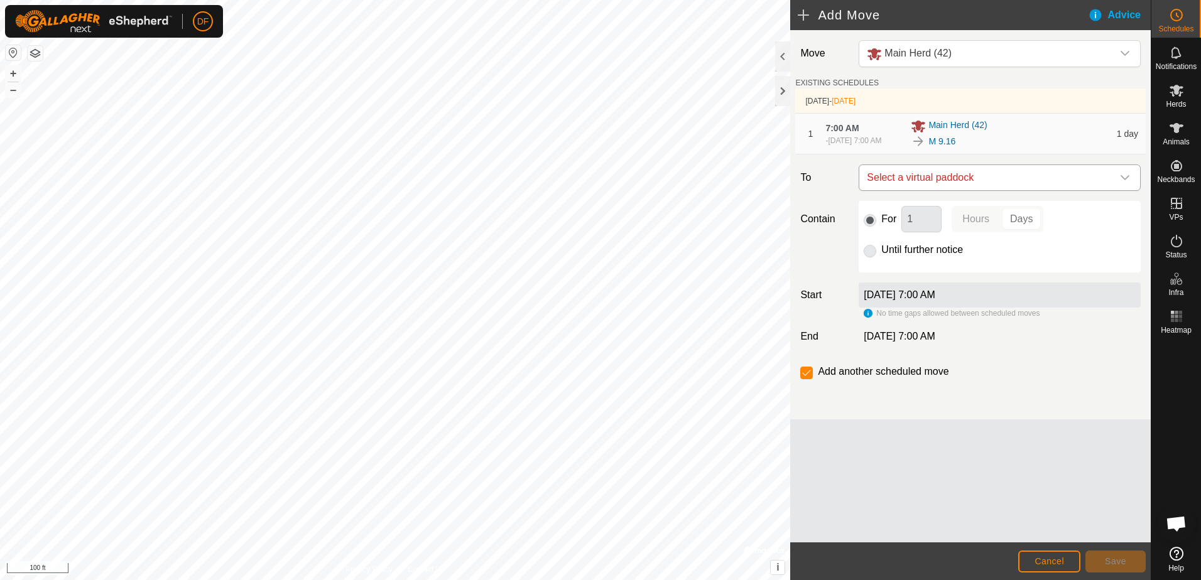
click at [1127, 181] on icon "dropdown trigger" at bounding box center [1125, 178] width 10 height 10
click at [924, 276] on li "M 9.17 1.98 ac" at bounding box center [1000, 273] width 266 height 19
click at [1112, 560] on span "Save" at bounding box center [1115, 561] width 21 height 10
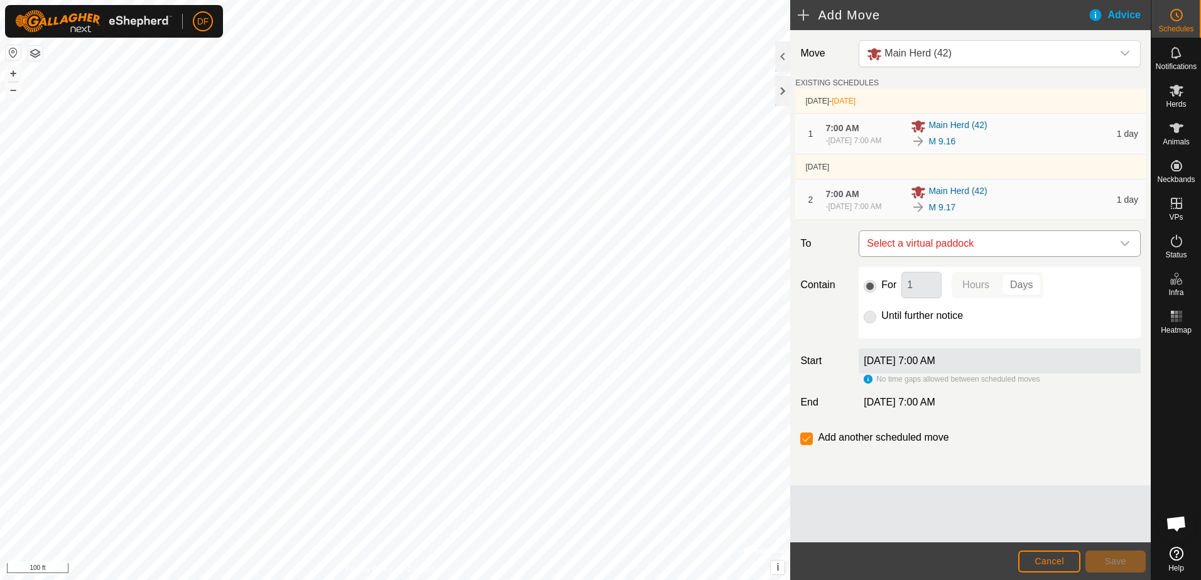
click at [1124, 249] on icon "dropdown trigger" at bounding box center [1125, 244] width 10 height 10
click at [1042, 560] on span "Cancel" at bounding box center [1049, 561] width 30 height 10
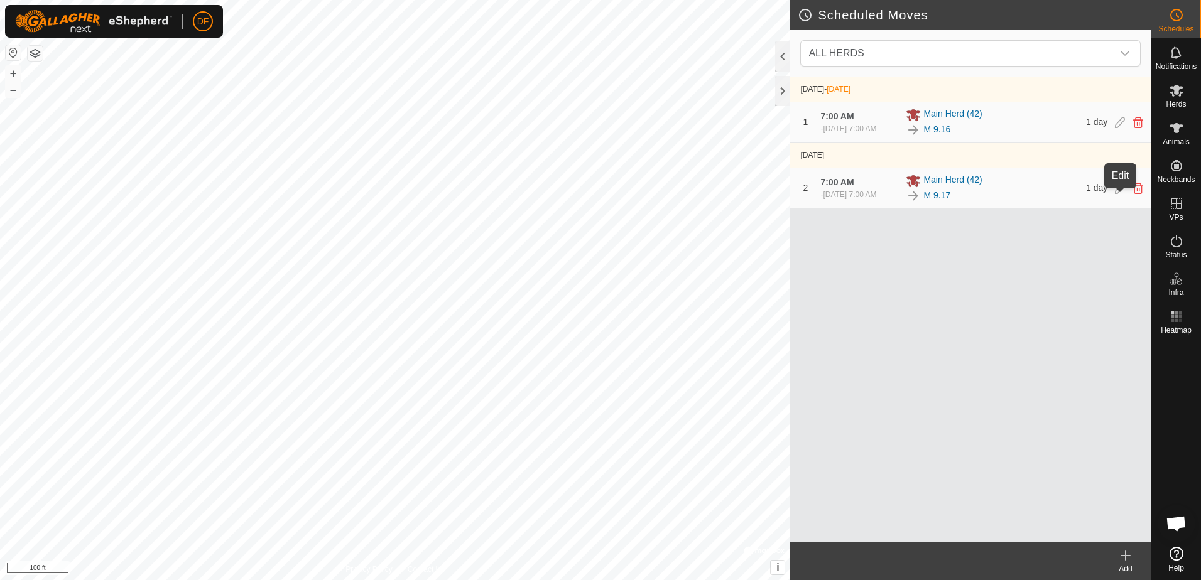
click at [1118, 193] on icon at bounding box center [1120, 188] width 10 height 11
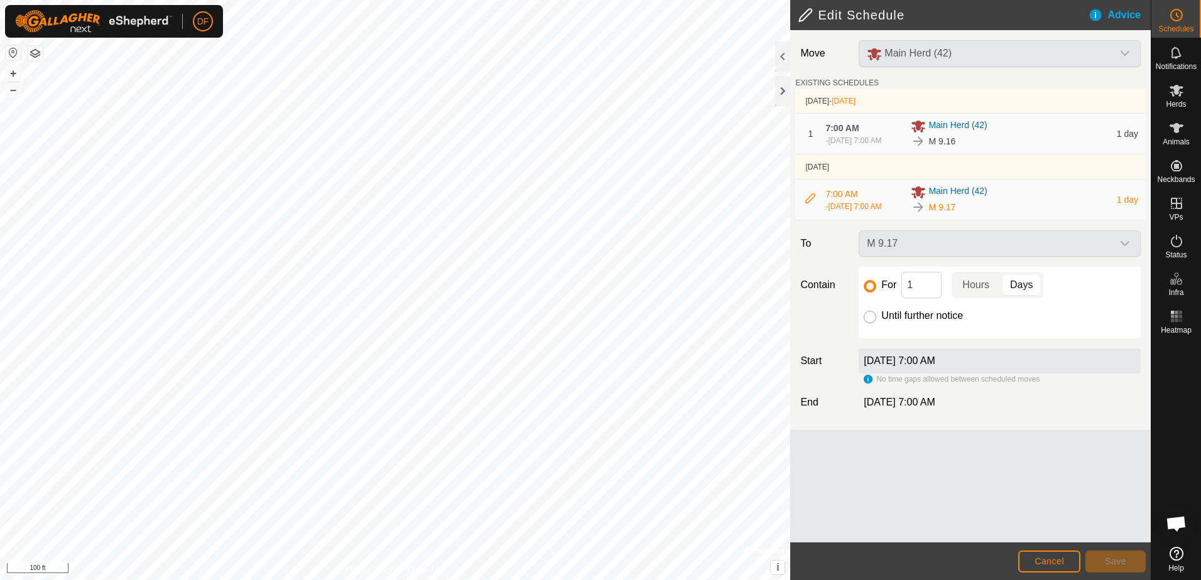
click at [869, 323] on input "Until further notice" at bounding box center [869, 317] width 13 height 13
click at [1110, 559] on span "Save" at bounding box center [1115, 561] width 21 height 10
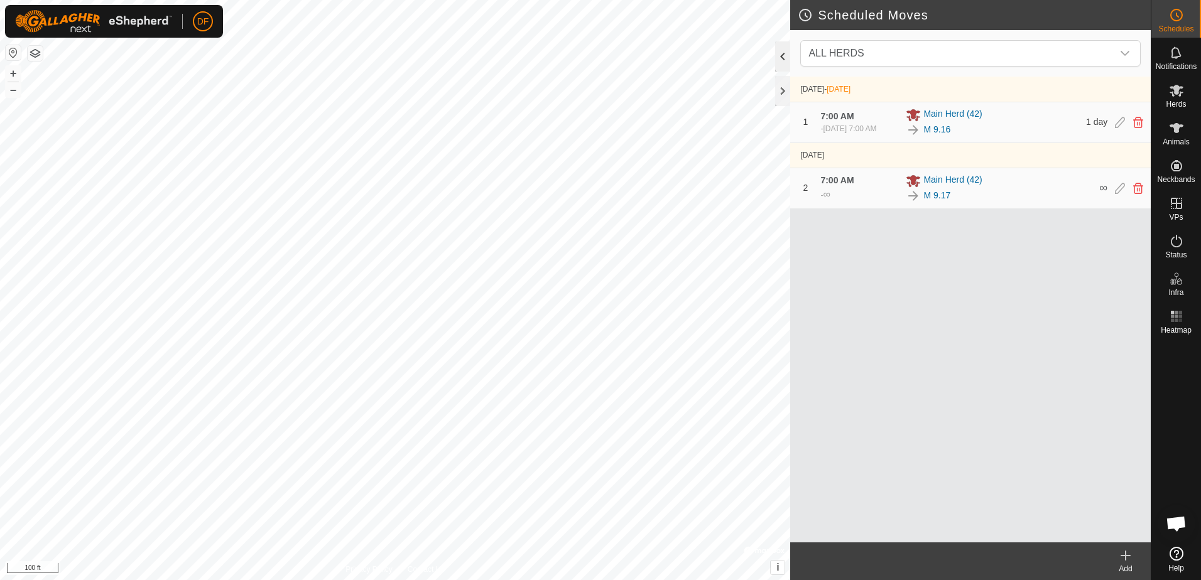
click at [780, 55] on div at bounding box center [782, 56] width 15 height 30
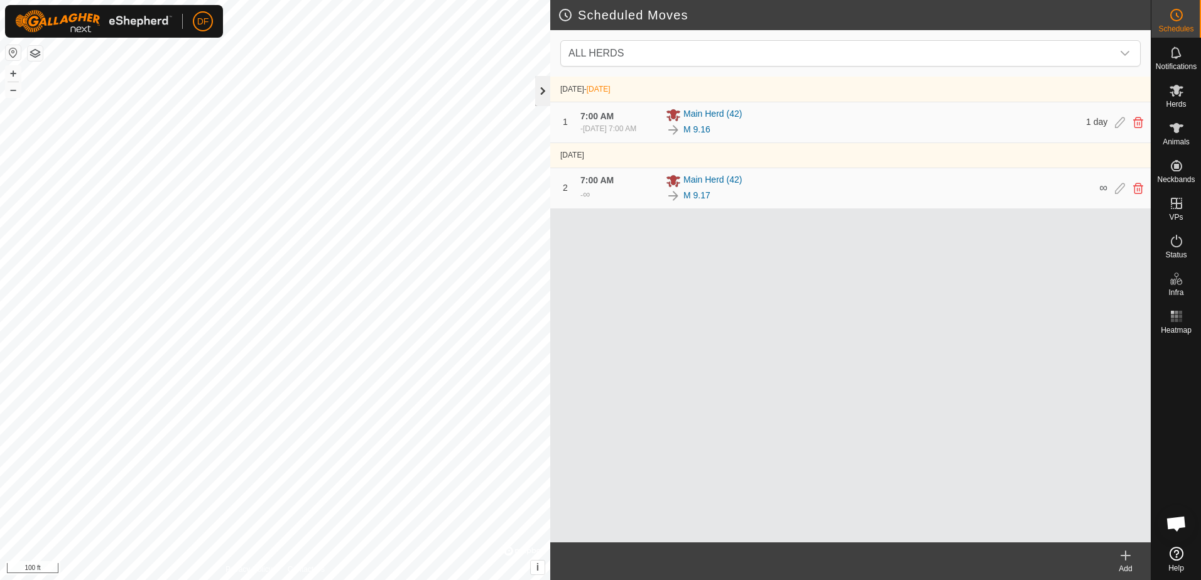
click at [537, 92] on div at bounding box center [542, 91] width 15 height 30
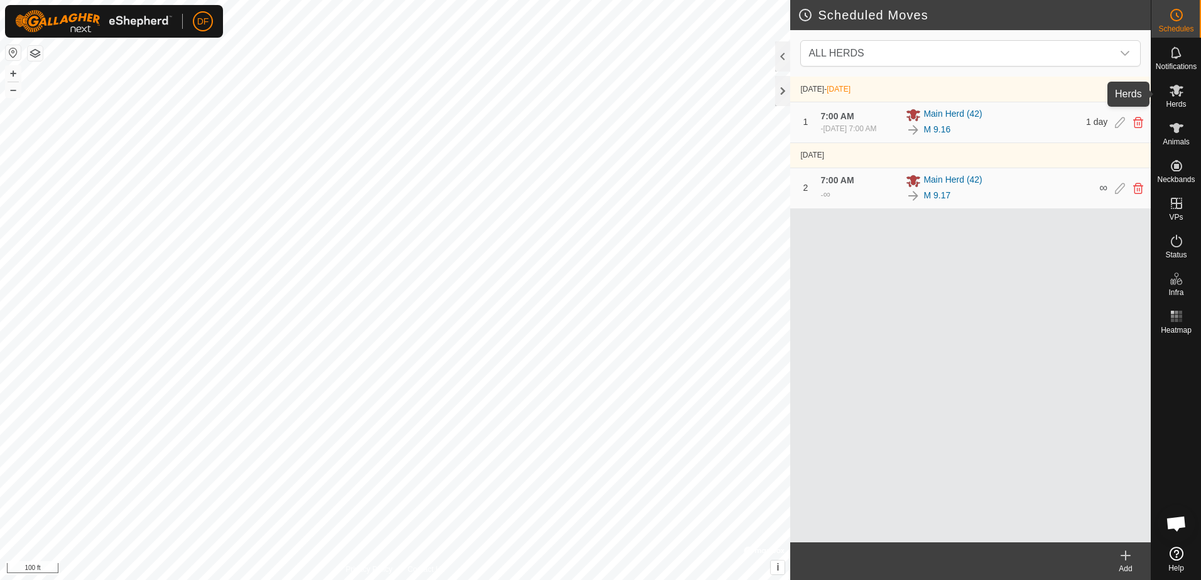
click at [1176, 94] on icon at bounding box center [1176, 91] width 14 height 12
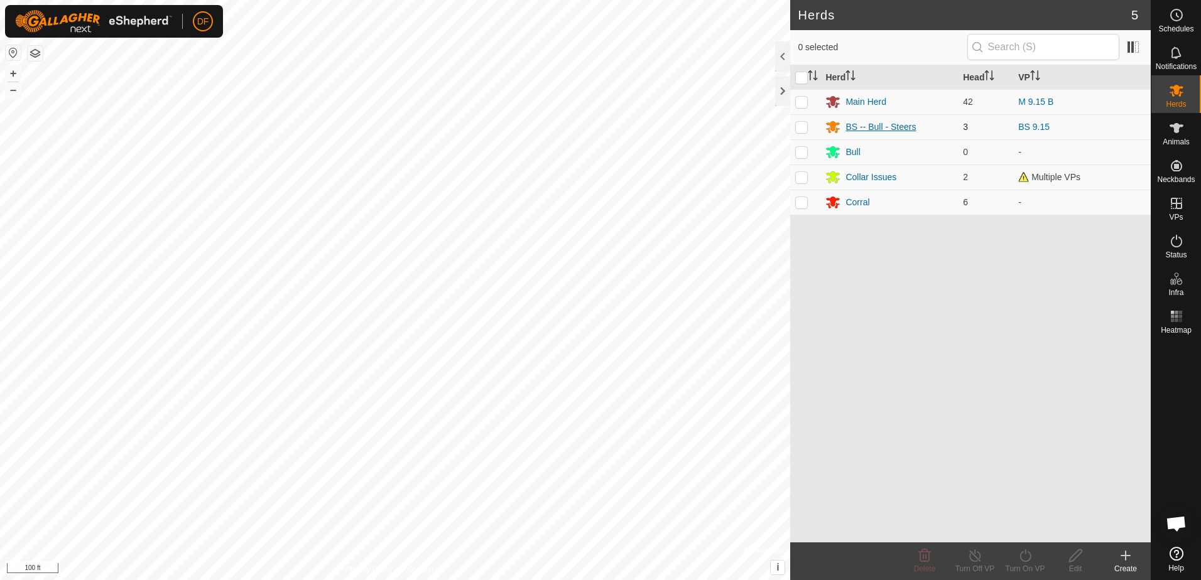
click at [881, 126] on div "BS -- Bull - Steers" at bounding box center [880, 127] width 70 height 13
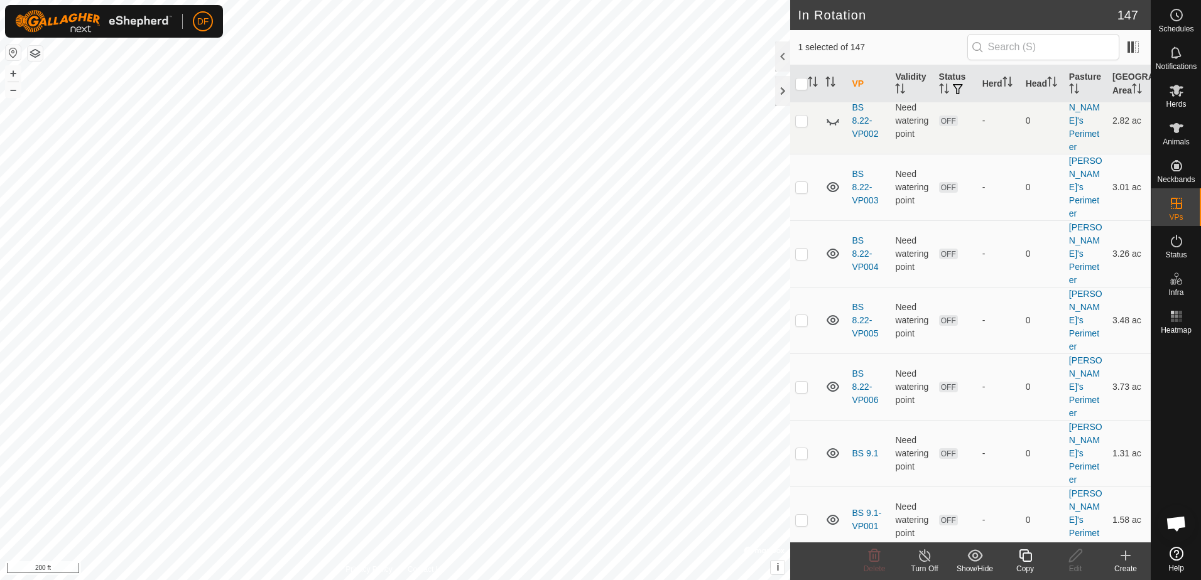
scroll to position [3454, 0]
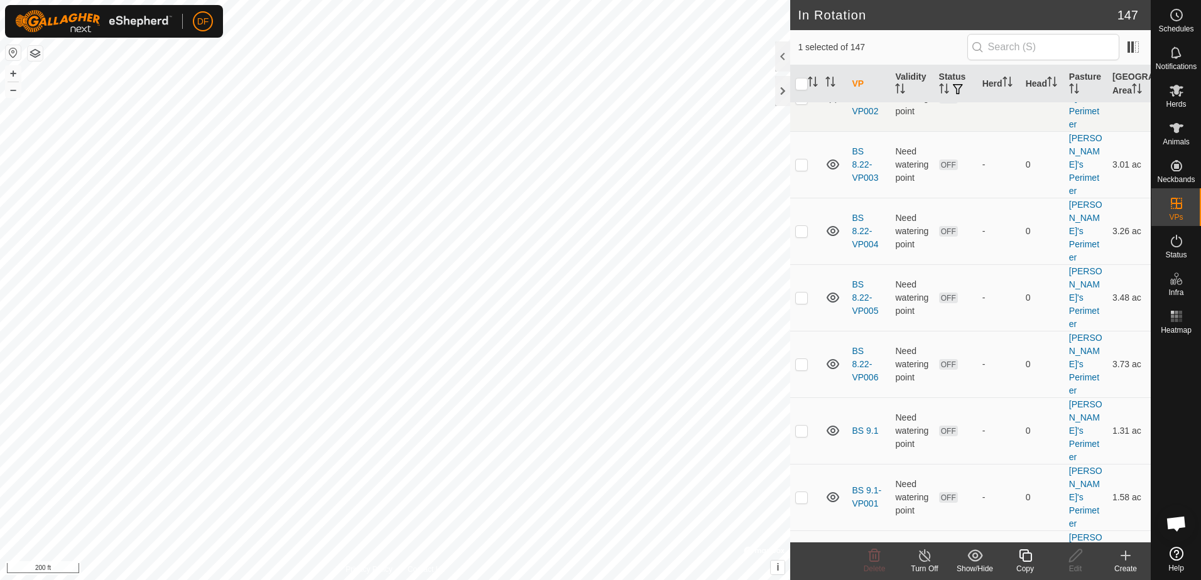
click at [1124, 559] on icon at bounding box center [1125, 555] width 15 height 15
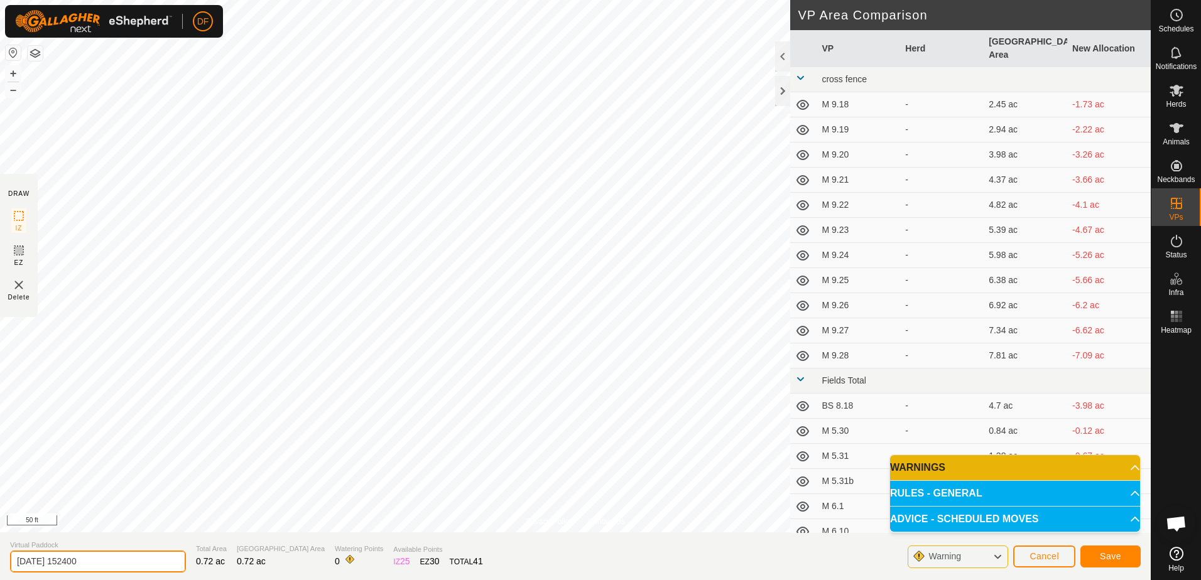
drag, startPoint x: 117, startPoint y: 561, endPoint x: -3, endPoint y: 544, distance: 120.5
click at [0, 544] on html "DF Schedules Notifications Herds Animals Neckbands VPs Status Infra Heatmap Hel…" at bounding box center [600, 290] width 1201 height 580
